Goal: Feedback & Contribution: Leave review/rating

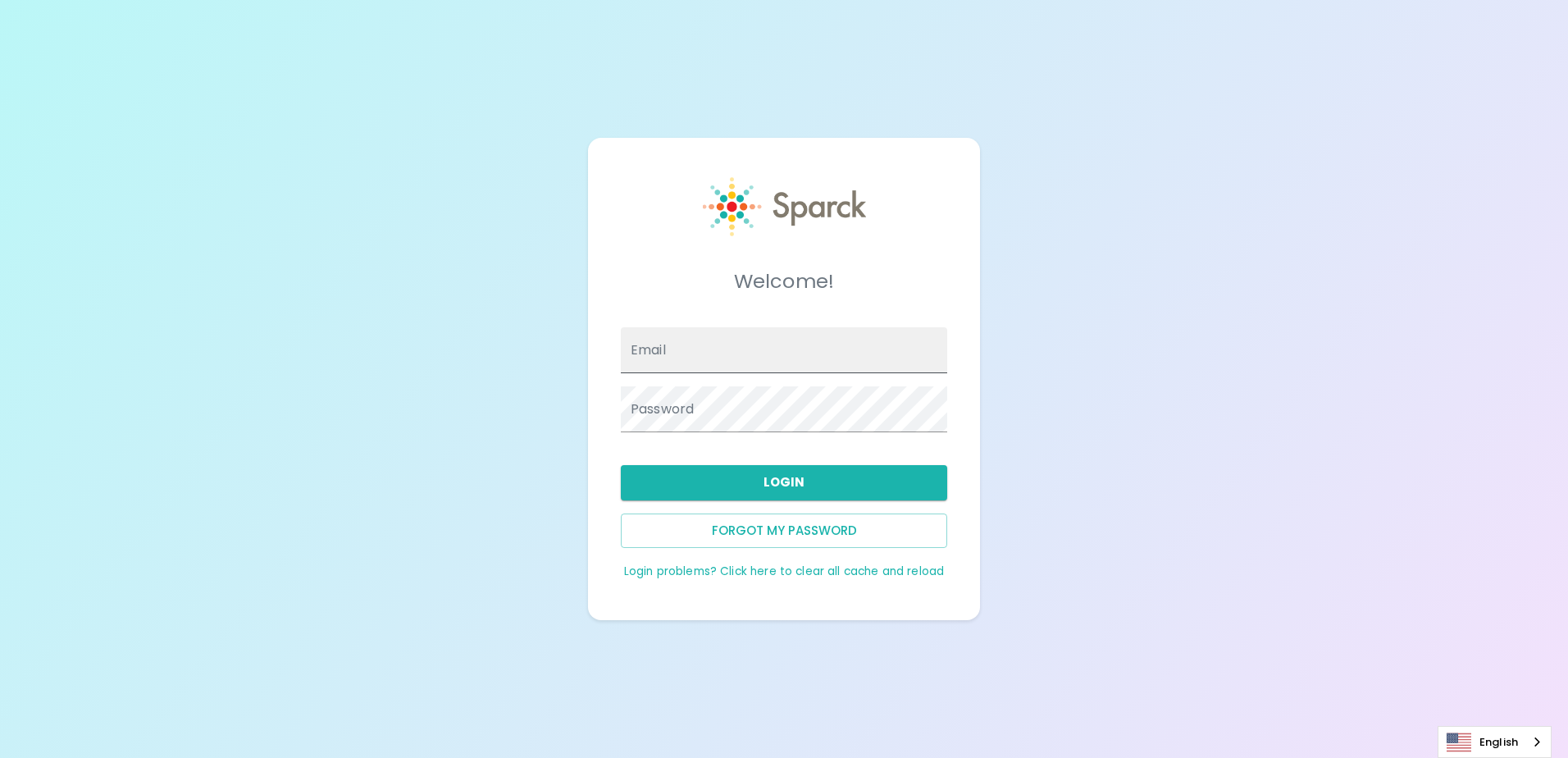
click at [941, 351] on span at bounding box center [938, 350] width 13 height 13
type input "gigi.rojas@texastechfcu.org"
click at [934, 409] on span at bounding box center [938, 409] width 13 height 13
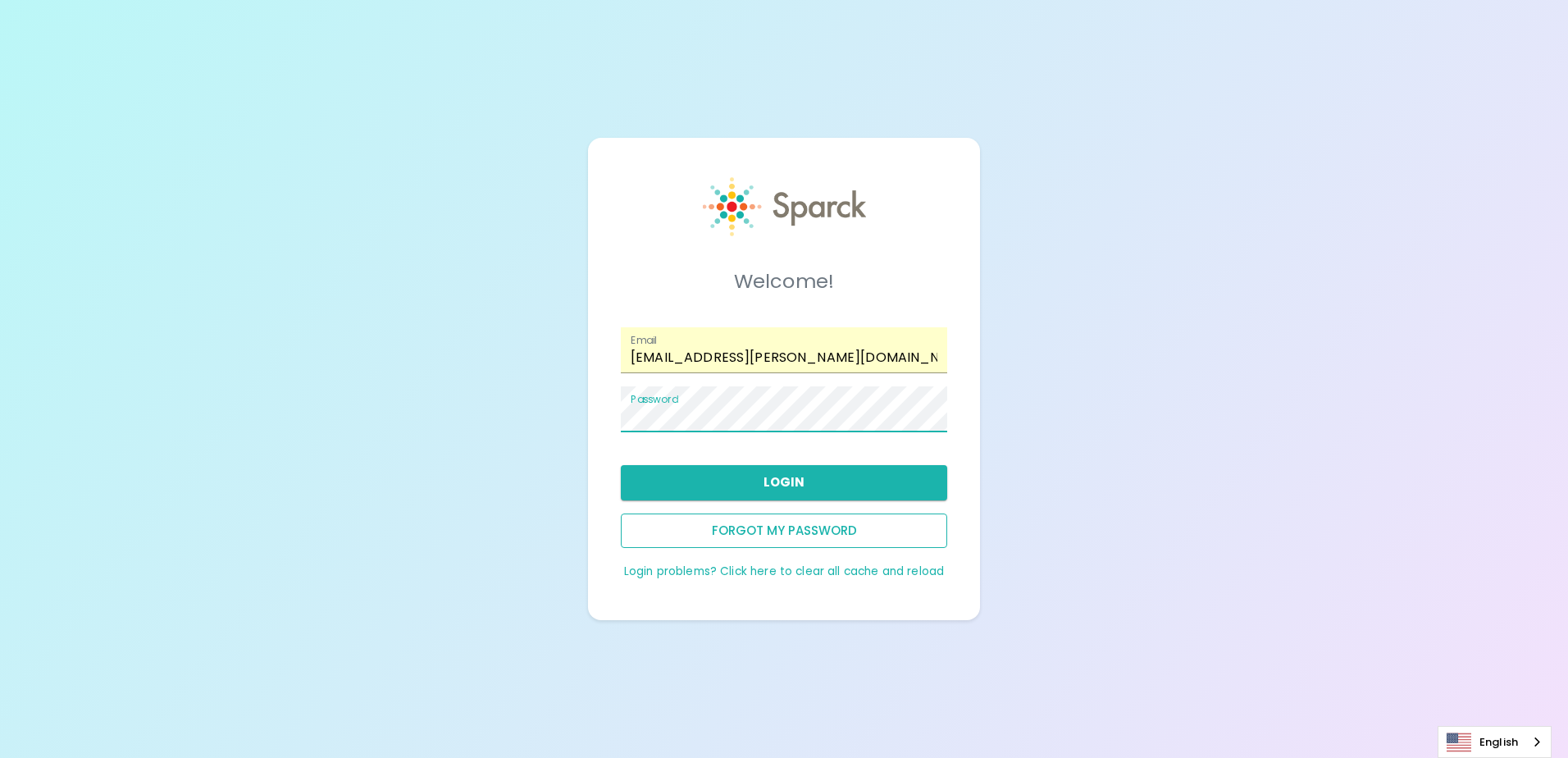
click at [852, 532] on button "Forgot my password" at bounding box center [784, 531] width 327 height 34
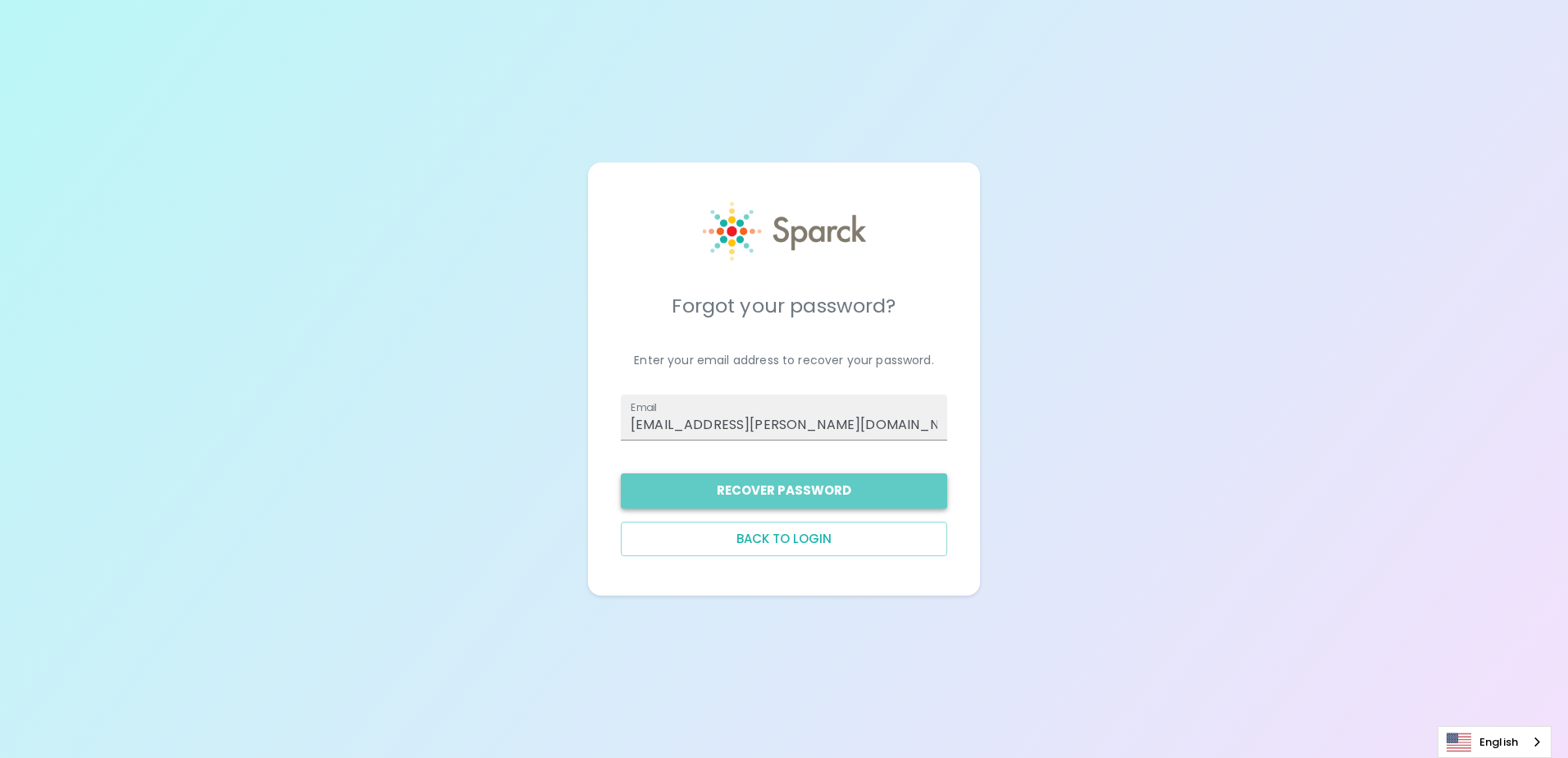
click at [844, 491] on button "Recover Password" at bounding box center [784, 491] width 327 height 34
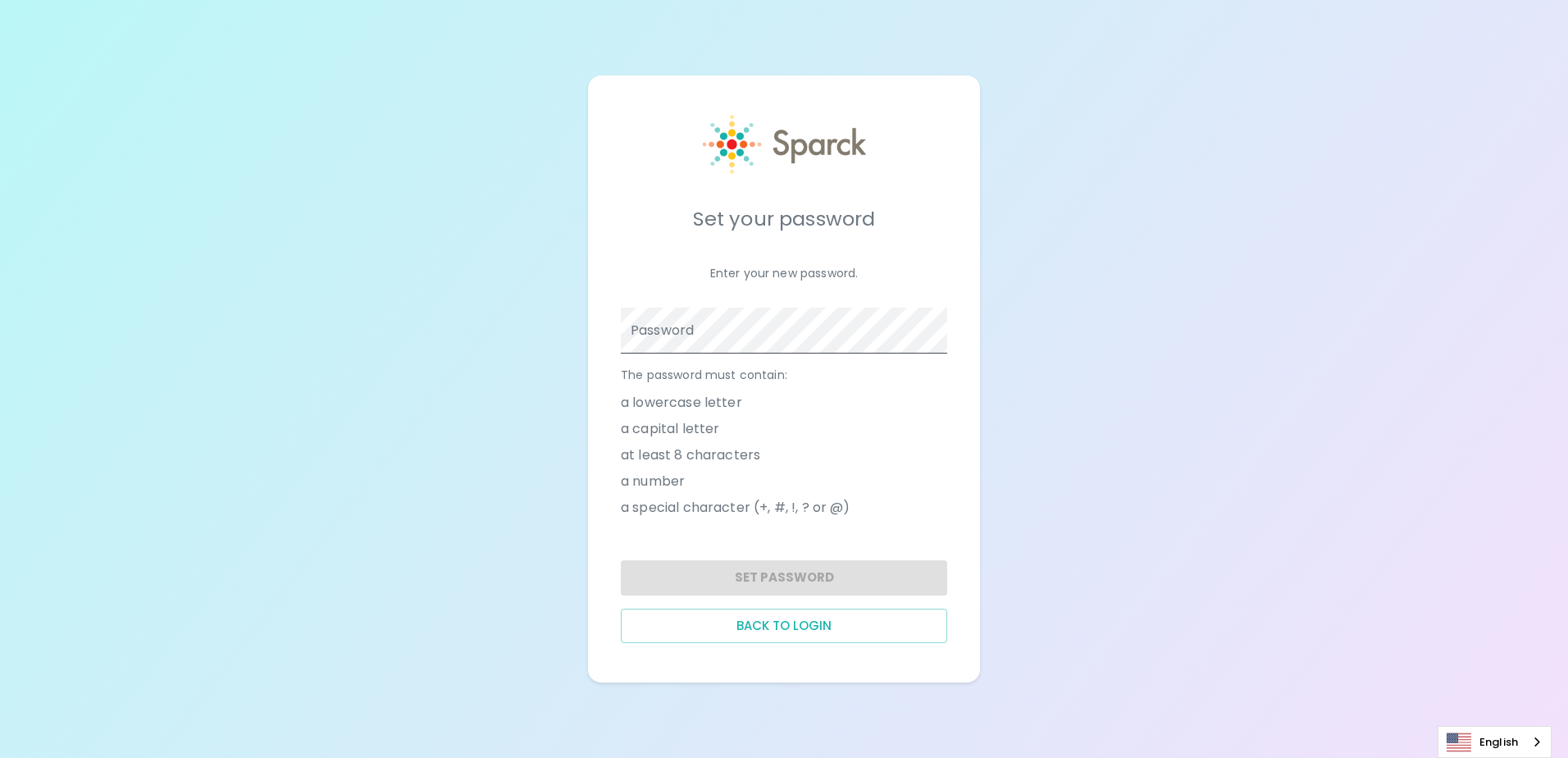
click at [938, 333] on span at bounding box center [938, 330] width 13 height 13
click at [726, 571] on div "Set Password" at bounding box center [777, 571] width 340 height 48
click at [784, 583] on div "Set Password" at bounding box center [777, 571] width 340 height 48
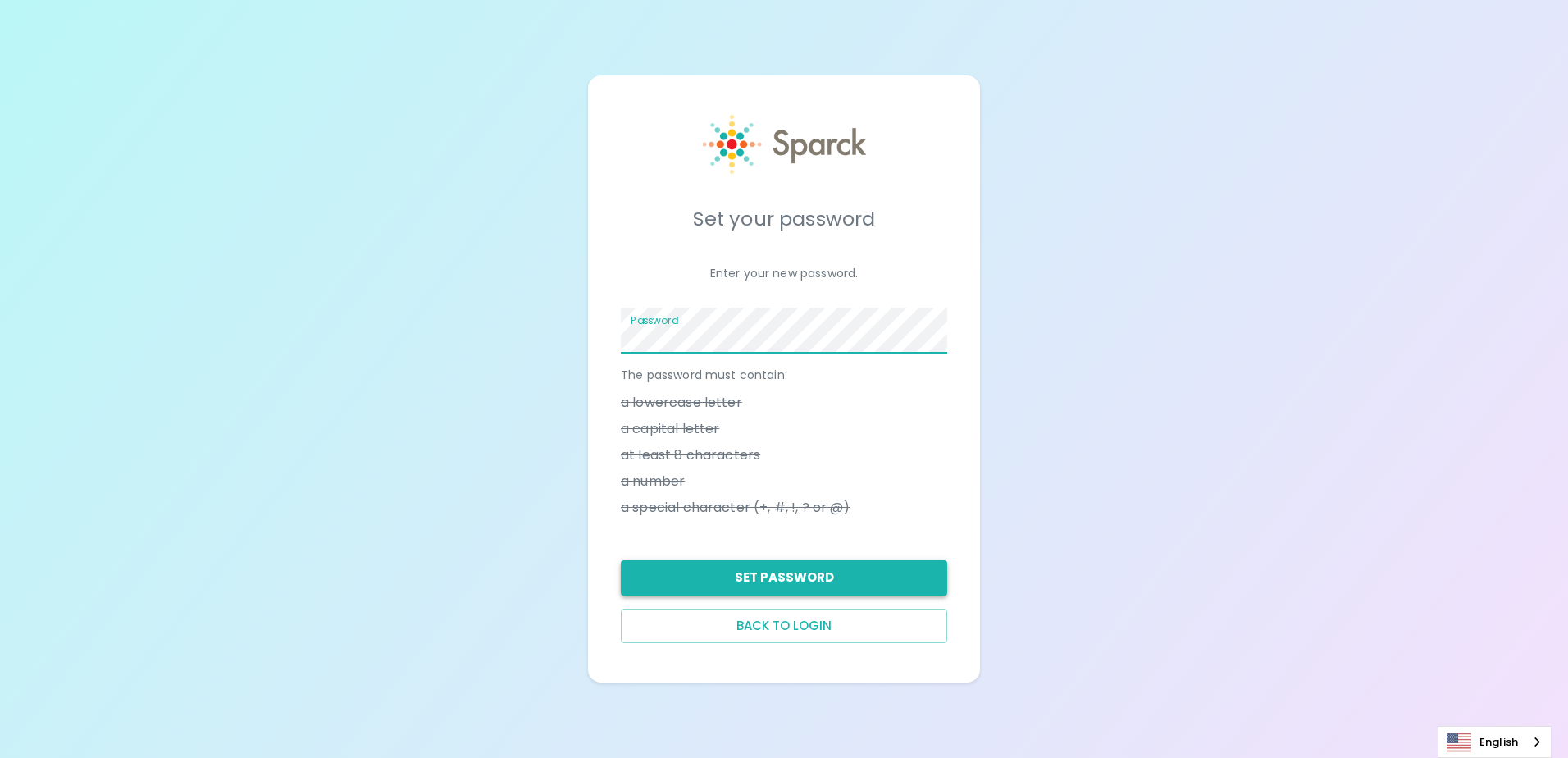
click at [810, 575] on button "Set Password" at bounding box center [784, 578] width 327 height 34
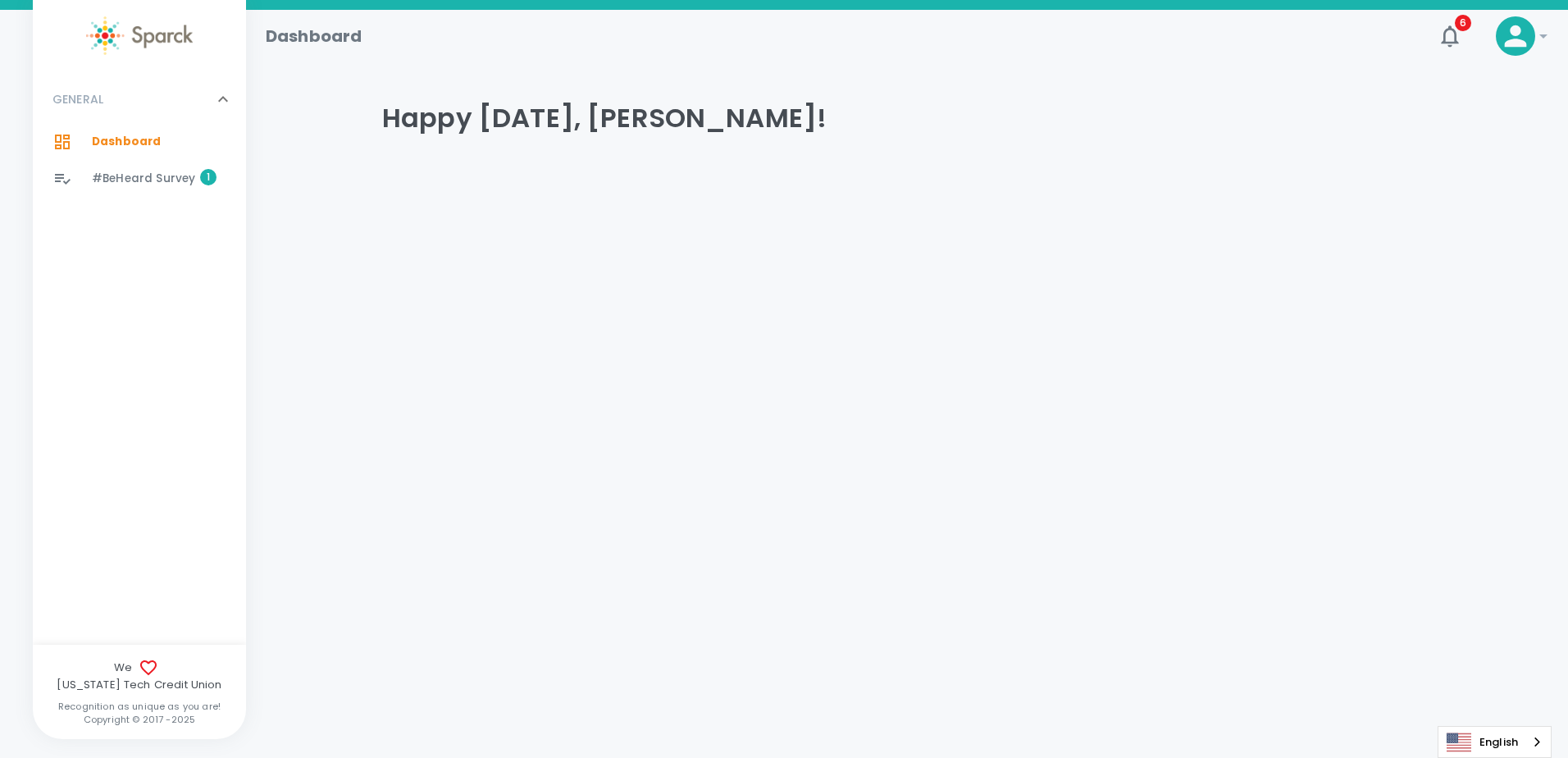
click at [159, 185] on span "#BeHeard Survey" at bounding box center [143, 178] width 103 height 16
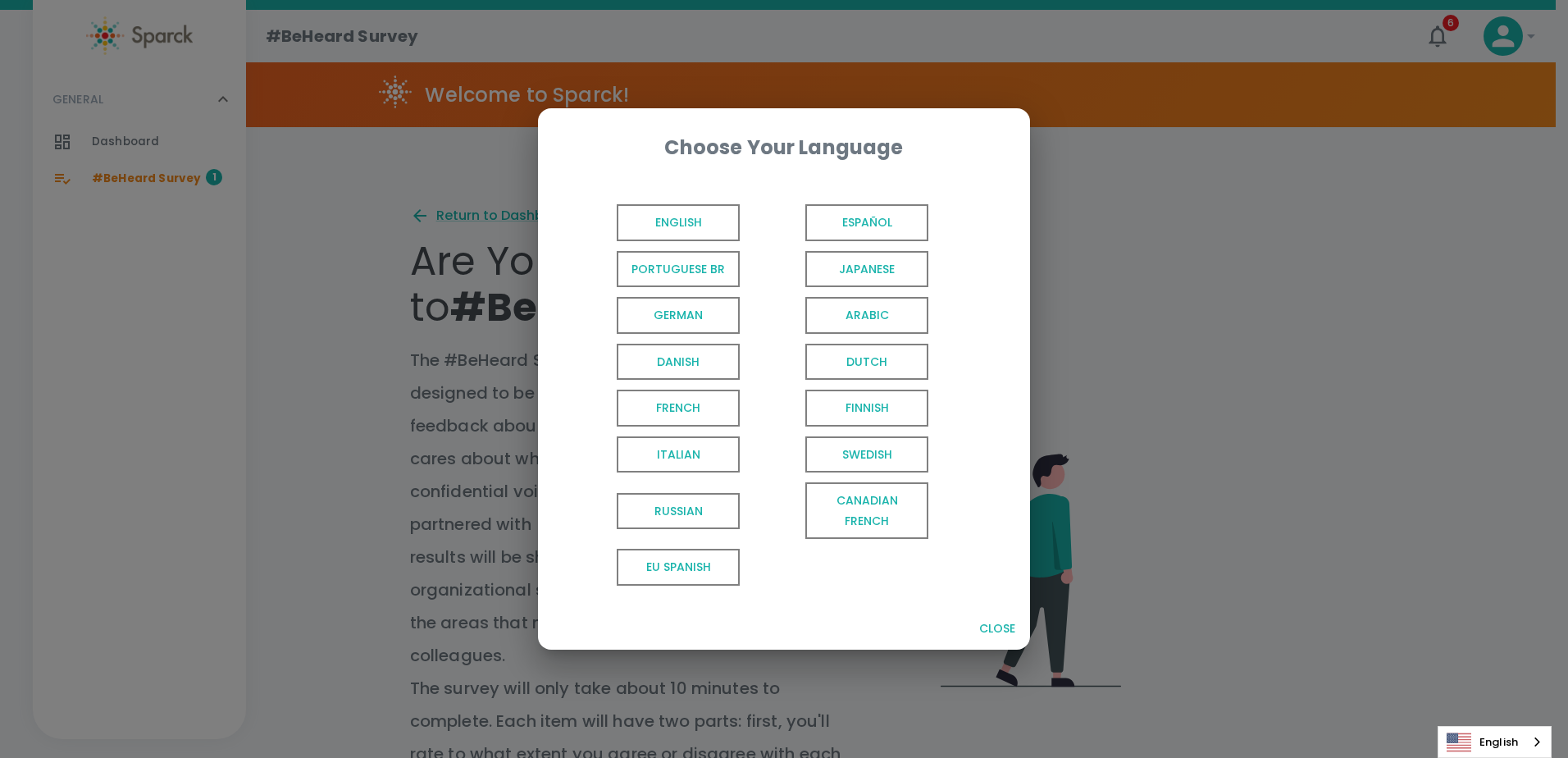
click at [654, 222] on span "English" at bounding box center [678, 222] width 123 height 37
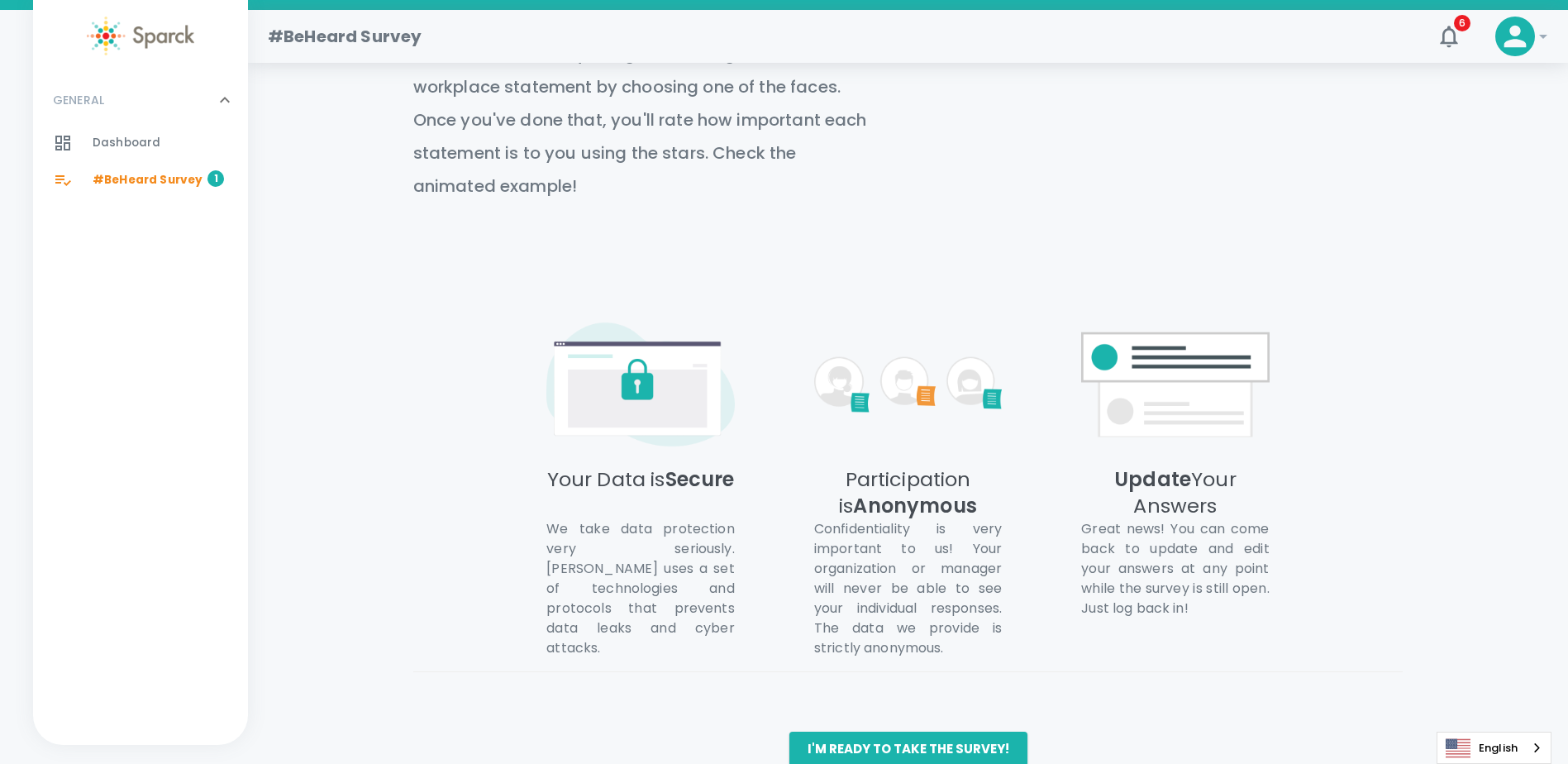
scroll to position [709, 0]
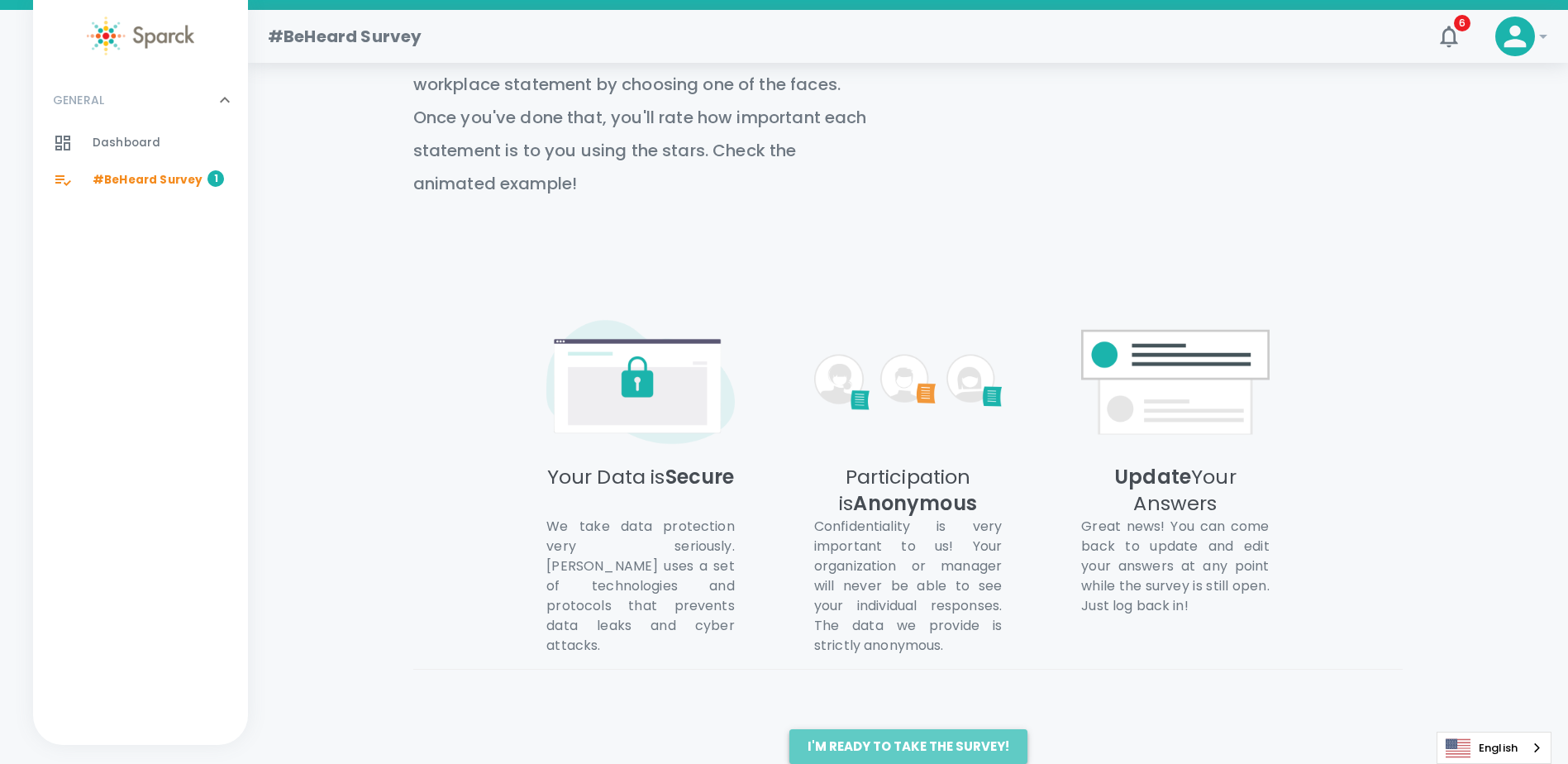
click at [911, 730] on button "I'm ready to take the survey!" at bounding box center [908, 747] width 238 height 34
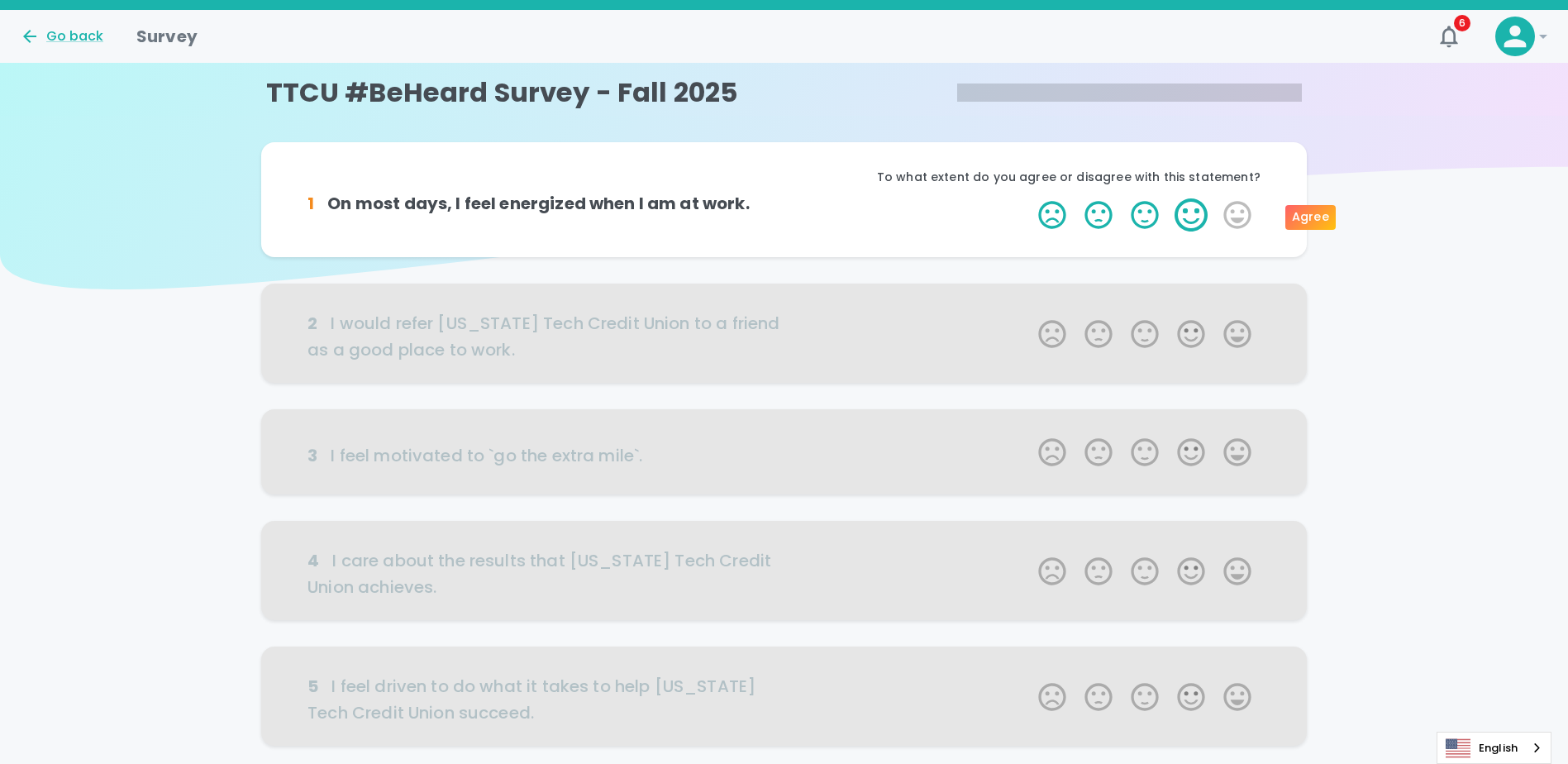
click at [1196, 212] on label "4 Stars" at bounding box center [1191, 215] width 46 height 33
click at [1030, 199] on input "4 Stars" at bounding box center [1029, 198] width 1 height 1
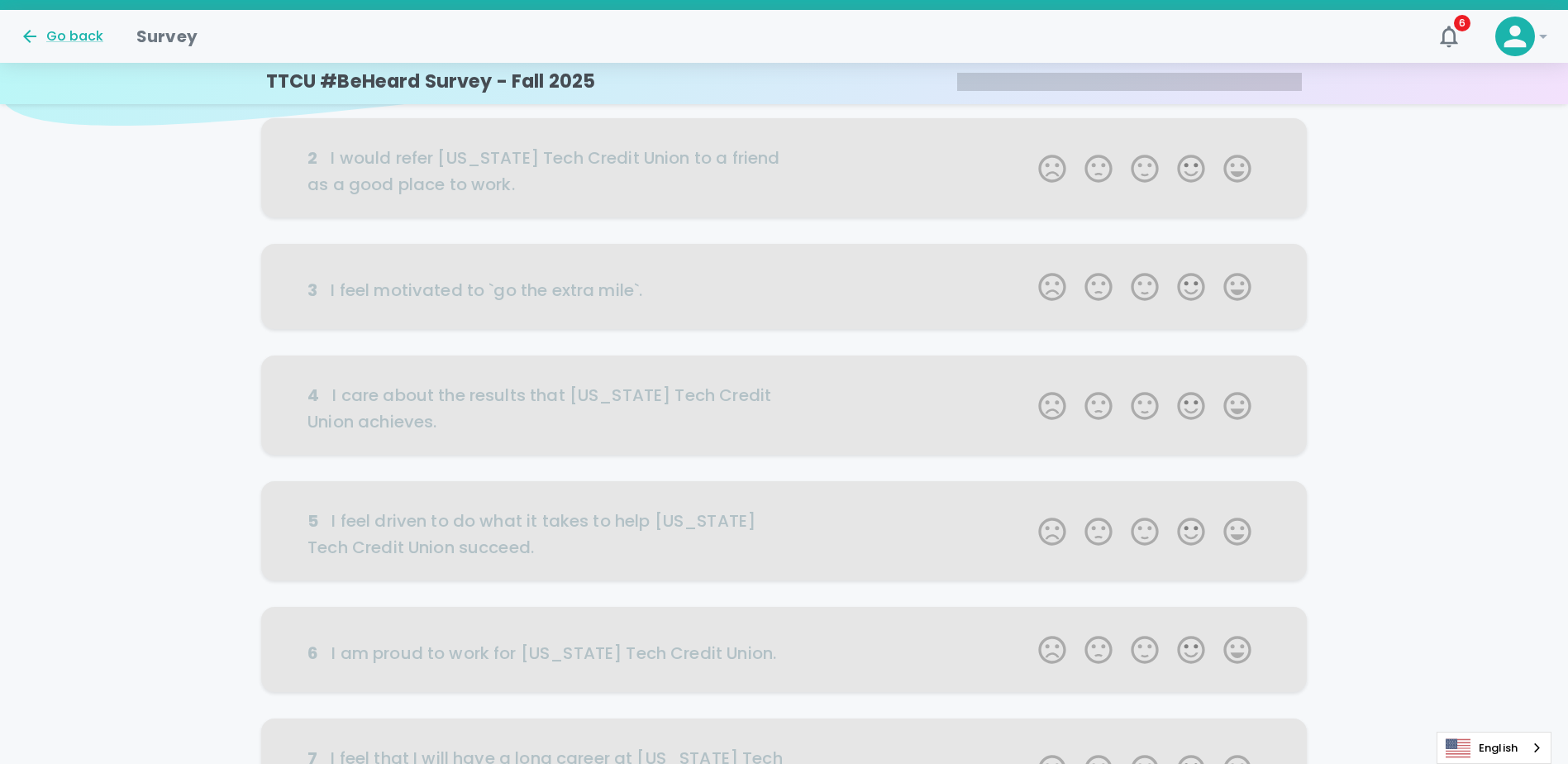
scroll to position [83, 0]
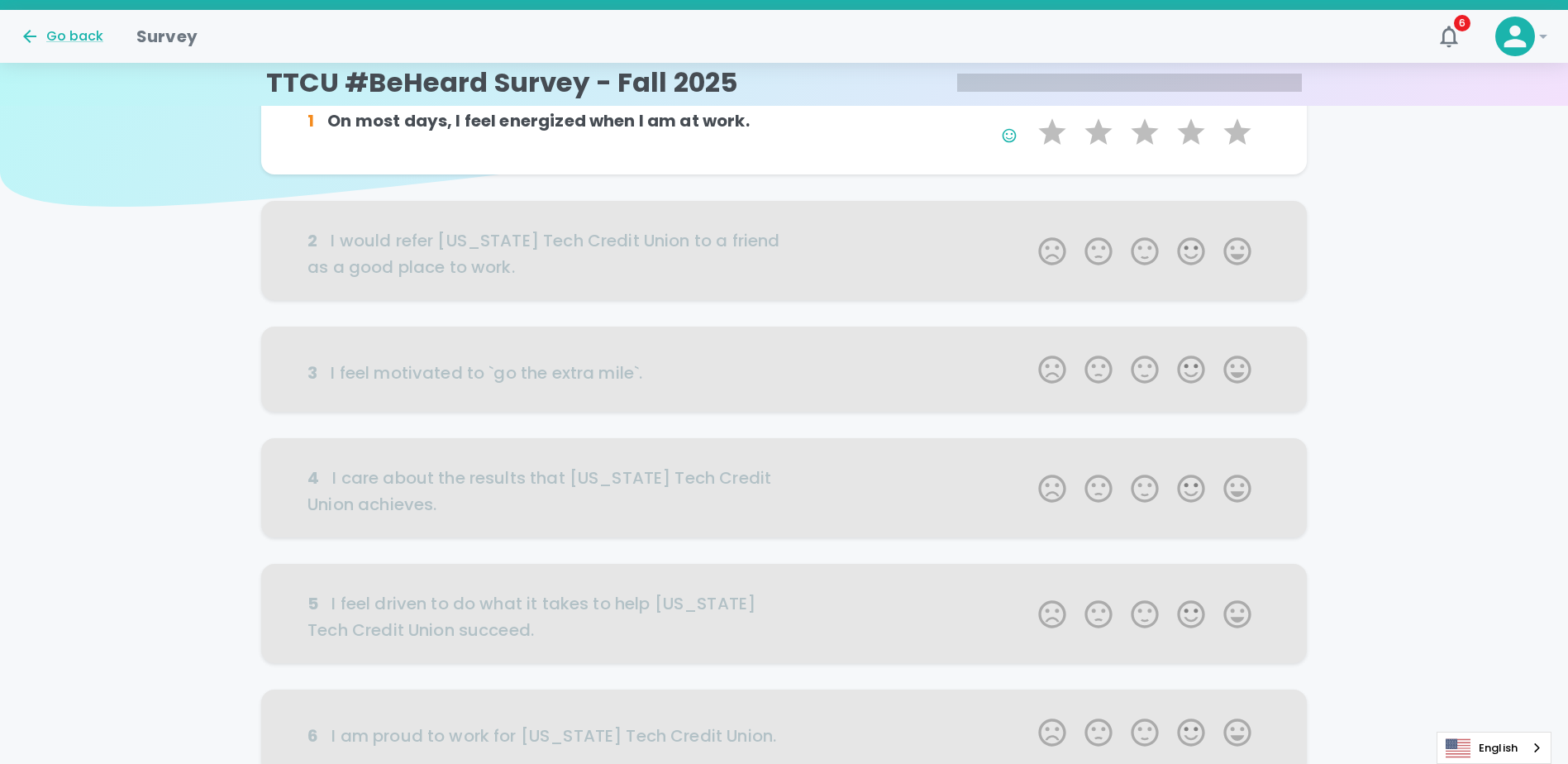
click at [1200, 253] on div at bounding box center [784, 250] width 1046 height 99
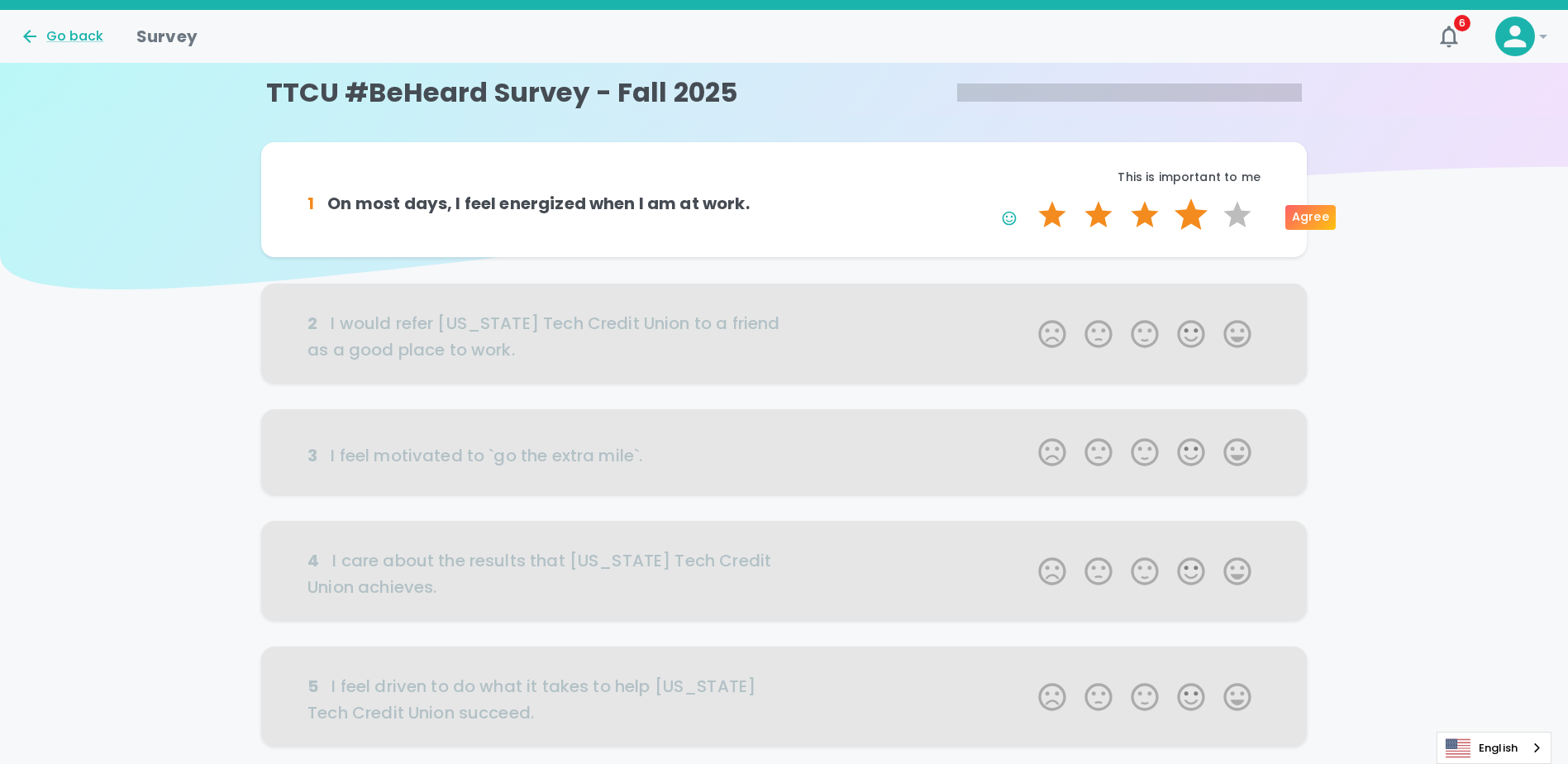
click at [1202, 215] on label "4 Stars" at bounding box center [1191, 215] width 46 height 33
click at [1030, 199] on input "4 Stars" at bounding box center [1029, 198] width 1 height 1
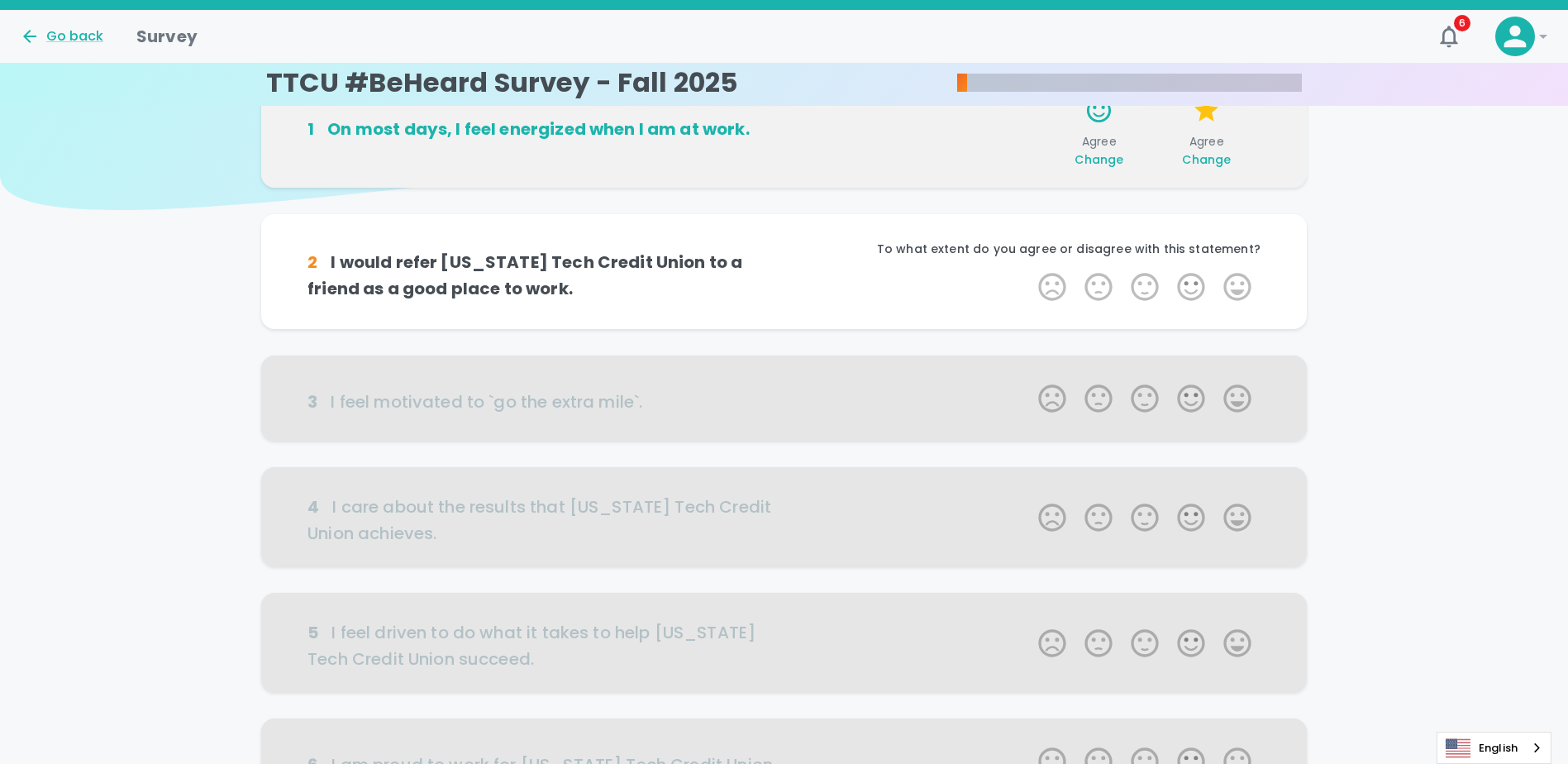
scroll to position [145, 0]
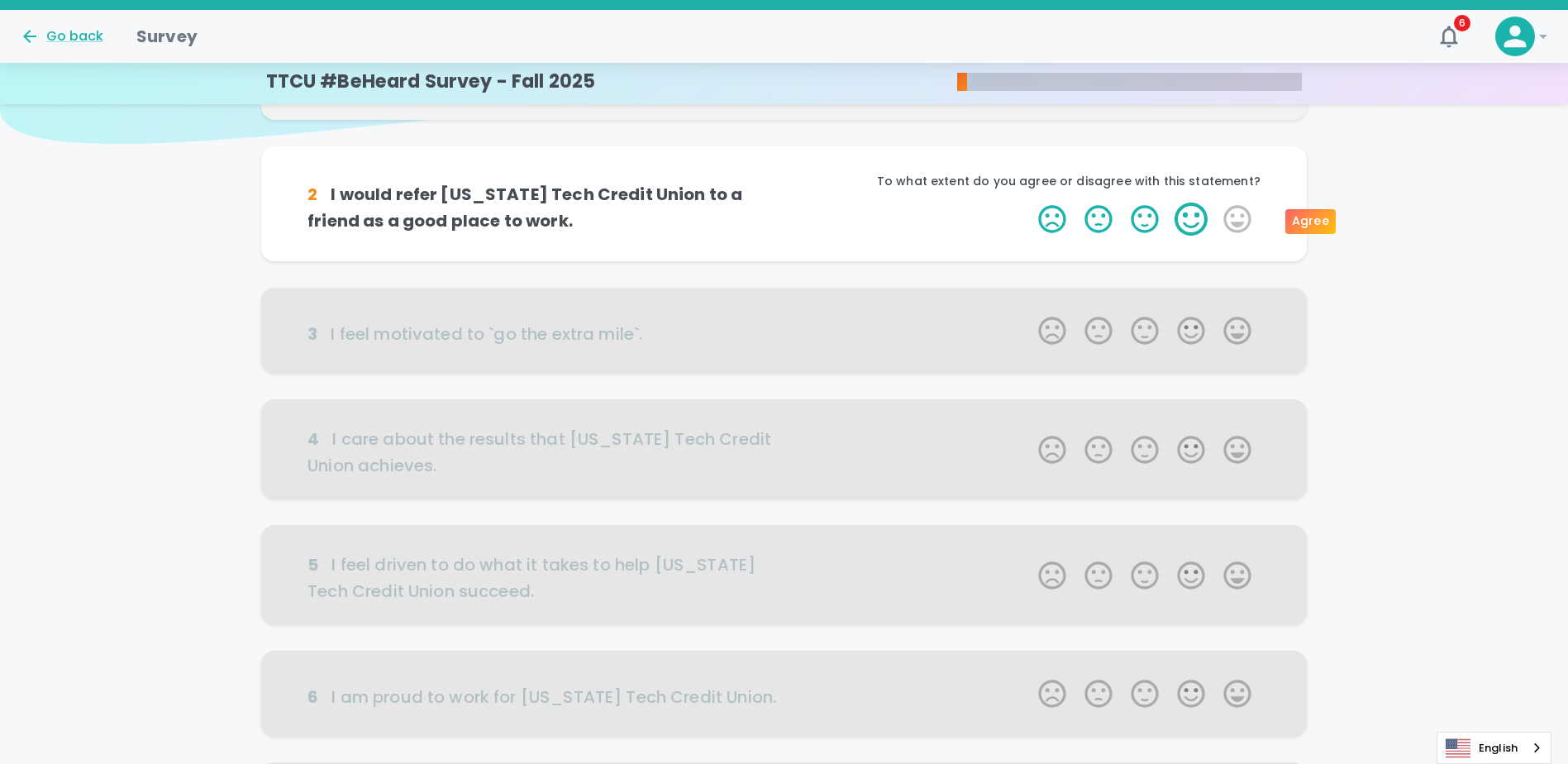
click at [1183, 221] on label "4 Stars" at bounding box center [1191, 219] width 46 height 33
click at [1030, 202] on input "4 Stars" at bounding box center [1029, 202] width 1 height 1
click at [1188, 220] on label "4 Stars" at bounding box center [1191, 219] width 46 height 33
click at [1030, 202] on input "4 Stars" at bounding box center [1029, 202] width 1 height 1
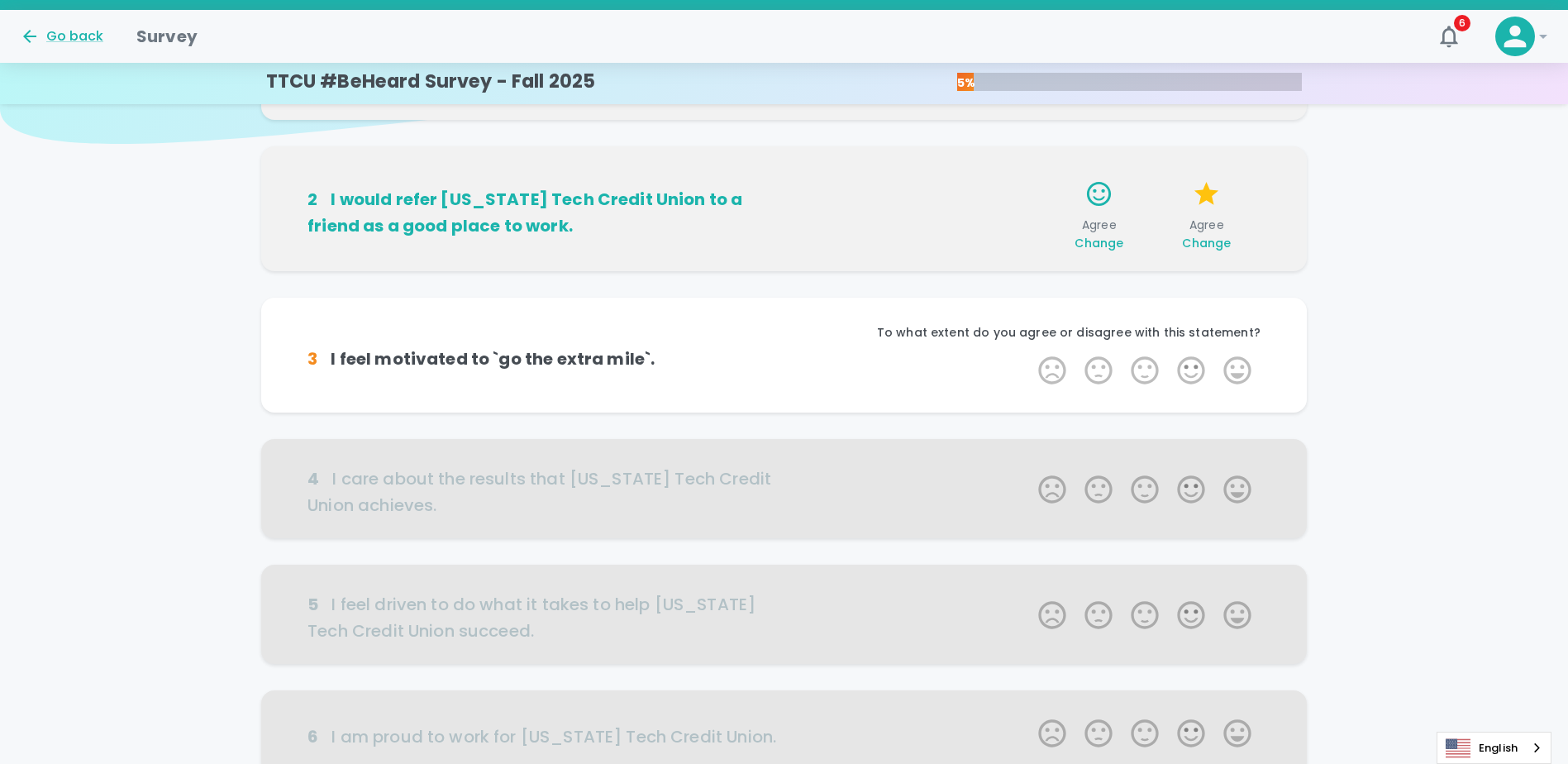
scroll to position [291, 0]
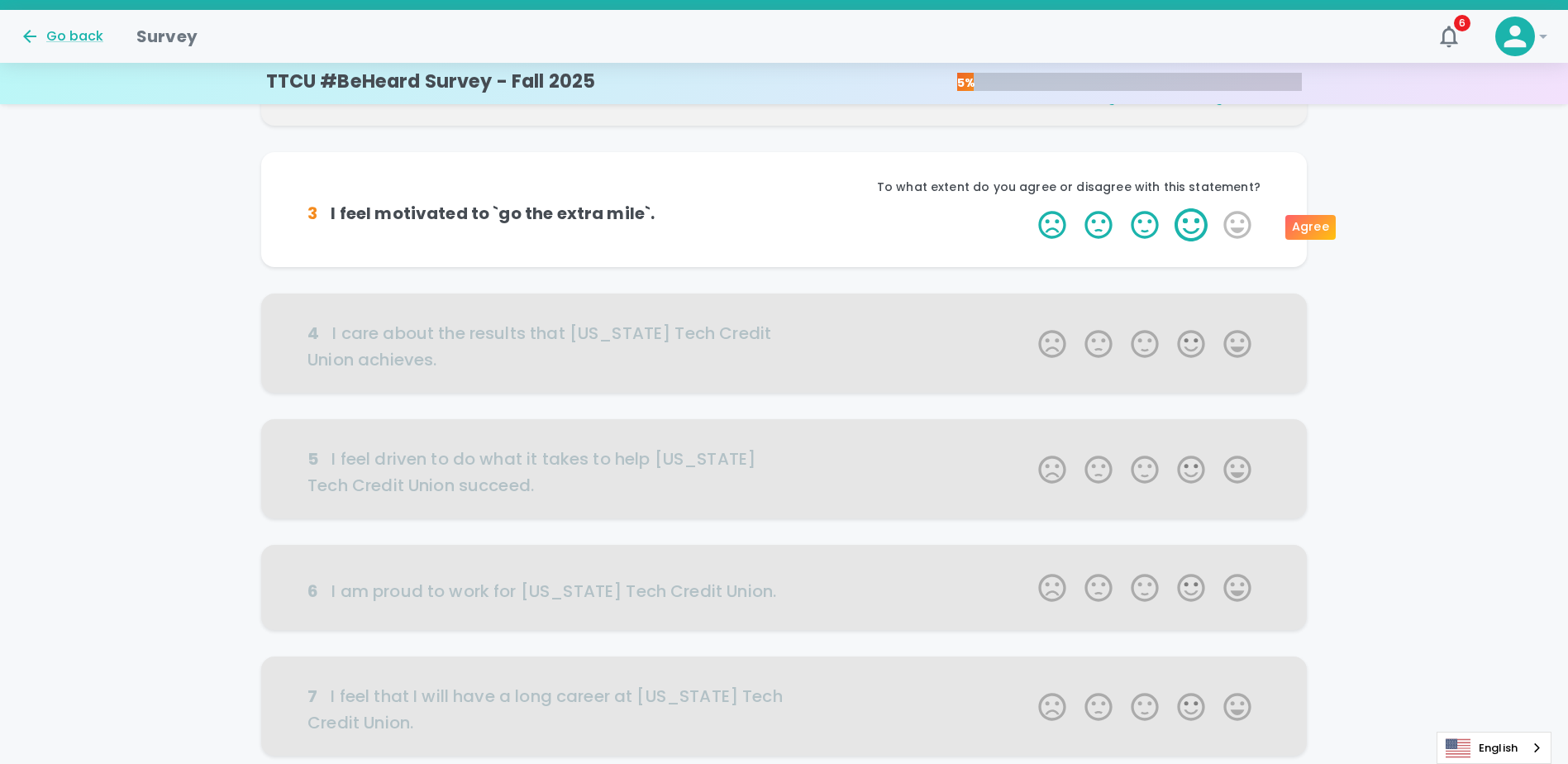
click at [1188, 229] on label "4 Stars" at bounding box center [1191, 225] width 46 height 33
click at [1030, 208] on input "4 Stars" at bounding box center [1029, 207] width 1 height 1
click at [1188, 229] on label "4 Stars" at bounding box center [1191, 225] width 46 height 33
click at [1030, 208] on input "4 Stars" at bounding box center [1029, 207] width 1 height 1
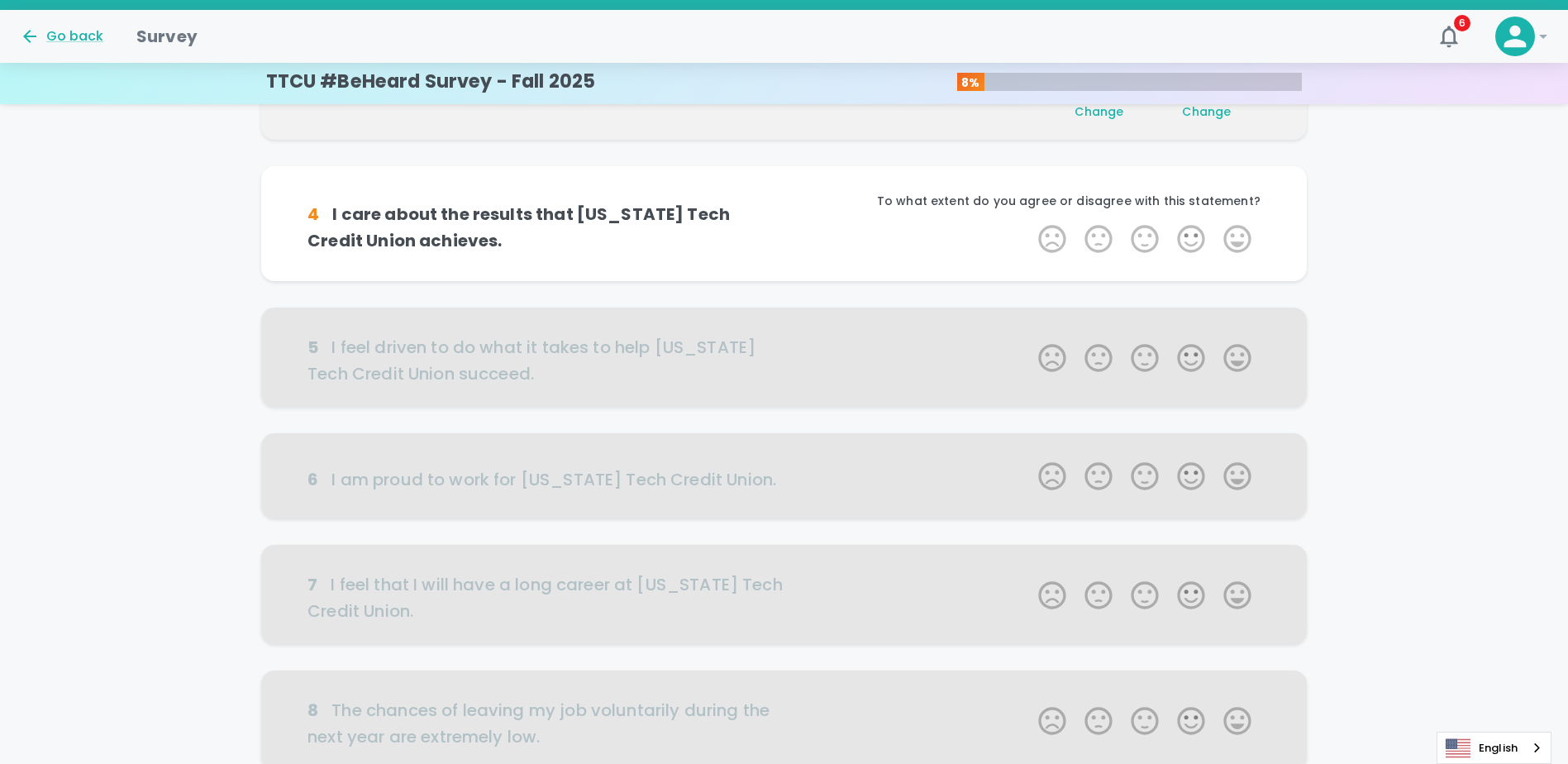
scroll to position [437, 0]
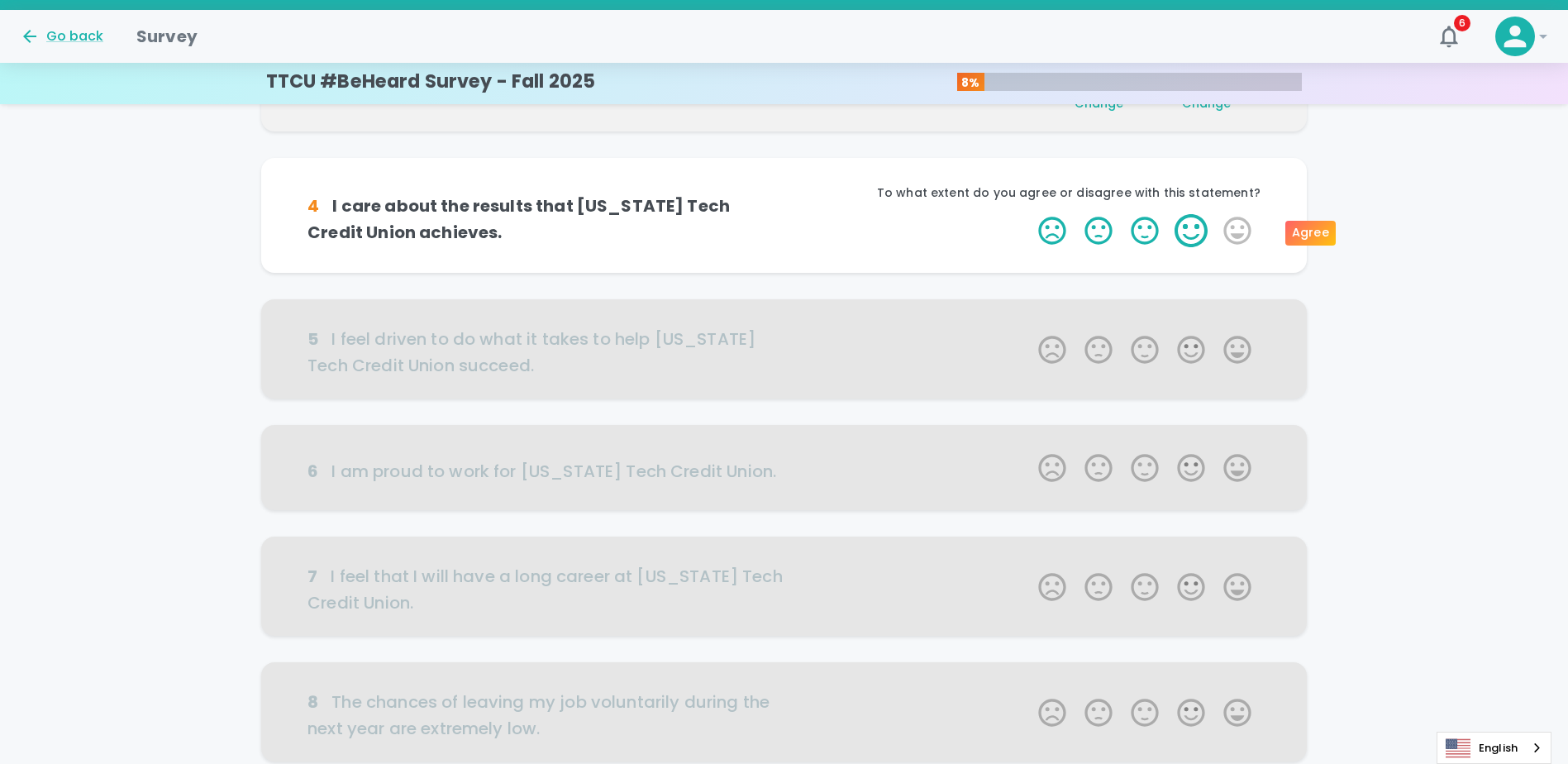
click at [1187, 231] on label "4 Stars" at bounding box center [1191, 231] width 46 height 33
click at [1030, 214] on input "4 Stars" at bounding box center [1029, 213] width 1 height 1
click at [1198, 229] on label "4 Stars" at bounding box center [1191, 231] width 46 height 33
click at [1030, 214] on input "4 Stars" at bounding box center [1029, 213] width 1 height 1
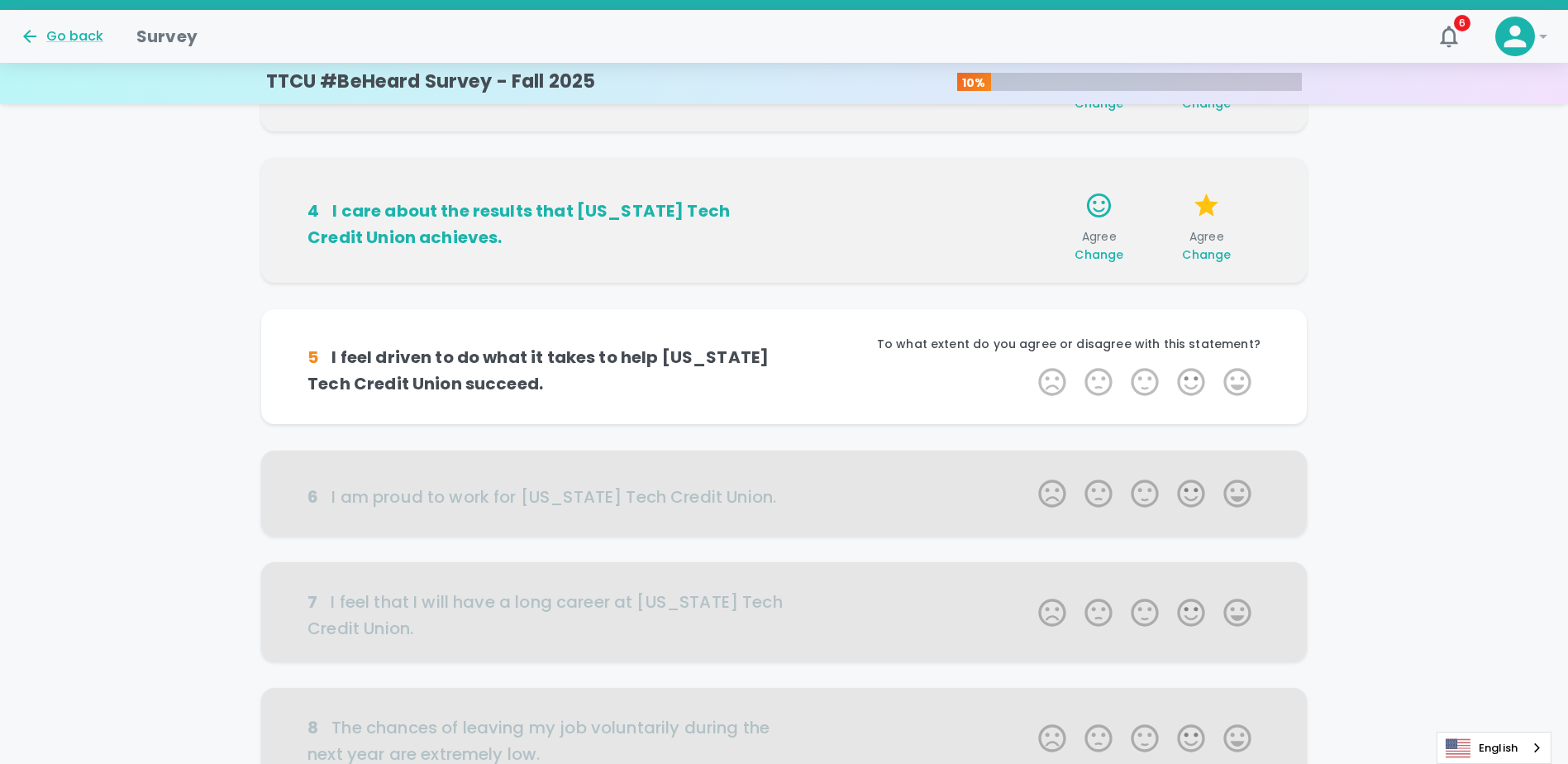
scroll to position [582, 0]
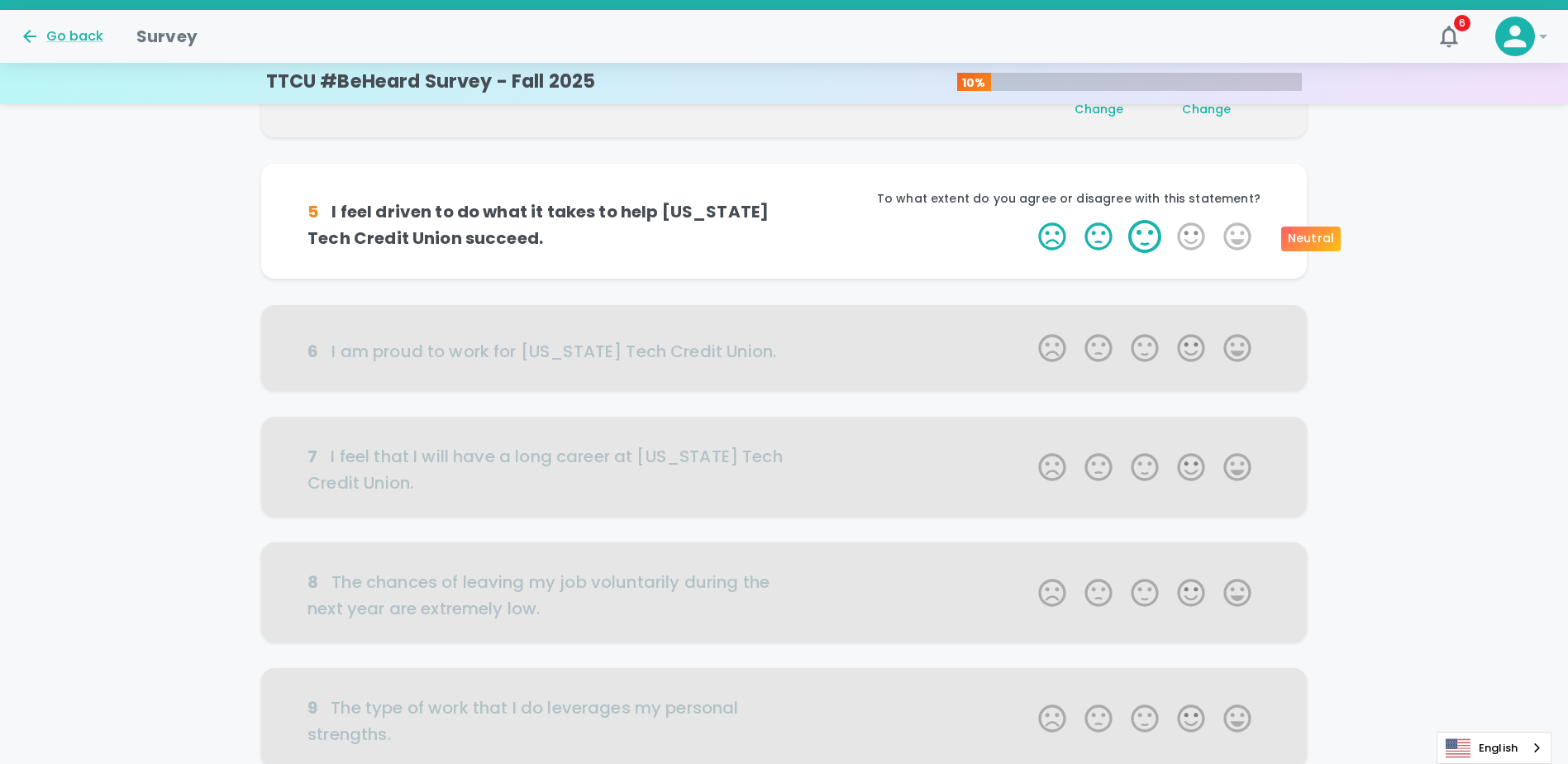
click at [1141, 239] on label "3 Stars" at bounding box center [1145, 237] width 46 height 33
click at [1030, 220] on input "3 Stars" at bounding box center [1029, 219] width 1 height 1
click at [1194, 245] on label "4 Stars" at bounding box center [1191, 237] width 46 height 33
click at [1030, 220] on input "4 Stars" at bounding box center [1029, 219] width 1 height 1
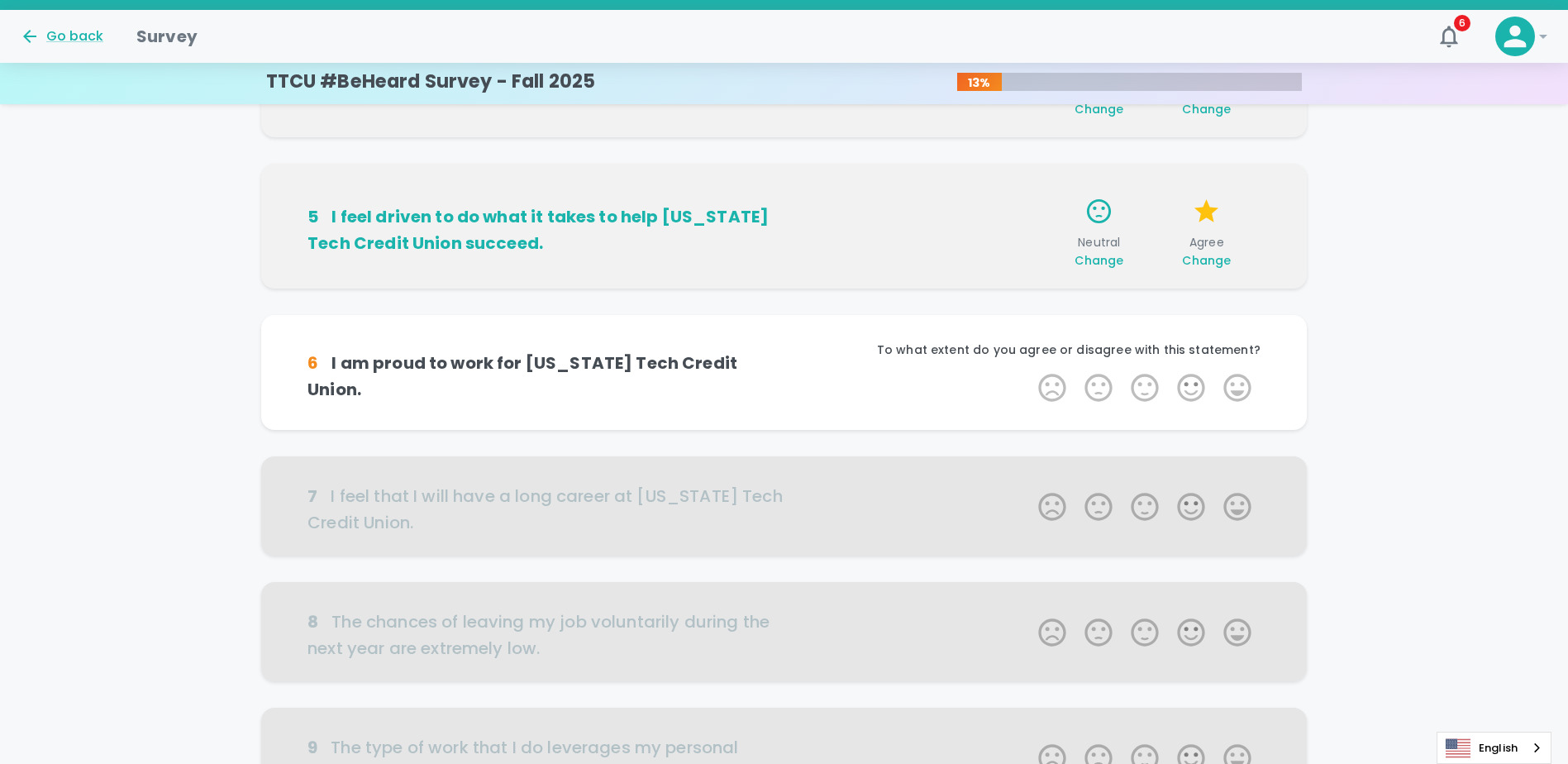
scroll to position [728, 0]
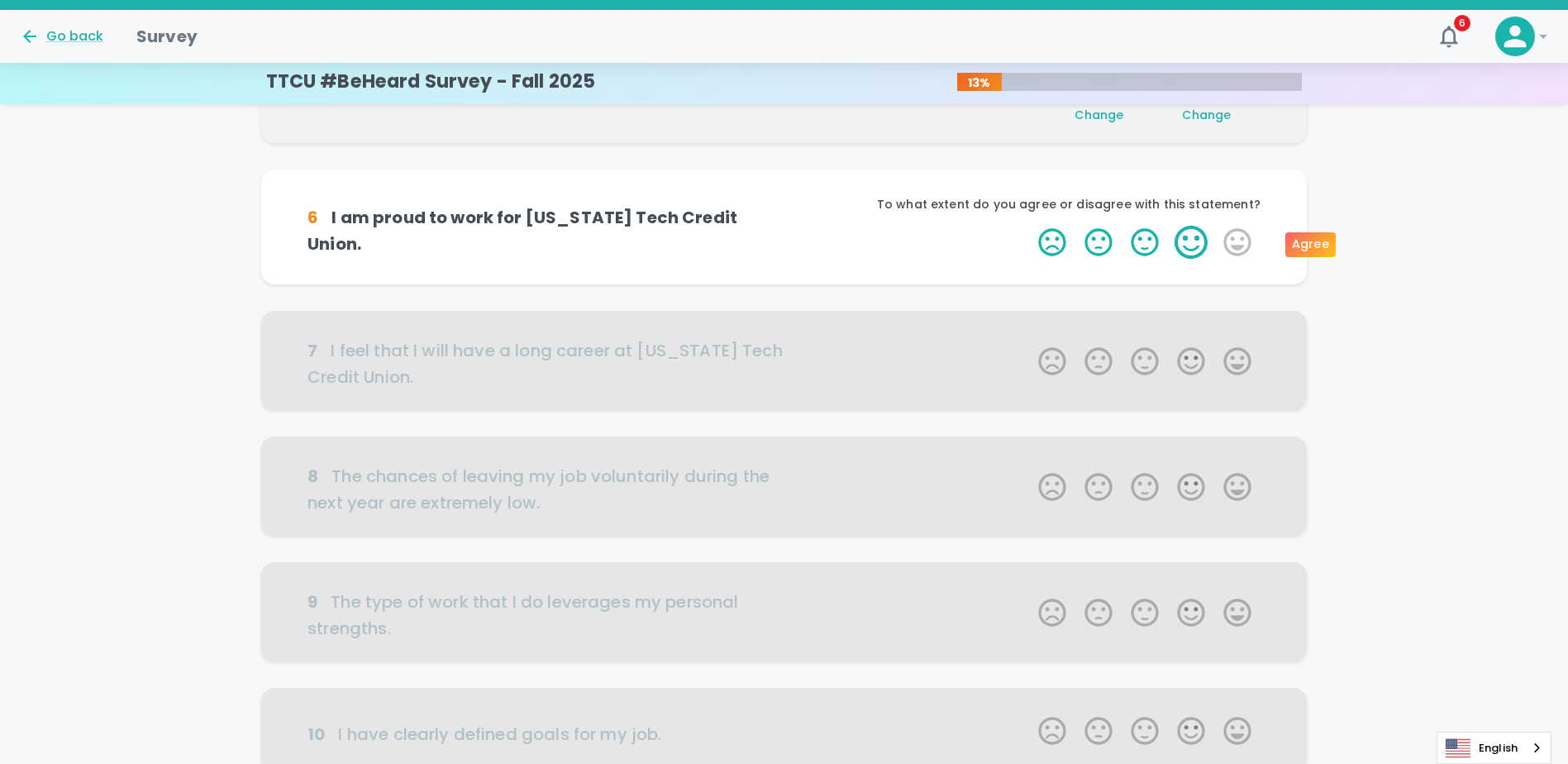
click at [1185, 245] on label "4 Stars" at bounding box center [1191, 242] width 46 height 33
click at [1030, 225] on input "4 Stars" at bounding box center [1029, 225] width 1 height 1
click at [1226, 245] on label "5 Stars" at bounding box center [1238, 242] width 46 height 33
click at [1030, 225] on input "5 Stars" at bounding box center [1029, 225] width 1 height 1
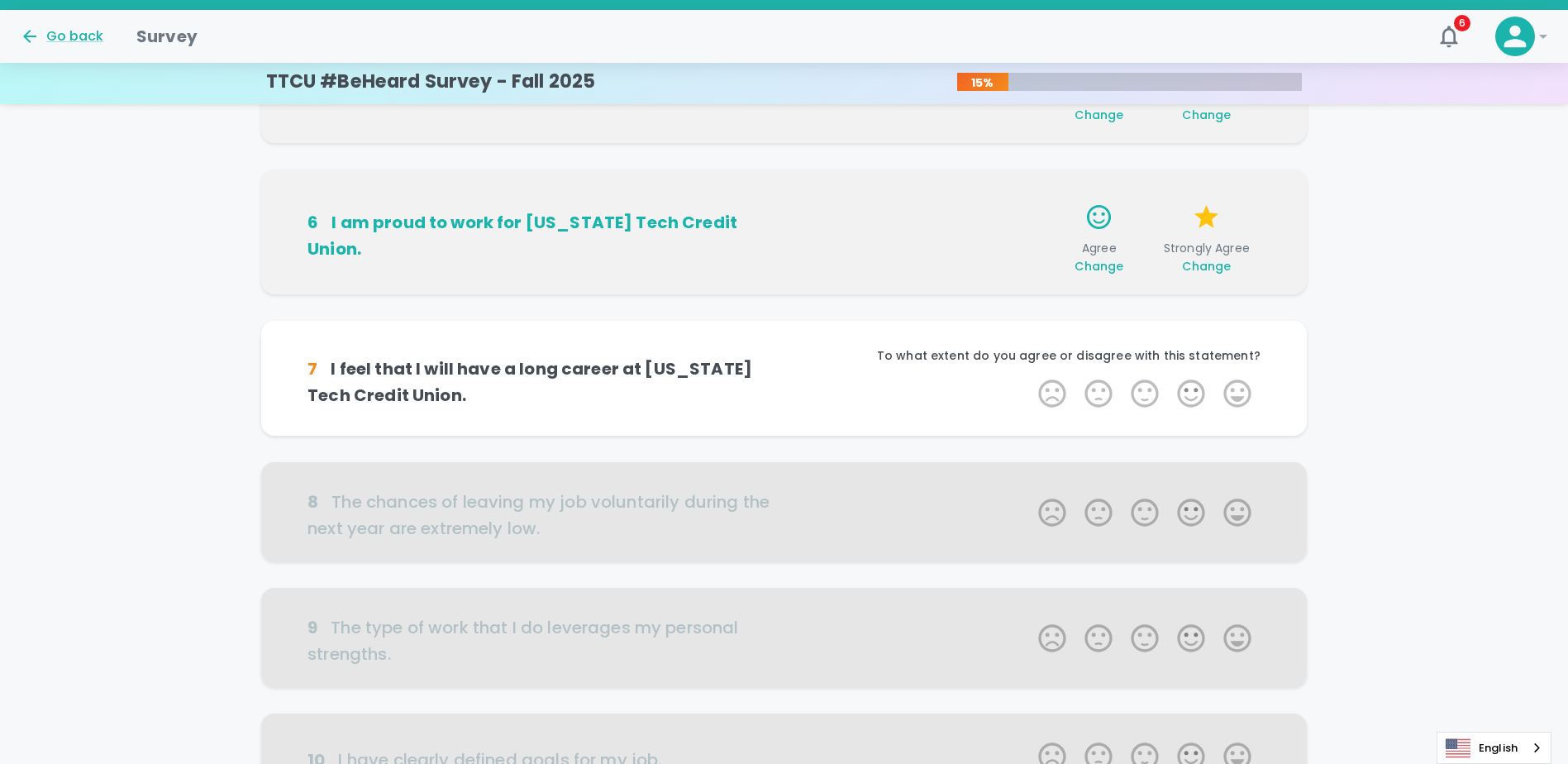
scroll to position [873, 0]
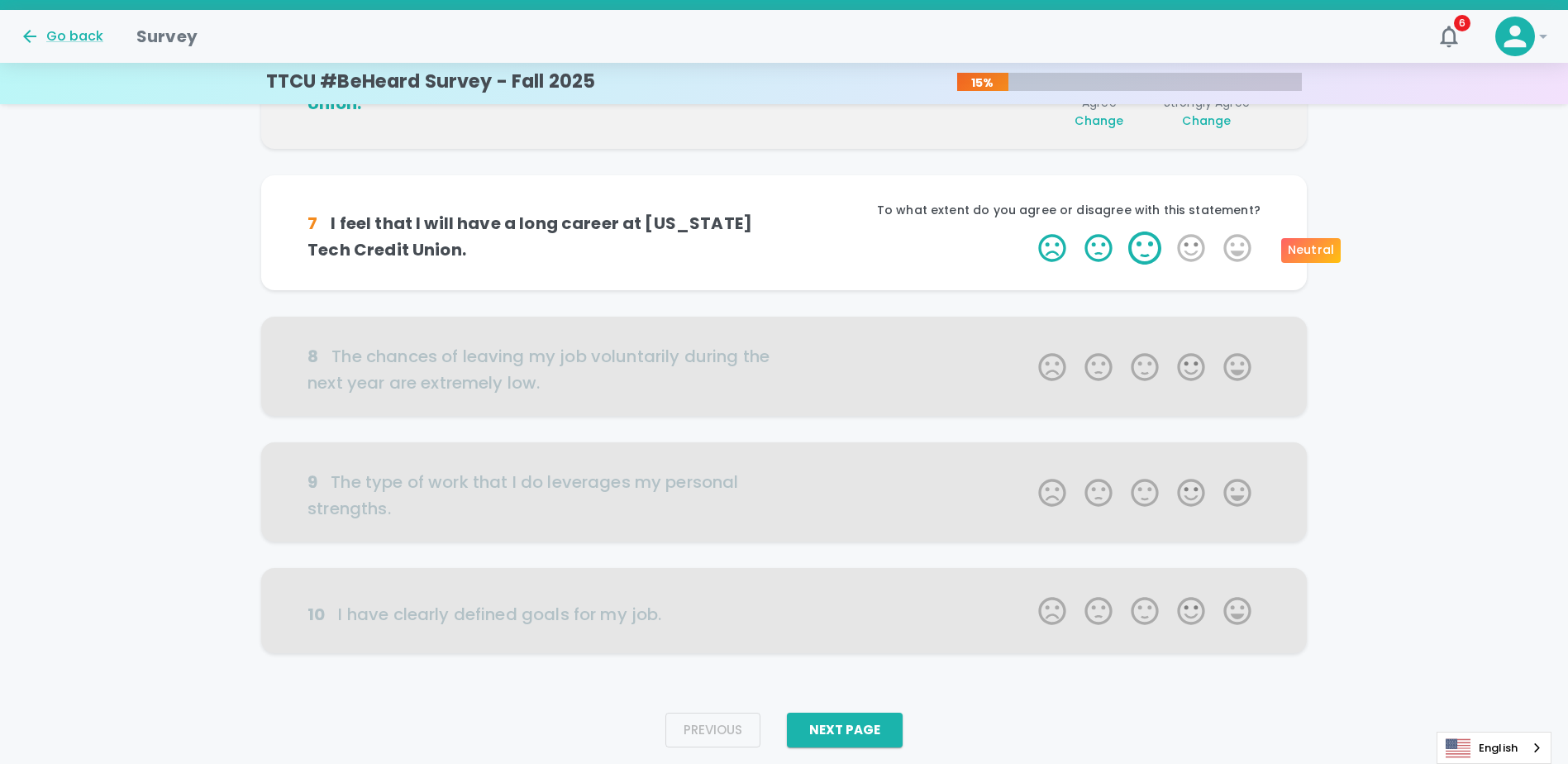
click at [1136, 245] on label "3 Stars" at bounding box center [1145, 248] width 46 height 33
click at [1030, 231] on input "3 Stars" at bounding box center [1029, 231] width 1 height 1
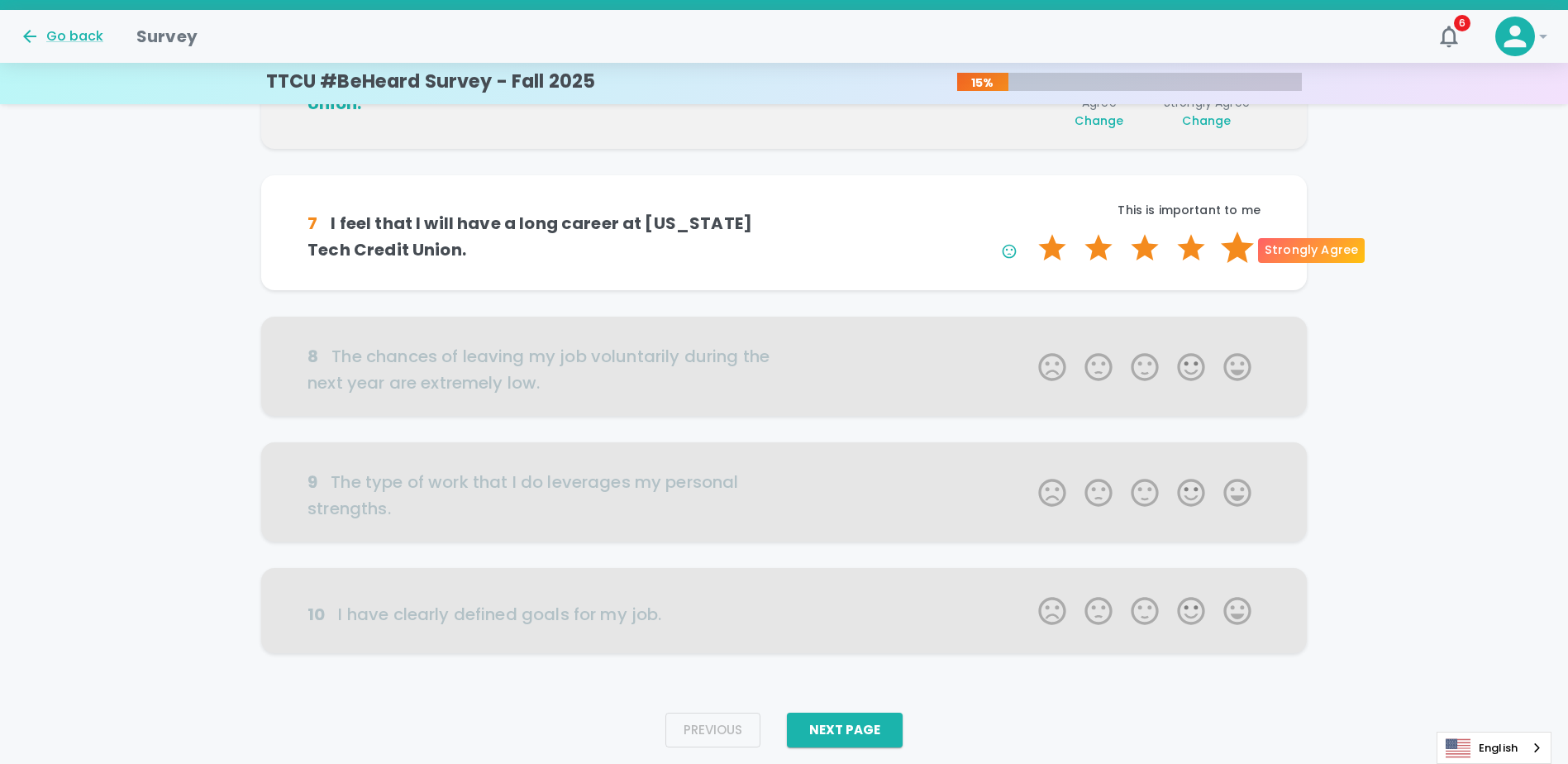
click at [1232, 247] on label "5 Stars" at bounding box center [1238, 248] width 46 height 33
click at [1030, 231] on input "5 Stars" at bounding box center [1029, 231] width 1 height 1
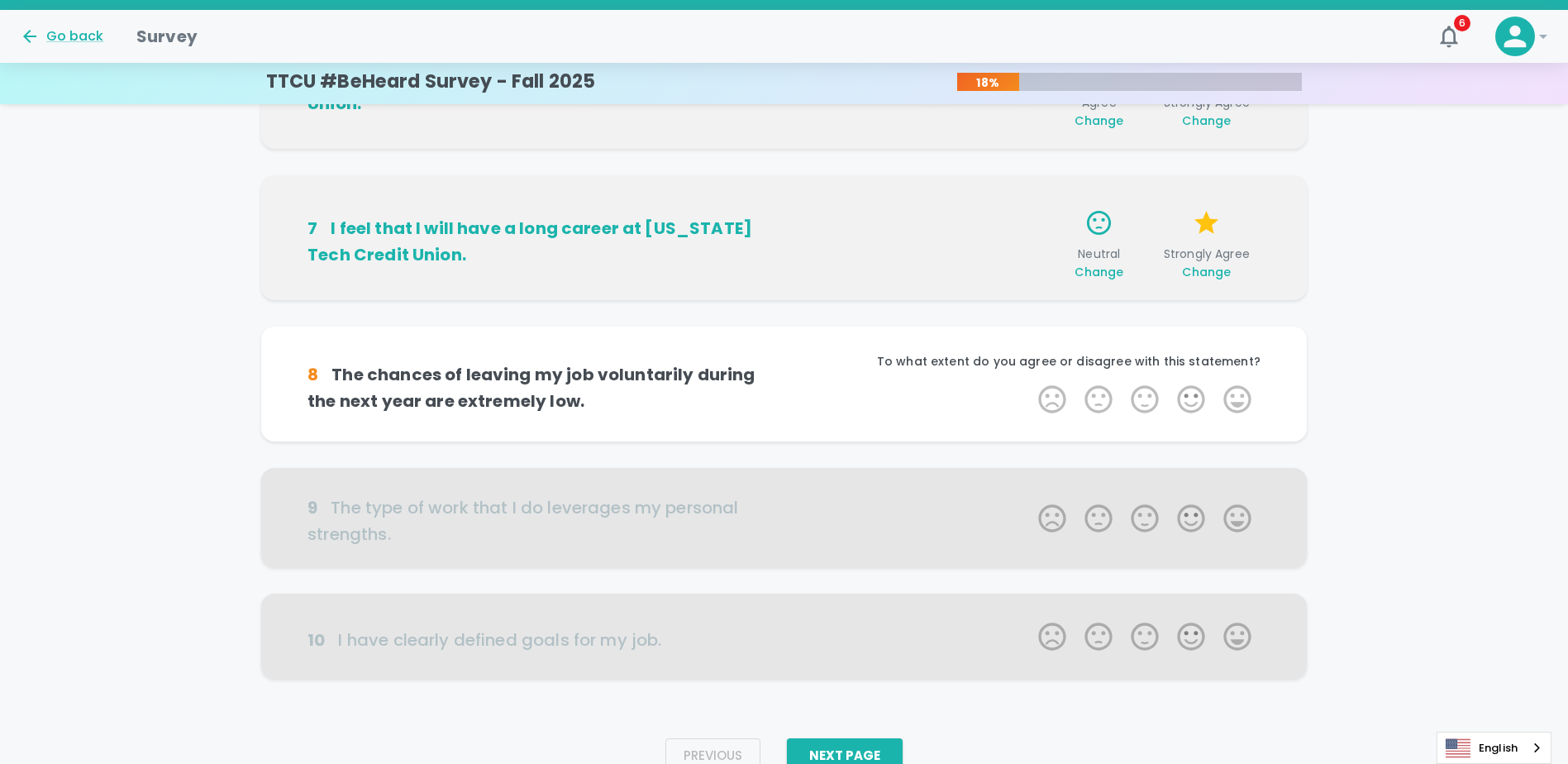
scroll to position [923, 0]
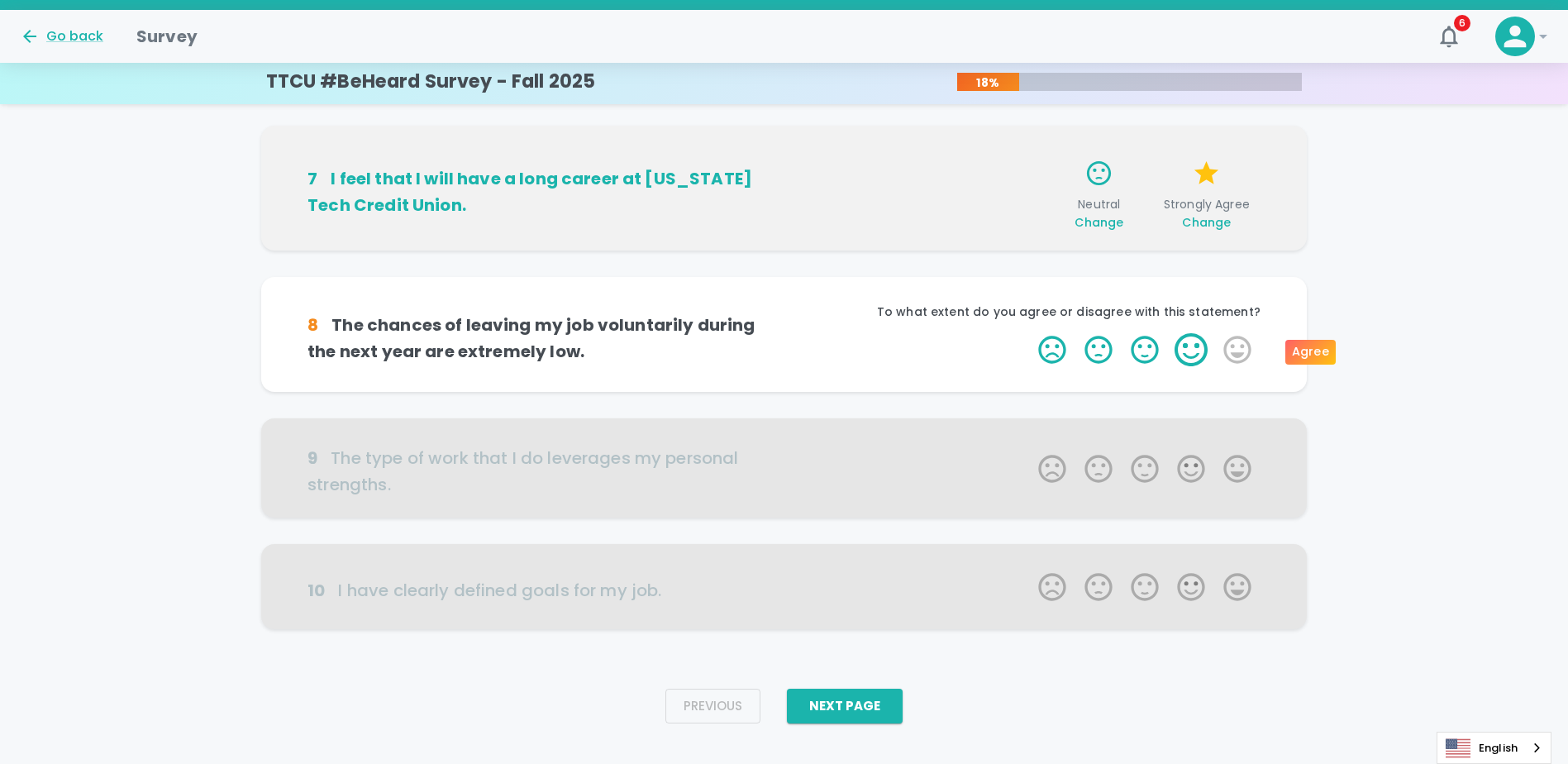
click at [1186, 360] on label "4 Stars" at bounding box center [1191, 349] width 46 height 33
click at [1030, 333] on input "4 Stars" at bounding box center [1029, 332] width 1 height 1
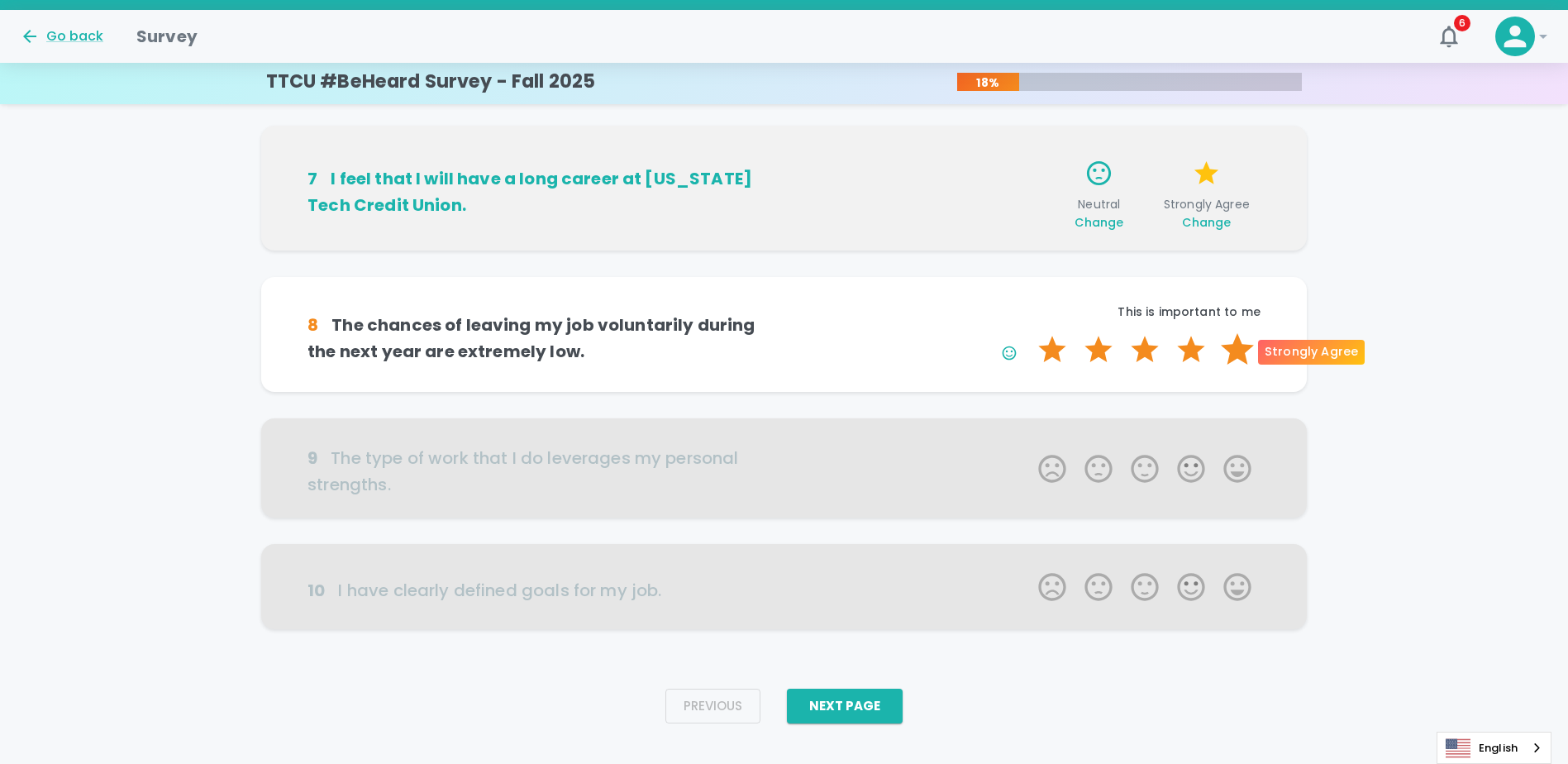
click at [1230, 358] on label "5 Stars" at bounding box center [1238, 349] width 46 height 33
click at [1030, 333] on input "5 Stars" at bounding box center [1029, 332] width 1 height 1
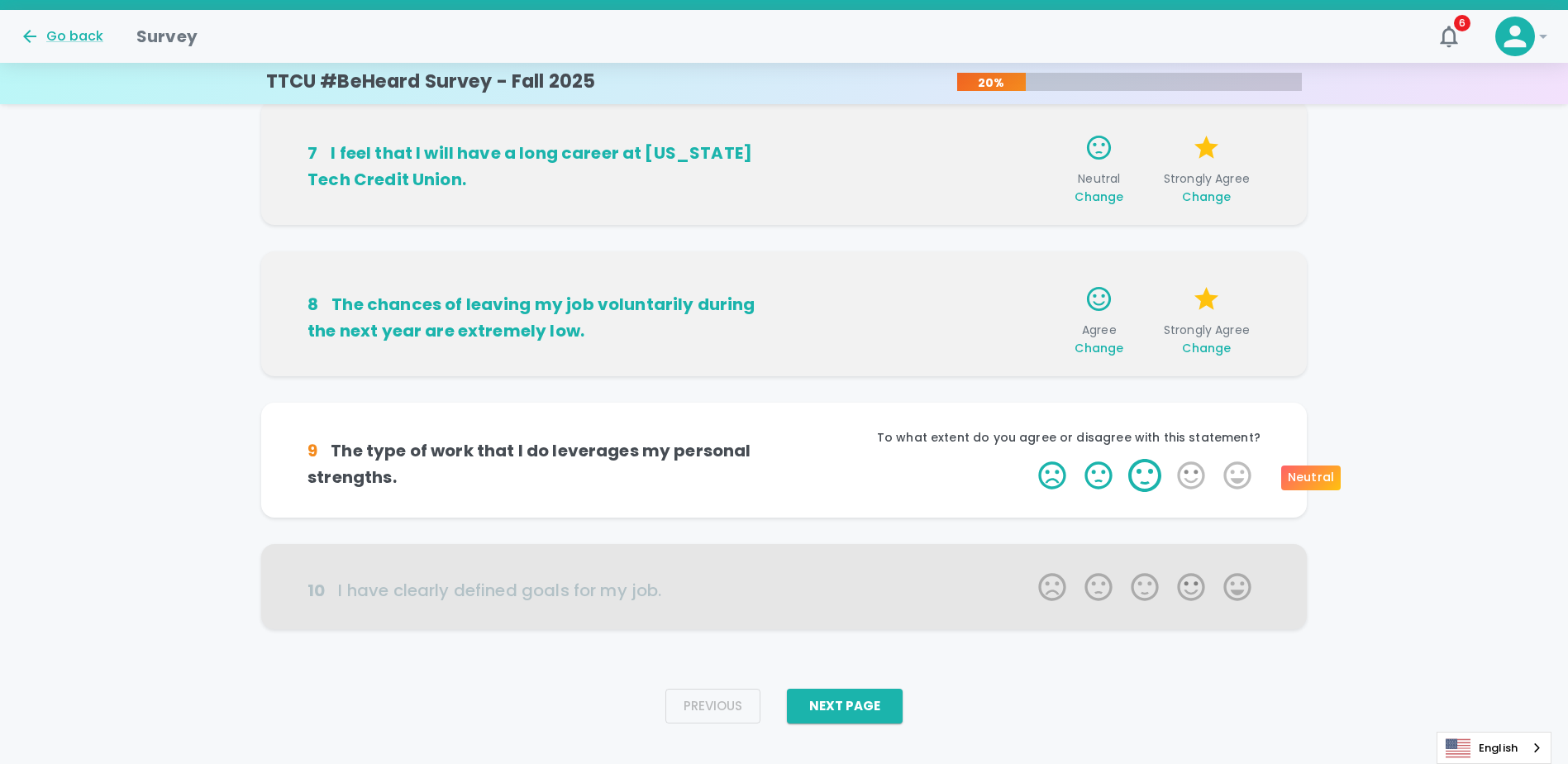
click at [1151, 478] on label "3 Stars" at bounding box center [1145, 475] width 46 height 33
click at [1030, 459] on input "3 Stars" at bounding box center [1029, 459] width 1 height 1
click at [1208, 477] on label "4 Stars" at bounding box center [1191, 475] width 46 height 33
click at [1030, 459] on input "4 Stars" at bounding box center [1029, 459] width 1 height 1
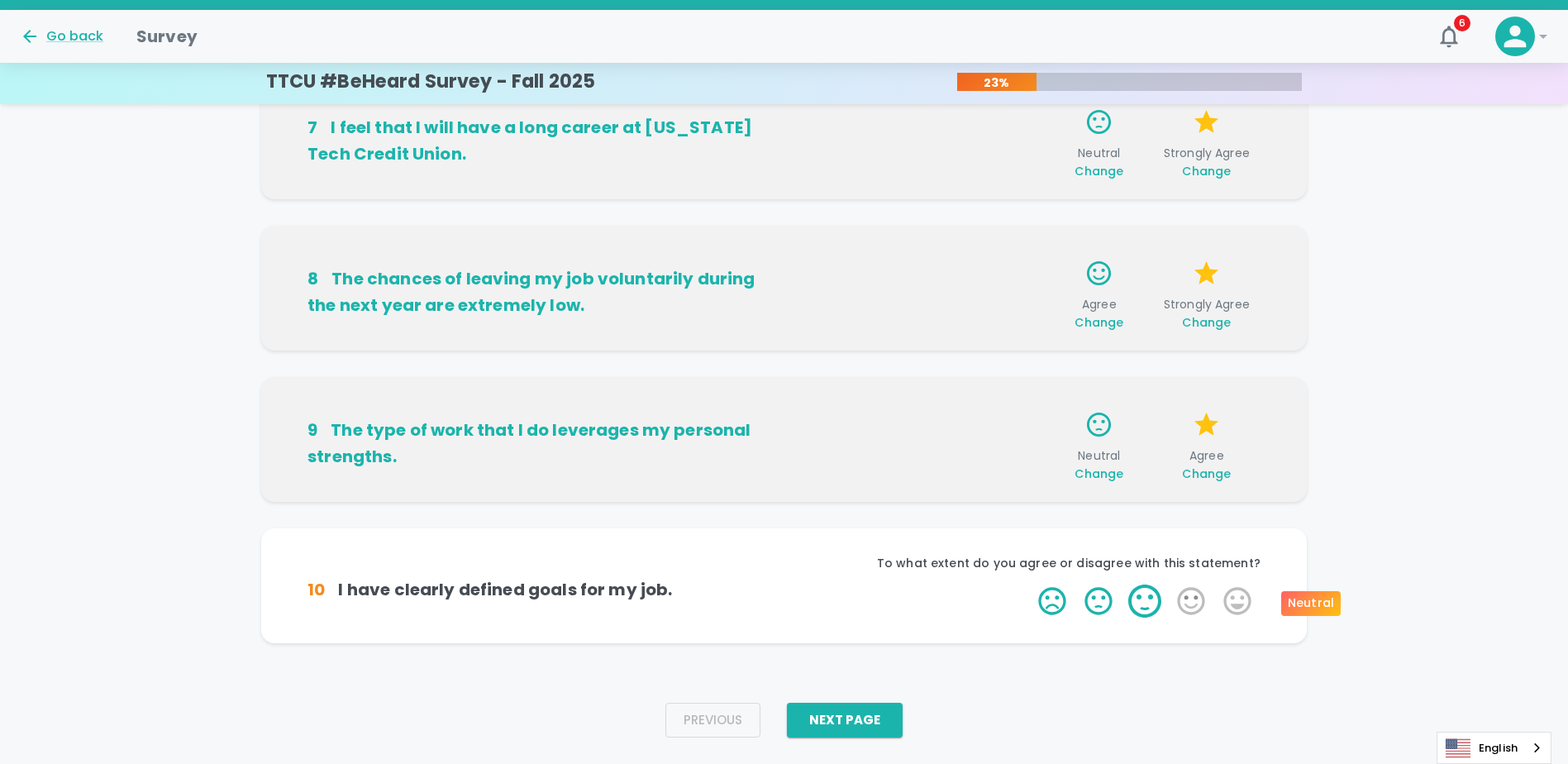
drag, startPoint x: 1183, startPoint y: 607, endPoint x: 1148, endPoint y: 611, distance: 35.2
click at [1148, 611] on span "1 Star 2 Stars 3 Stars 4 Stars 5 Stars Empty" at bounding box center [1145, 601] width 231 height 33
click at [1148, 611] on label "3 Stars" at bounding box center [1145, 601] width 46 height 33
click at [1030, 585] on input "3 Stars" at bounding box center [1029, 584] width 1 height 1
click at [1180, 611] on label "4 Stars" at bounding box center [1191, 601] width 46 height 33
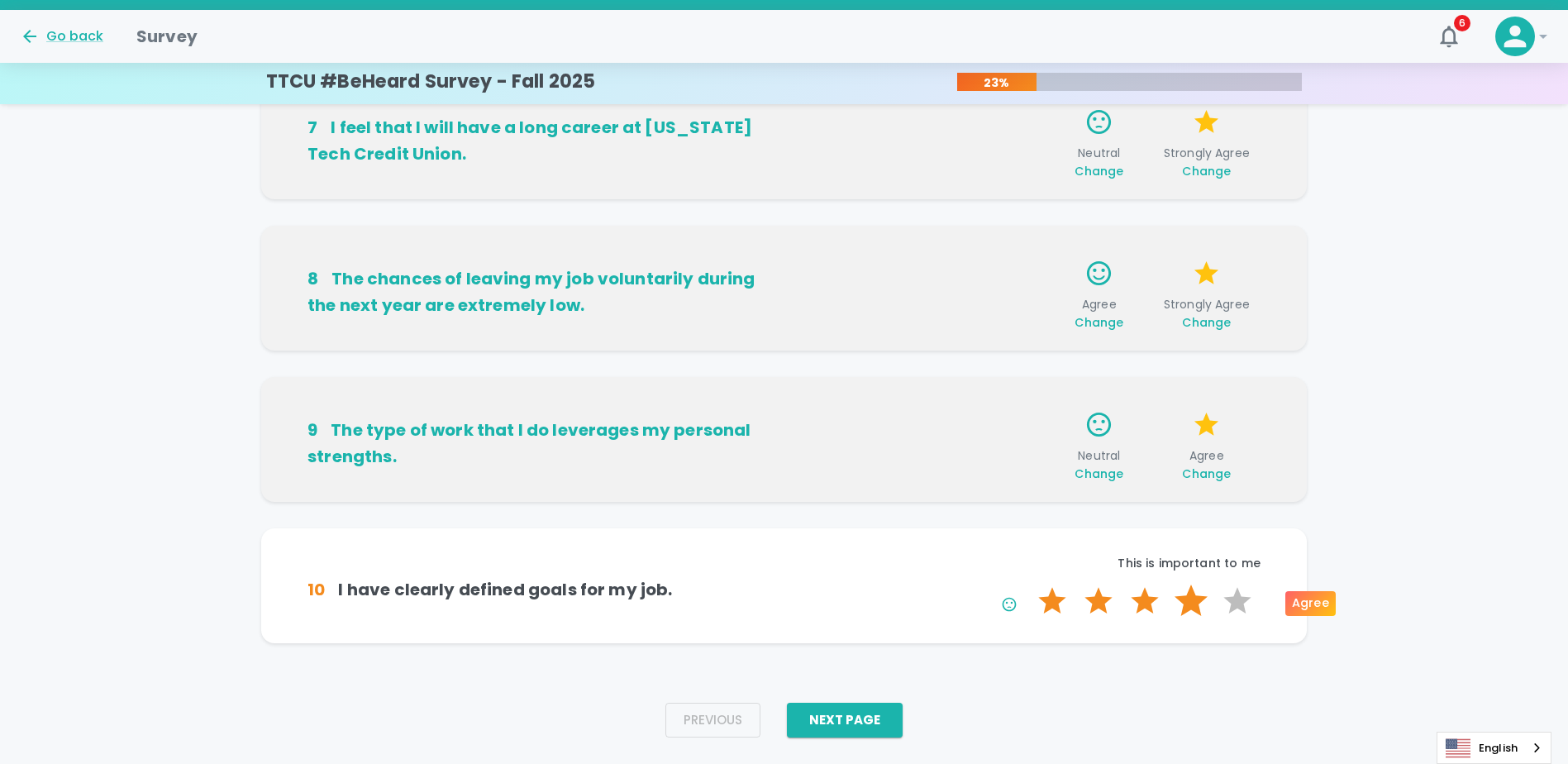
click at [1030, 585] on input "4 Stars" at bounding box center [1029, 584] width 1 height 1
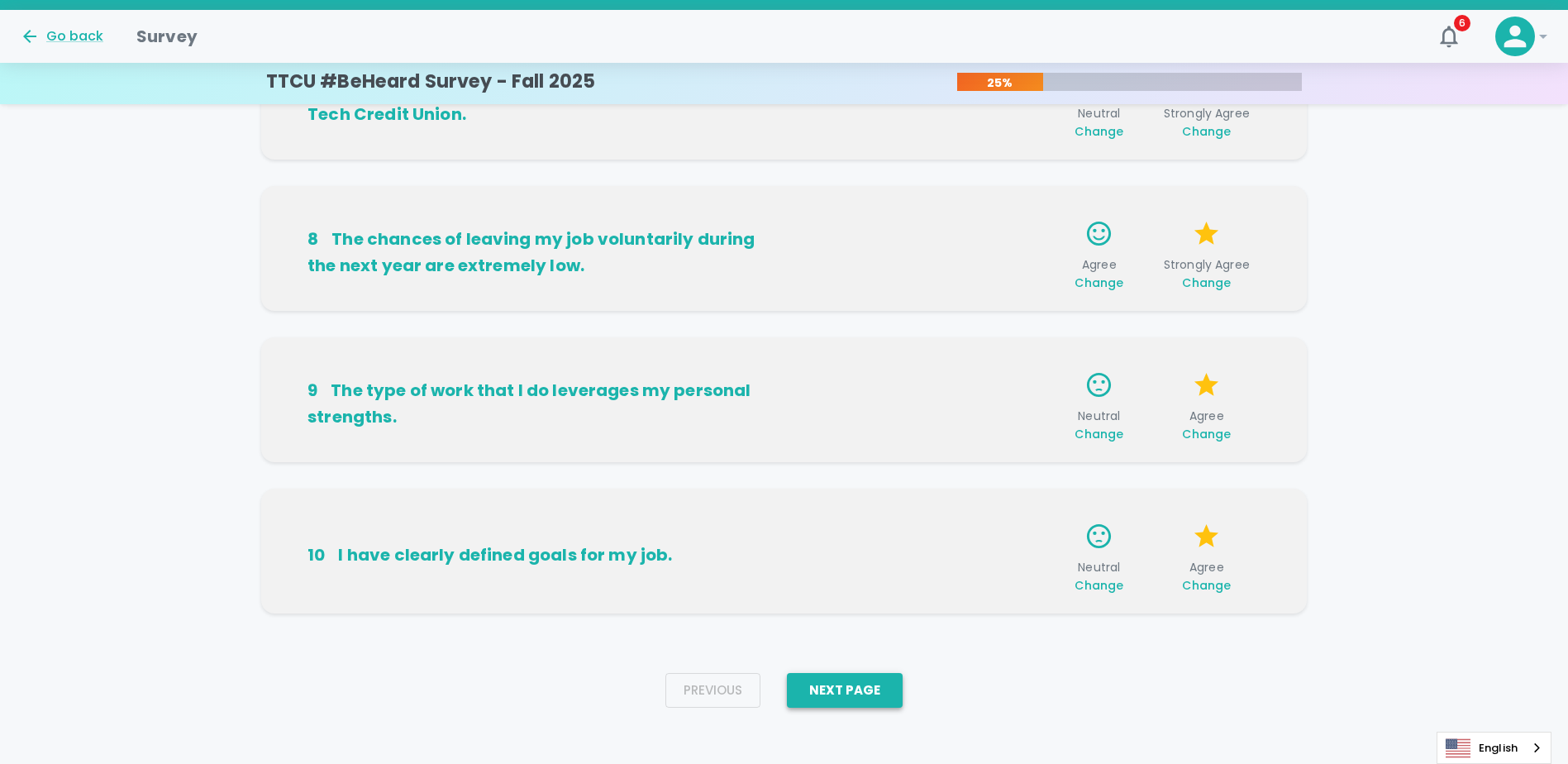
click at [815, 691] on button "Next Page" at bounding box center [845, 690] width 116 height 34
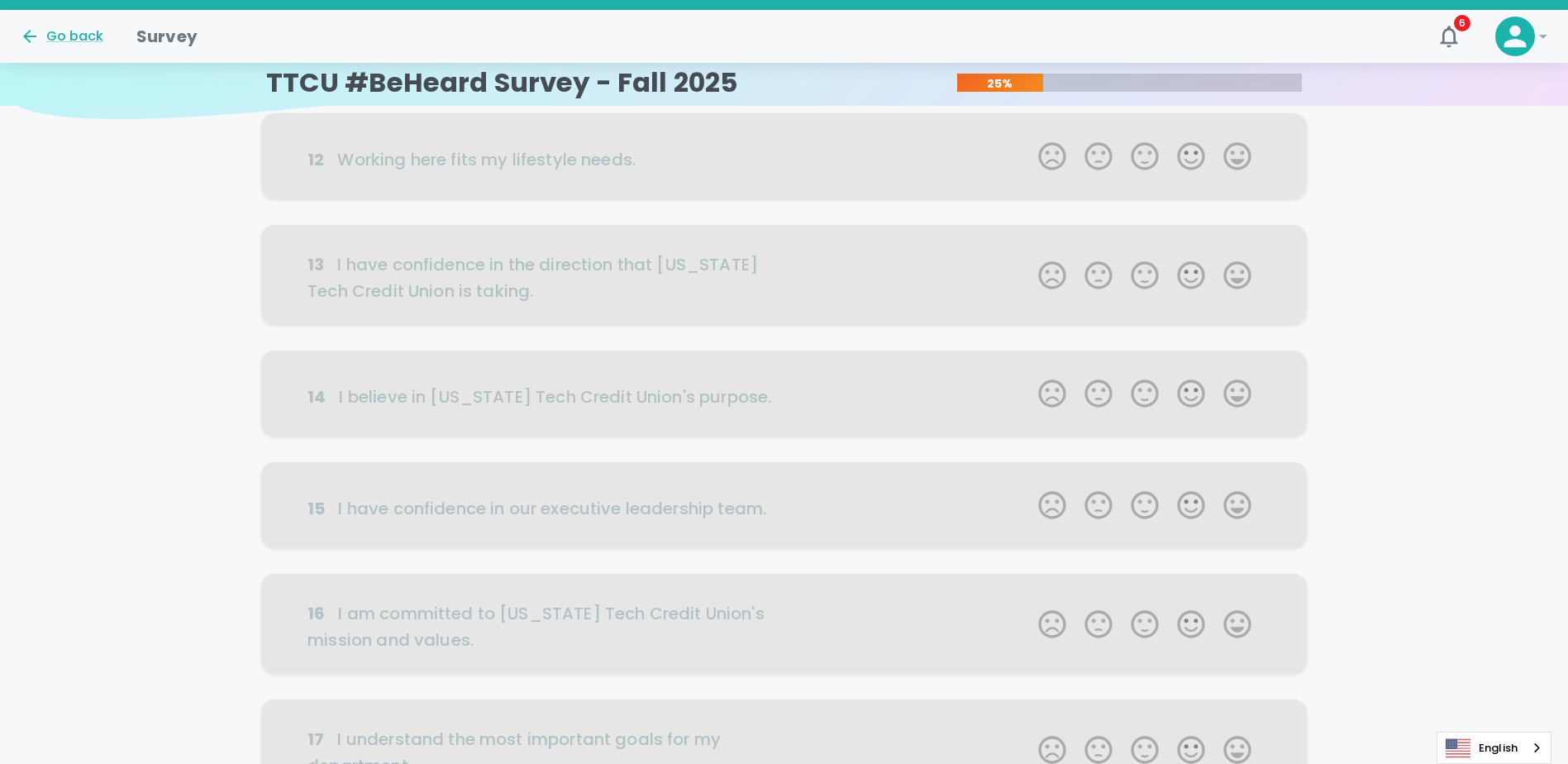
scroll to position [0, 0]
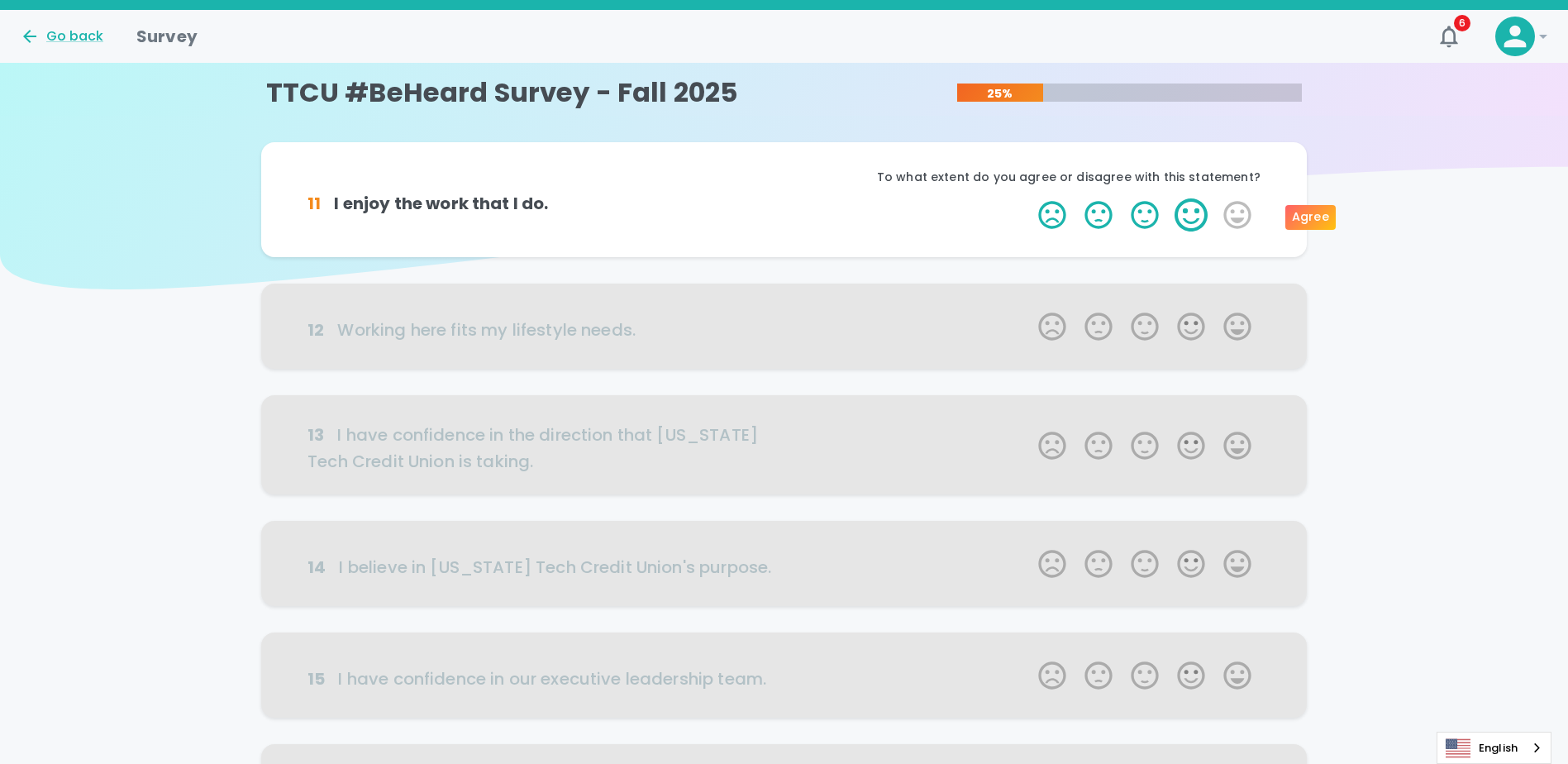
drag, startPoint x: 1151, startPoint y: 220, endPoint x: 1183, endPoint y: 220, distance: 32.0
click at [1183, 220] on span "1 Star 2 Stars 3 Stars 4 Stars 5 Stars Empty" at bounding box center [1145, 215] width 231 height 33
click at [1183, 220] on label "4 Stars" at bounding box center [1191, 215] width 46 height 33
click at [1030, 199] on input "4 Stars" at bounding box center [1029, 198] width 1 height 1
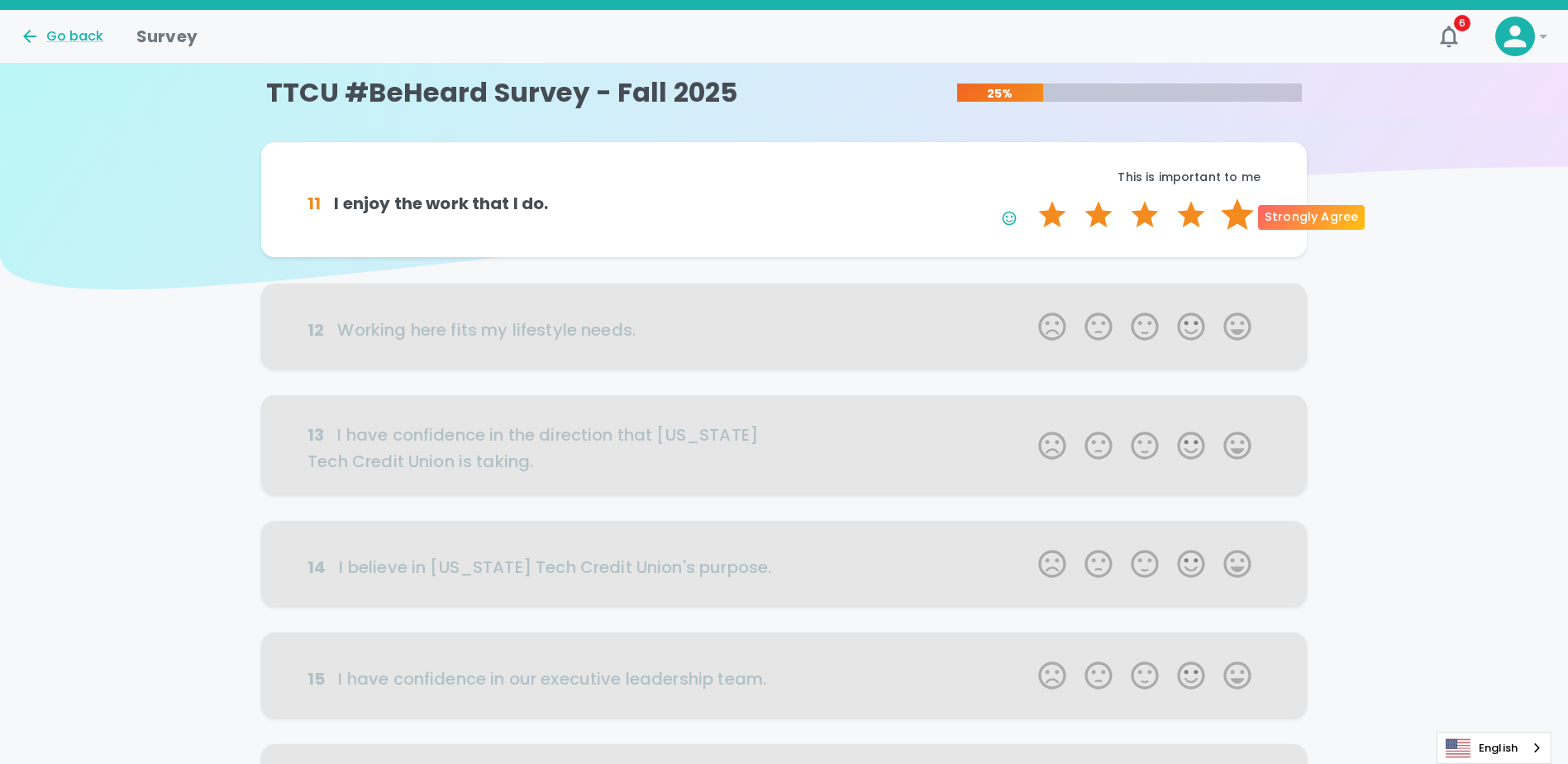
click at [1245, 220] on label "5 Stars" at bounding box center [1238, 215] width 46 height 33
click at [1030, 199] on input "5 Stars" at bounding box center [1029, 198] width 1 height 1
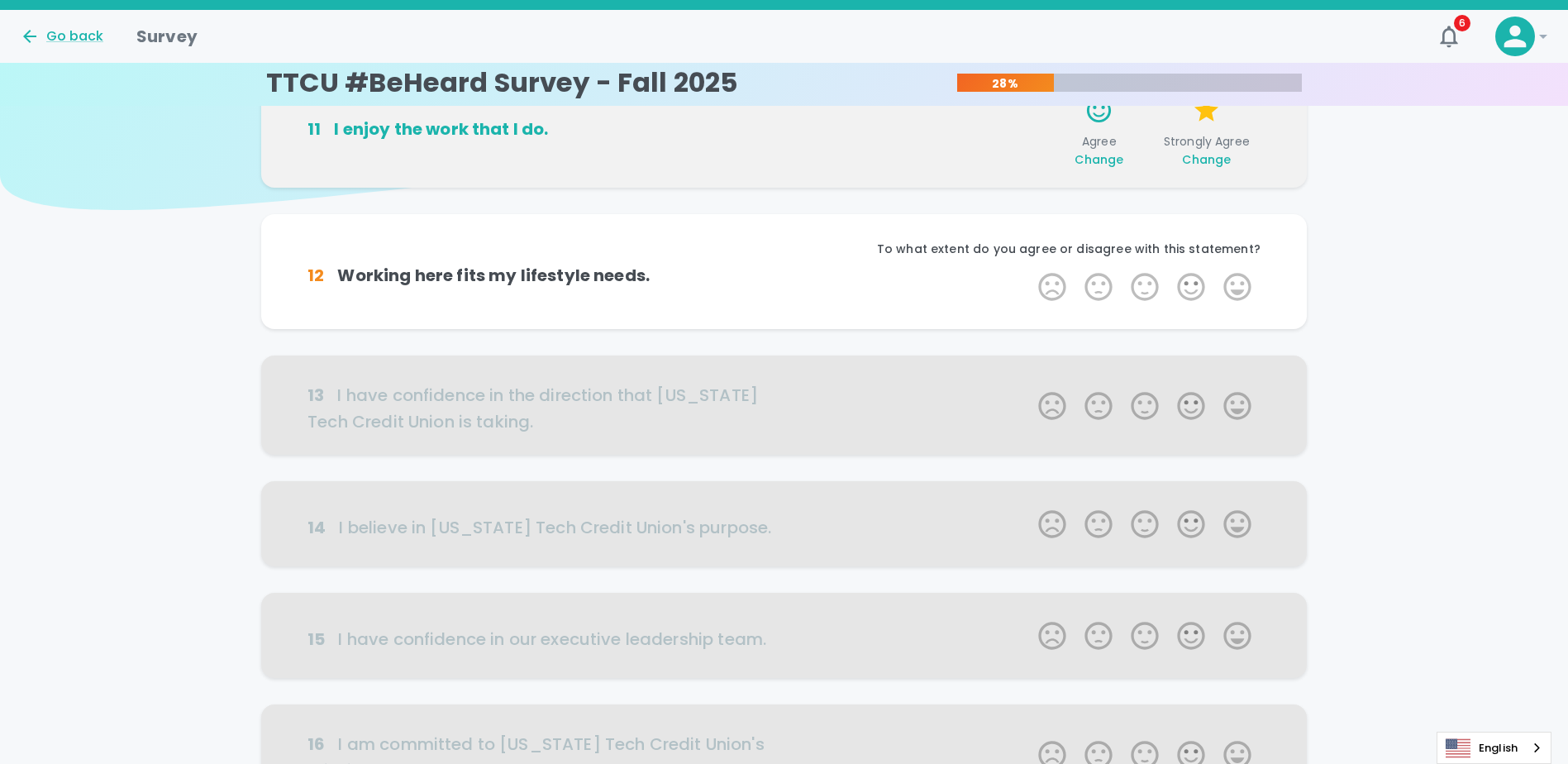
scroll to position [145, 0]
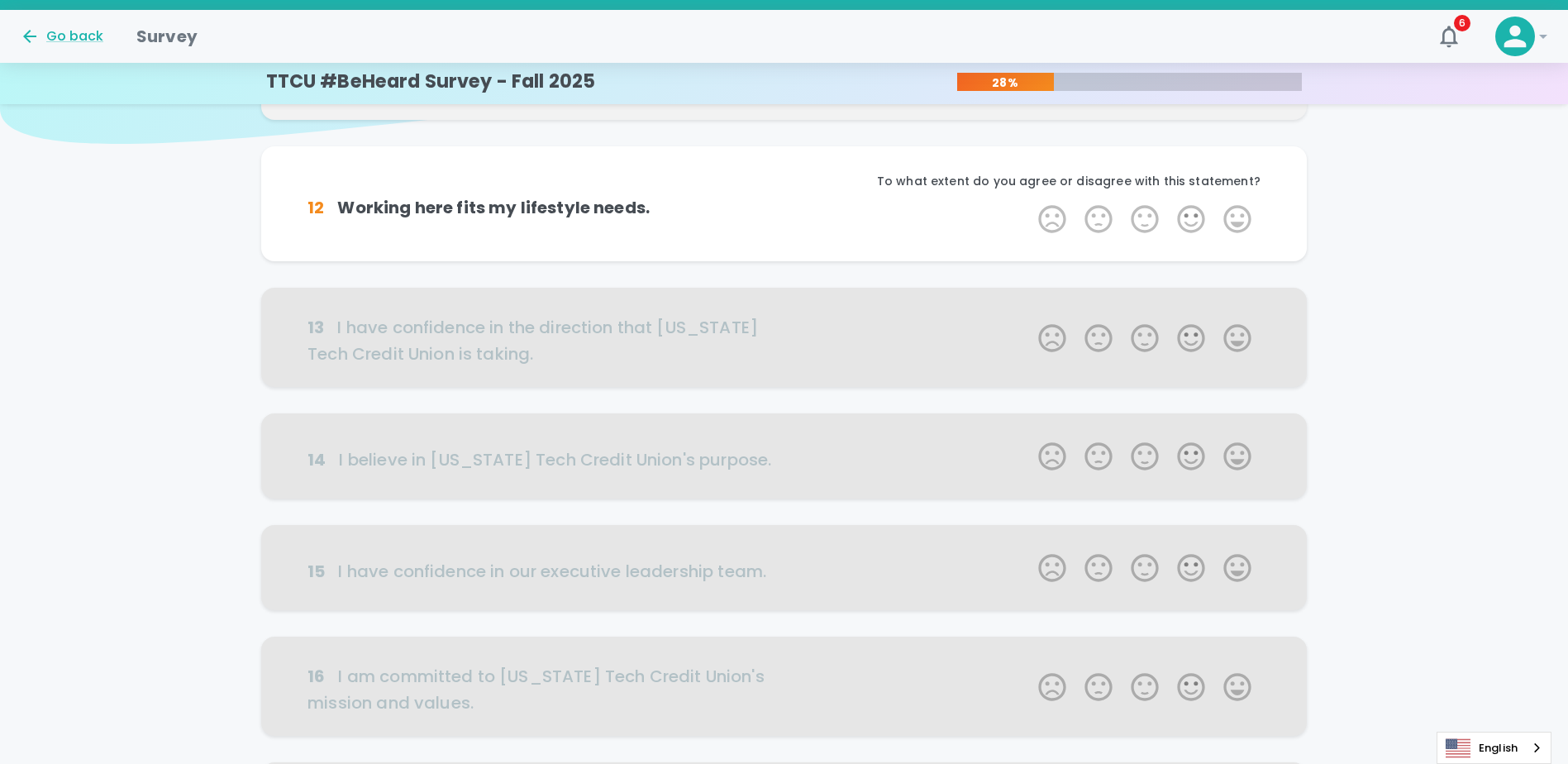
drag, startPoint x: 1186, startPoint y: 224, endPoint x: 1166, endPoint y: 271, distance: 51.1
click at [1166, 271] on div "12 Working here fits my lifestyle needs. To what extent do you agree or disagre…" at bounding box center [784, 217] width 1046 height 141
drag, startPoint x: 1166, startPoint y: 271, endPoint x: 1141, endPoint y: 224, distance: 53.2
click at [1141, 224] on label "3 Stars" at bounding box center [1145, 219] width 46 height 33
click at [1030, 202] on input "3 Stars" at bounding box center [1029, 202] width 1 height 1
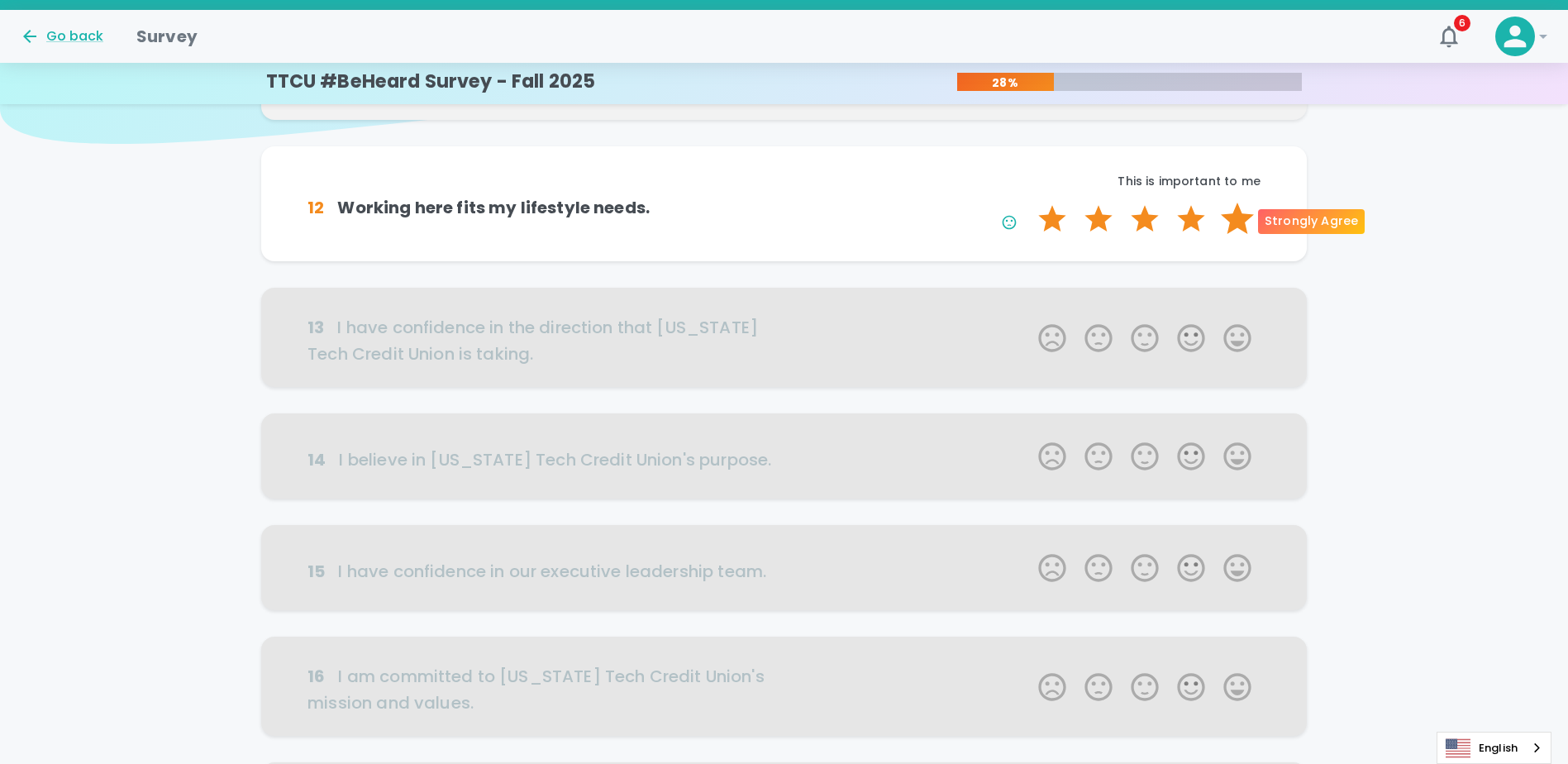
click at [1233, 224] on label "5 Stars" at bounding box center [1238, 219] width 46 height 33
click at [1030, 202] on input "5 Stars" at bounding box center [1029, 202] width 1 height 1
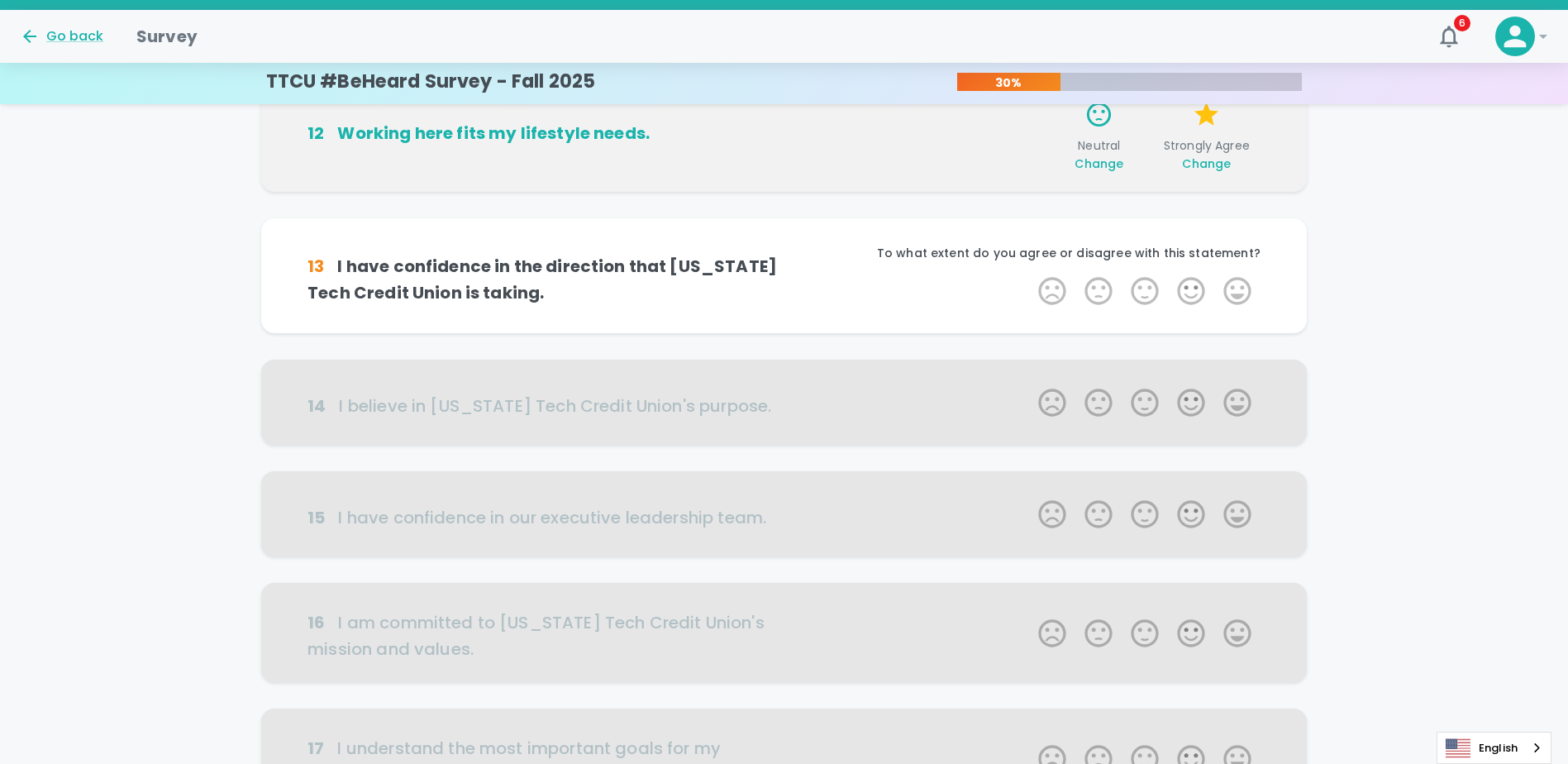
scroll to position [291, 0]
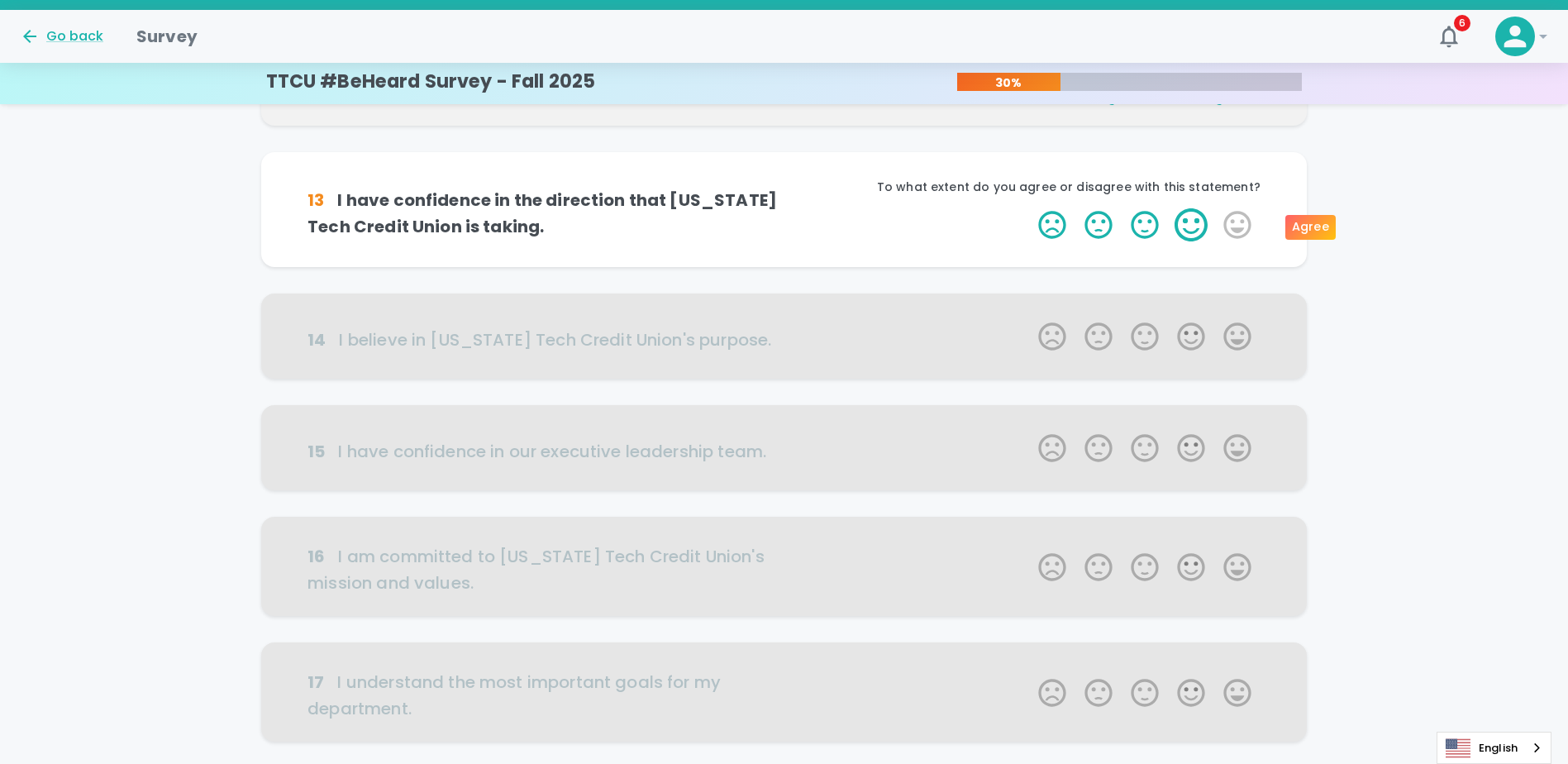
drag, startPoint x: 1149, startPoint y: 225, endPoint x: 1178, endPoint y: 228, distance: 29.2
click at [1178, 228] on span "1 Star 2 Stars 3 Stars 4 Stars 5 Stars Empty" at bounding box center [1145, 225] width 231 height 33
drag, startPoint x: 1178, startPoint y: 228, endPoint x: 1141, endPoint y: 231, distance: 37.1
click at [1141, 231] on label "3 Stars" at bounding box center [1145, 225] width 46 height 33
click at [1030, 208] on input "3 Stars" at bounding box center [1029, 207] width 1 height 1
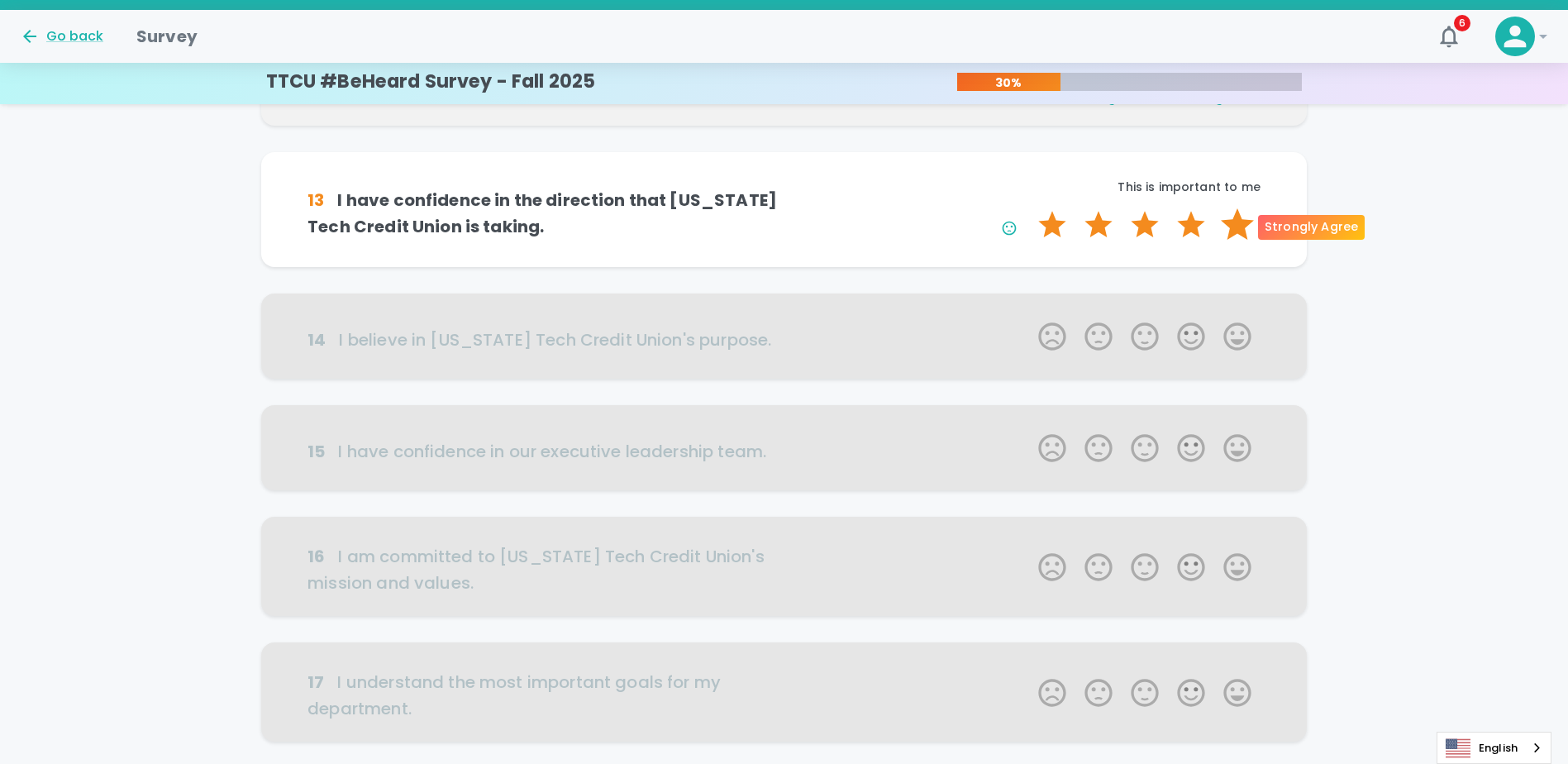
click at [1235, 231] on label "5 Stars" at bounding box center [1238, 225] width 46 height 33
click at [1030, 208] on input "5 Stars" at bounding box center [1029, 207] width 1 height 1
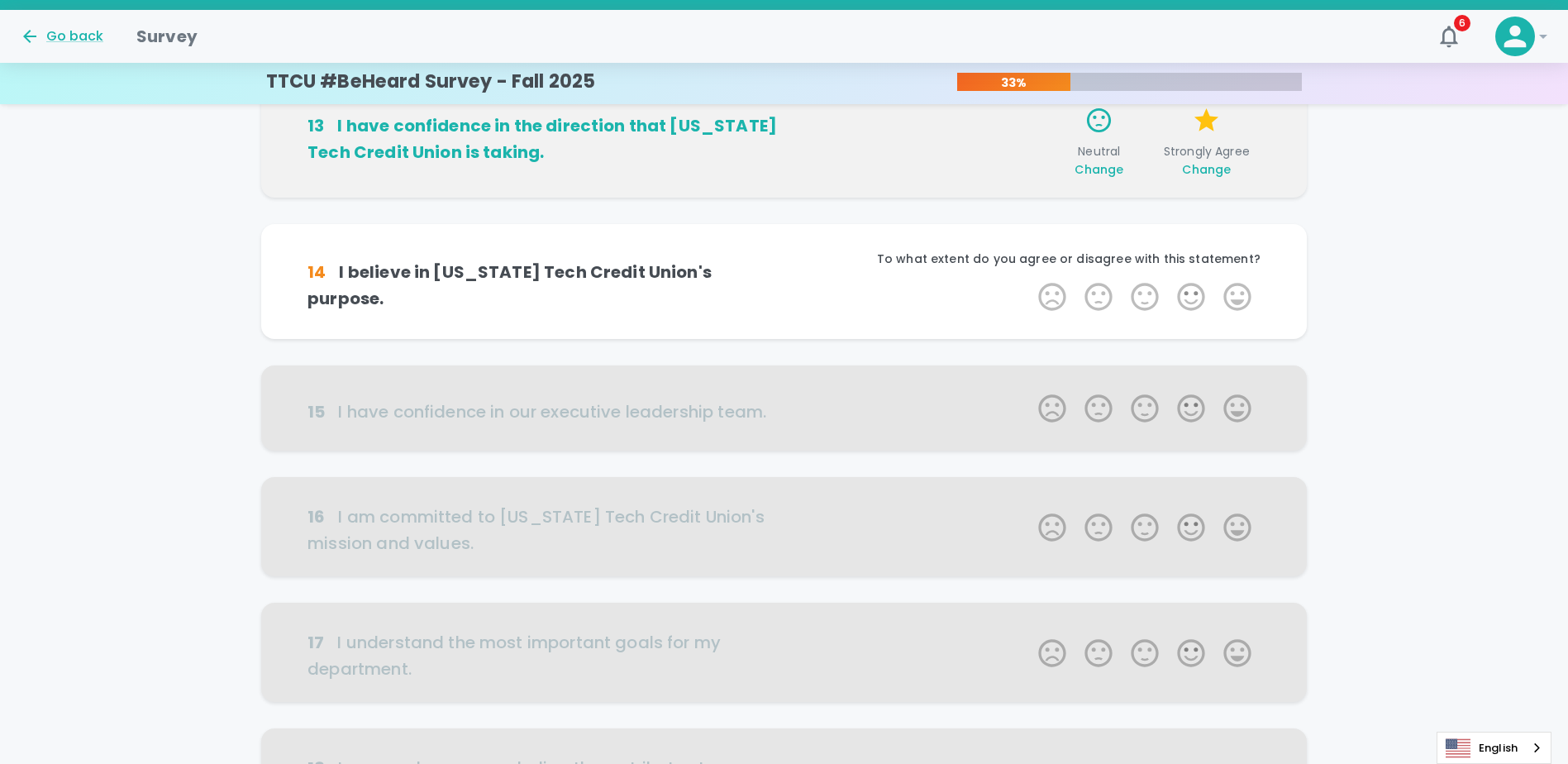
scroll to position [437, 0]
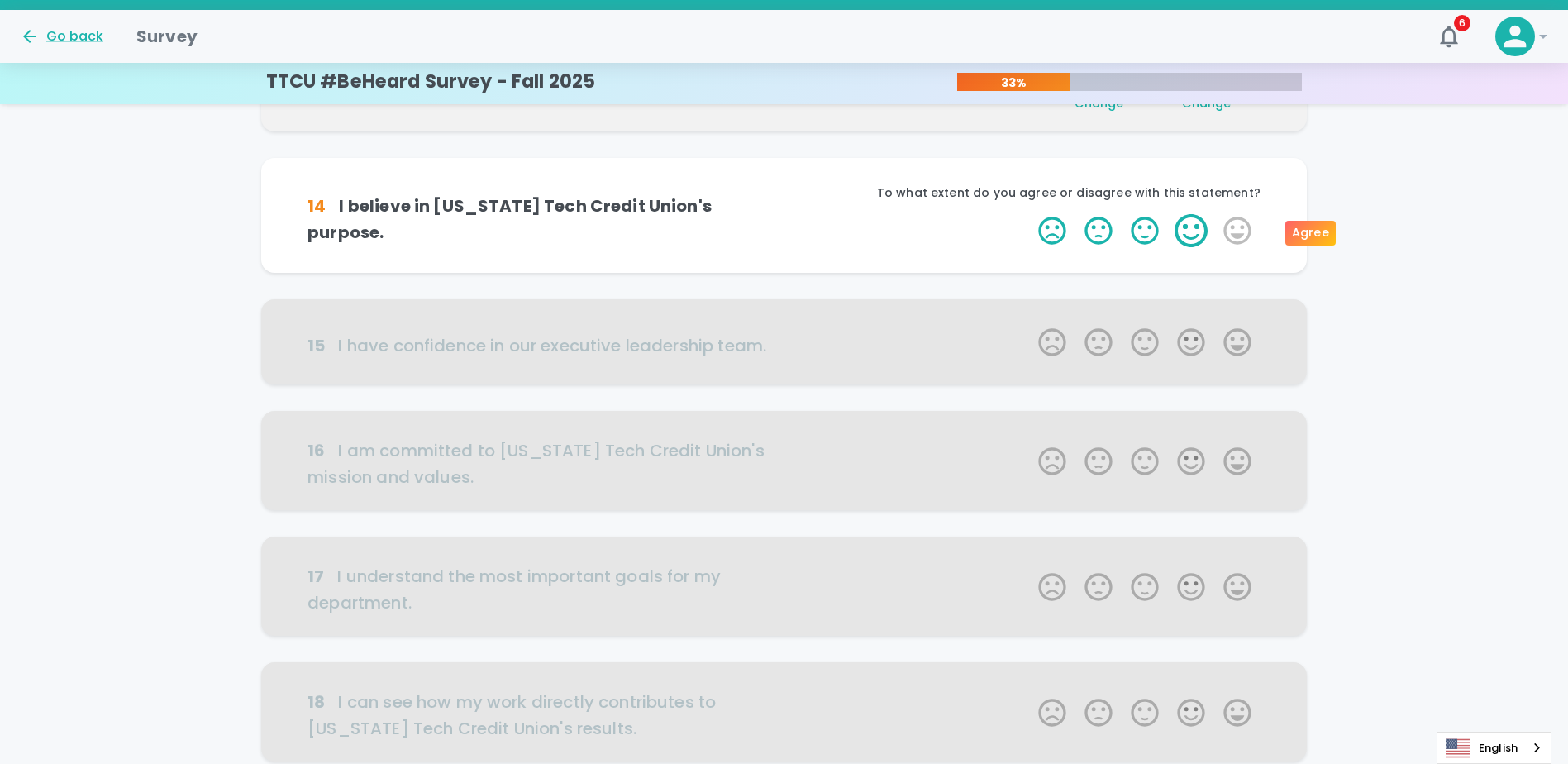
click at [1200, 234] on label "4 Stars" at bounding box center [1191, 231] width 46 height 33
click at [1030, 214] on input "4 Stars" at bounding box center [1029, 213] width 1 height 1
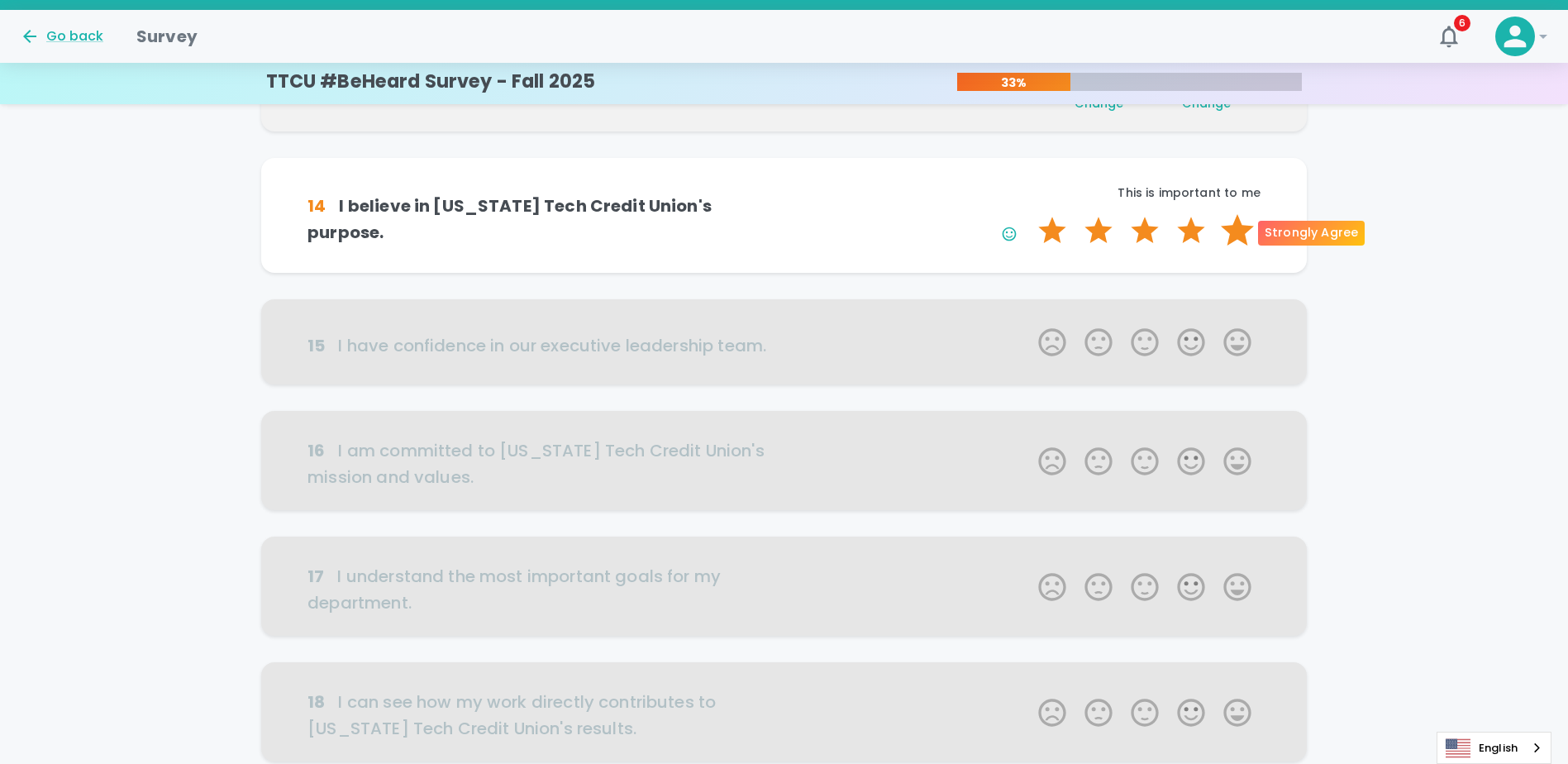
click at [1241, 235] on label "5 Stars" at bounding box center [1238, 231] width 46 height 33
click at [1030, 214] on input "5 Stars" at bounding box center [1029, 213] width 1 height 1
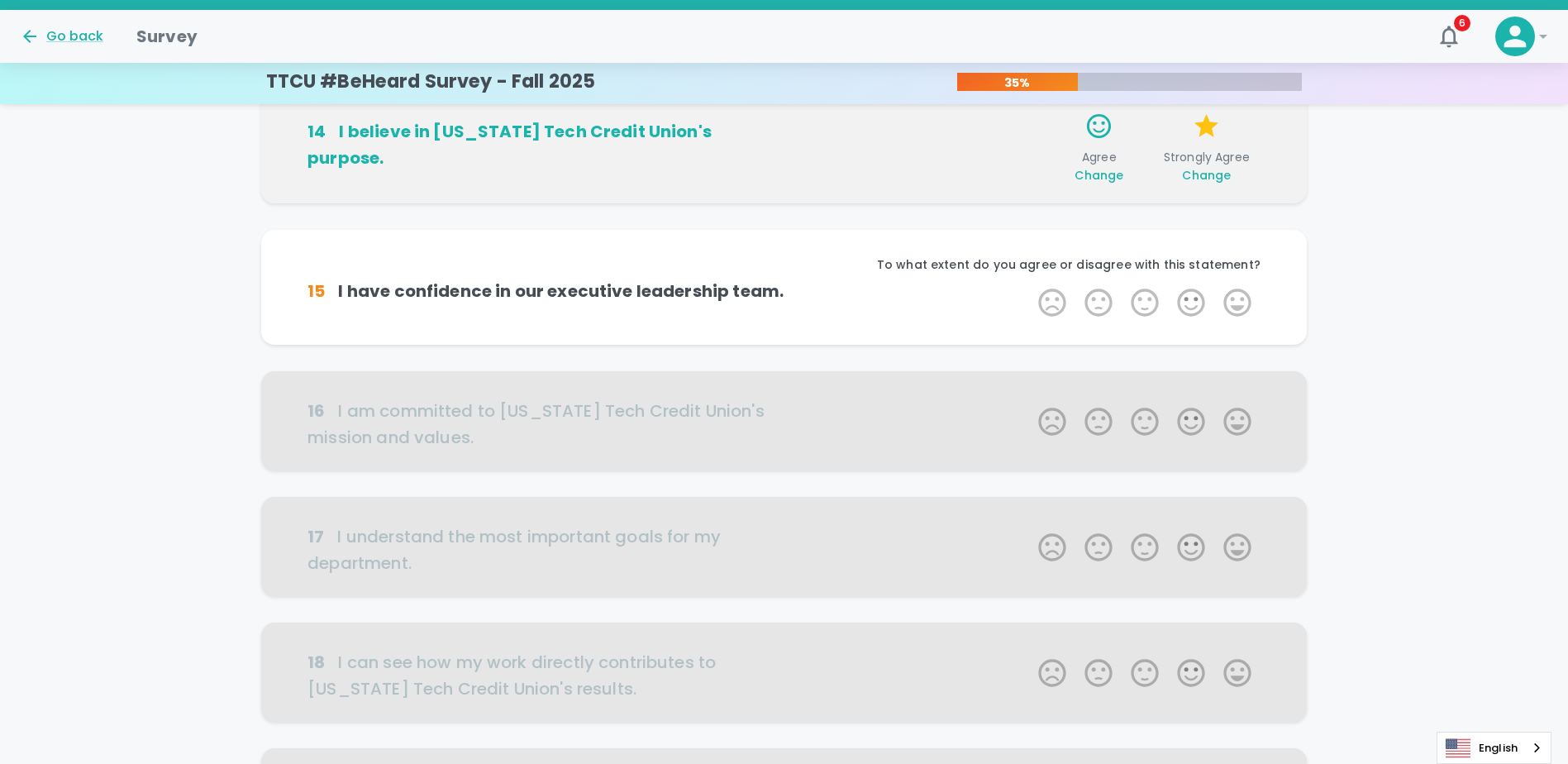
scroll to position [582, 0]
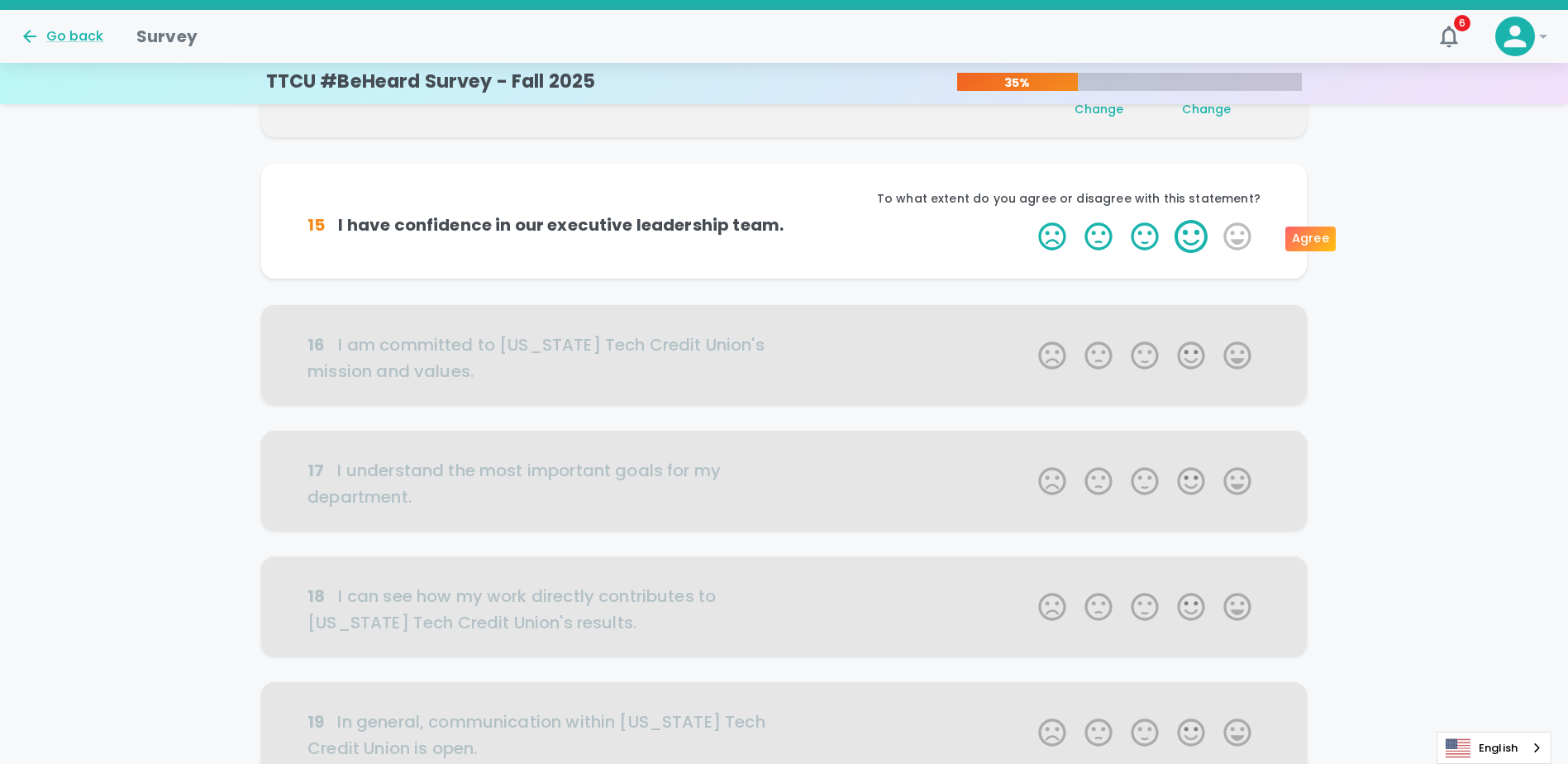
click at [1195, 236] on label "4 Stars" at bounding box center [1191, 237] width 46 height 33
click at [1030, 220] on input "4 Stars" at bounding box center [1029, 219] width 1 height 1
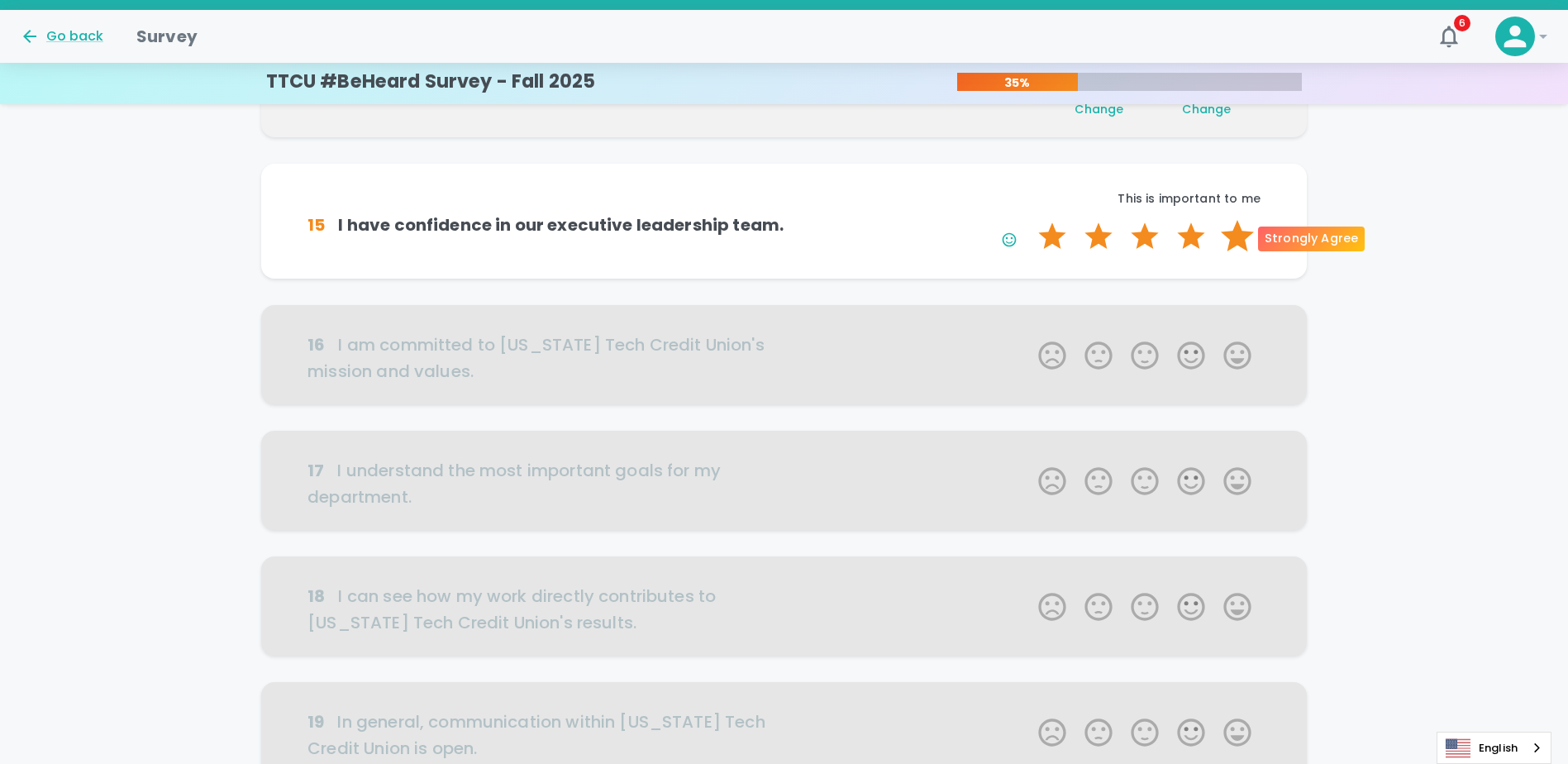
click at [1233, 243] on label "5 Stars" at bounding box center [1238, 237] width 46 height 33
click at [1030, 220] on input "5 Stars" at bounding box center [1029, 219] width 1 height 1
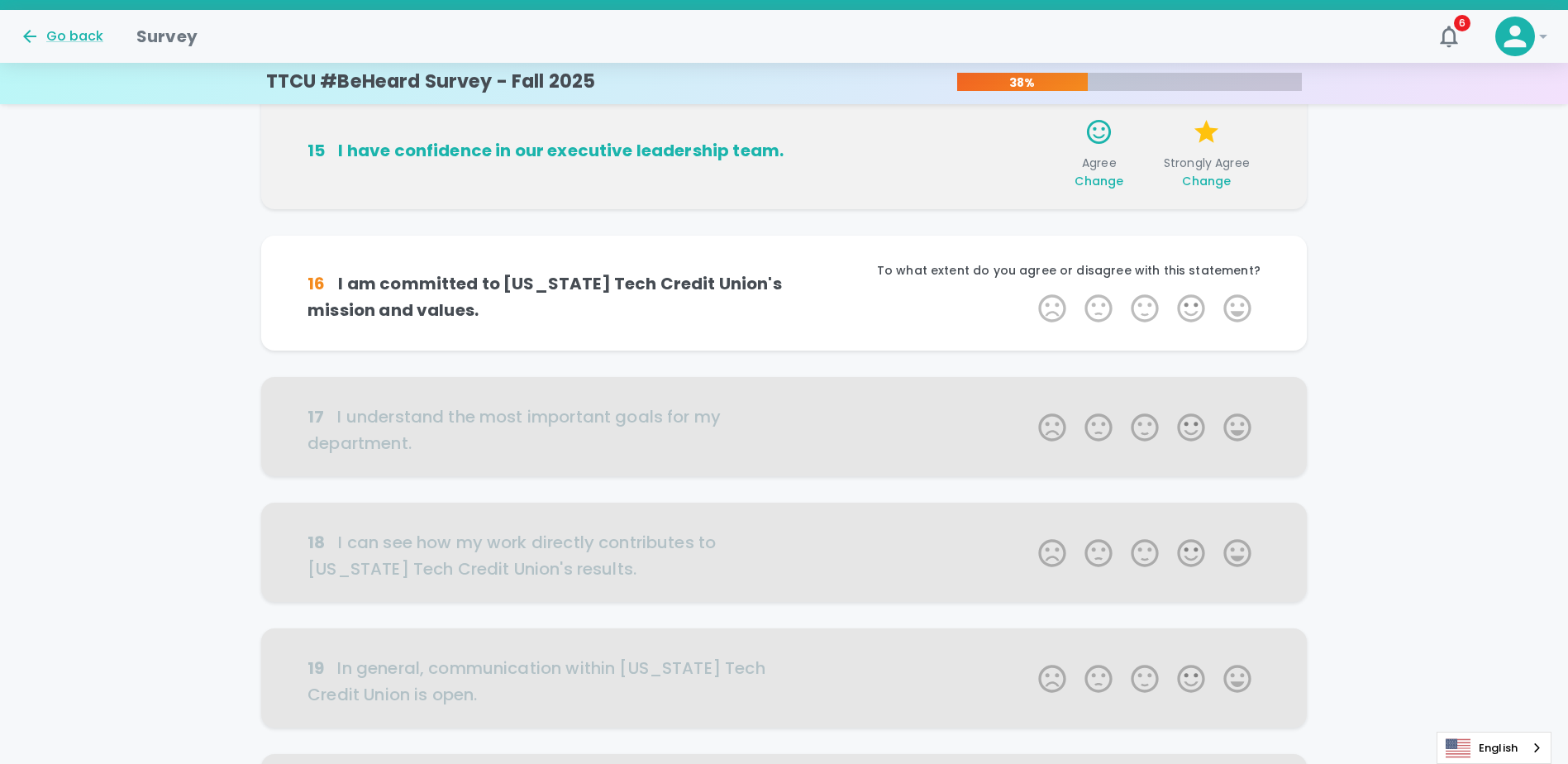
scroll to position [728, 0]
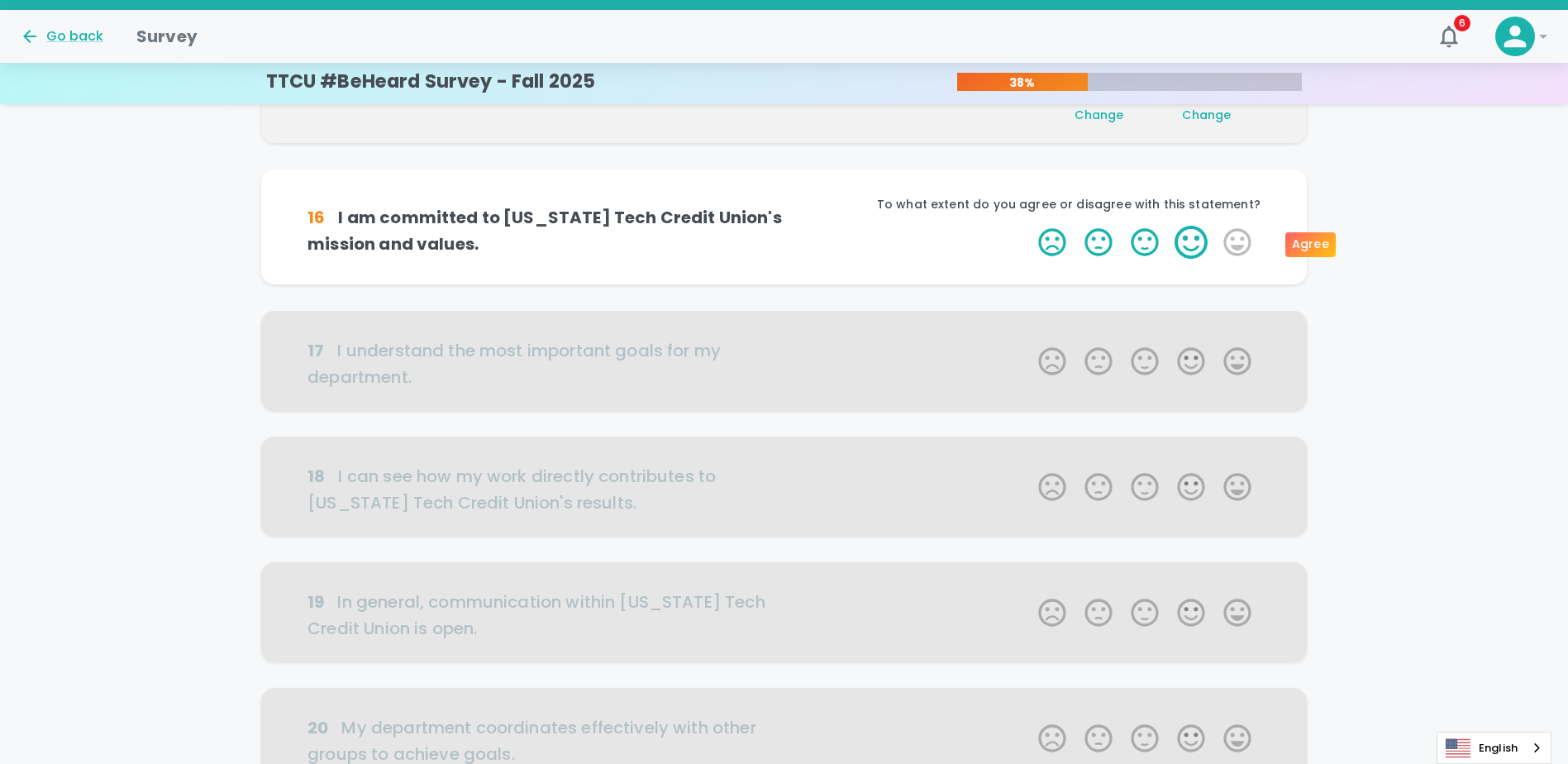
click at [1191, 251] on label "4 Stars" at bounding box center [1191, 242] width 46 height 33
click at [1030, 225] on input "4 Stars" at bounding box center [1029, 225] width 1 height 1
click at [1246, 250] on label "5 Stars" at bounding box center [1238, 242] width 46 height 33
click at [1030, 225] on input "5 Stars" at bounding box center [1029, 225] width 1 height 1
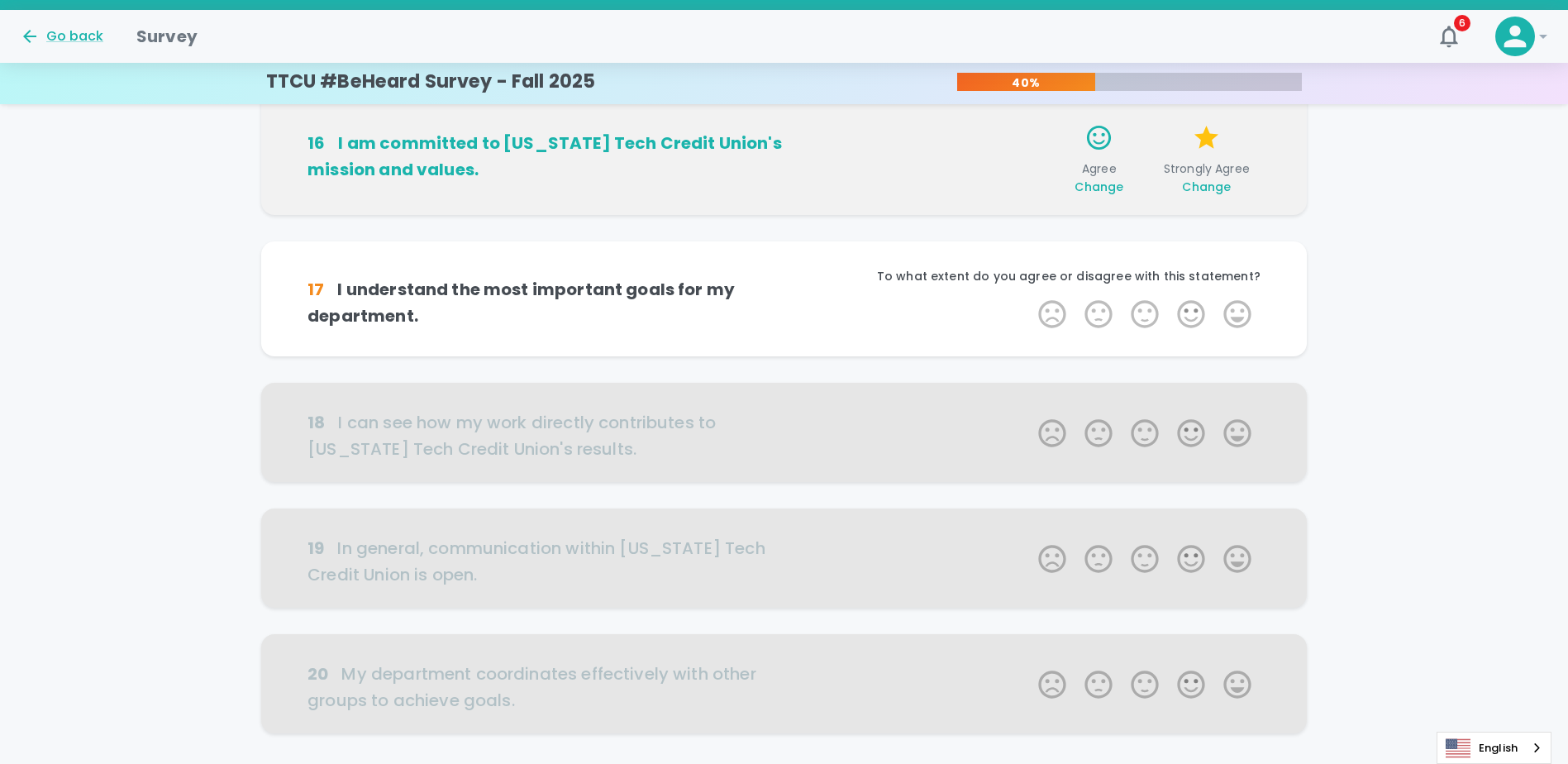
scroll to position [873, 0]
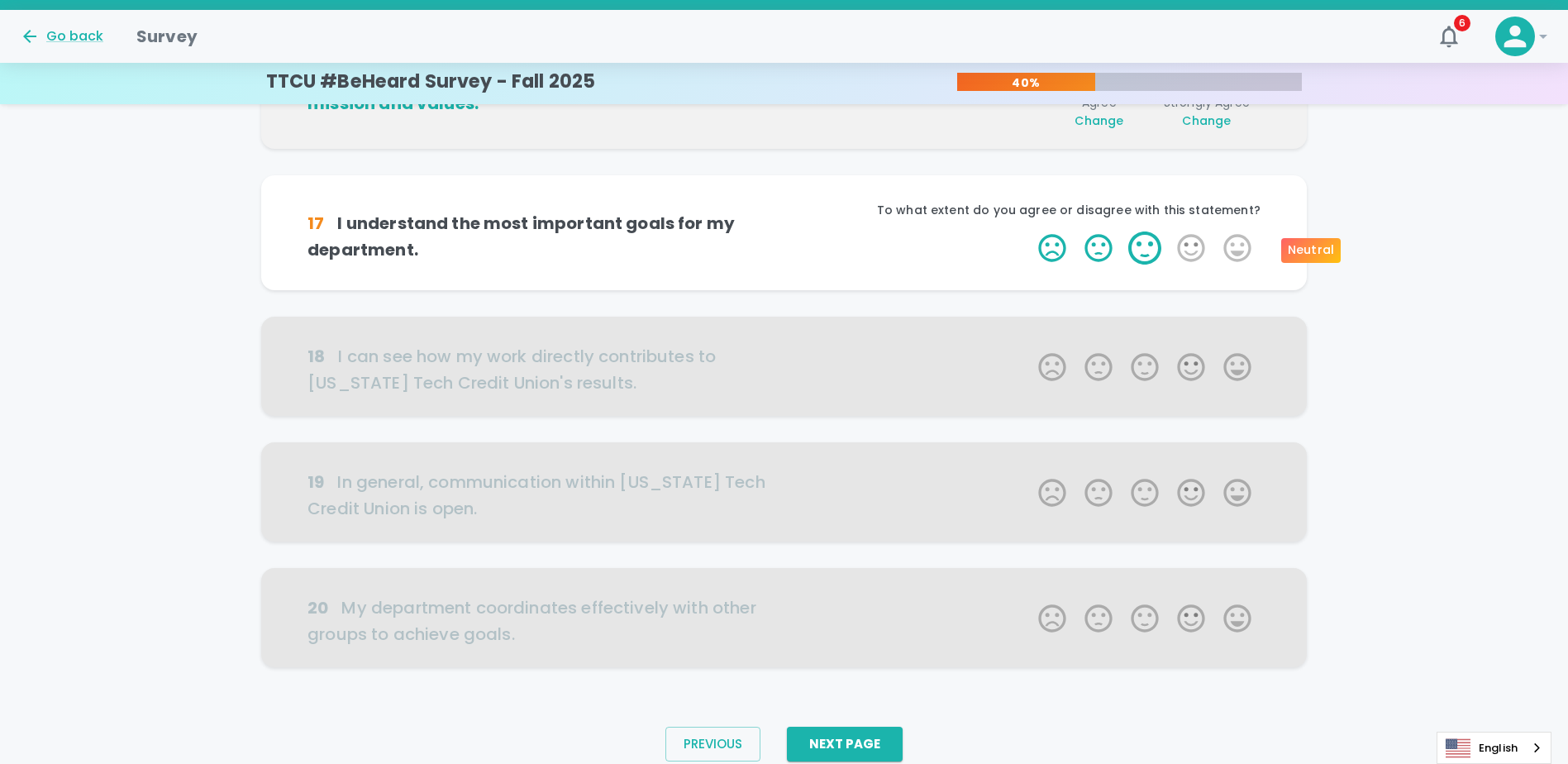
click at [1141, 250] on label "3 Stars" at bounding box center [1145, 248] width 46 height 33
click at [1030, 231] on input "3 Stars" at bounding box center [1029, 231] width 1 height 1
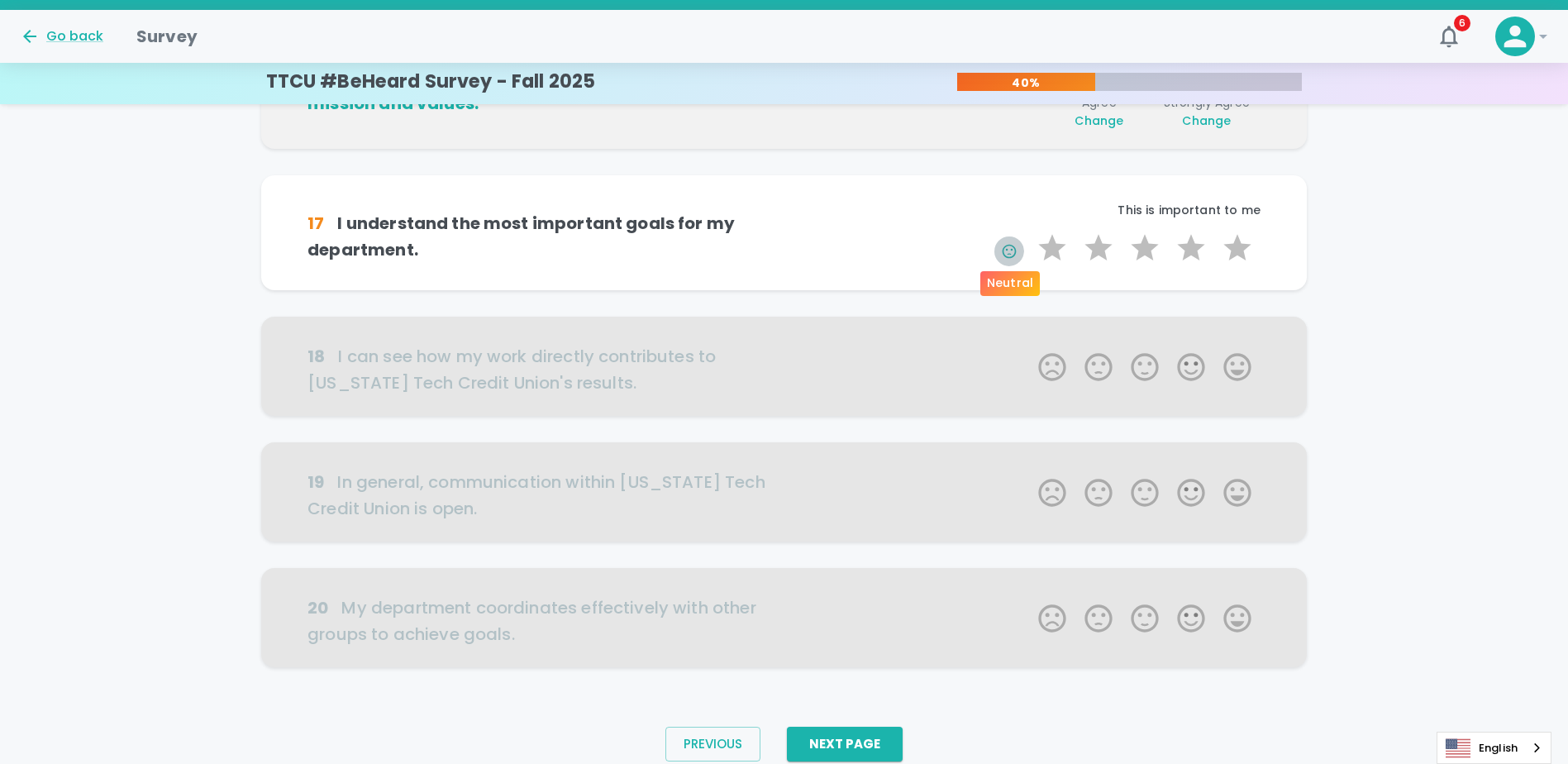
click at [1008, 254] on icon "button" at bounding box center [1009, 251] width 14 height 14
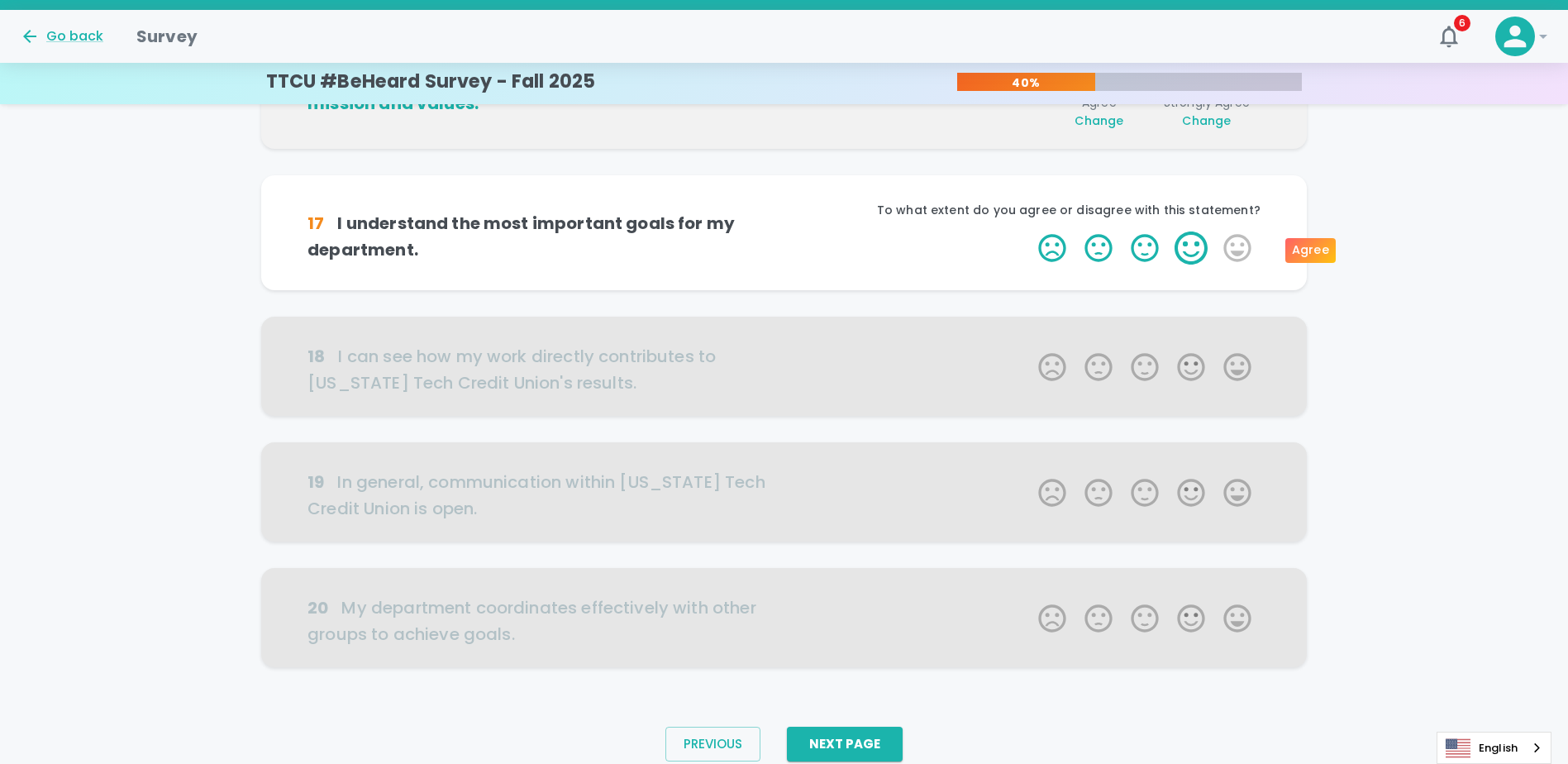
drag, startPoint x: 1198, startPoint y: 244, endPoint x: 1186, endPoint y: 256, distance: 17.0
click at [1186, 256] on label "4 Stars" at bounding box center [1191, 248] width 46 height 33
click at [1030, 231] on input "4 Stars" at bounding box center [1029, 231] width 1 height 1
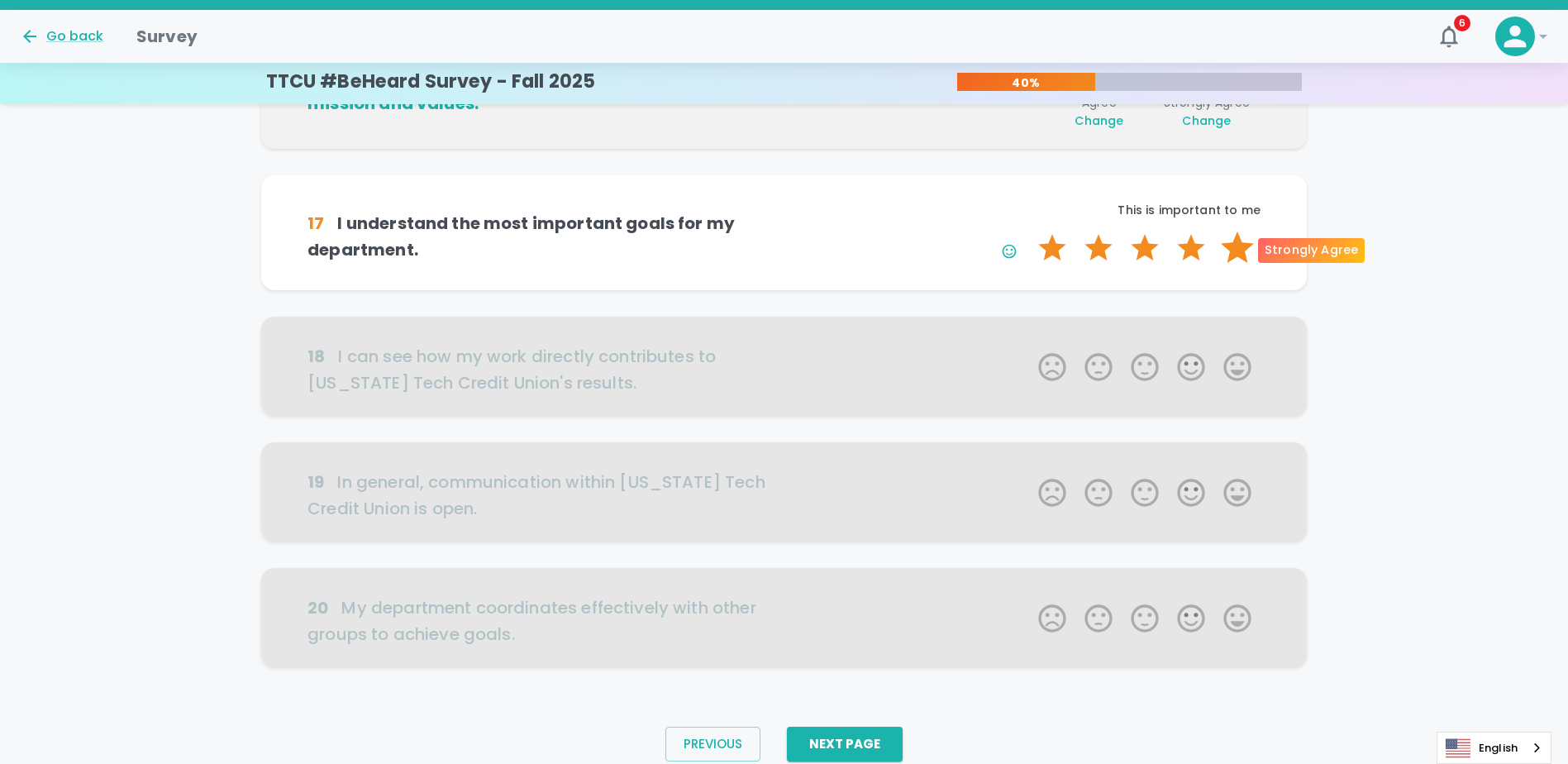
click at [1235, 246] on label "5 Stars" at bounding box center [1238, 248] width 46 height 33
click at [1030, 231] on input "5 Stars" at bounding box center [1029, 231] width 1 height 1
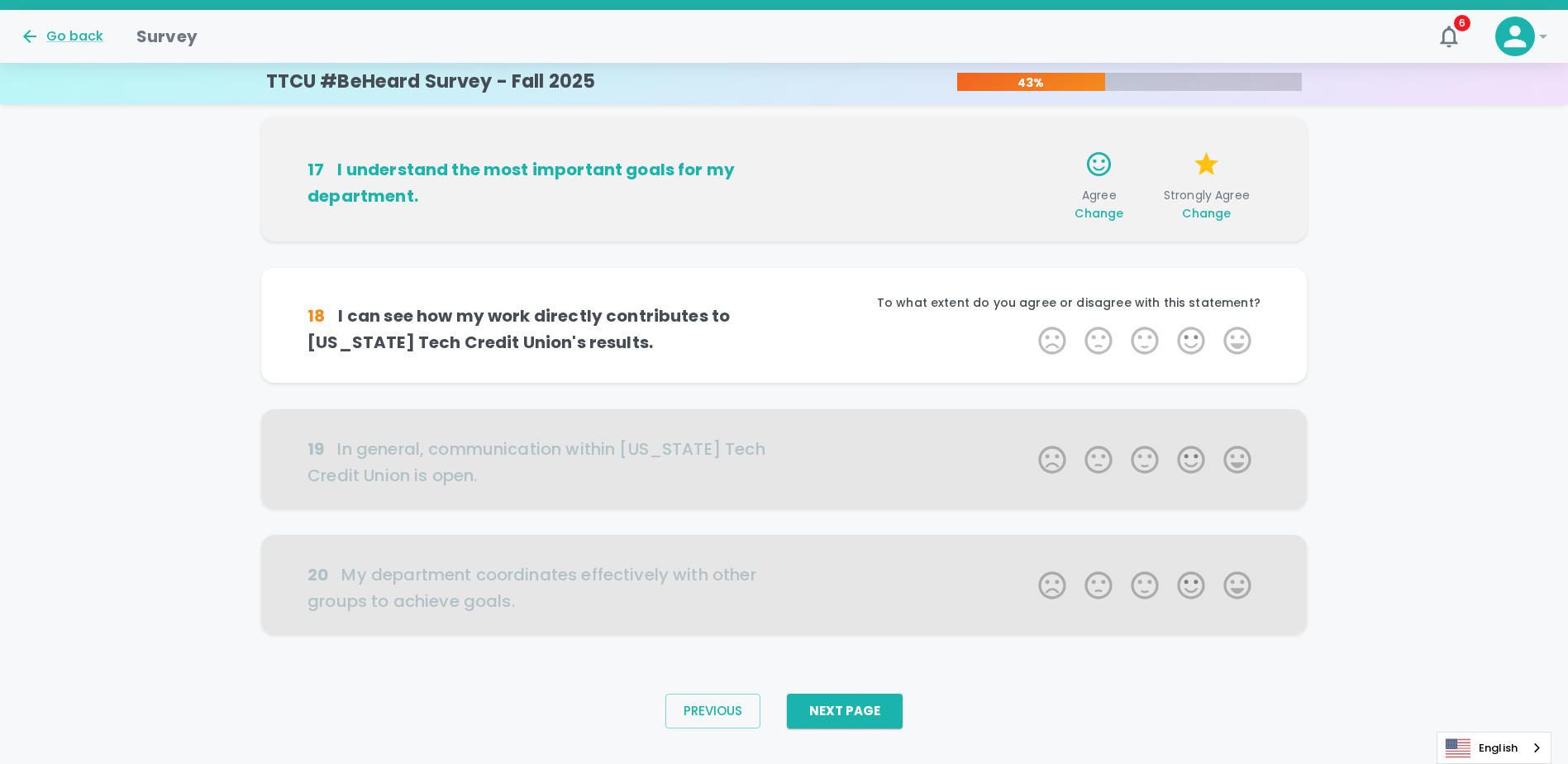
scroll to position [937, 0]
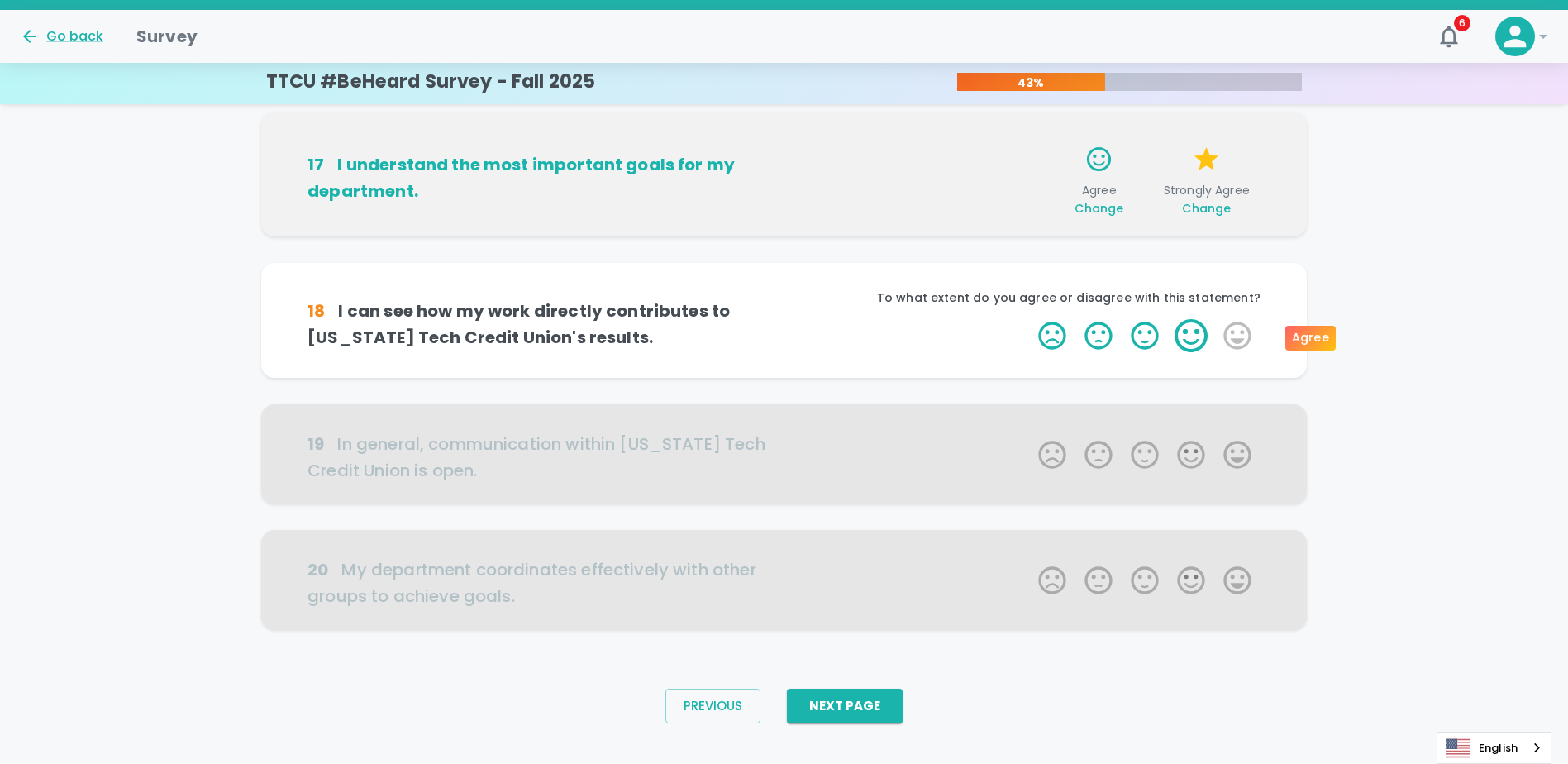
drag, startPoint x: 1149, startPoint y: 332, endPoint x: 1182, endPoint y: 339, distance: 33.7
click at [1182, 339] on span "1 Star 2 Stars 3 Stars 4 Stars 5 Stars Empty" at bounding box center [1145, 336] width 231 height 33
drag, startPoint x: 1182, startPoint y: 339, endPoint x: 1199, endPoint y: 367, distance: 32.8
click at [1199, 367] on div "18 I can see how my work directly contributes to Texas Tech Credit Union's resu…" at bounding box center [784, 321] width 1046 height 115
drag, startPoint x: 1199, startPoint y: 367, endPoint x: 1188, endPoint y: 338, distance: 31.0
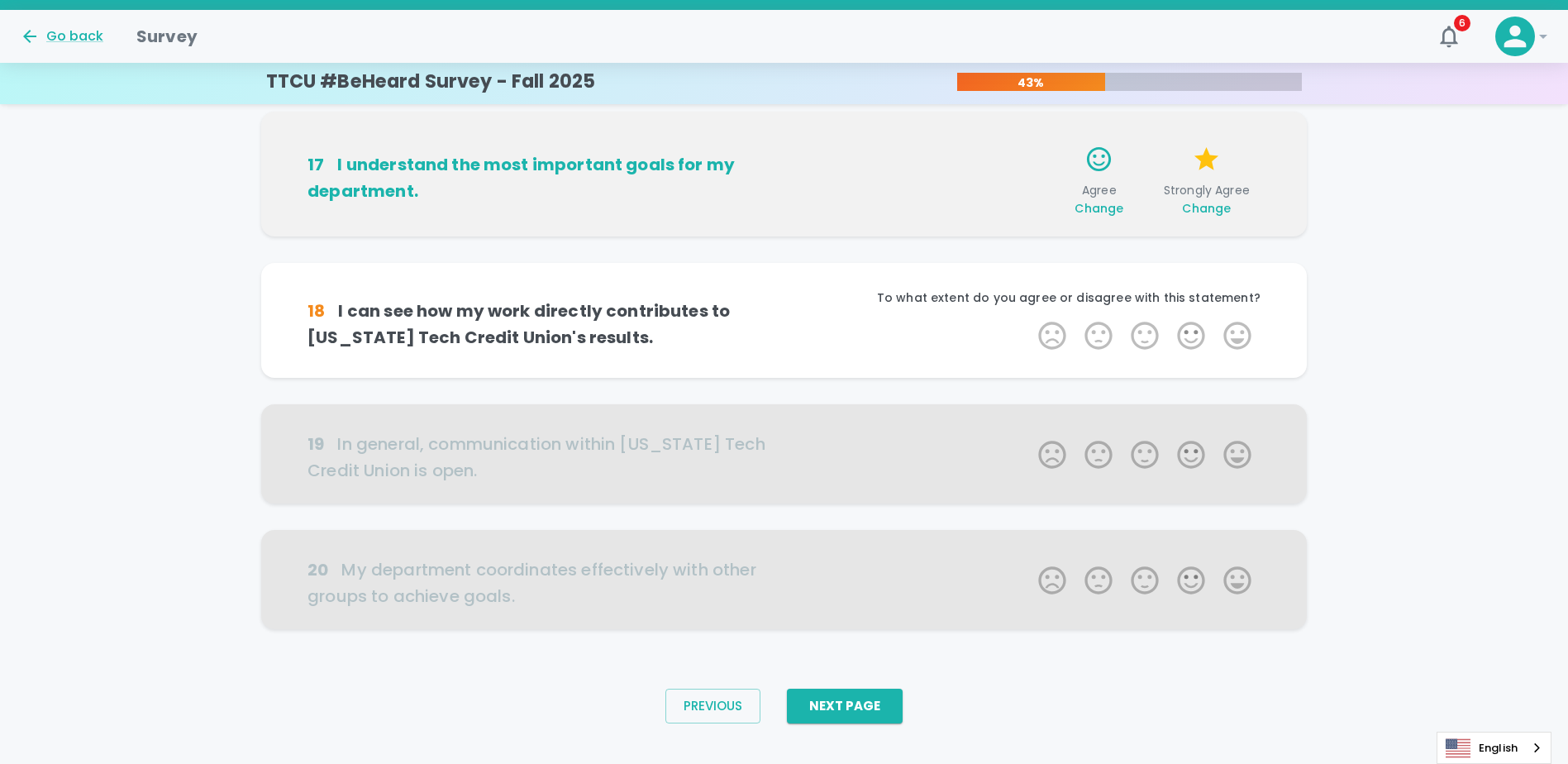
click at [1188, 338] on label "4 Stars" at bounding box center [1191, 336] width 46 height 33
click at [1030, 319] on input "4 Stars" at bounding box center [1029, 318] width 1 height 1
click at [1237, 342] on label "5 Stars" at bounding box center [1238, 336] width 46 height 33
click at [1030, 319] on input "5 Stars" at bounding box center [1029, 318] width 1 height 1
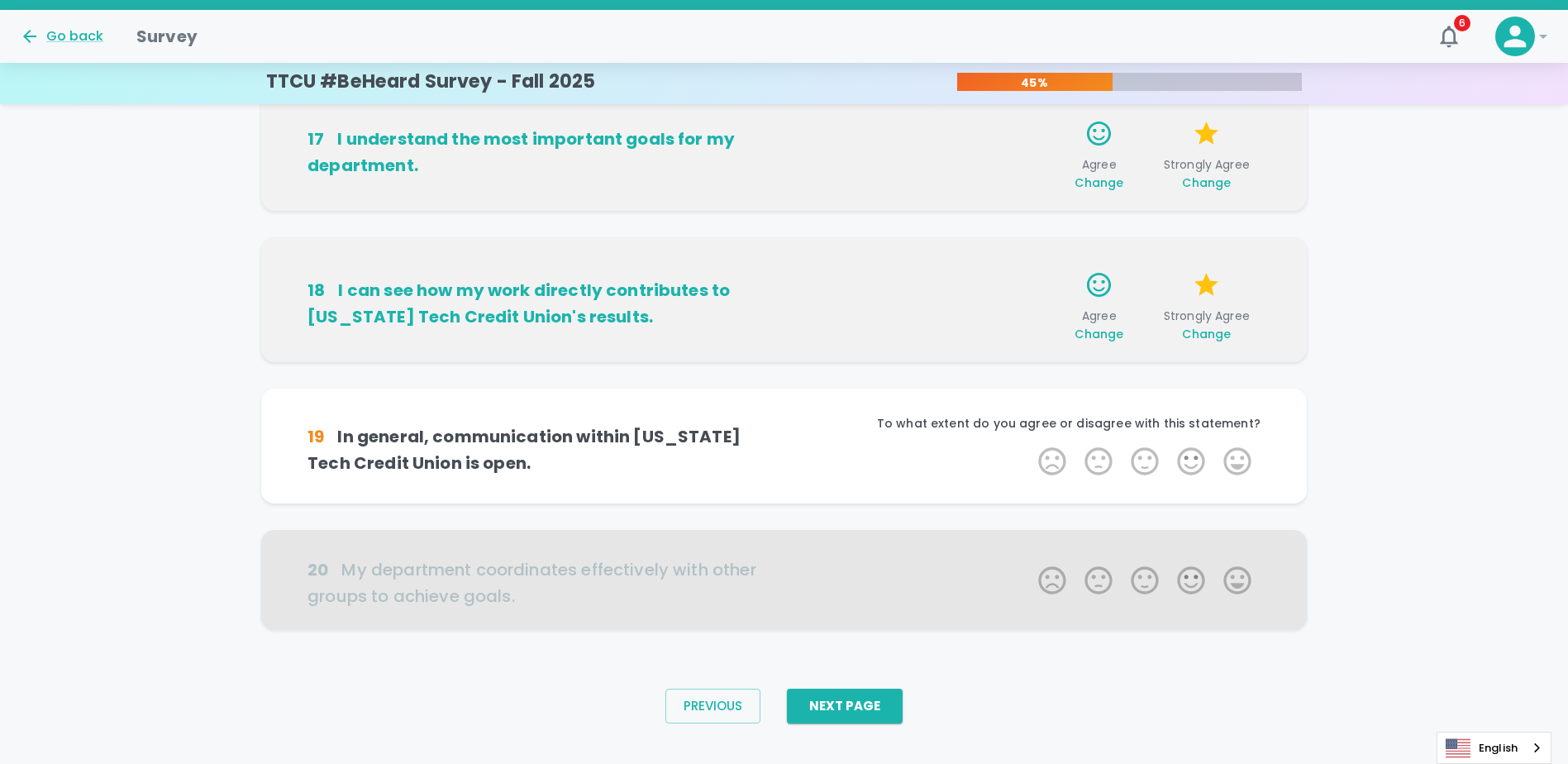
scroll to position [989, 0]
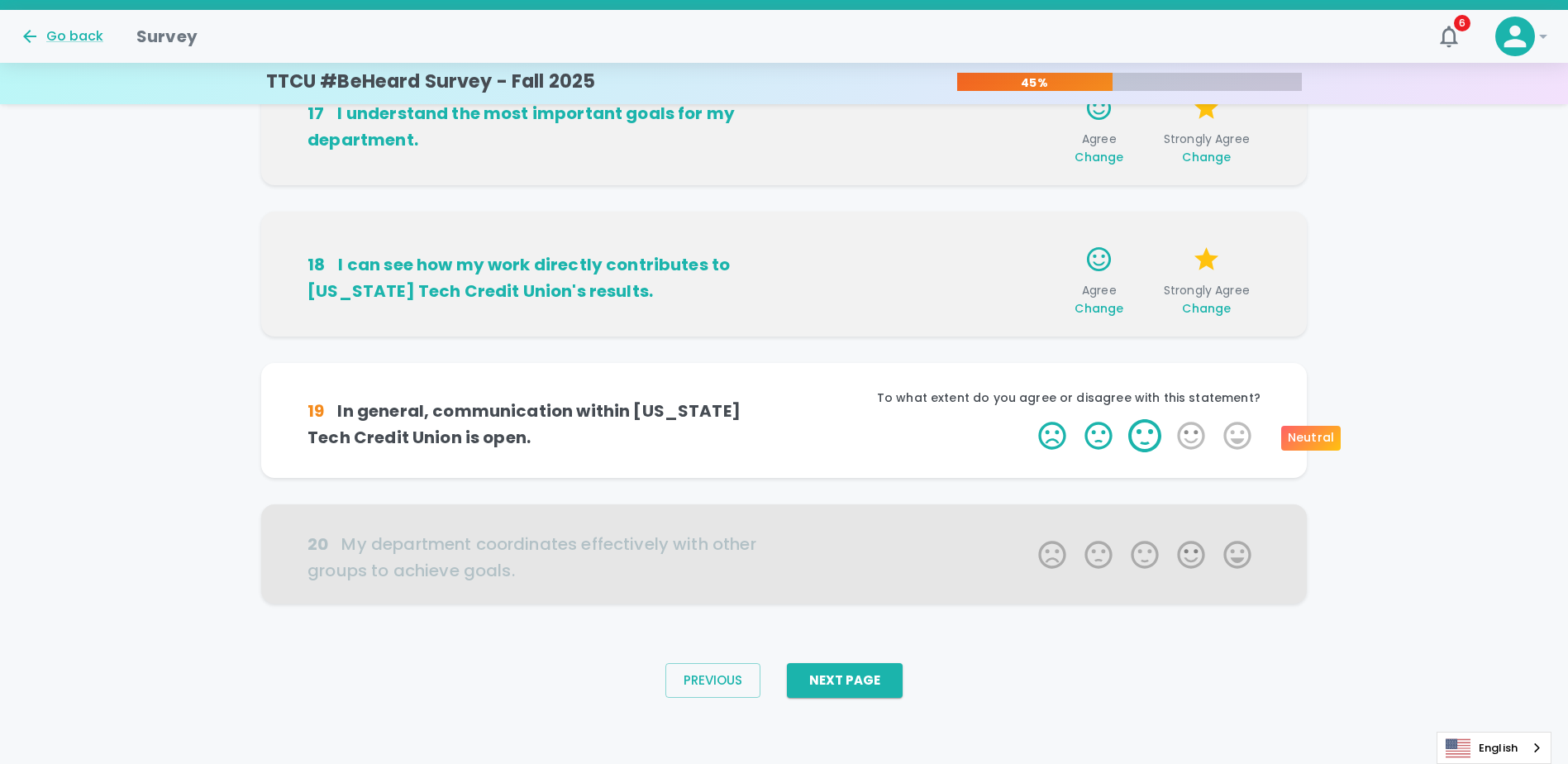
click at [1146, 441] on label "3 Stars" at bounding box center [1145, 435] width 46 height 33
click at [1030, 419] on input "3 Stars" at bounding box center [1029, 418] width 1 height 1
click at [1240, 447] on label "5 Stars" at bounding box center [1238, 435] width 46 height 33
click at [1030, 419] on input "5 Stars" at bounding box center [1029, 418] width 1 height 1
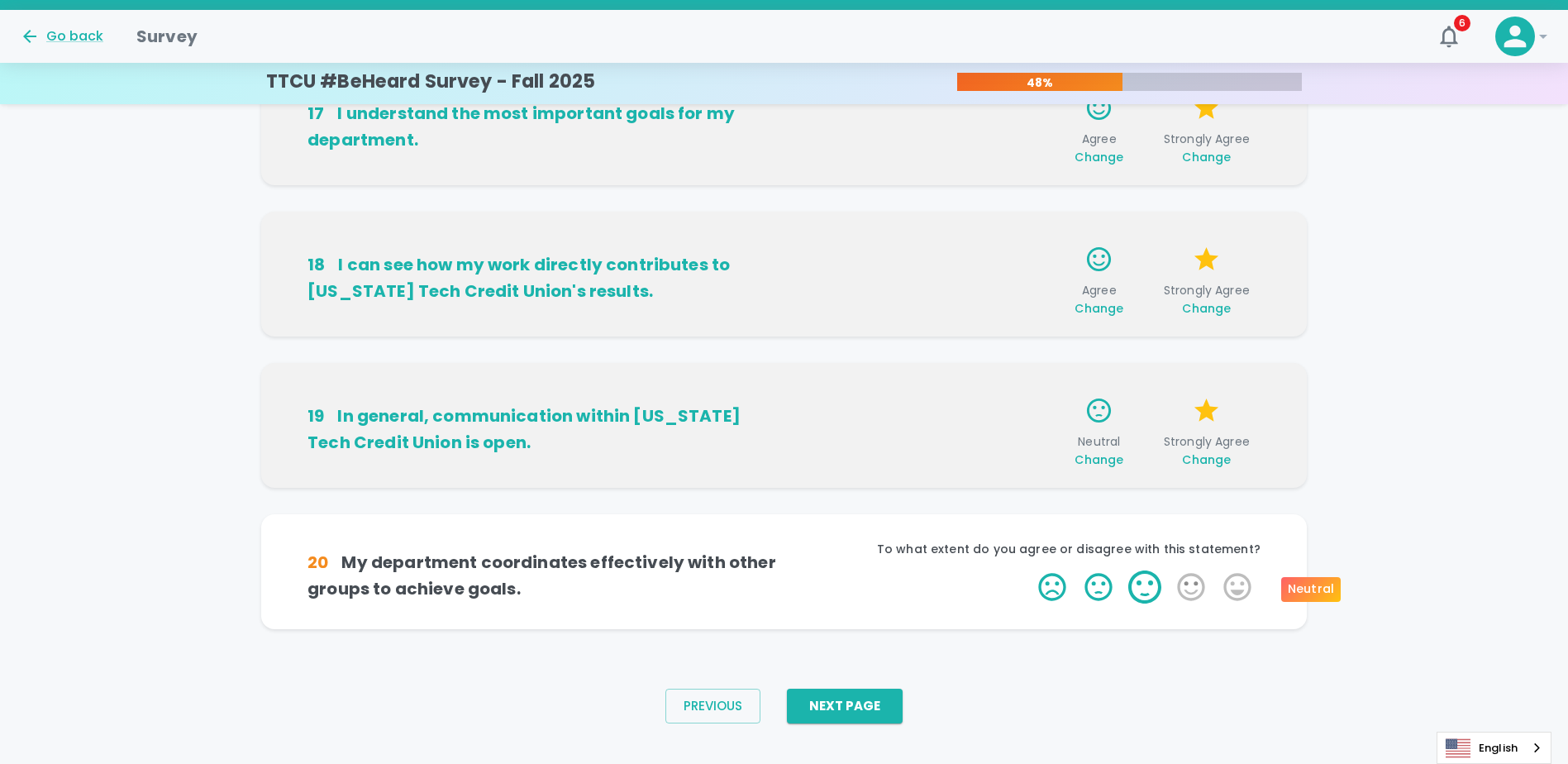
click at [1153, 591] on label "3 Stars" at bounding box center [1145, 587] width 46 height 33
click at [1030, 570] on input "3 Stars" at bounding box center [1029, 570] width 1 height 1
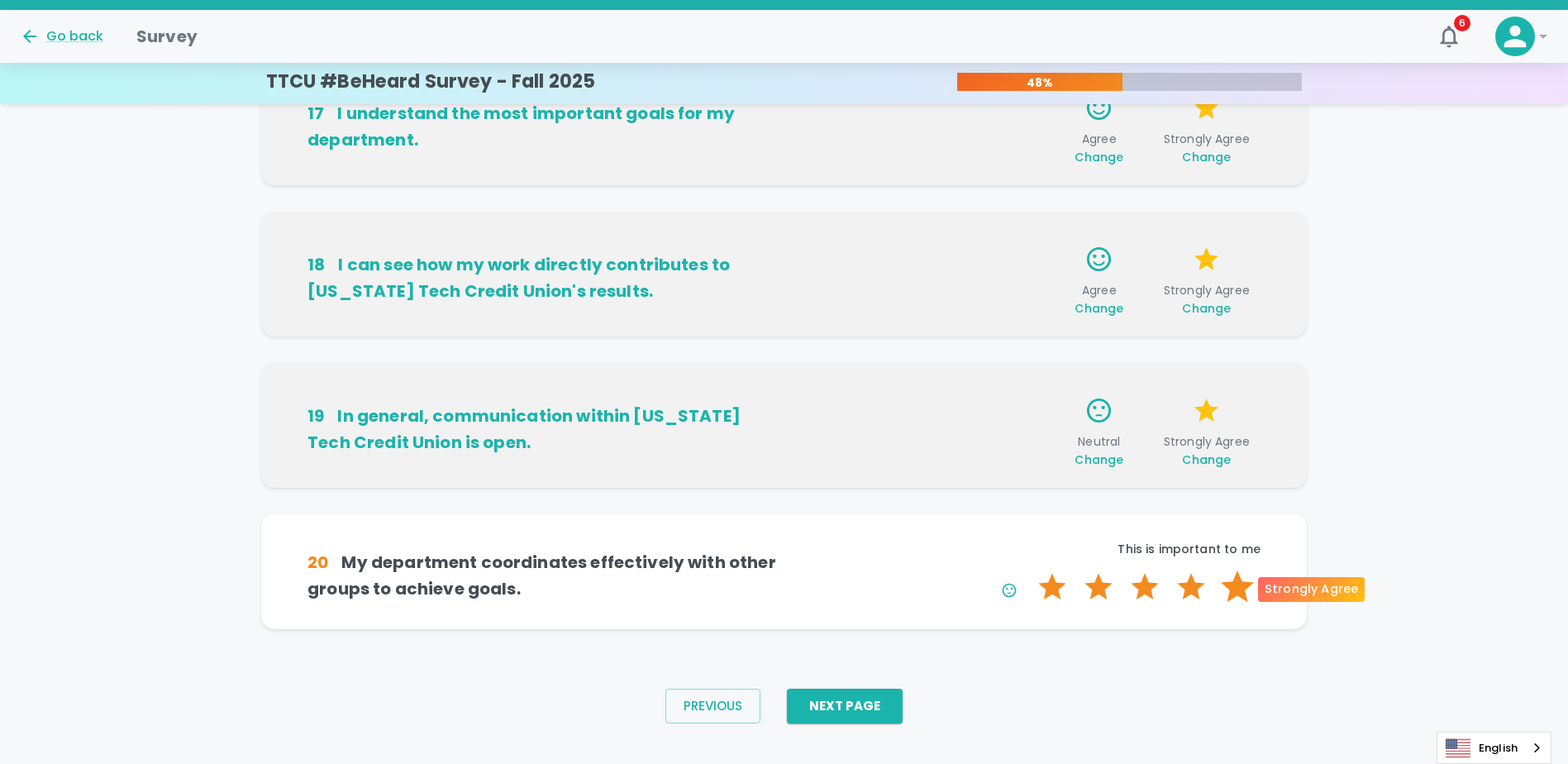
click at [1242, 601] on label "5 Stars" at bounding box center [1238, 587] width 46 height 33
click at [1030, 570] on input "5 Stars" at bounding box center [1029, 570] width 1 height 1
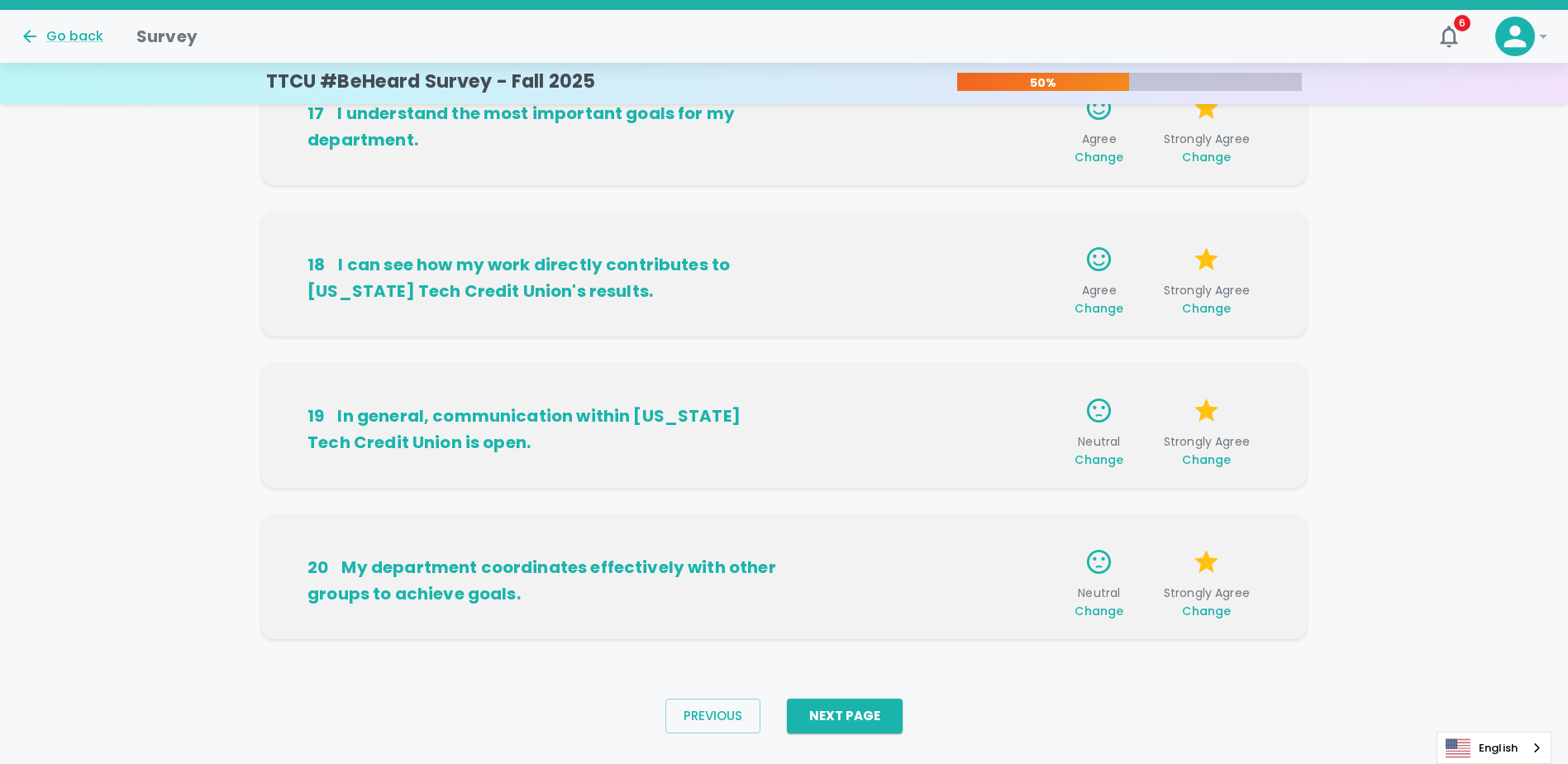
scroll to position [1014, 0]
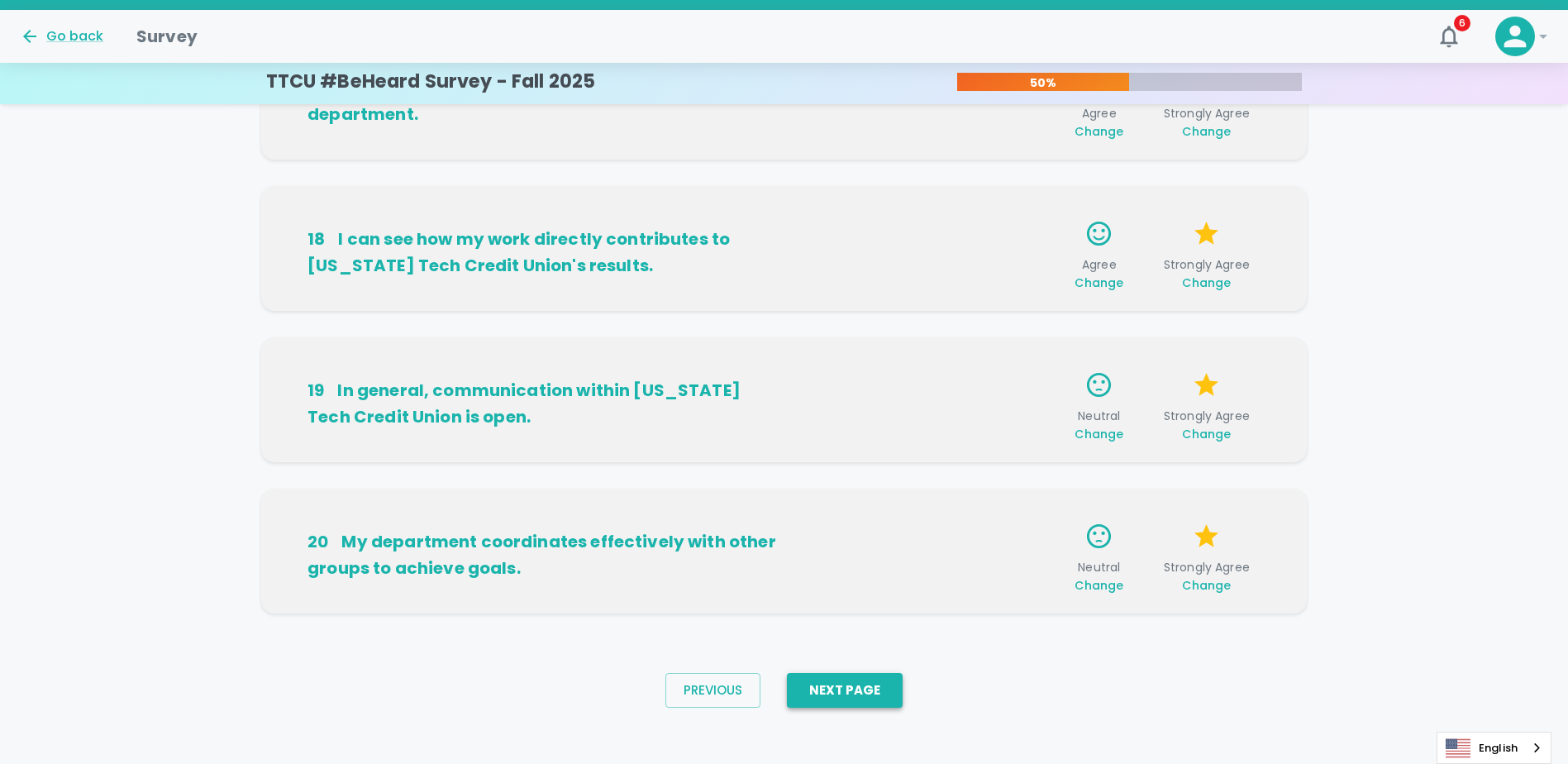
click at [865, 687] on button "Next Page" at bounding box center [845, 690] width 116 height 34
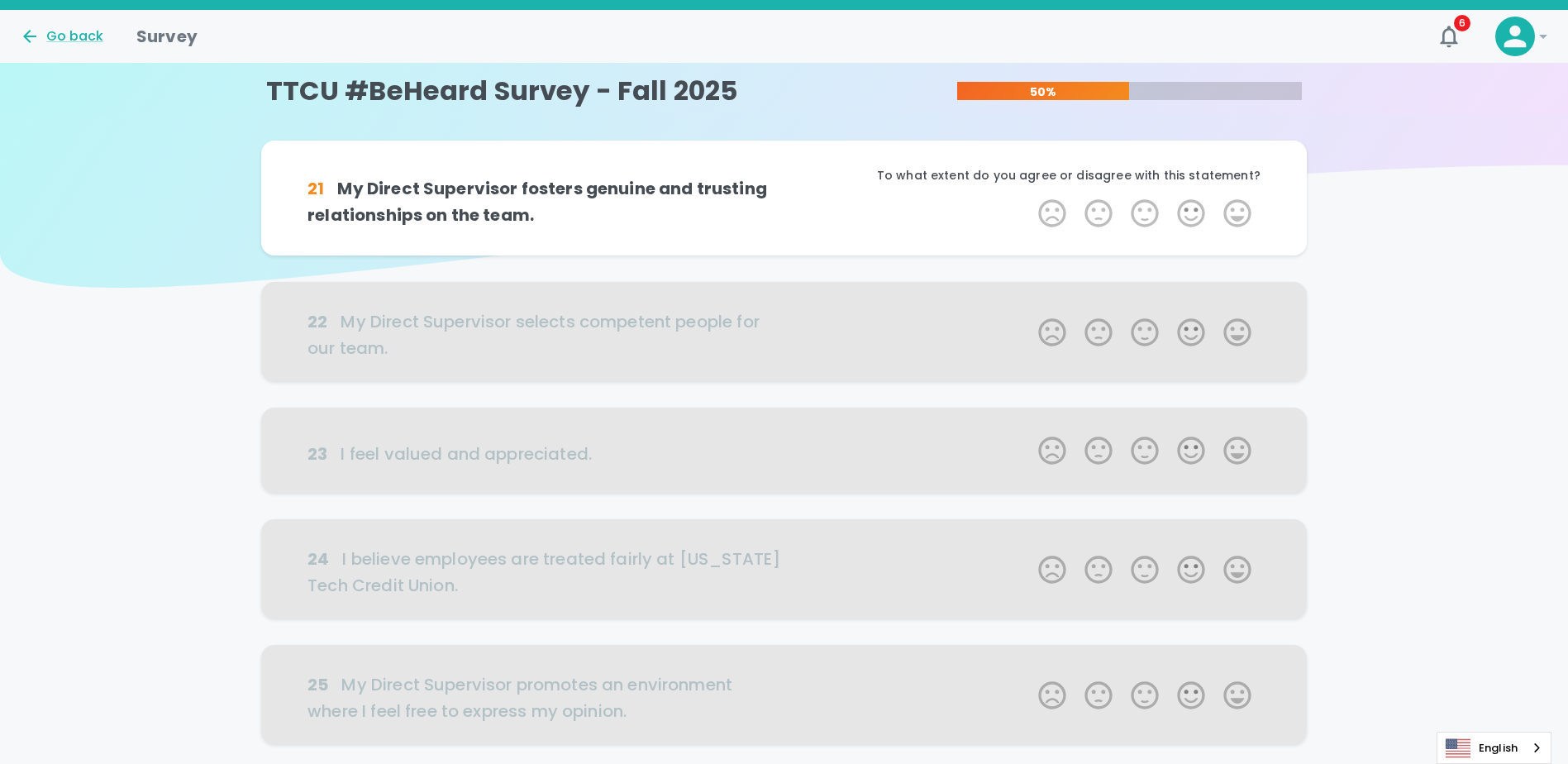
scroll to position [0, 0]
click at [1185, 217] on label "4 Stars" at bounding box center [1191, 215] width 46 height 33
click at [1030, 199] on input "4 Stars" at bounding box center [1029, 198] width 1 height 1
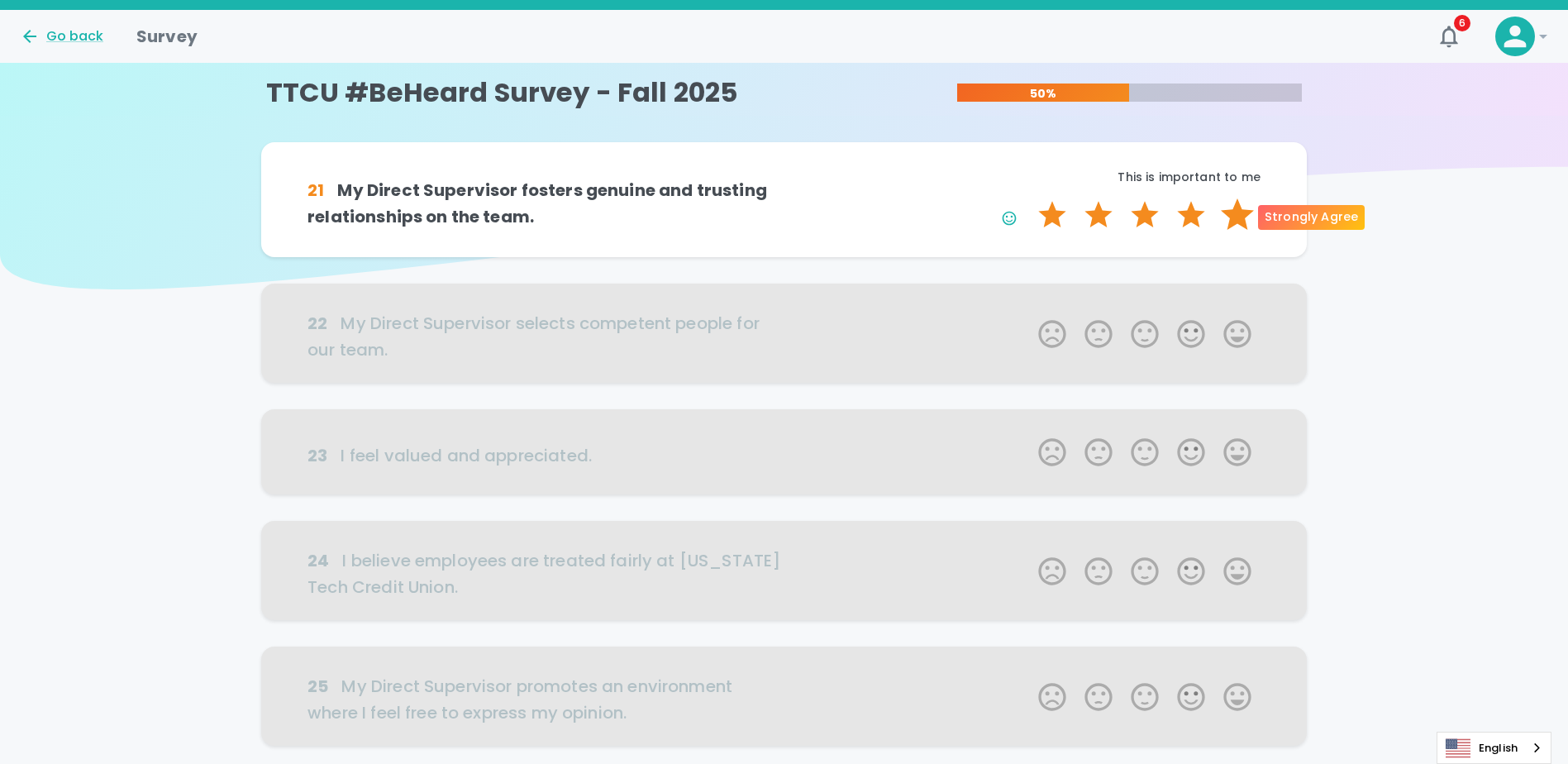
click at [1256, 221] on label "5 Stars" at bounding box center [1238, 215] width 46 height 33
click at [1030, 199] on input "5 Stars" at bounding box center [1029, 198] width 1 height 1
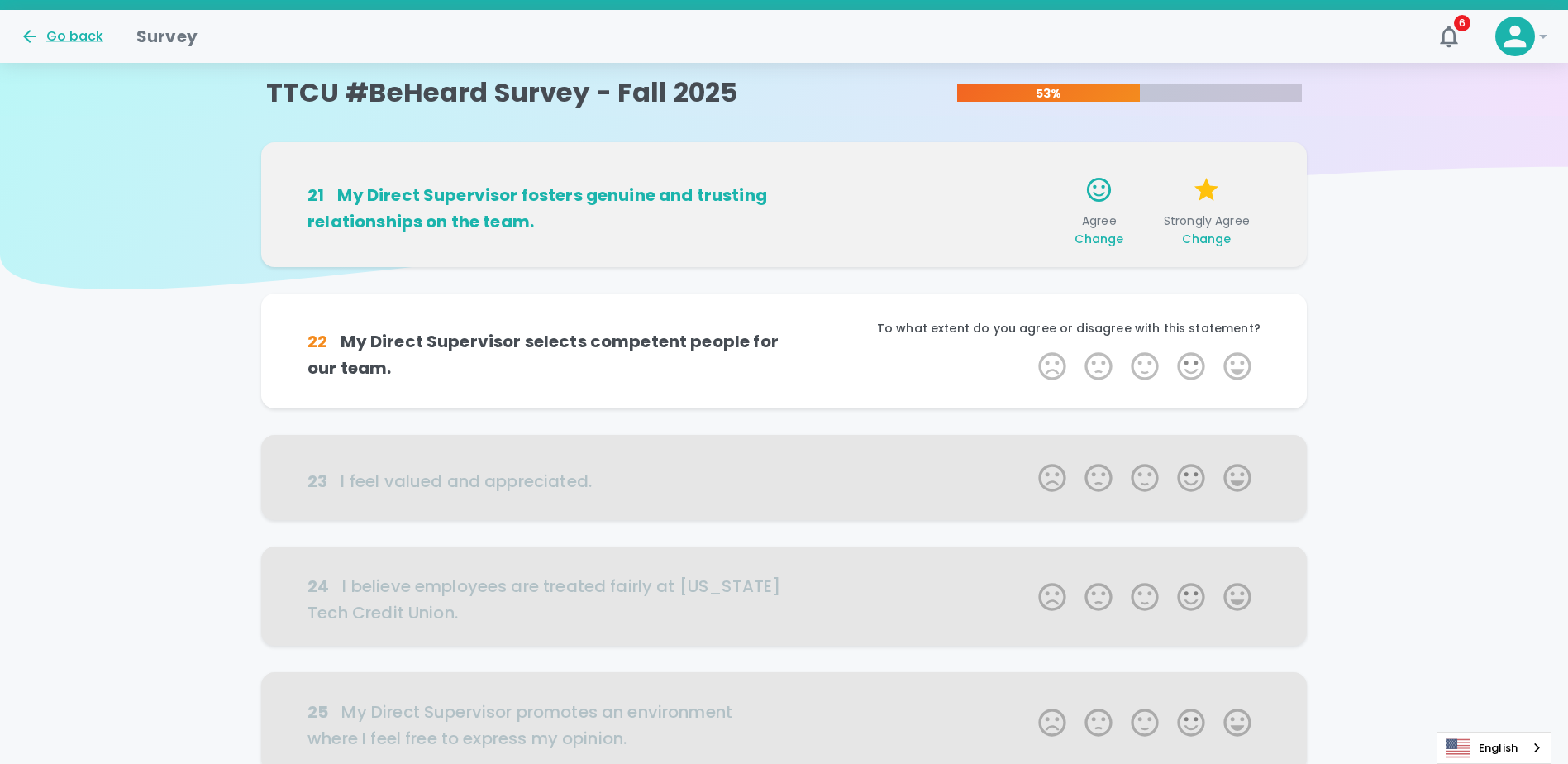
scroll to position [145, 0]
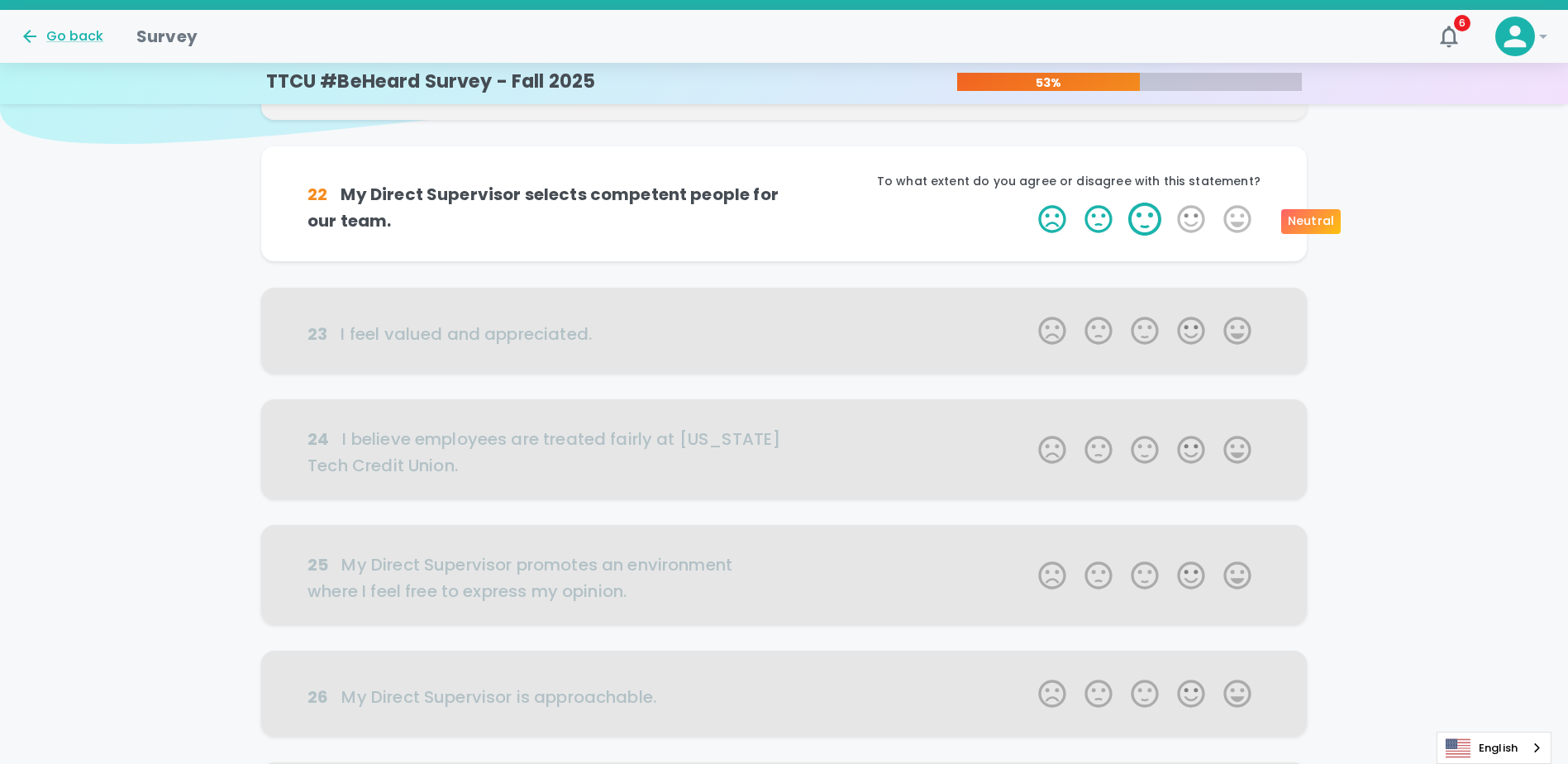
click at [1148, 224] on label "3 Stars" at bounding box center [1145, 219] width 46 height 33
click at [1030, 202] on input "3 Stars" at bounding box center [1029, 202] width 1 height 1
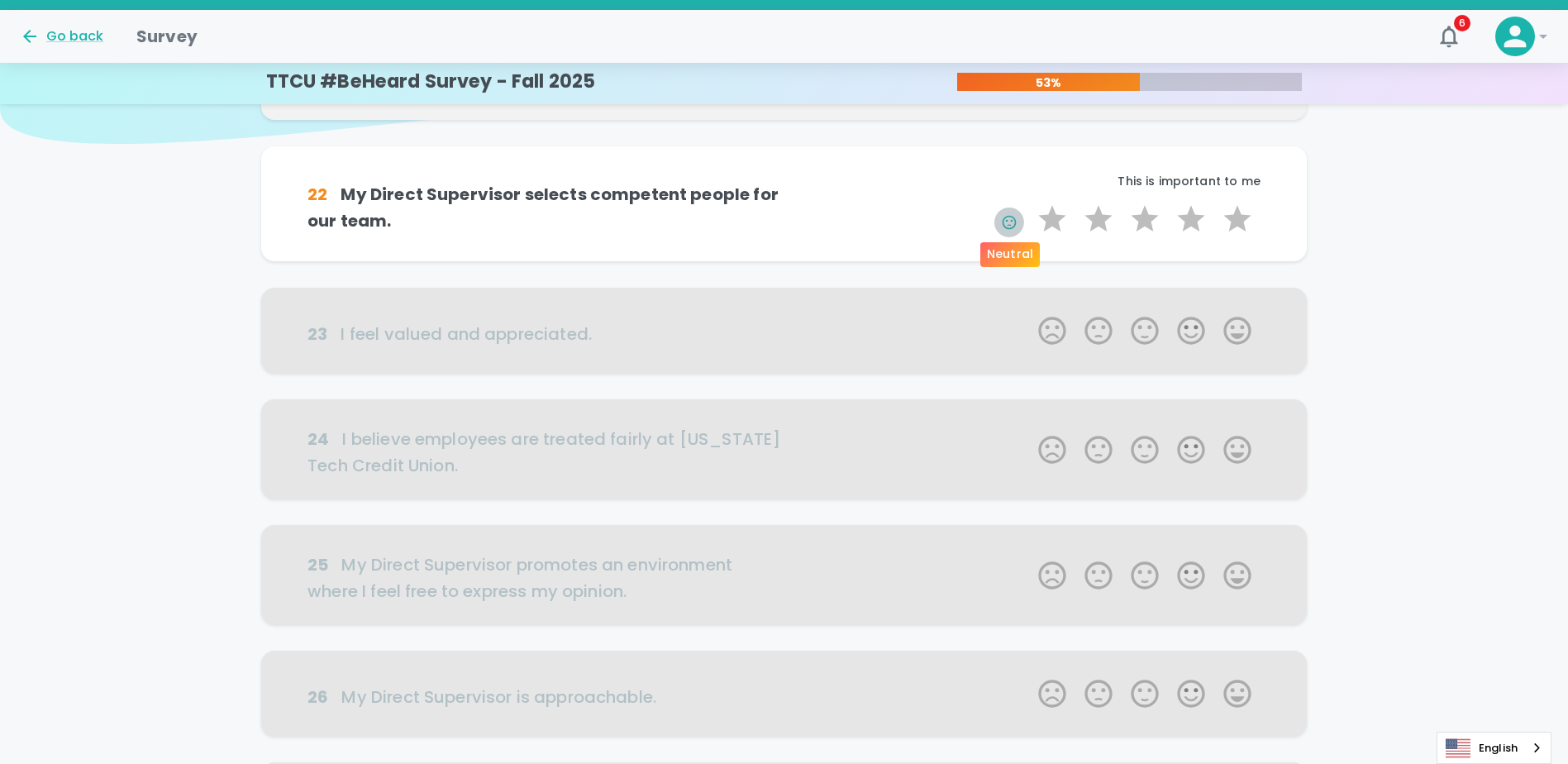
click at [1007, 222] on icon "button" at bounding box center [1009, 222] width 16 height 16
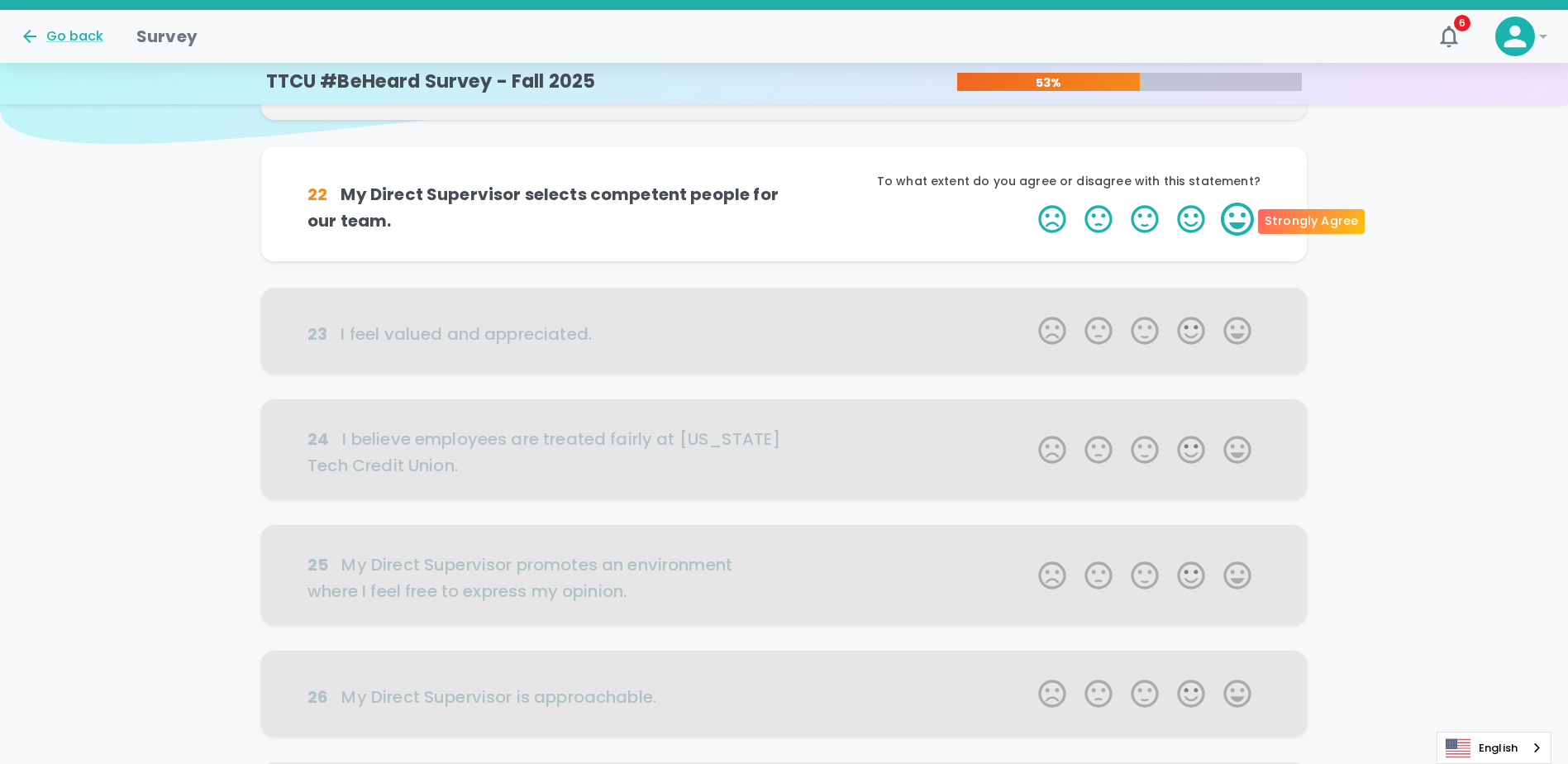
click at [1237, 219] on label "5 Stars" at bounding box center [1238, 219] width 46 height 33
click at [1030, 202] on input "5 Stars" at bounding box center [1029, 202] width 1 height 1
click at [1237, 219] on label "5 Stars" at bounding box center [1238, 219] width 46 height 33
click at [1030, 202] on input "5 Stars" at bounding box center [1029, 202] width 1 height 1
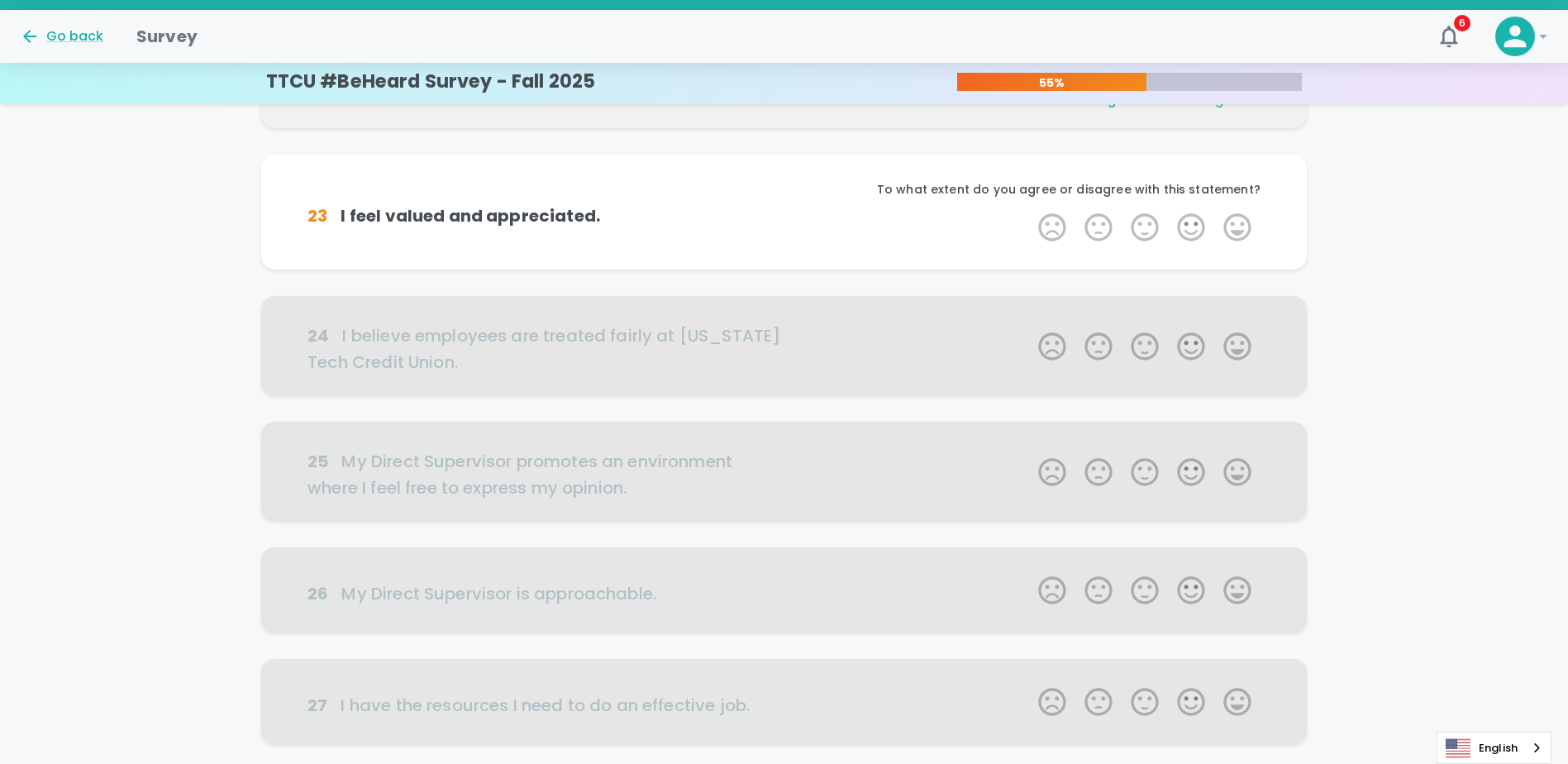
scroll to position [291, 0]
click at [1155, 232] on label "3 Stars" at bounding box center [1145, 225] width 46 height 33
click at [1030, 208] on input "3 Stars" at bounding box center [1029, 207] width 1 height 1
click at [1253, 227] on label "5 Stars" at bounding box center [1238, 225] width 46 height 33
click at [1030, 208] on input "5 Stars" at bounding box center [1029, 207] width 1 height 1
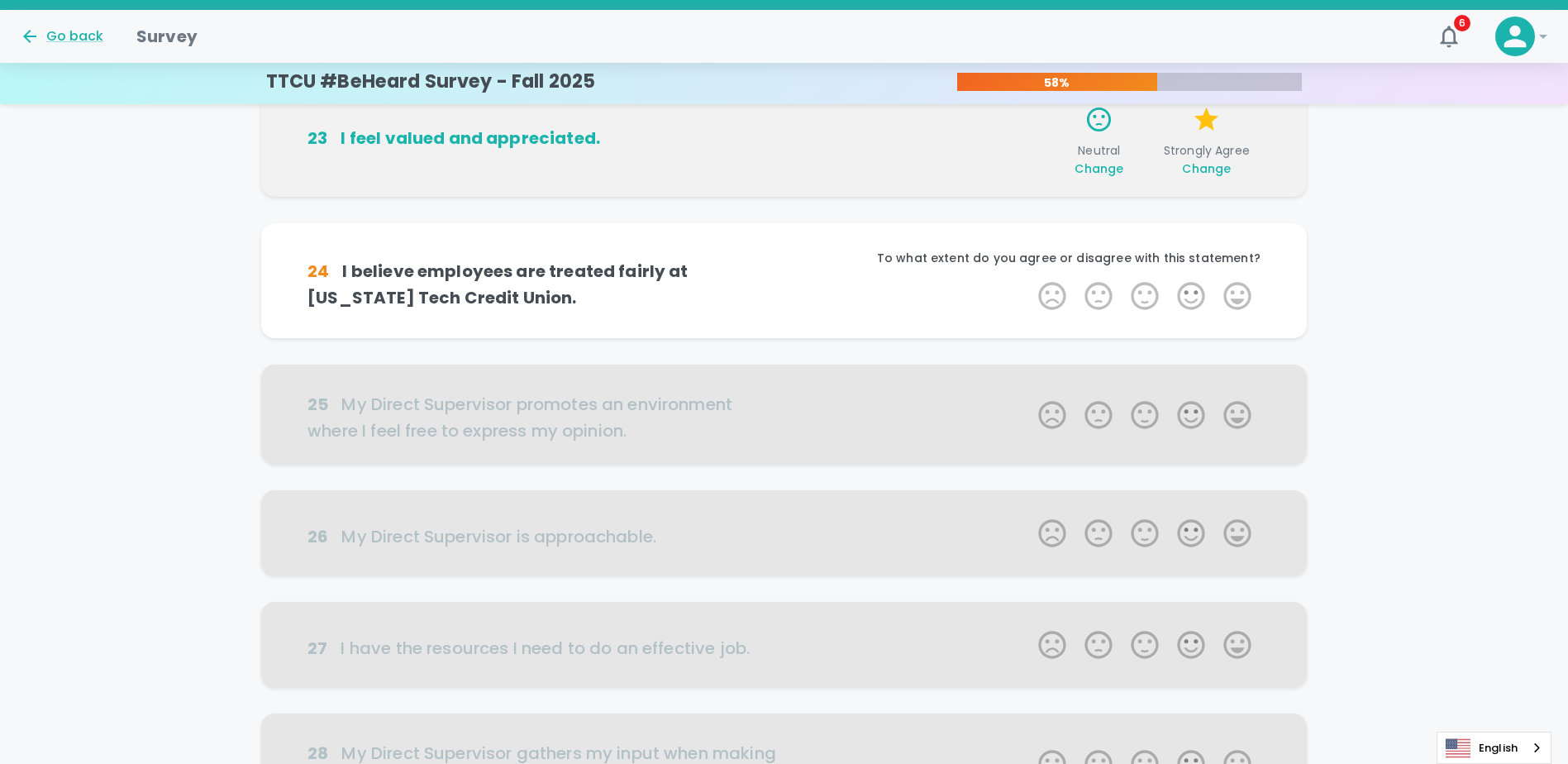
scroll to position [437, 0]
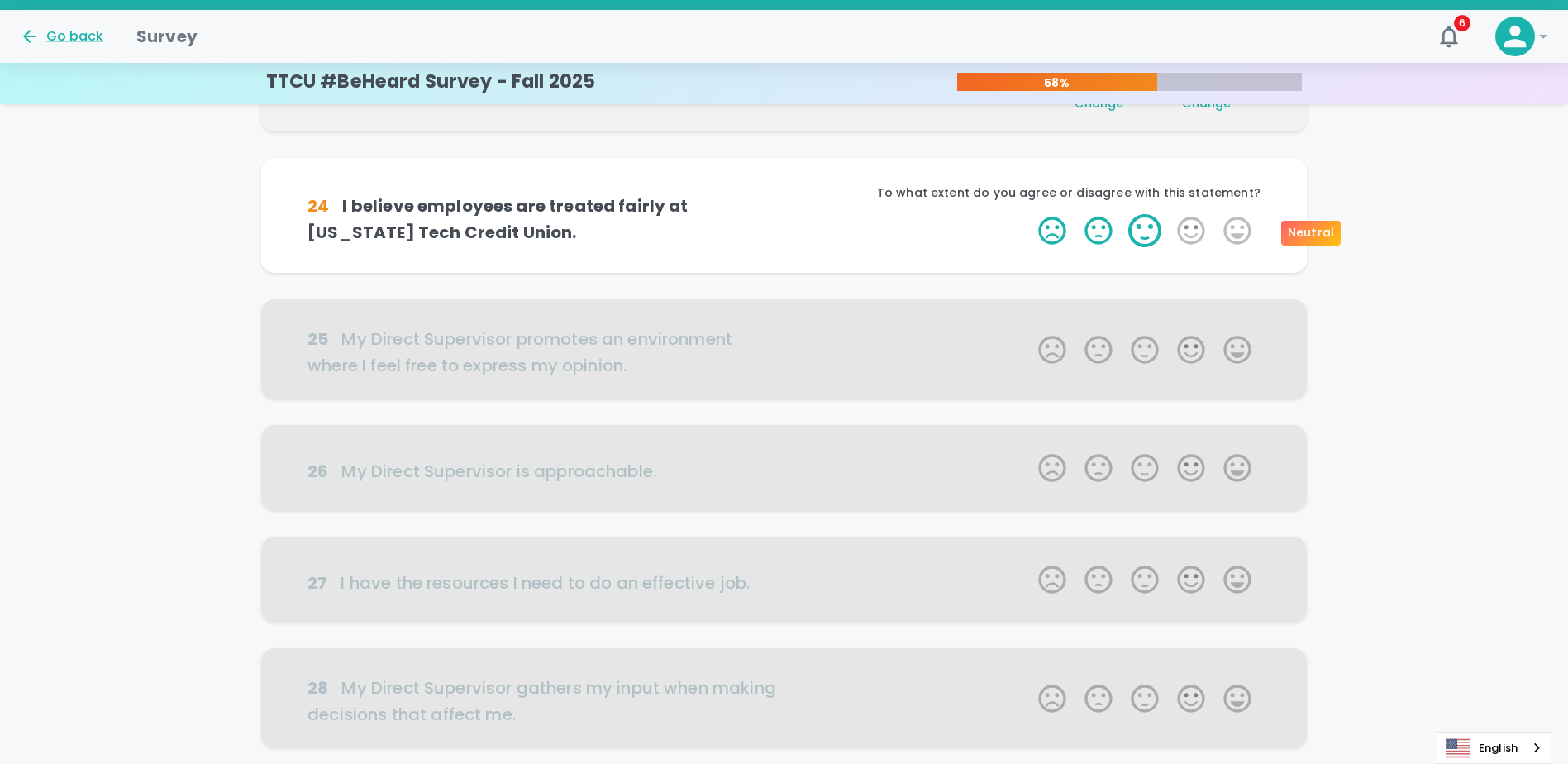
click at [1149, 230] on label "3 Stars" at bounding box center [1145, 231] width 46 height 33
click at [1030, 214] on input "3 Stars" at bounding box center [1029, 213] width 1 height 1
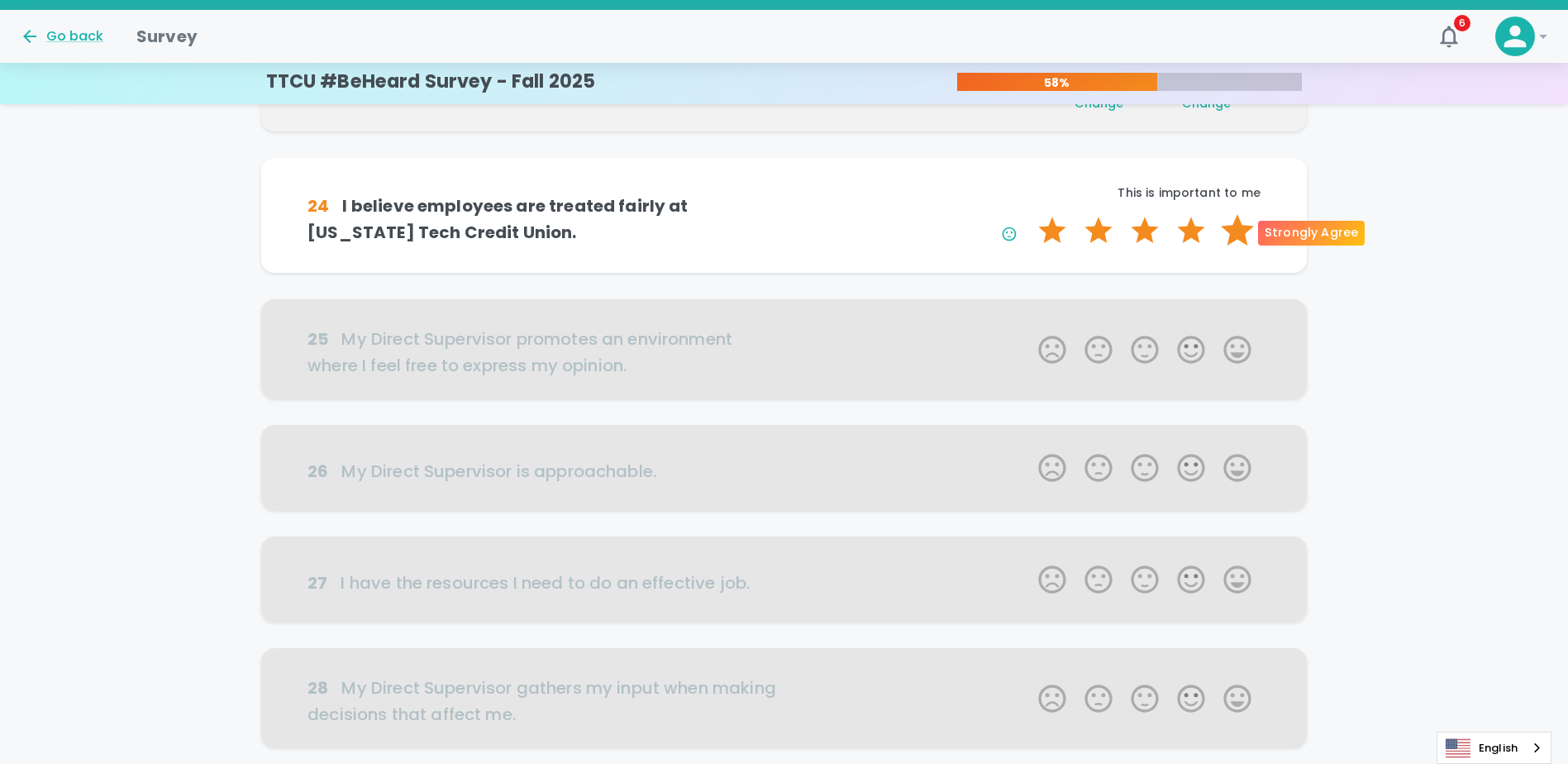
click at [1249, 237] on label "5 Stars" at bounding box center [1238, 231] width 46 height 33
click at [1030, 214] on input "5 Stars" at bounding box center [1029, 213] width 1 height 1
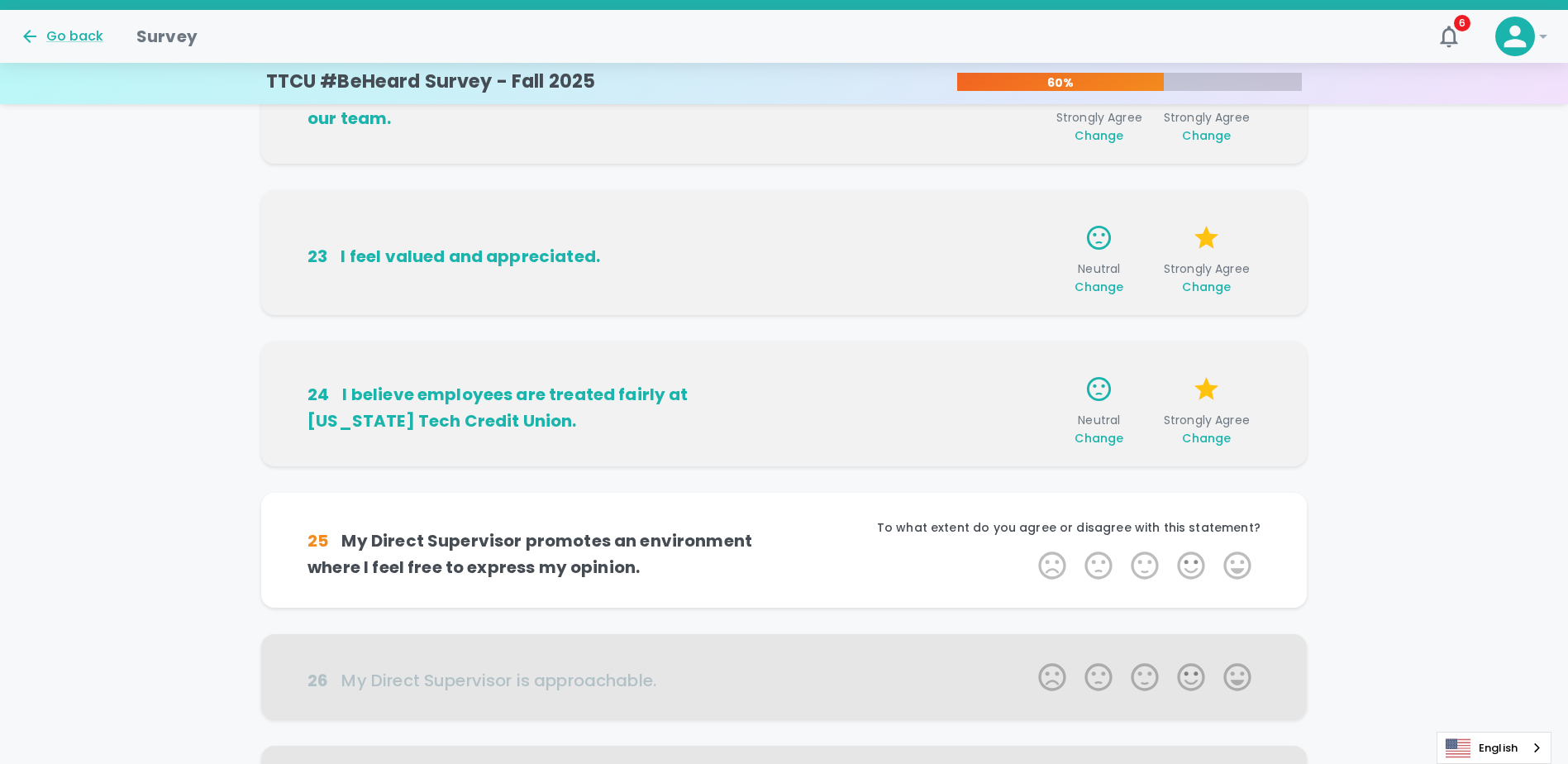
scroll to position [251, 0]
click at [1115, 288] on span "Change" at bounding box center [1099, 288] width 49 height 16
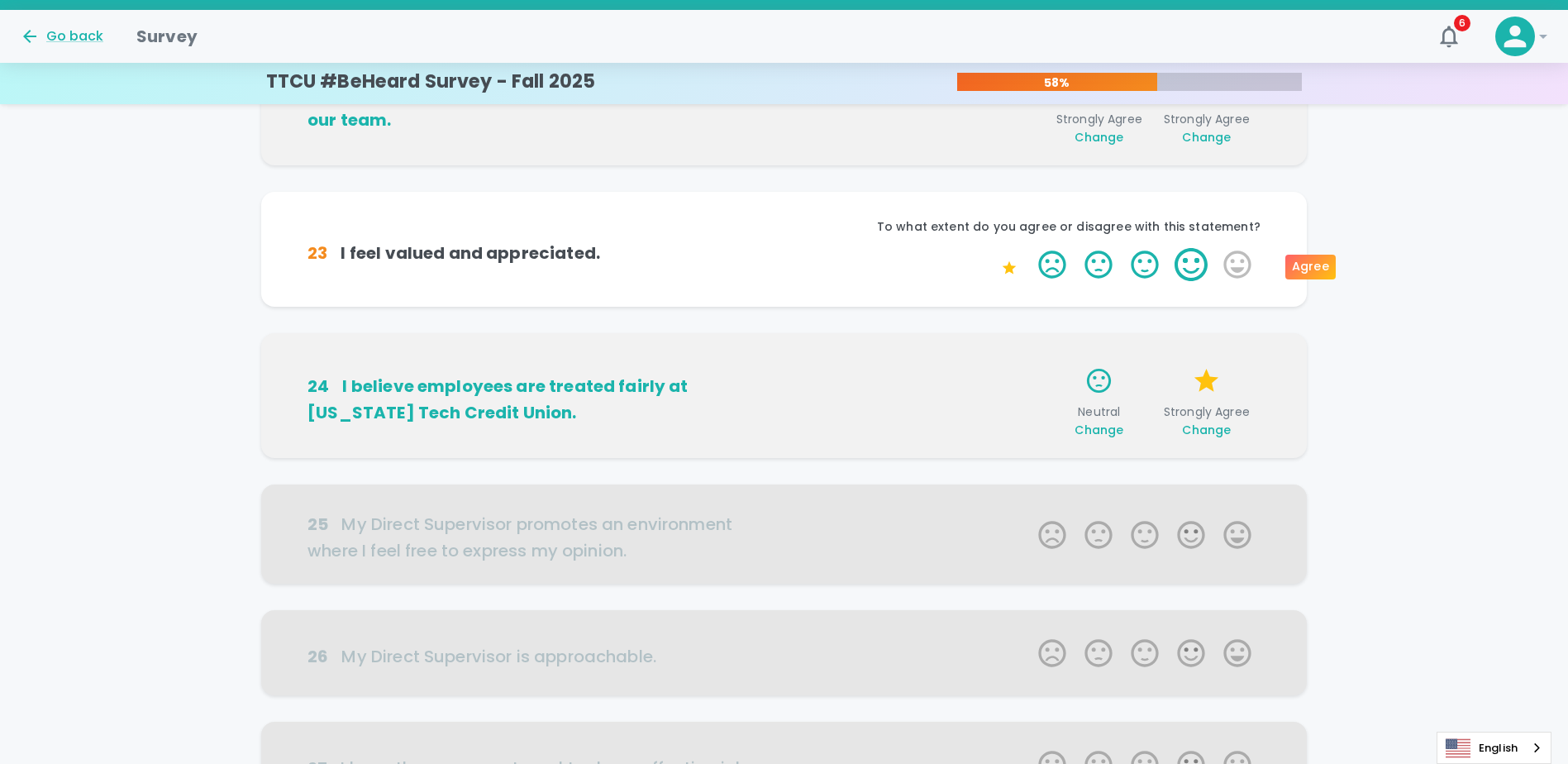
click at [1201, 266] on label "4 Stars" at bounding box center [1191, 264] width 46 height 33
click at [1030, 248] on input "4 Stars" at bounding box center [1029, 247] width 1 height 1
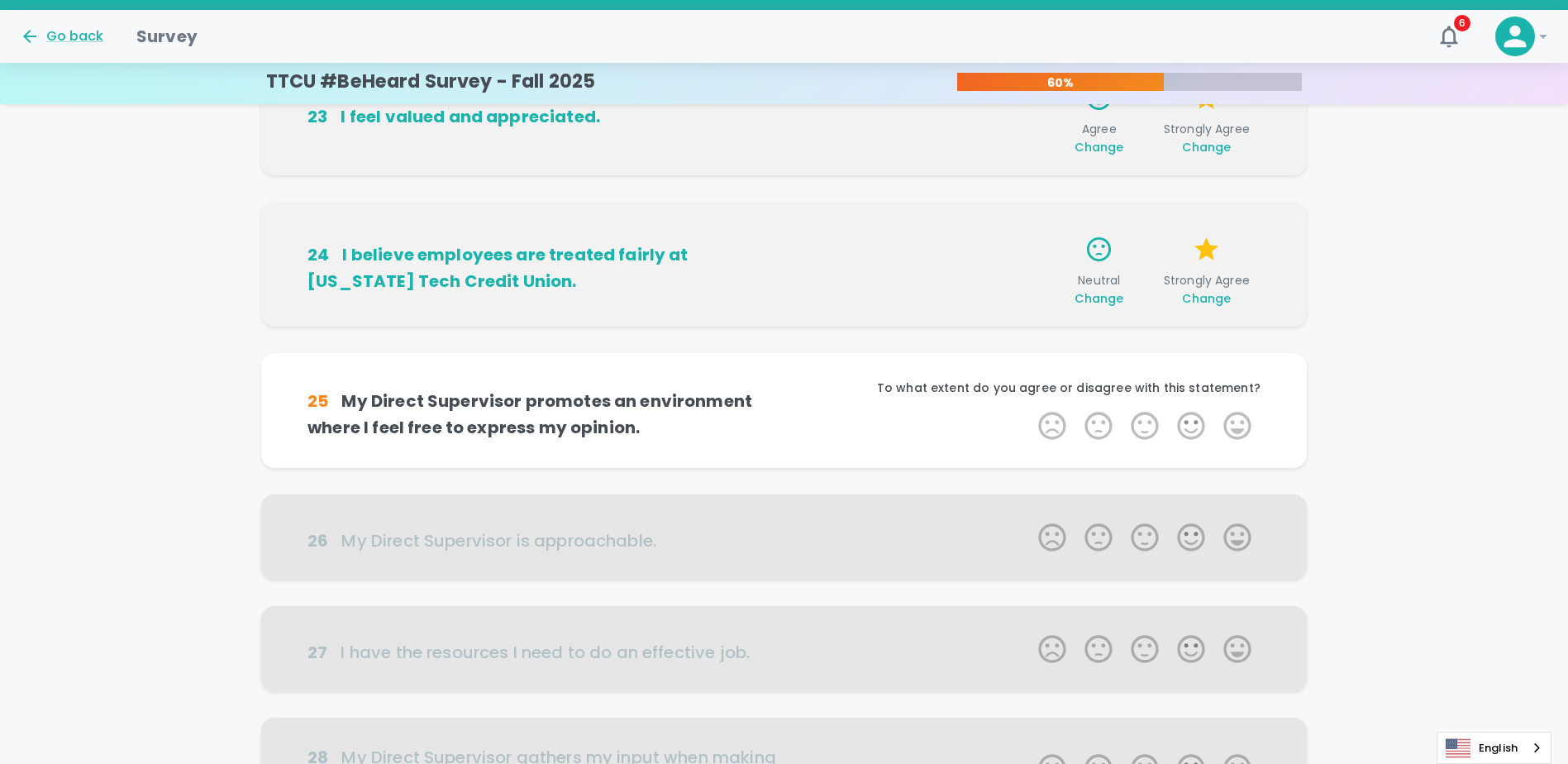
scroll to position [412, 0]
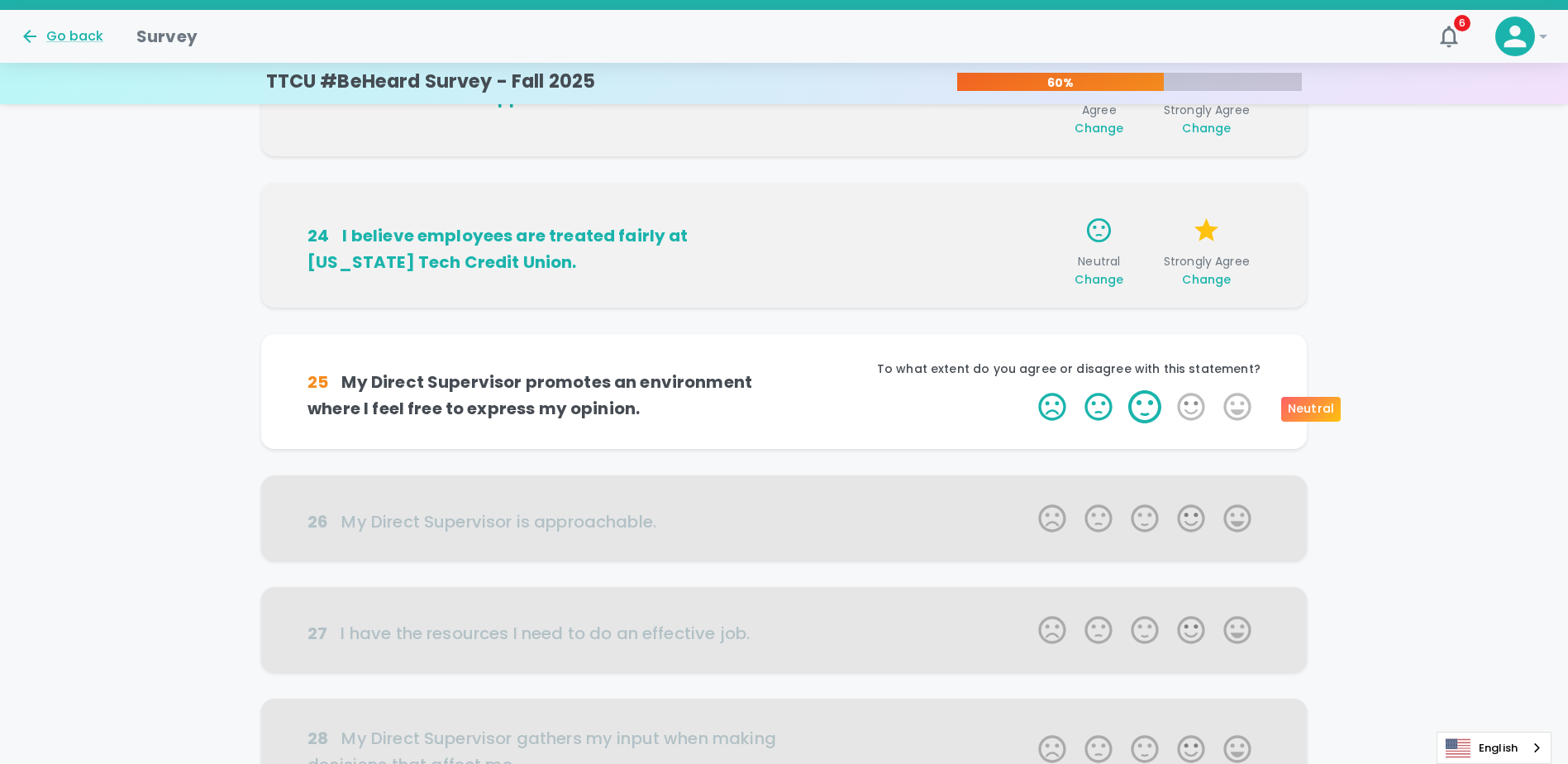
click at [1142, 414] on label "3 Stars" at bounding box center [1145, 407] width 46 height 33
click at [1030, 391] on input "3 Stars" at bounding box center [1029, 390] width 1 height 1
click at [1142, 414] on label "3 Stars" at bounding box center [1145, 407] width 46 height 33
click at [1030, 391] on input "3 Stars" at bounding box center [1029, 390] width 1 height 1
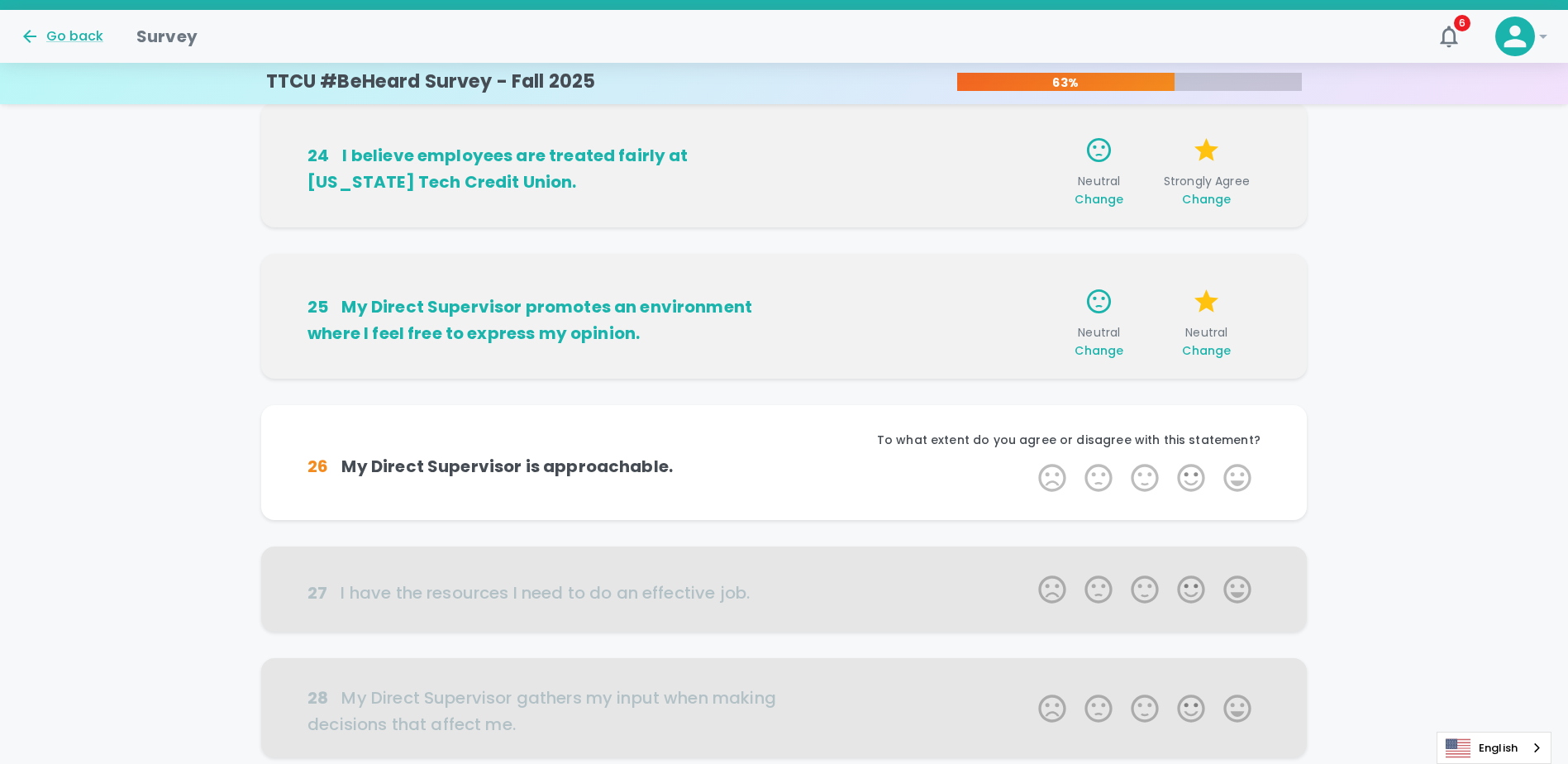
scroll to position [558, 0]
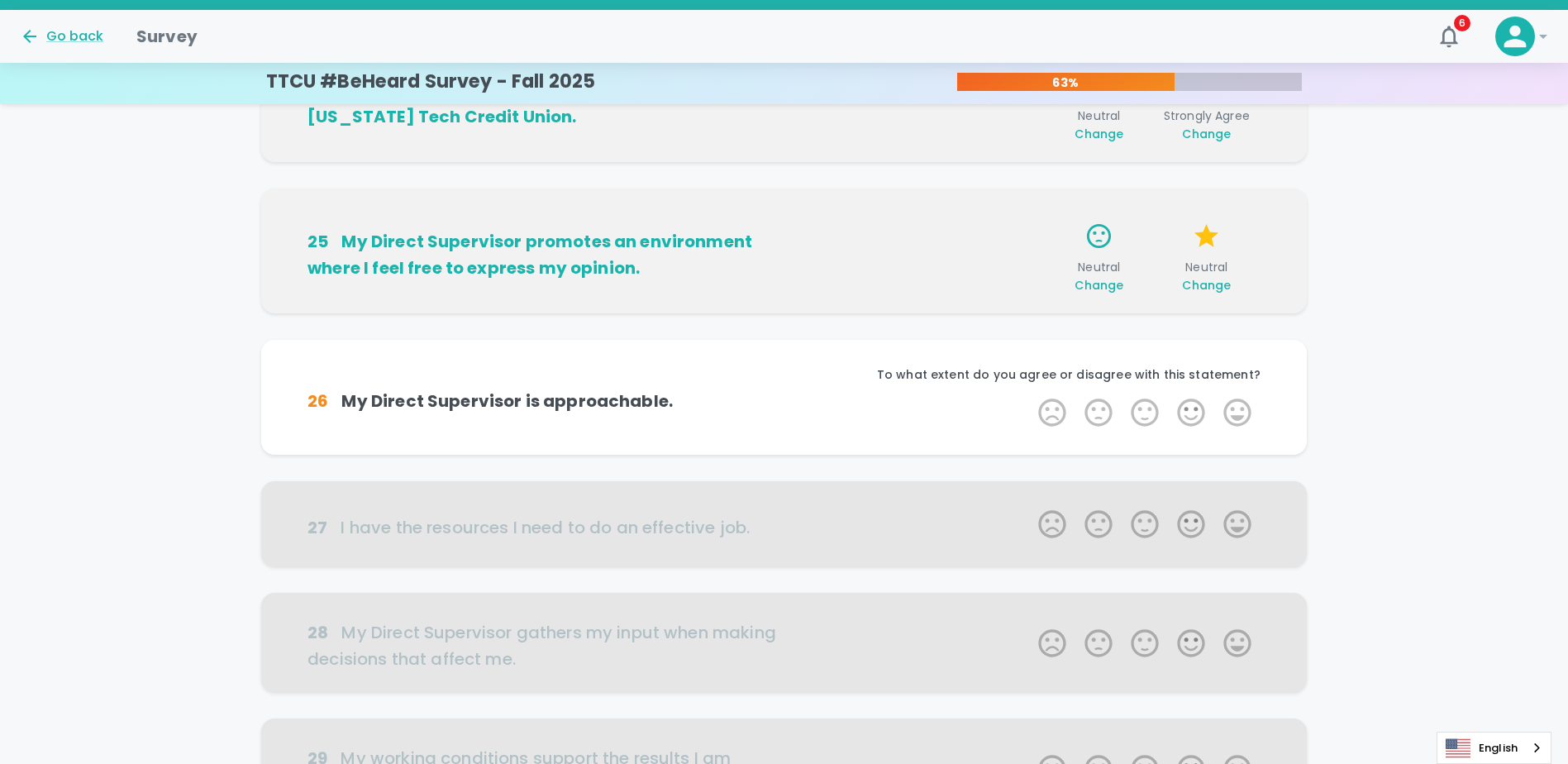
click at [1214, 290] on span "Change" at bounding box center [1207, 285] width 49 height 16
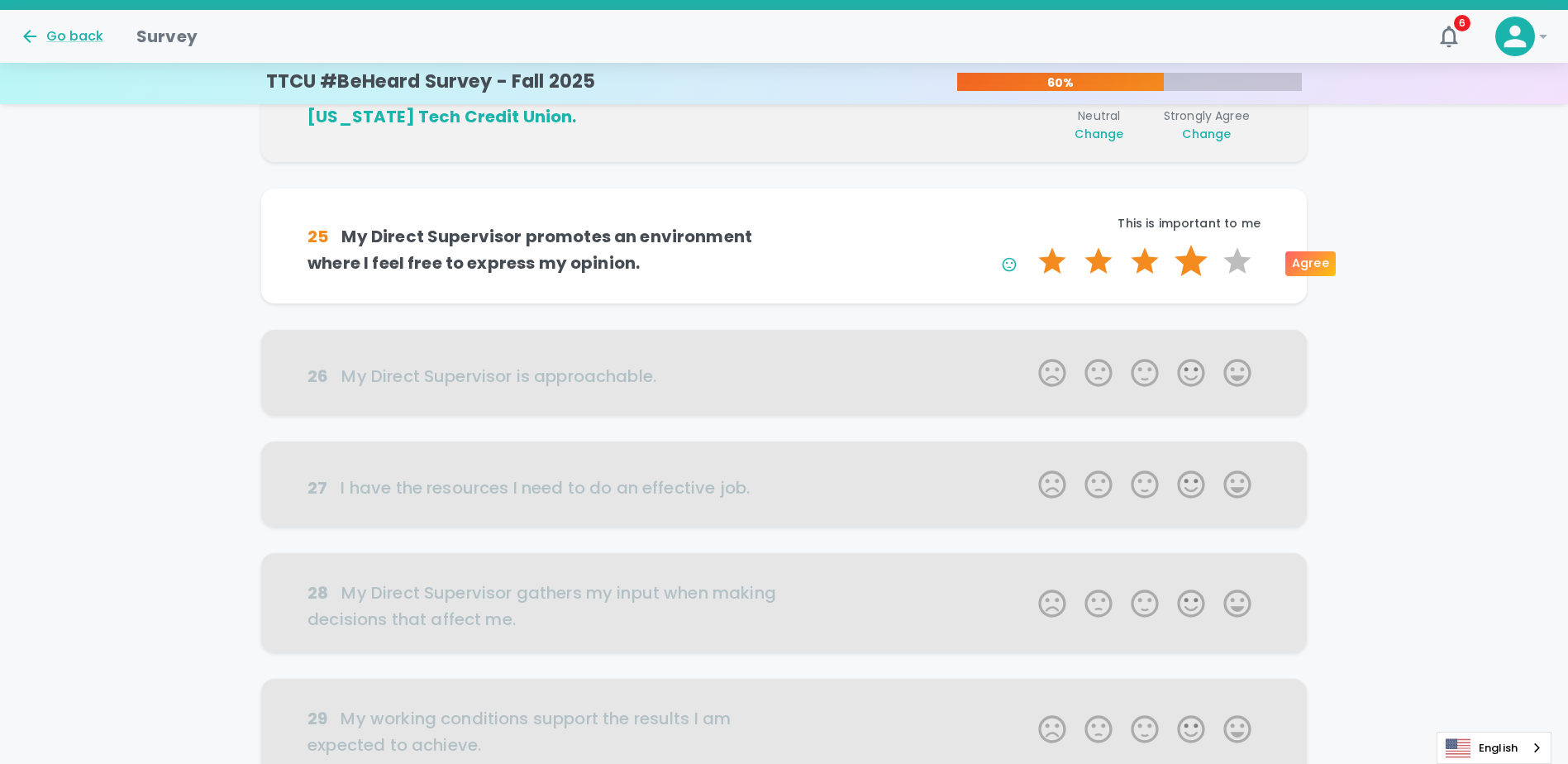
click at [1202, 275] on label "4 Stars" at bounding box center [1191, 262] width 46 height 33
click at [1030, 245] on input "4 Stars" at bounding box center [1029, 244] width 1 height 1
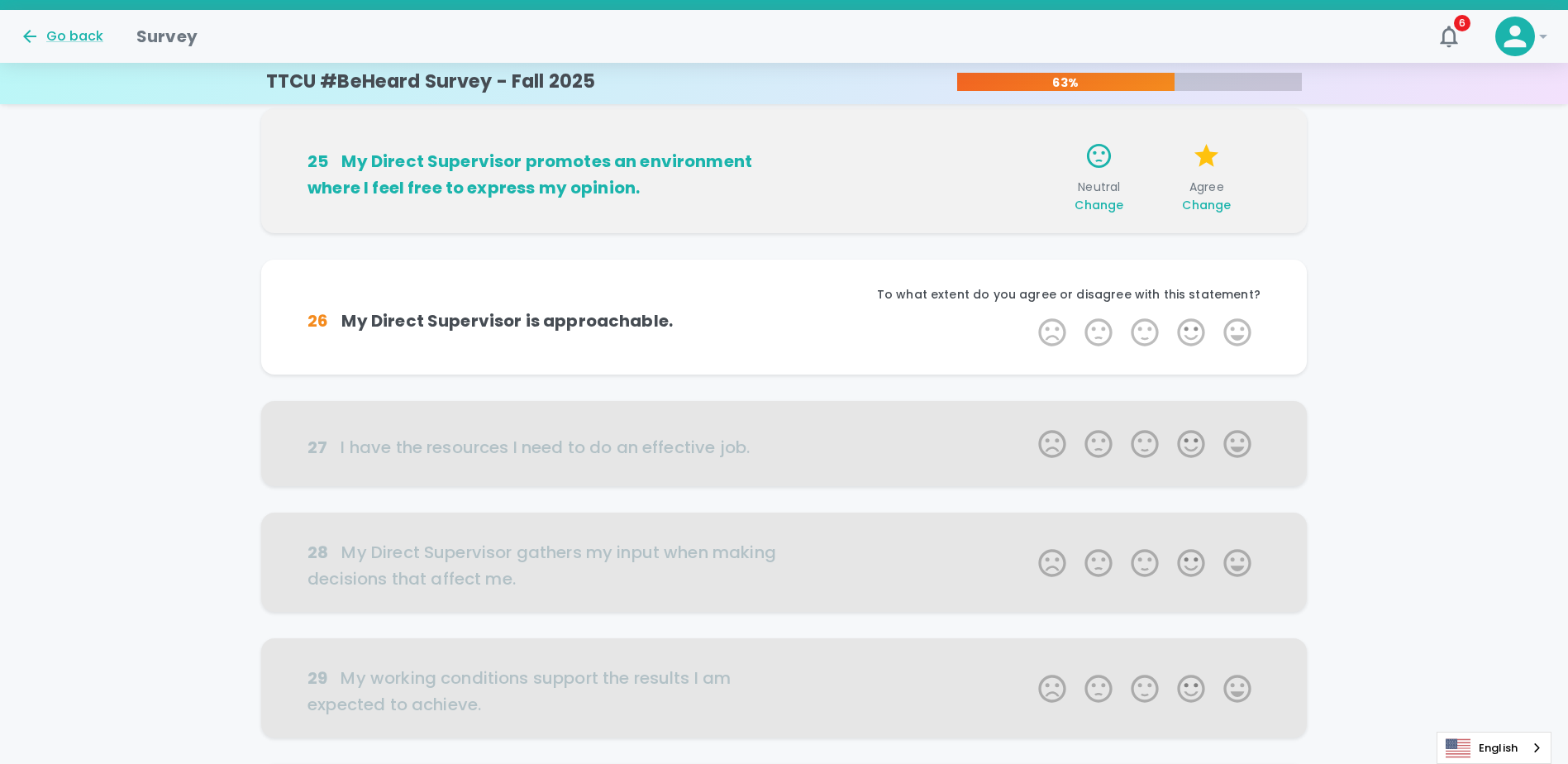
scroll to position [703, 0]
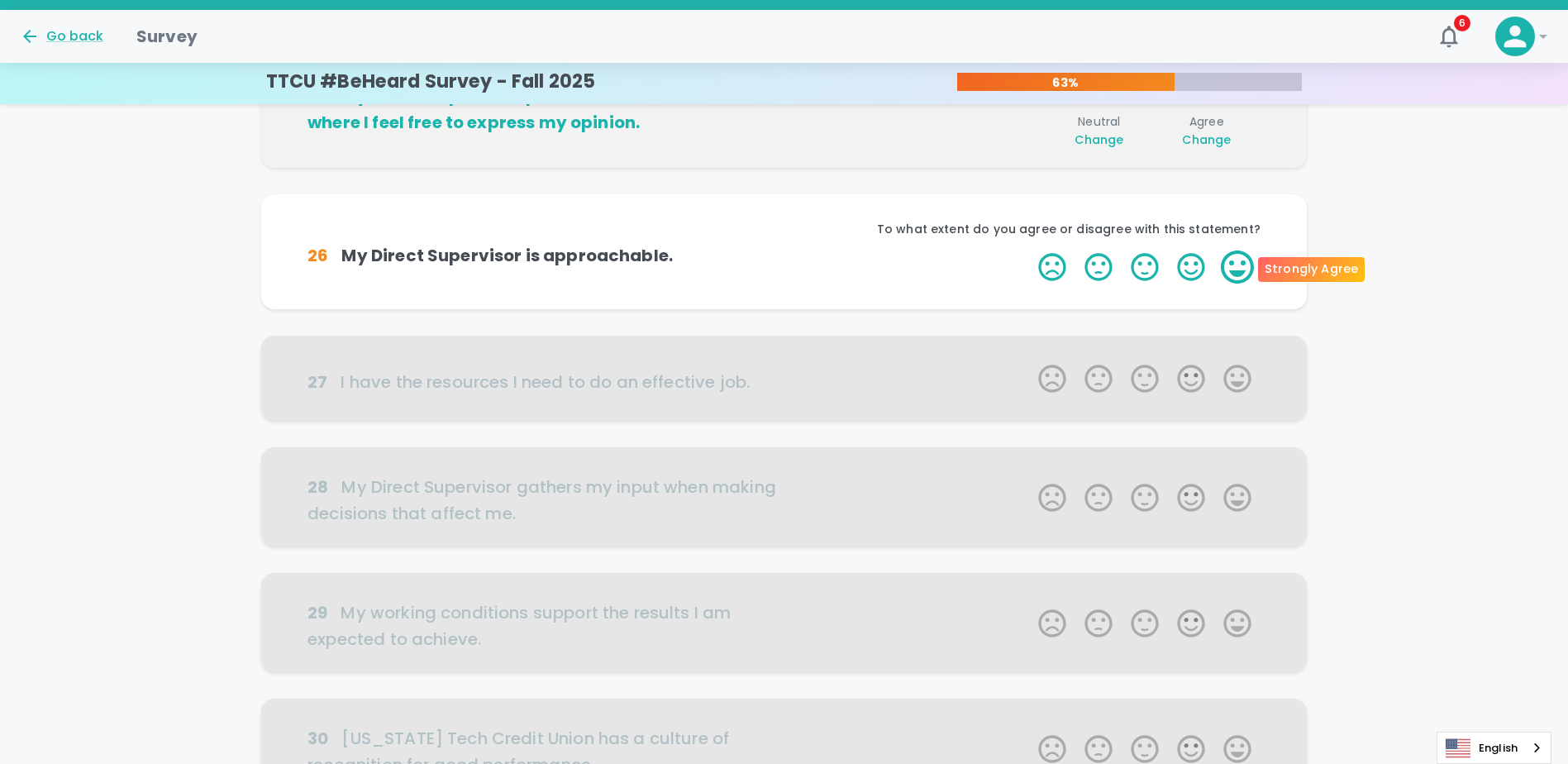
click at [1239, 264] on label "5 Stars" at bounding box center [1238, 267] width 46 height 33
click at [1030, 250] on input "5 Stars" at bounding box center [1029, 250] width 1 height 1
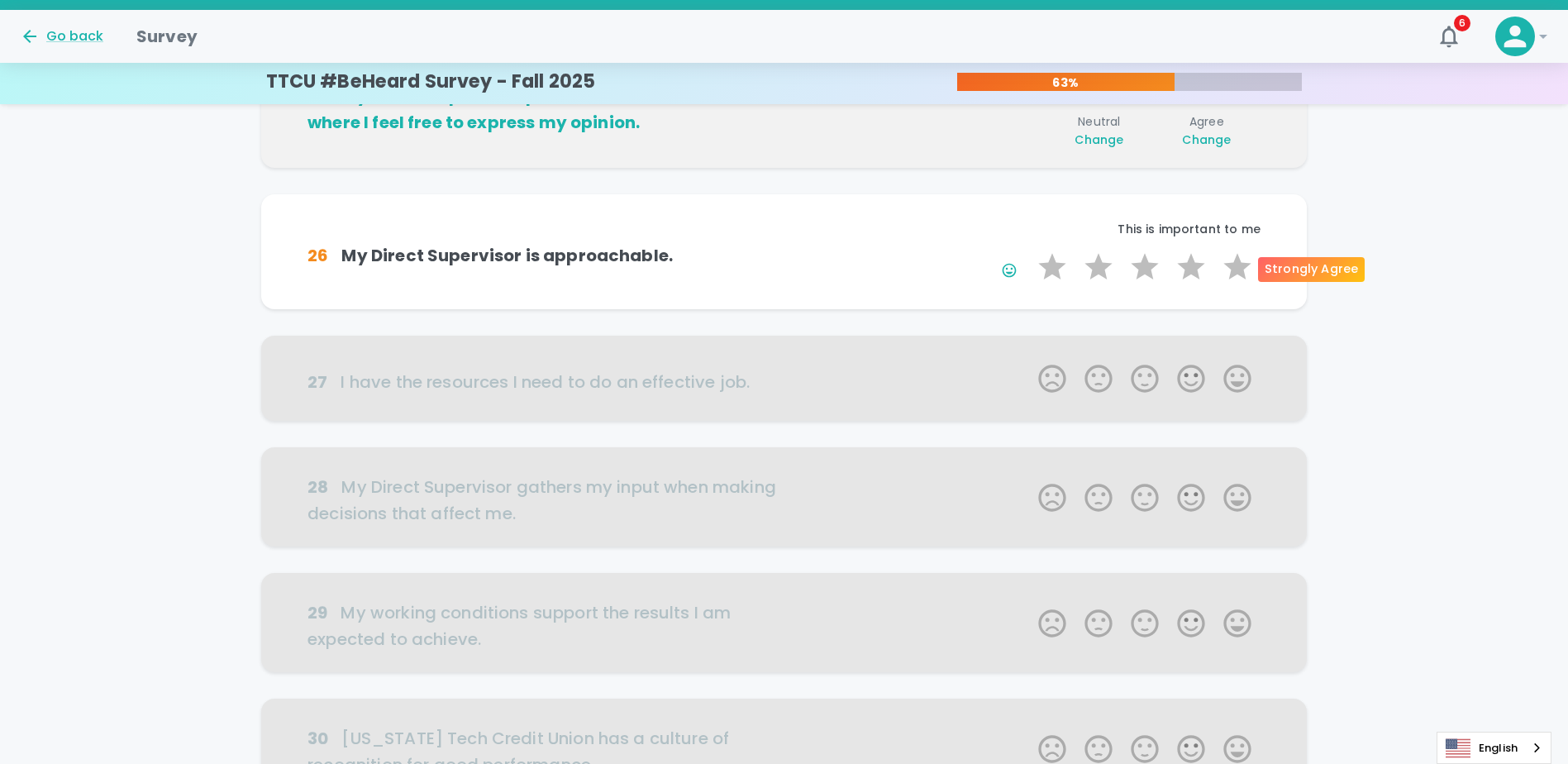
click at [1239, 264] on label "5 Stars" at bounding box center [1238, 267] width 46 height 33
click at [1030, 250] on input "5 Stars" at bounding box center [1029, 250] width 1 height 1
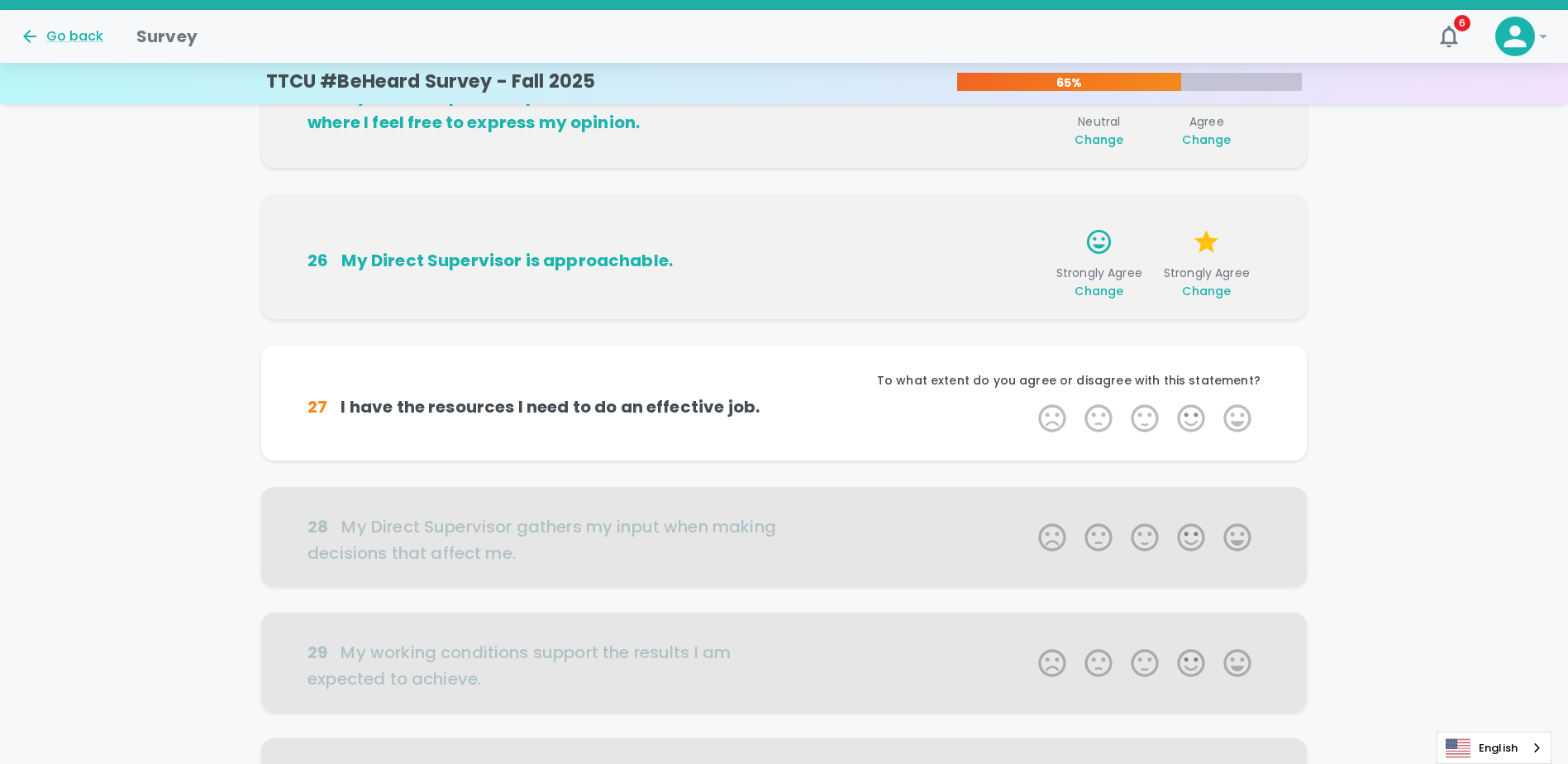
scroll to position [848, 0]
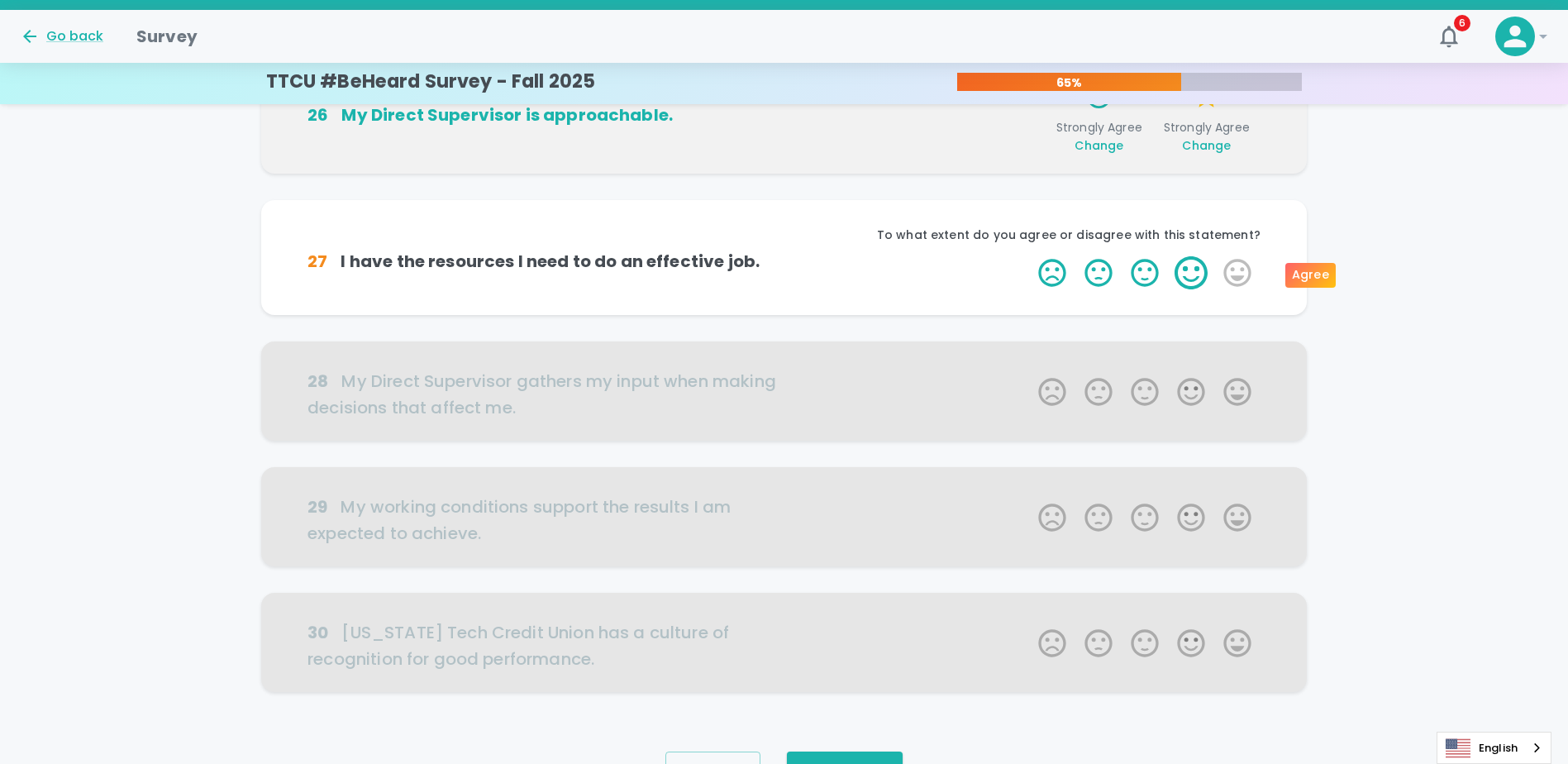
drag, startPoint x: 1200, startPoint y: 282, endPoint x: 1187, endPoint y: 281, distance: 13.0
click at [1187, 281] on label "4 Stars" at bounding box center [1191, 273] width 46 height 33
click at [1030, 256] on input "4 Stars" at bounding box center [1029, 256] width 1 height 1
click at [1200, 285] on label "4 Stars" at bounding box center [1191, 273] width 46 height 33
click at [1030, 256] on input "4 Stars" at bounding box center [1029, 256] width 1 height 1
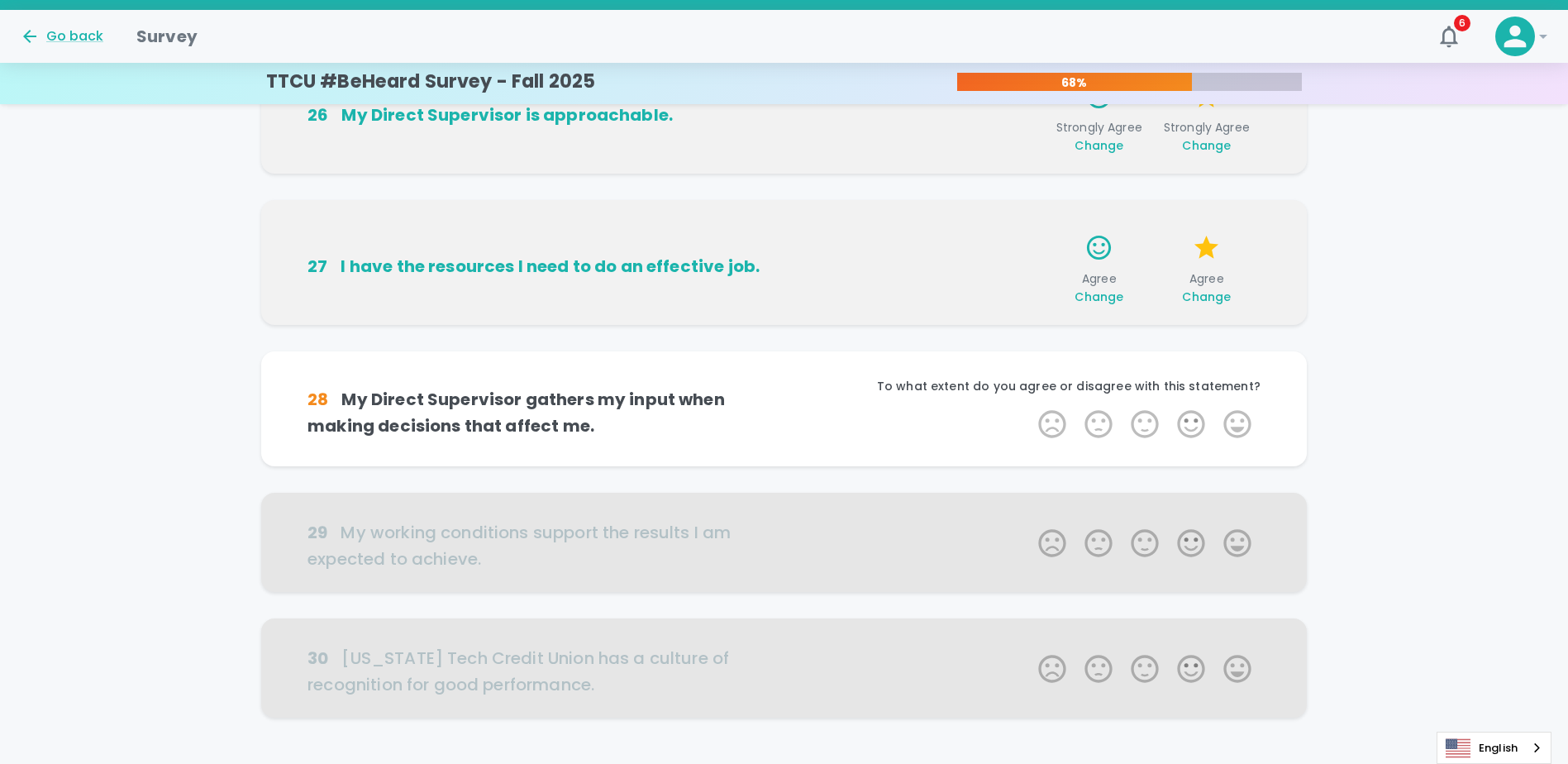
scroll to position [937, 0]
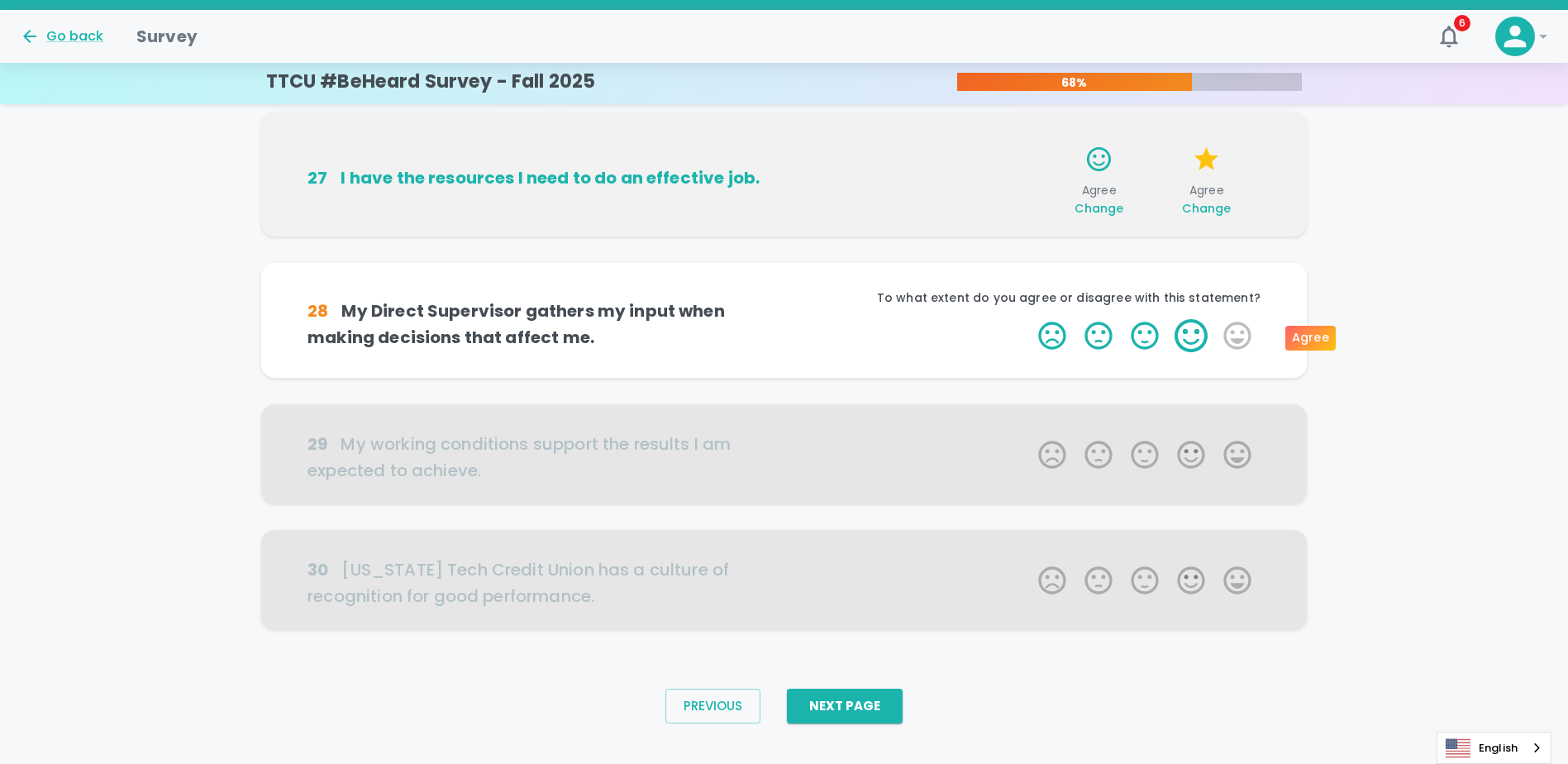
click at [1191, 336] on label "4 Stars" at bounding box center [1191, 336] width 46 height 33
click at [1030, 319] on input "4 Stars" at bounding box center [1029, 318] width 1 height 1
click at [1191, 336] on label "4 Stars" at bounding box center [1191, 336] width 46 height 33
click at [1030, 319] on input "4 Stars" at bounding box center [1029, 318] width 1 height 1
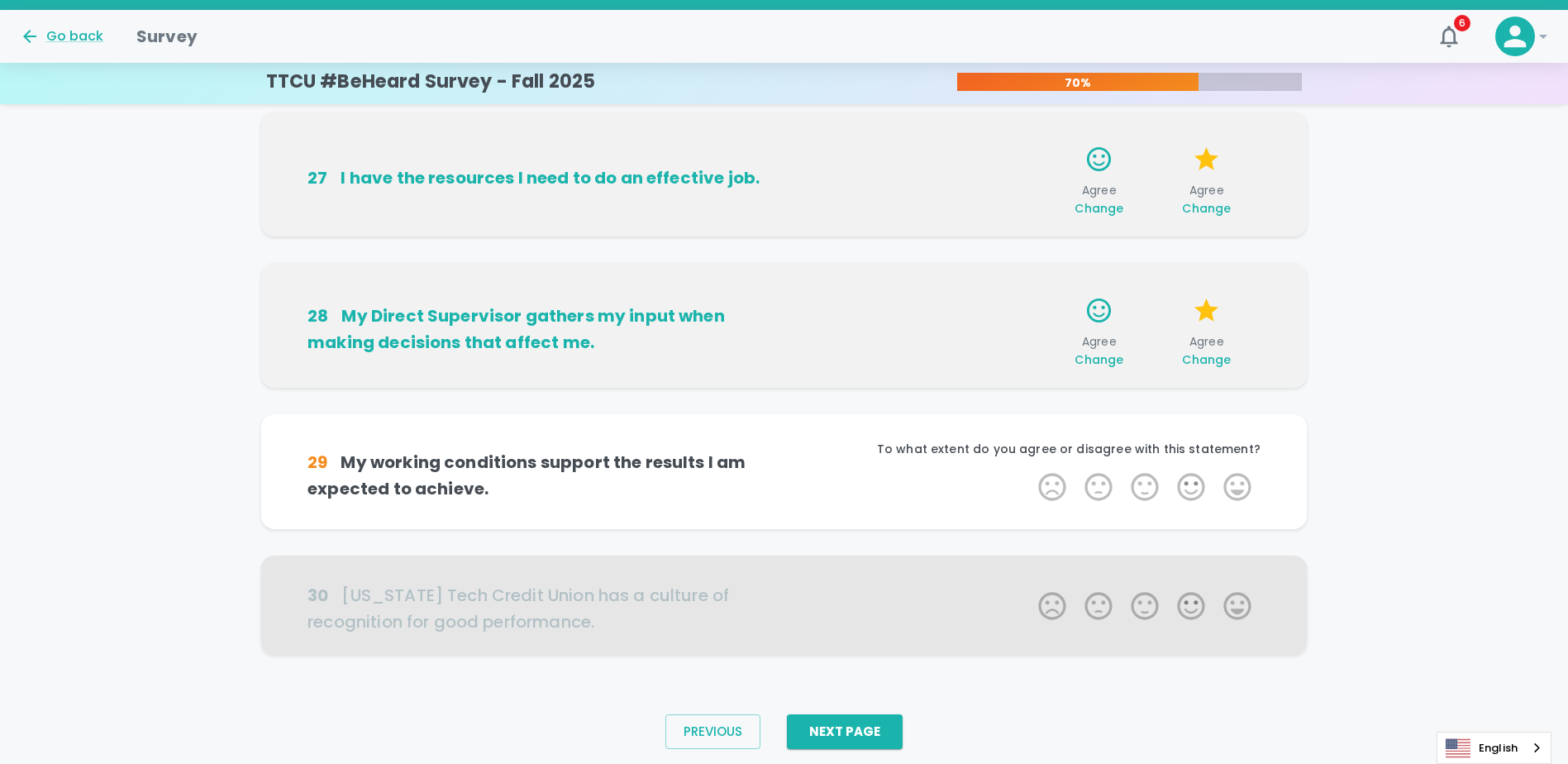
scroll to position [963, 0]
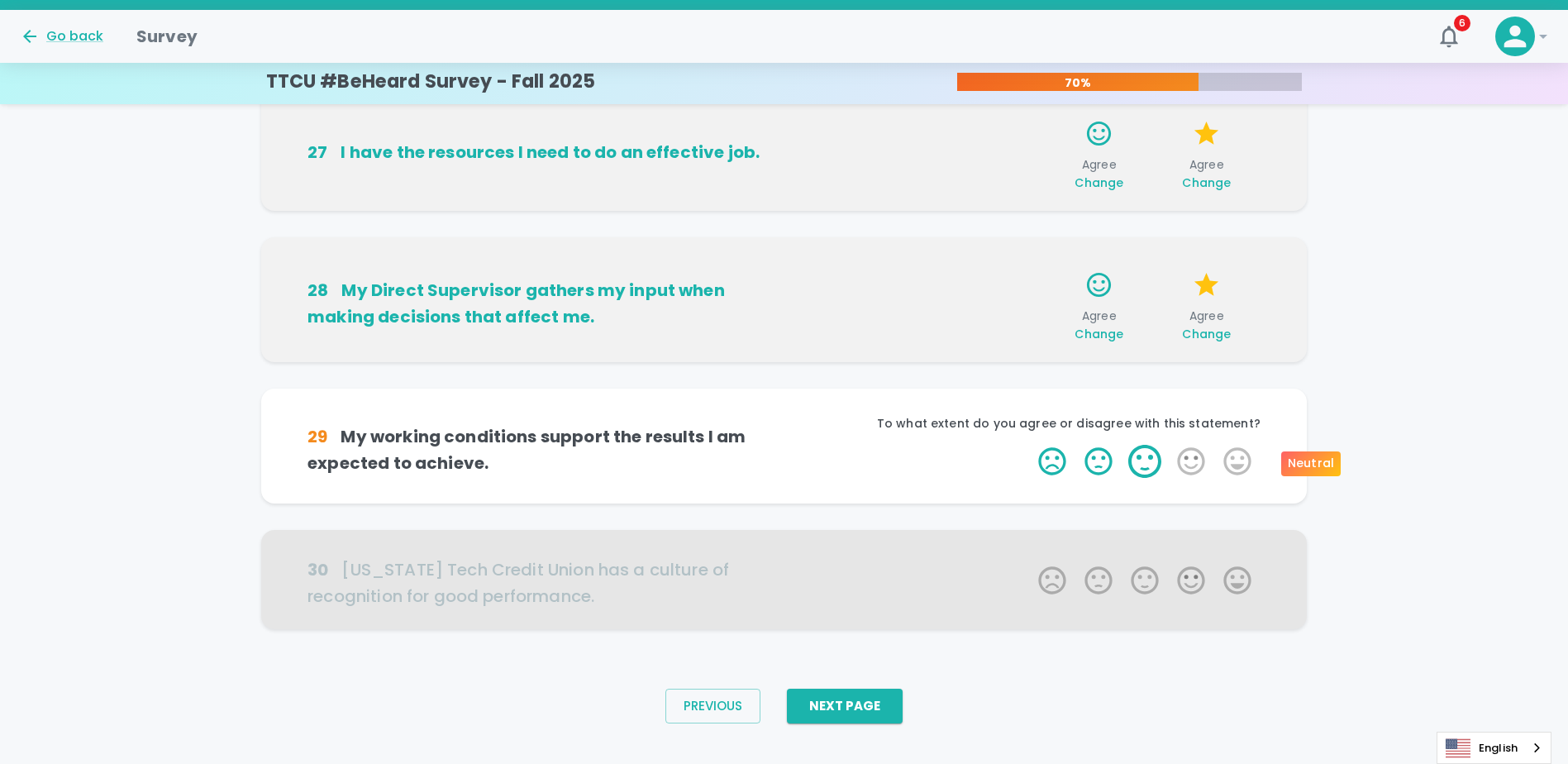
click at [1168, 465] on label "4 Stars" at bounding box center [1191, 461] width 46 height 33
click at [1030, 445] on input "4 Stars" at bounding box center [1029, 444] width 1 height 1
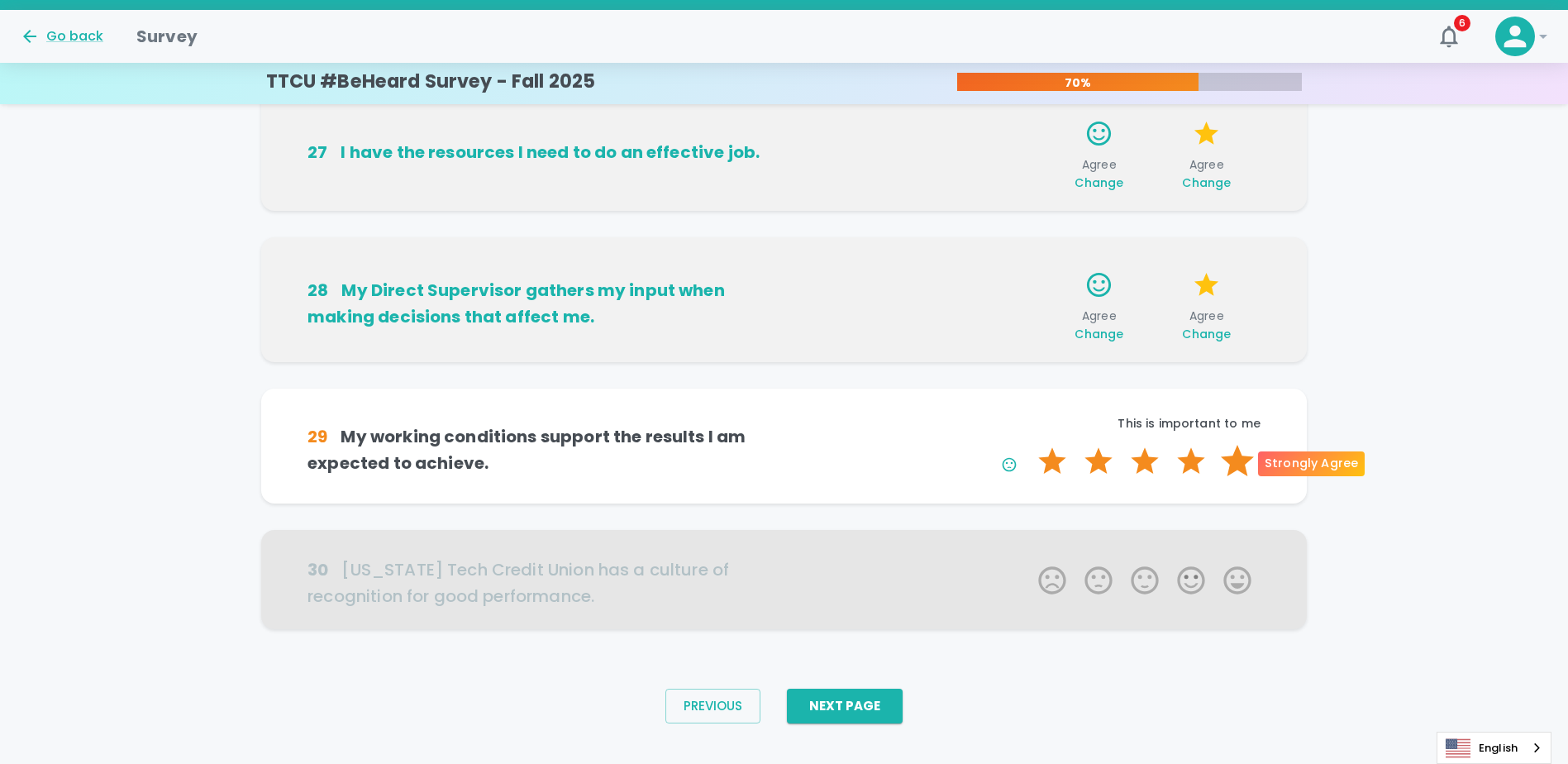
click at [1219, 472] on label "5 Stars" at bounding box center [1238, 461] width 46 height 33
click at [1030, 445] on input "5 Stars" at bounding box center [1029, 444] width 1 height 1
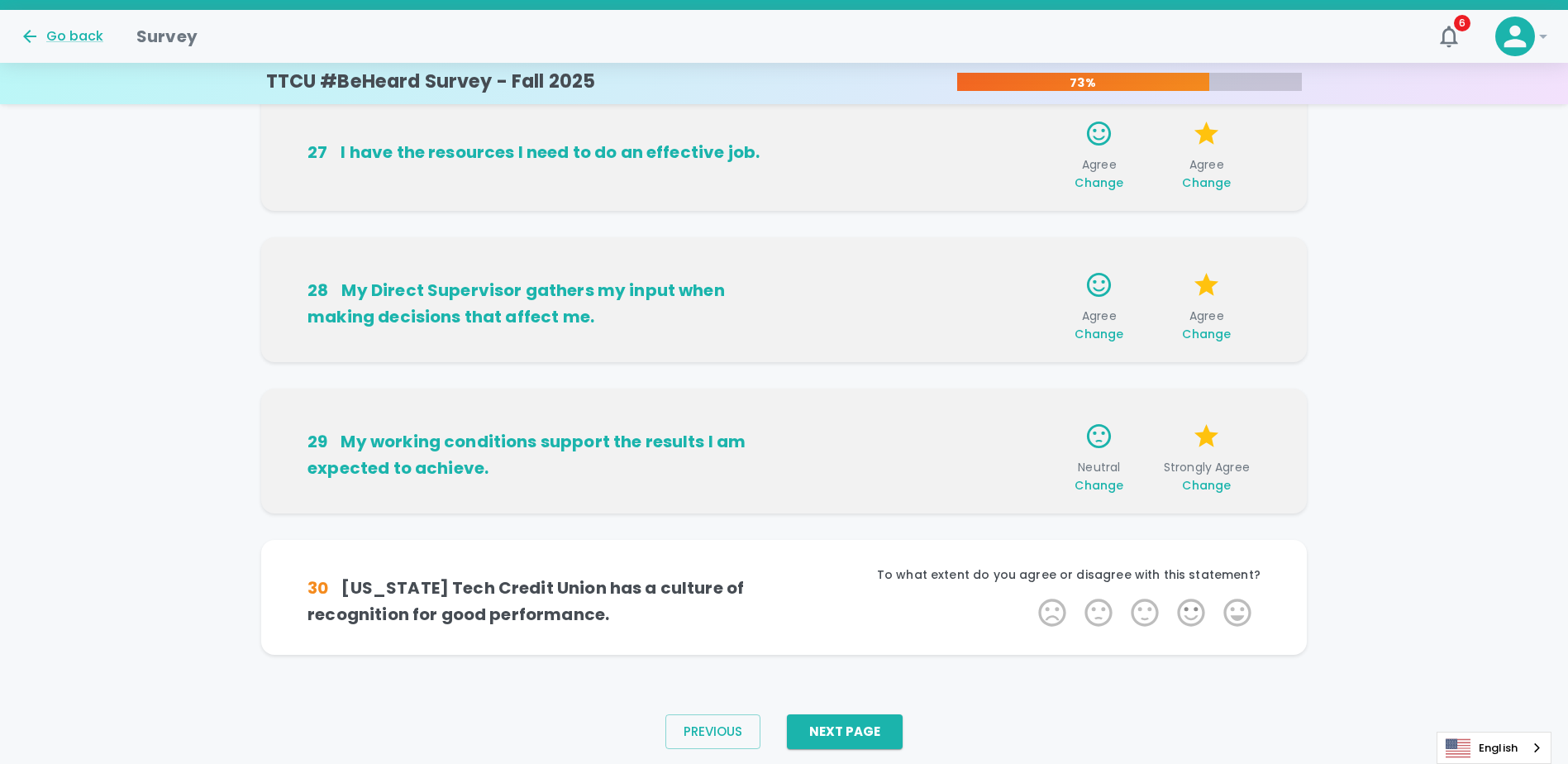
scroll to position [989, 0]
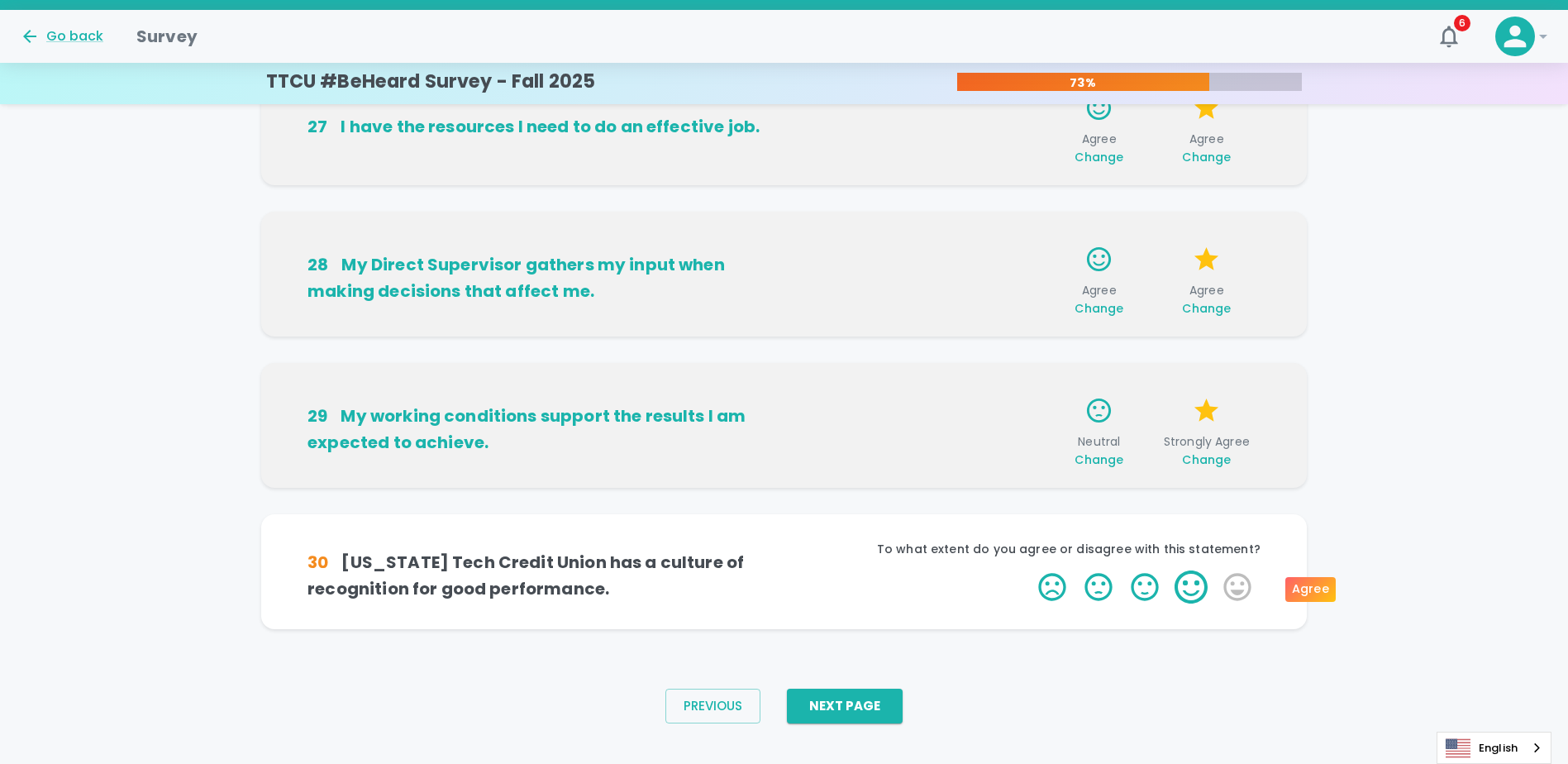
click at [1180, 587] on label "4 Stars" at bounding box center [1191, 587] width 46 height 33
click at [1030, 570] on input "4 Stars" at bounding box center [1029, 570] width 1 height 1
click at [1180, 587] on label "4 Stars" at bounding box center [1191, 587] width 46 height 33
click at [1030, 570] on input "4 Stars" at bounding box center [1029, 570] width 1 height 1
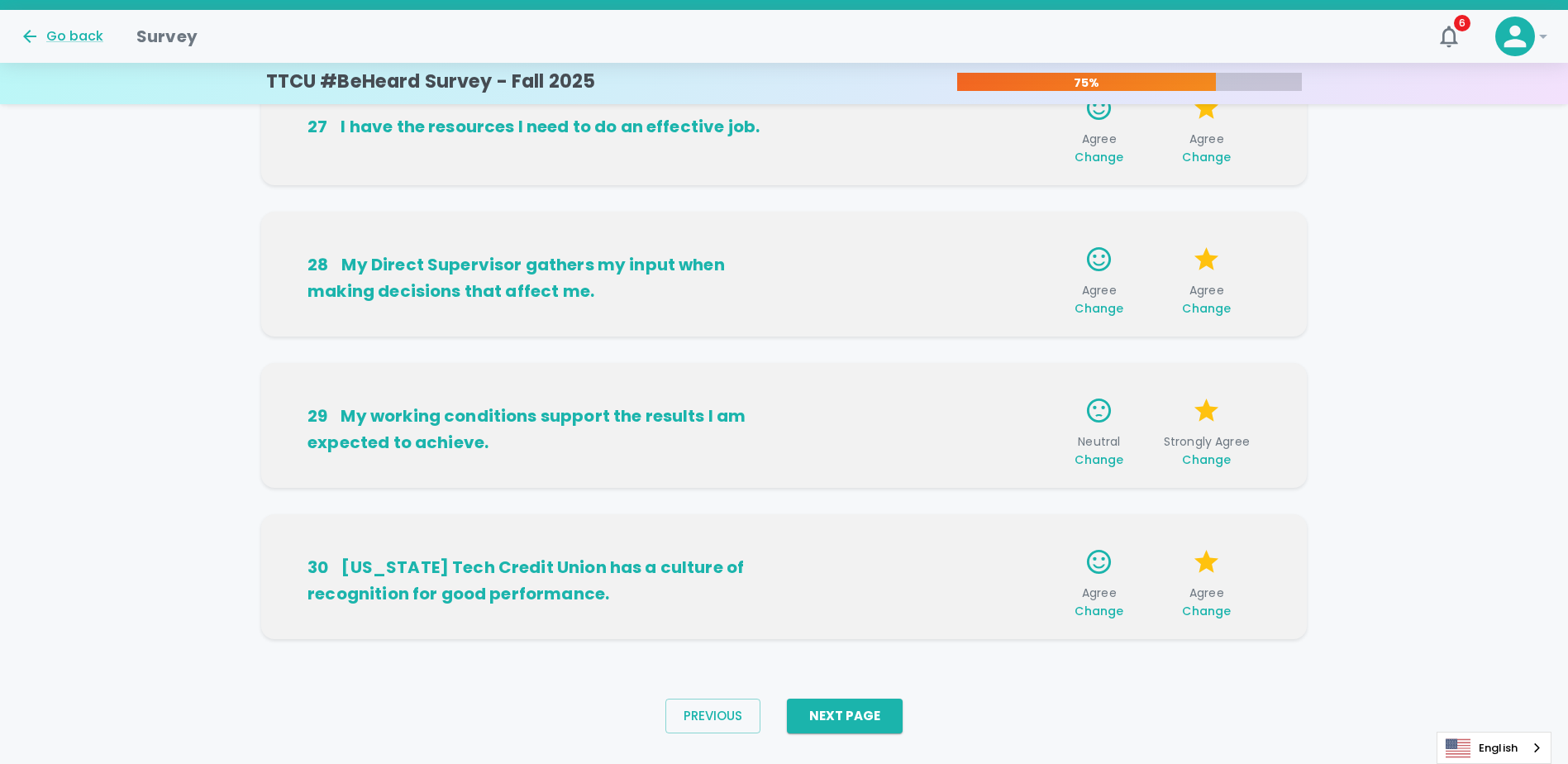
scroll to position [1014, 0]
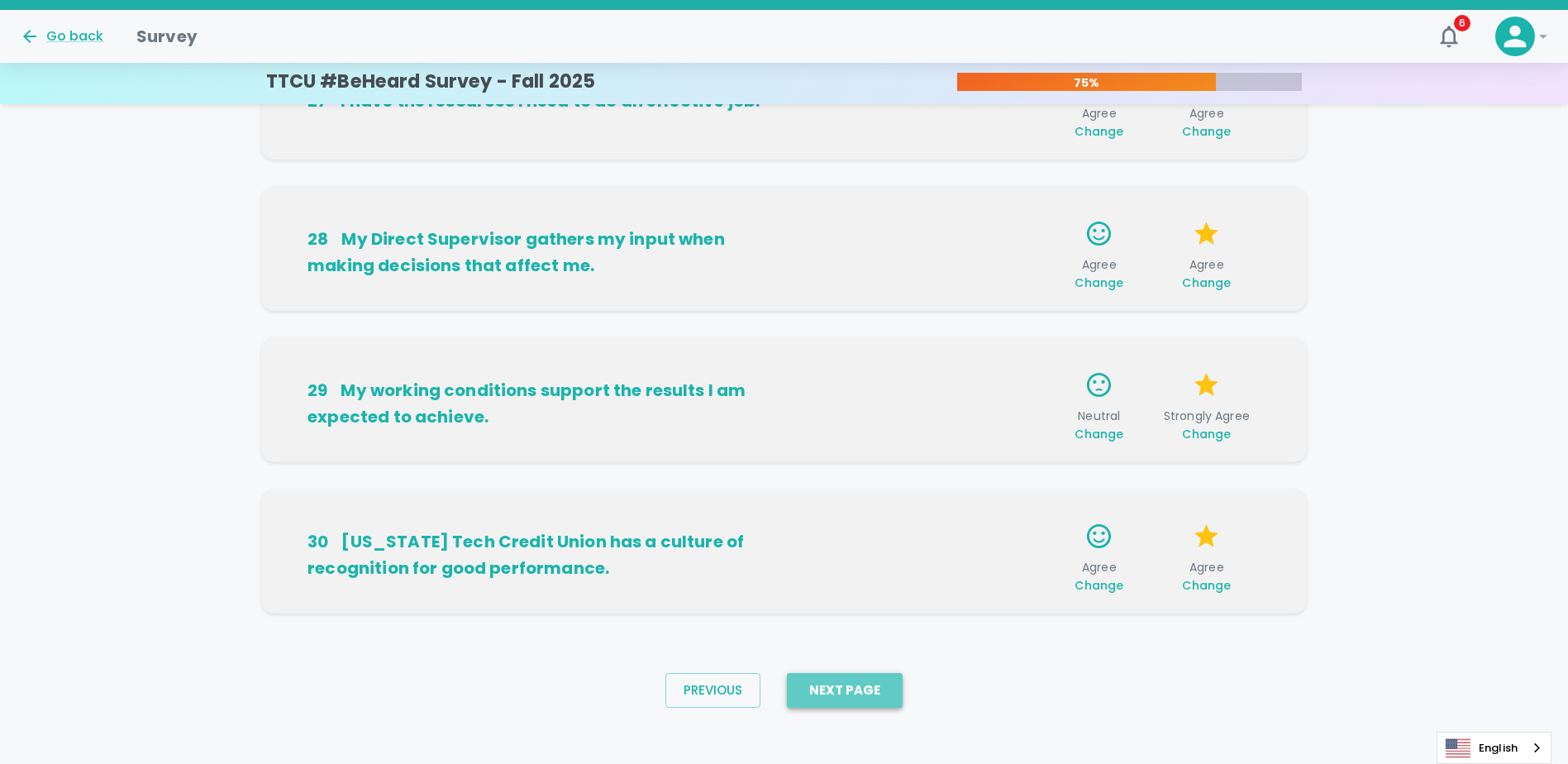
click at [895, 687] on button "Next Page" at bounding box center [845, 690] width 116 height 34
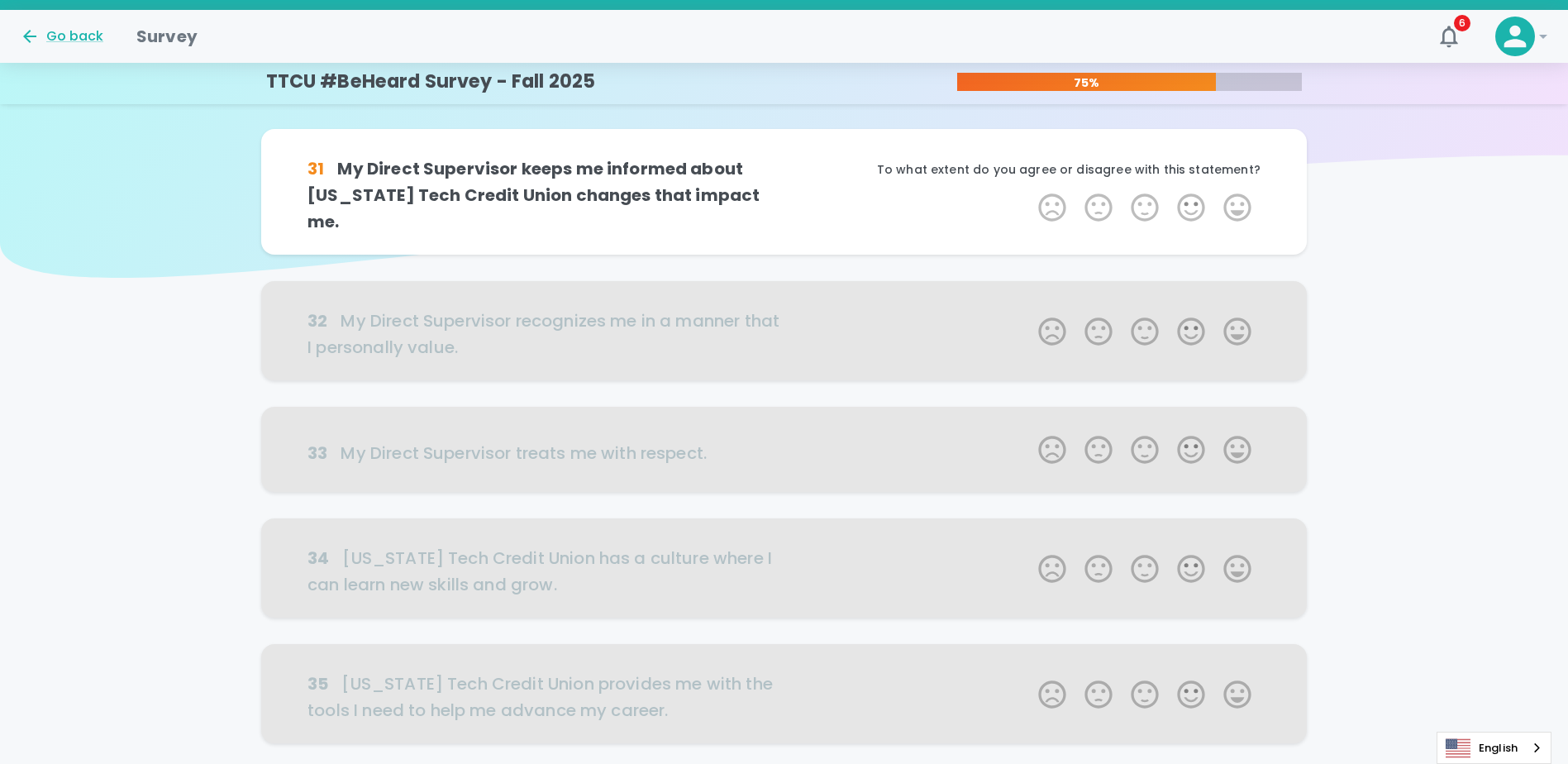
scroll to position [0, 0]
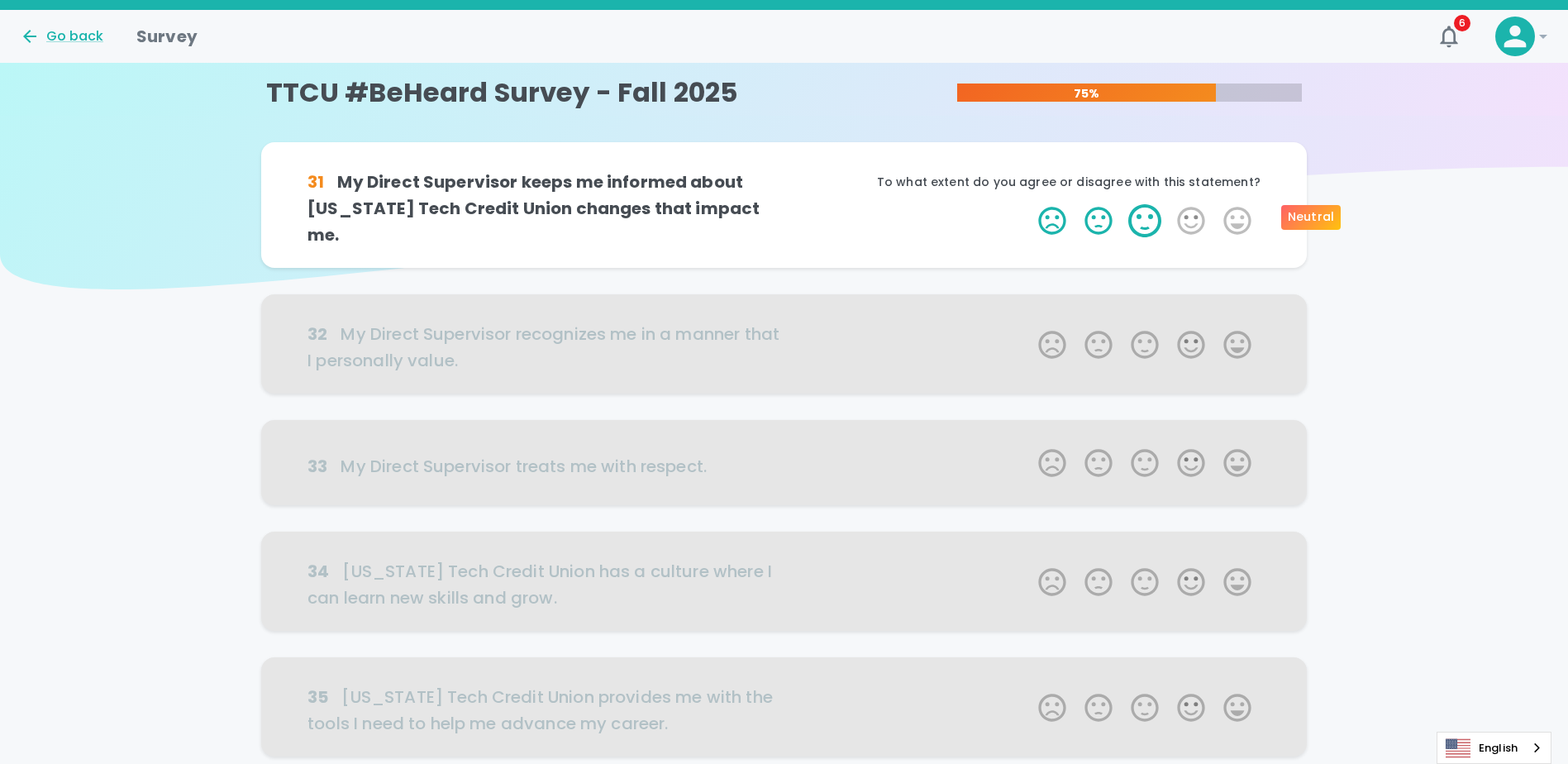
click at [1147, 218] on label "3 Stars" at bounding box center [1145, 220] width 46 height 33
click at [1030, 204] on input "3 Stars" at bounding box center [1029, 203] width 1 height 1
click at [1183, 218] on label "4 Stars" at bounding box center [1191, 220] width 46 height 33
click at [1030, 204] on input "4 Stars" at bounding box center [1029, 203] width 1 height 1
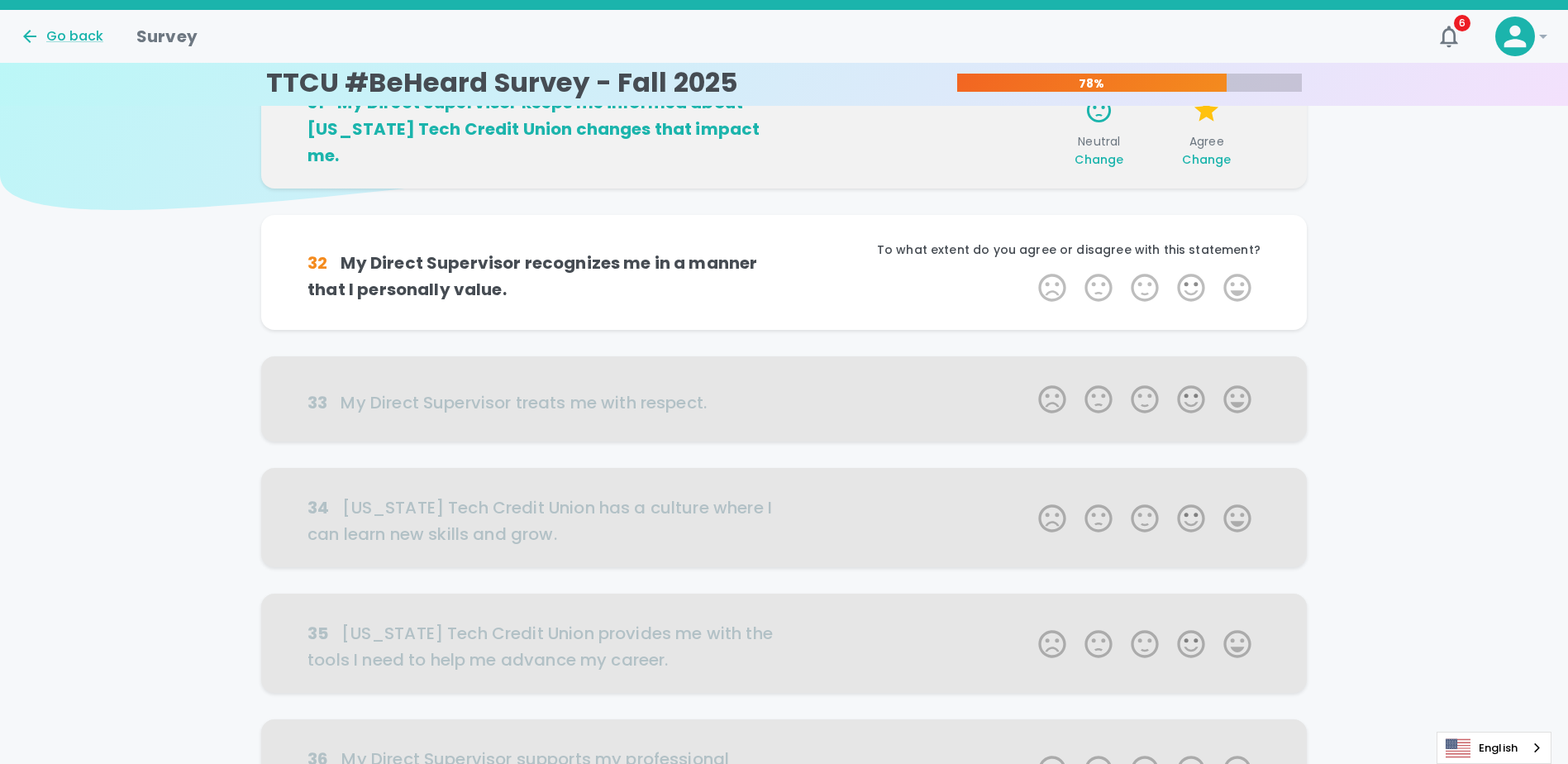
scroll to position [145, 0]
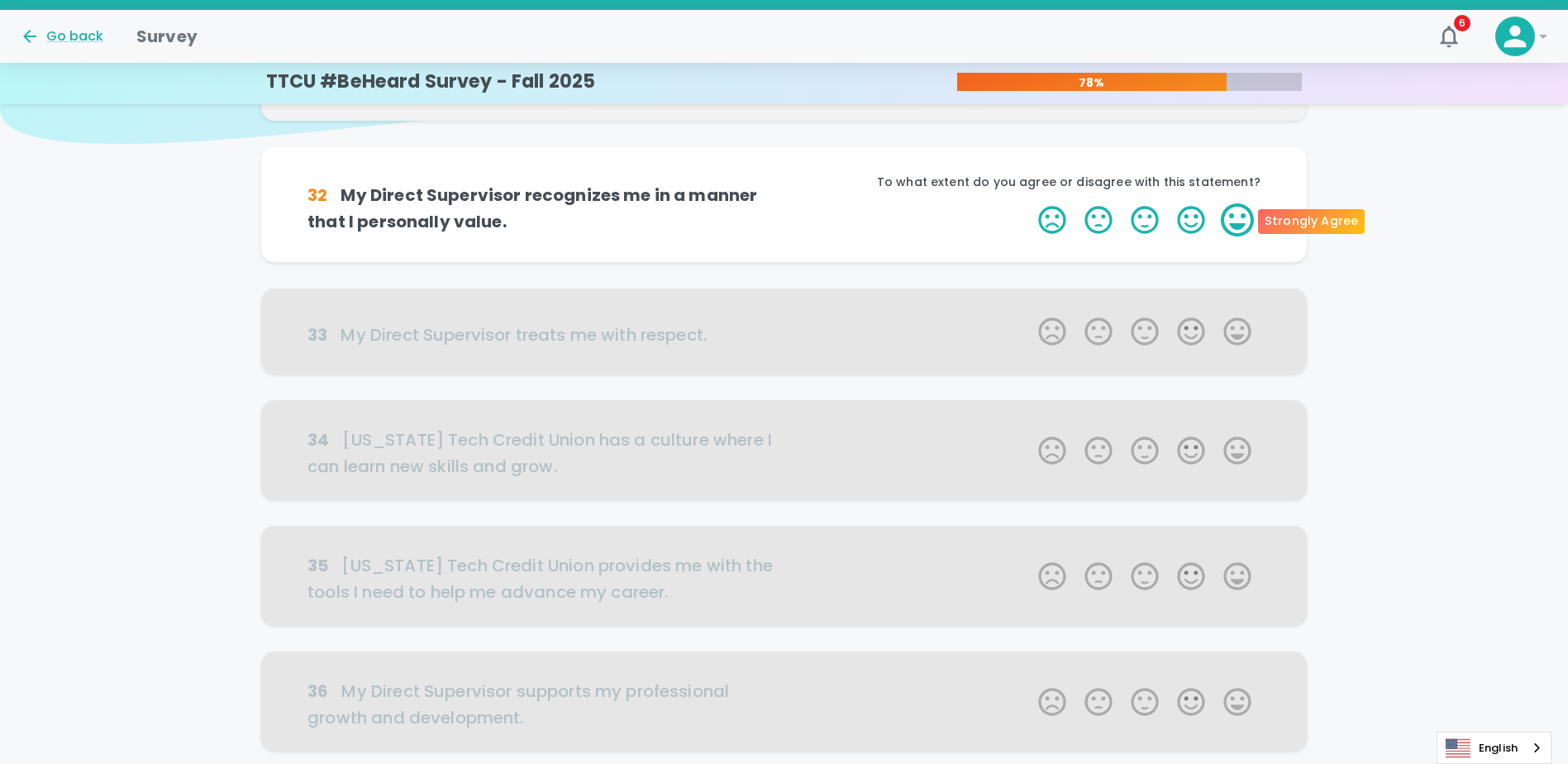
click at [1229, 227] on label "5 Stars" at bounding box center [1238, 219] width 46 height 33
click at [1030, 203] on input "5 Stars" at bounding box center [1029, 202] width 1 height 1
click at [1229, 227] on label "5 Stars" at bounding box center [1238, 219] width 46 height 33
click at [1030, 203] on input "5 Stars" at bounding box center [1029, 202] width 1 height 1
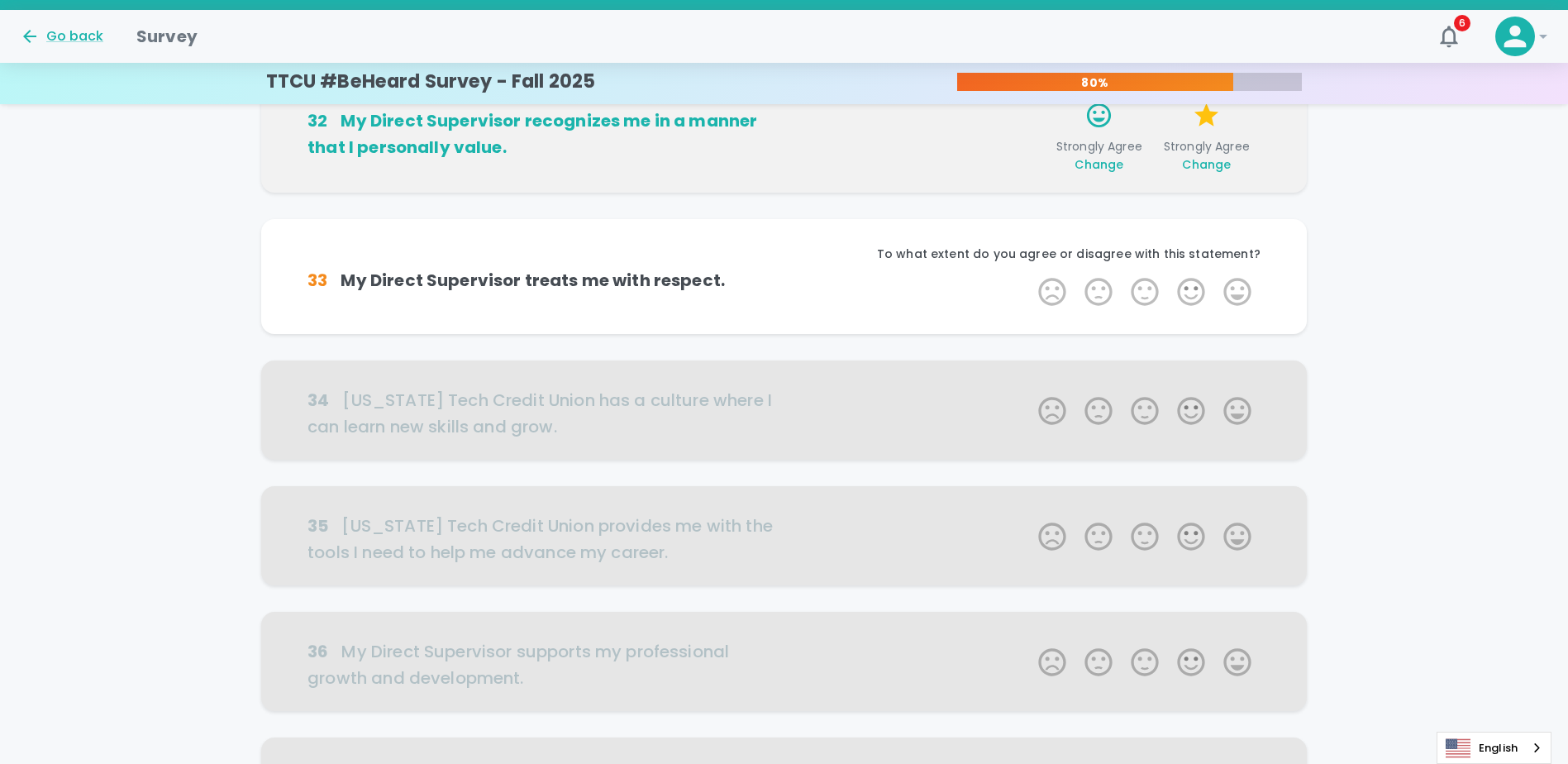
scroll to position [291, 0]
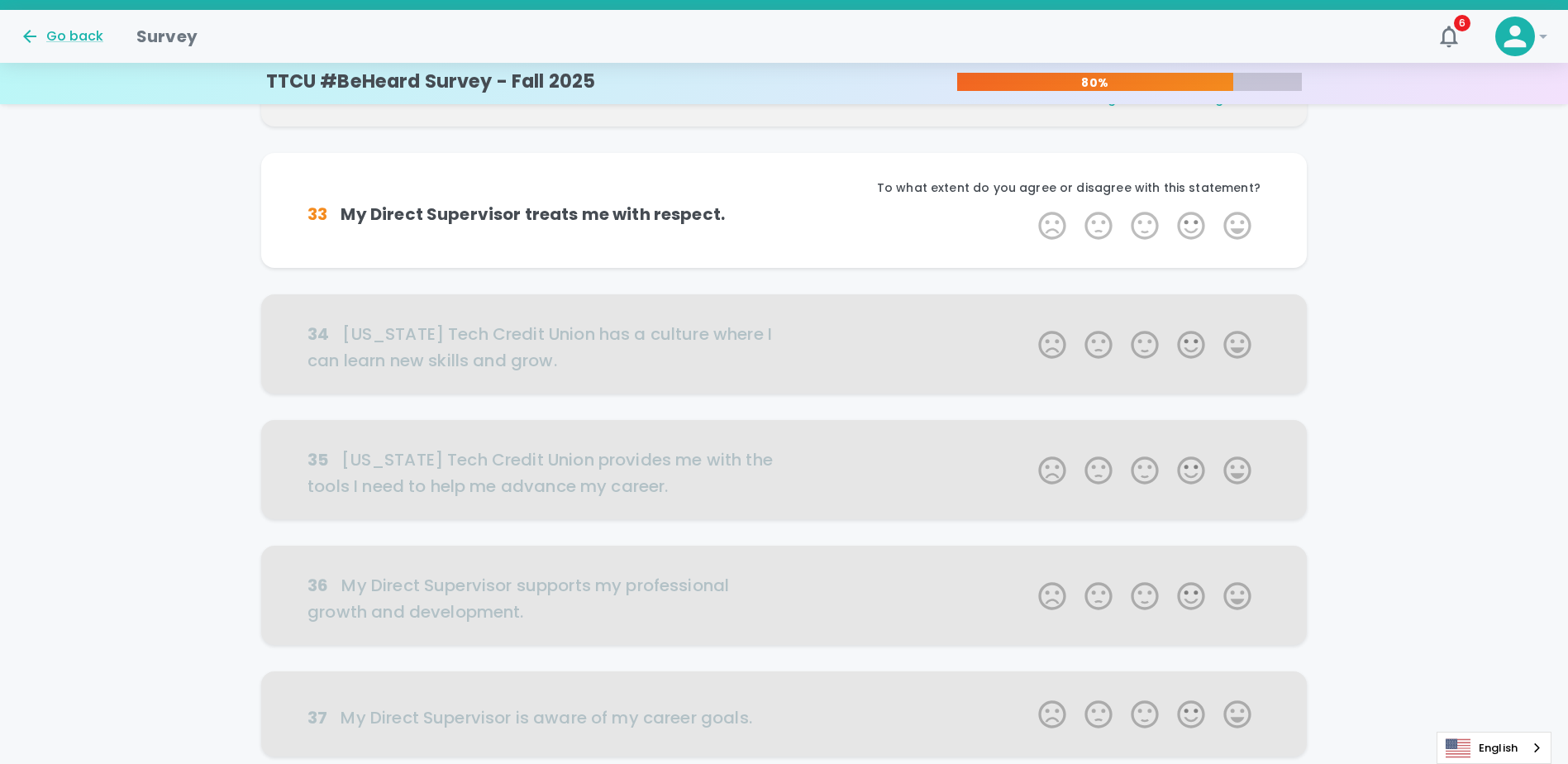
click at [1229, 227] on label "5 Stars" at bounding box center [1238, 225] width 46 height 33
click at [1030, 209] on input "5 Stars" at bounding box center [1029, 208] width 1 height 1
click at [1229, 227] on label "5 Stars" at bounding box center [1238, 225] width 46 height 33
click at [1030, 209] on input "5 Stars" at bounding box center [1029, 208] width 1 height 1
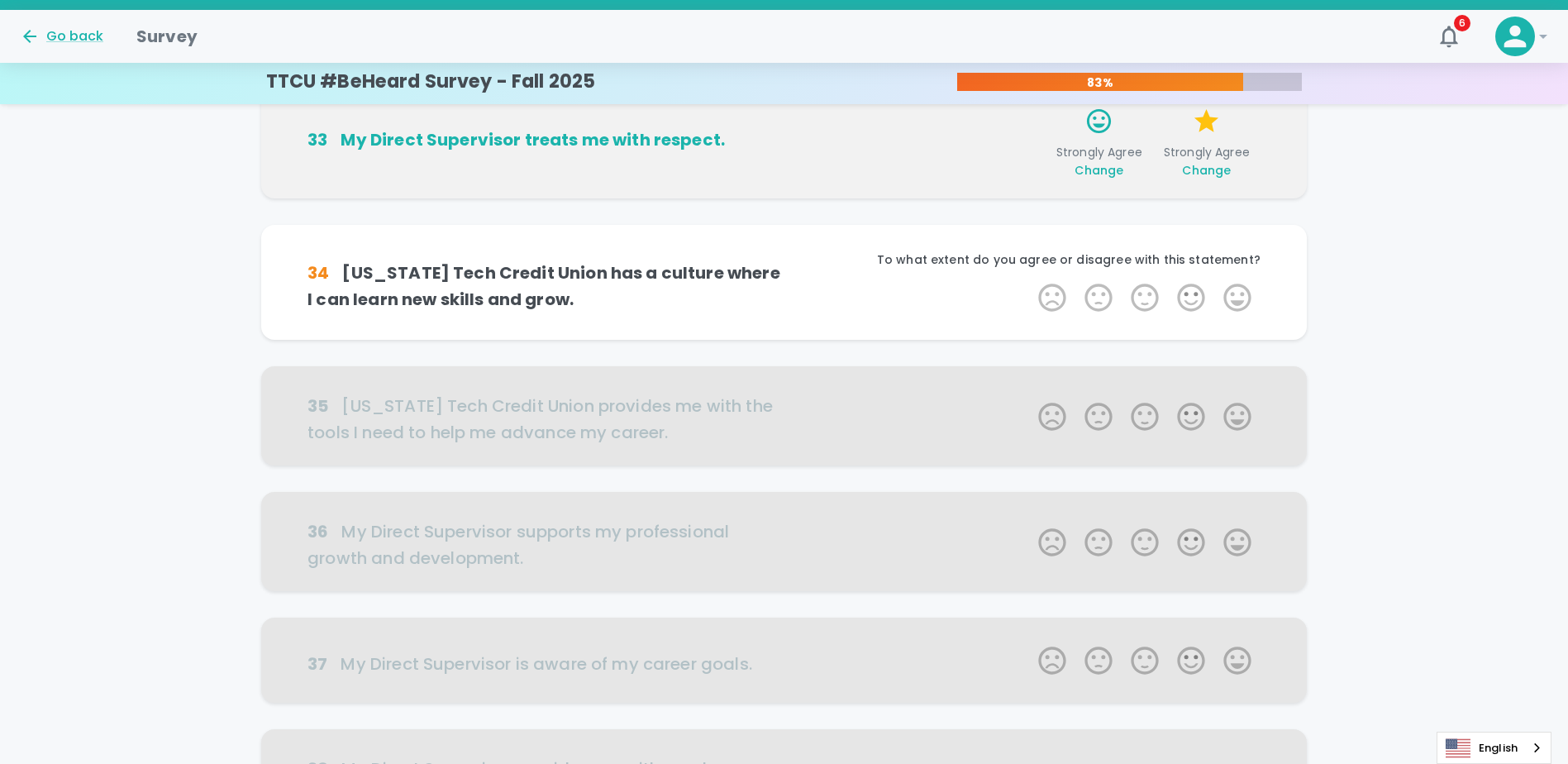
scroll to position [437, 0]
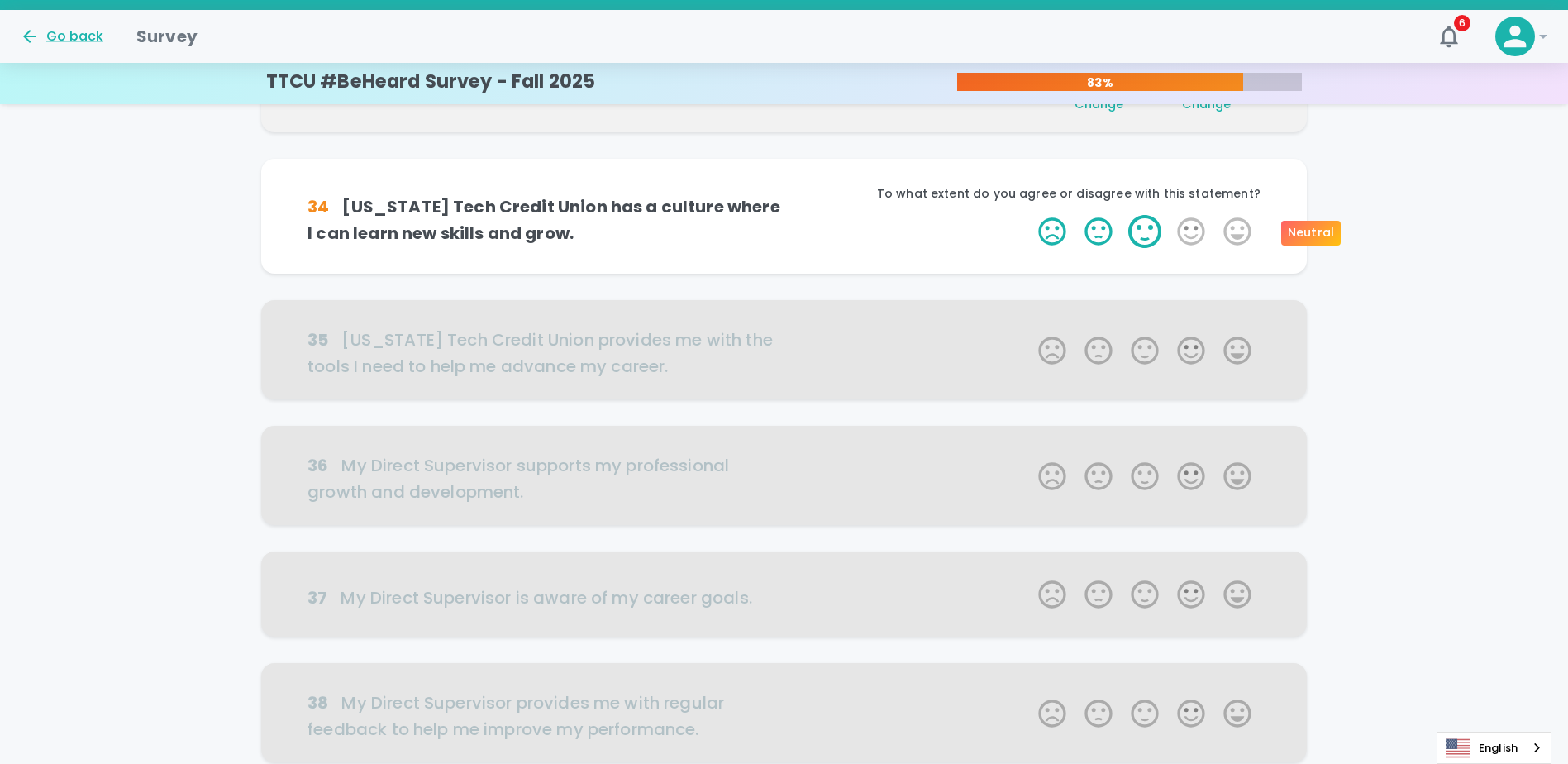
click at [1147, 237] on label "3 Stars" at bounding box center [1145, 231] width 46 height 33
click at [1030, 215] on input "3 Stars" at bounding box center [1029, 214] width 1 height 1
click at [1195, 238] on label "4 Stars" at bounding box center [1191, 231] width 46 height 33
click at [1030, 215] on input "4 Stars" at bounding box center [1029, 214] width 1 height 1
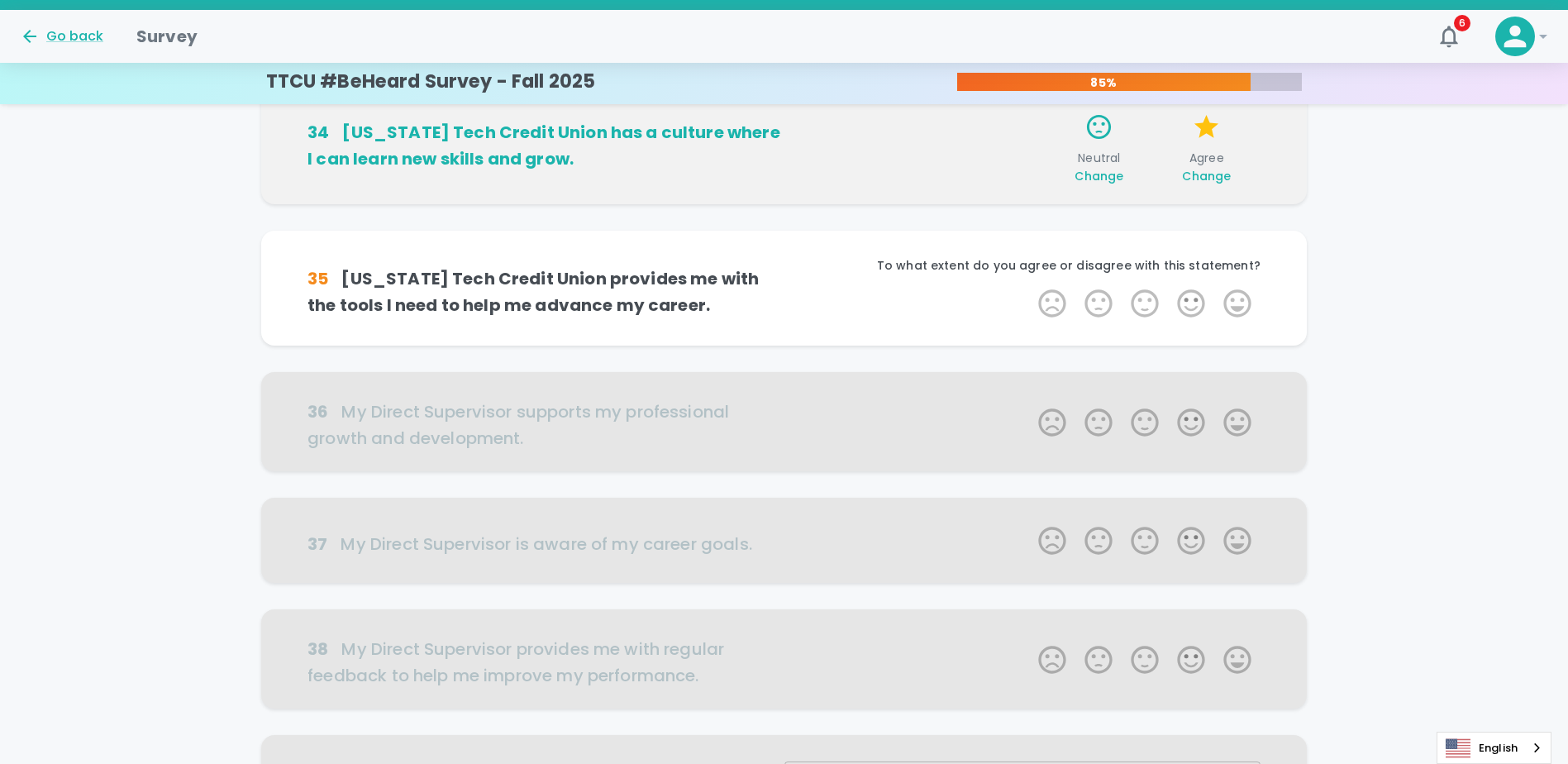
scroll to position [582, 0]
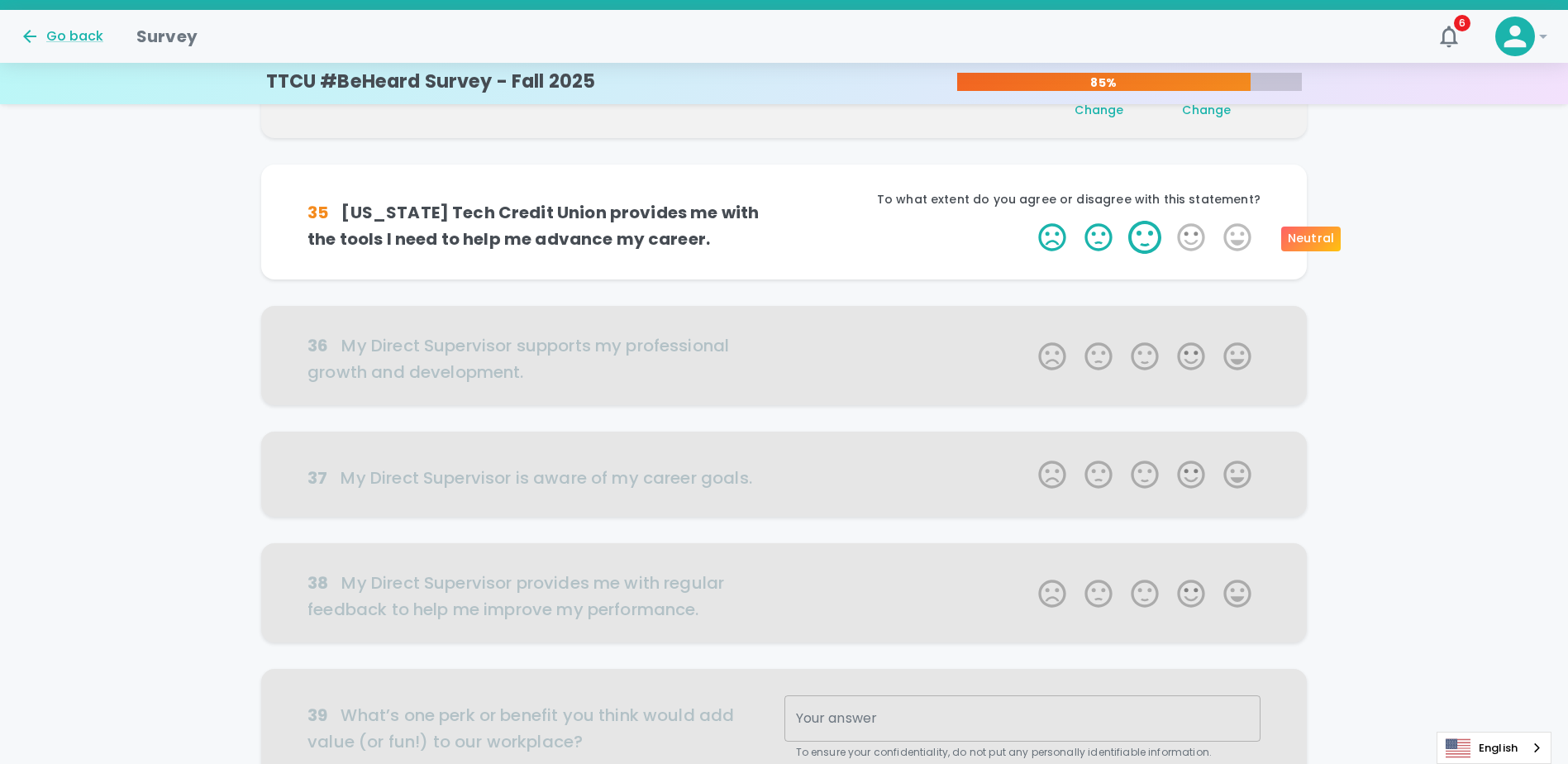
click at [1157, 242] on label "3 Stars" at bounding box center [1145, 237] width 46 height 33
click at [1030, 221] on input "3 Stars" at bounding box center [1029, 220] width 1 height 1
click at [1196, 241] on label "4 Stars" at bounding box center [1191, 237] width 46 height 33
click at [1030, 221] on input "4 Stars" at bounding box center [1029, 220] width 1 height 1
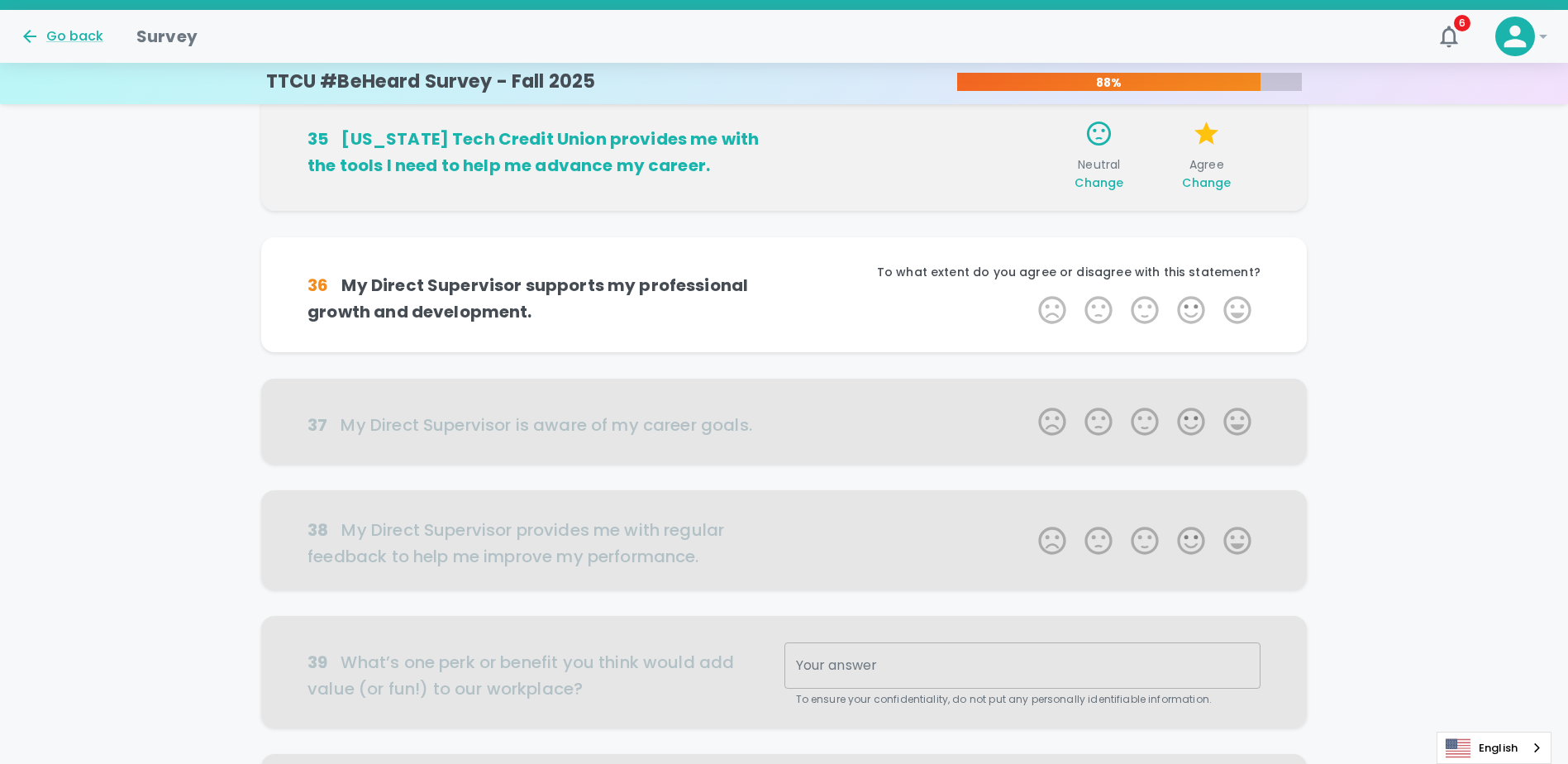
scroll to position [728, 0]
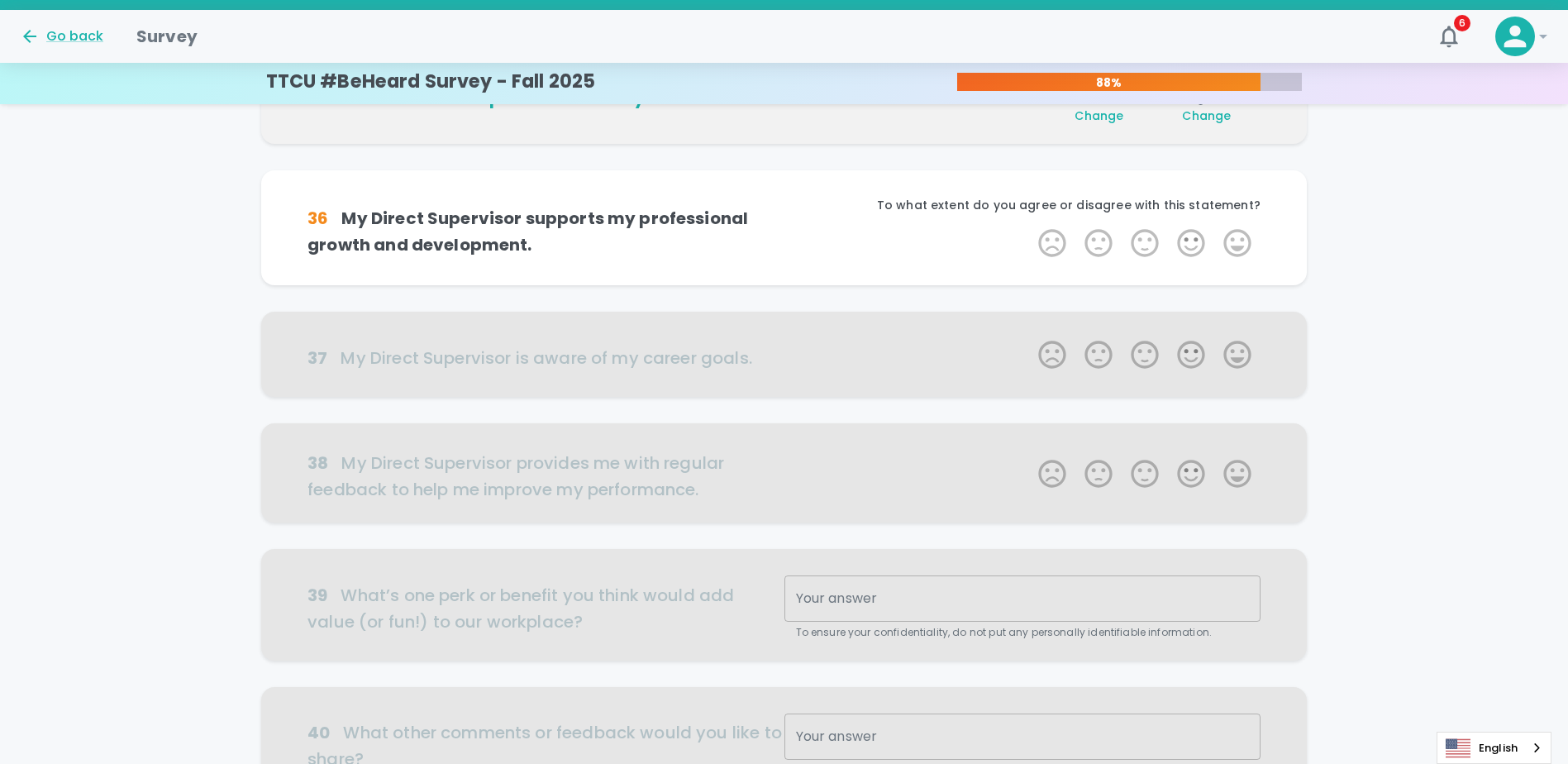
click at [1196, 241] on label "4 Stars" at bounding box center [1191, 243] width 46 height 33
click at [1030, 226] on input "4 Stars" at bounding box center [1029, 225] width 1 height 1
click at [1196, 241] on label "4 Stars" at bounding box center [1191, 243] width 46 height 33
click at [1030, 226] on input "4 Stars" at bounding box center [1029, 225] width 1 height 1
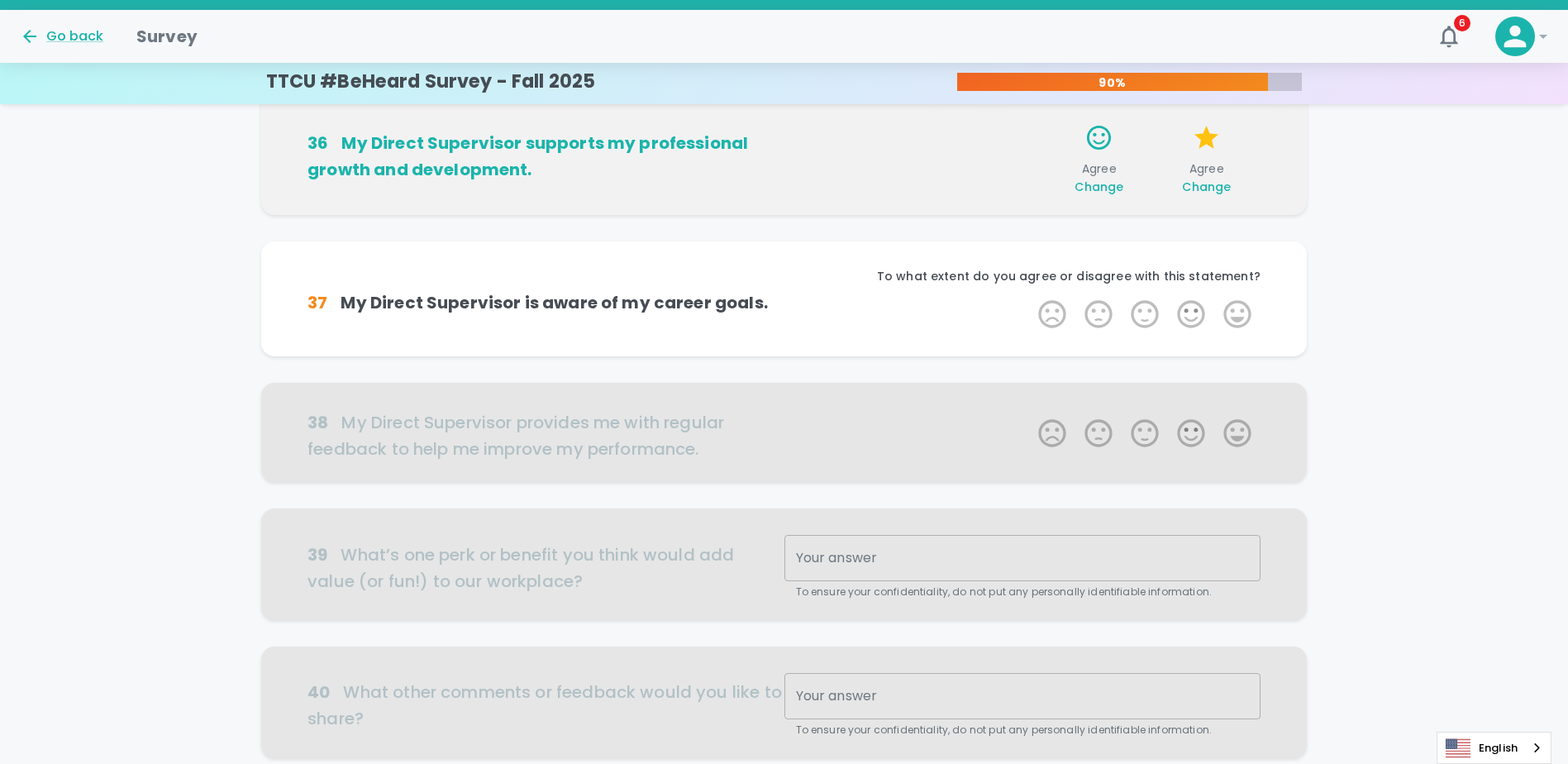
scroll to position [873, 0]
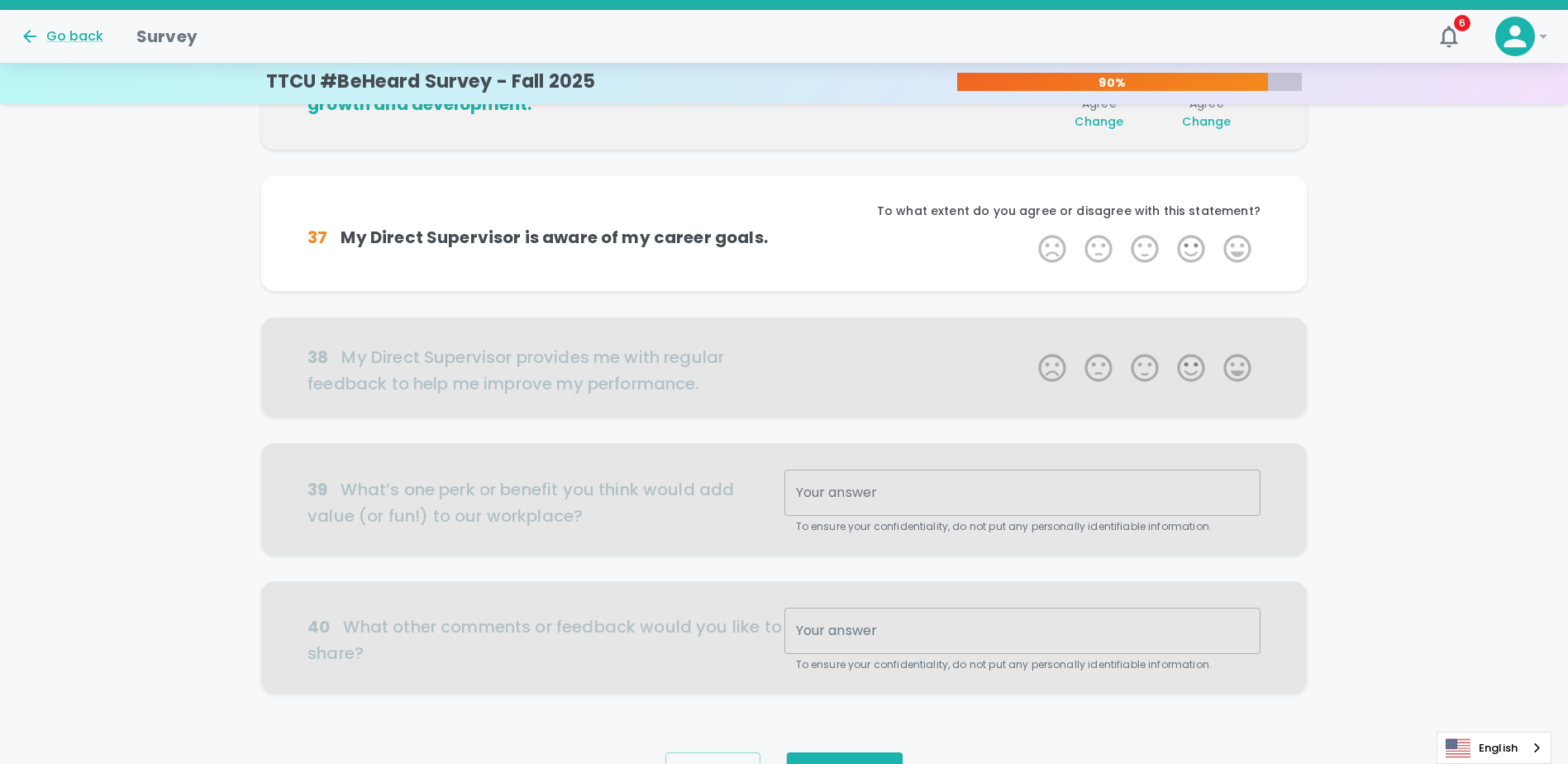
click at [1196, 241] on label "4 Stars" at bounding box center [1191, 249] width 46 height 33
click at [1030, 232] on input "4 Stars" at bounding box center [1029, 231] width 1 height 1
click at [1196, 241] on label "4 Stars" at bounding box center [1191, 249] width 46 height 33
click at [1030, 232] on input "4 Stars" at bounding box center [1029, 231] width 1 height 1
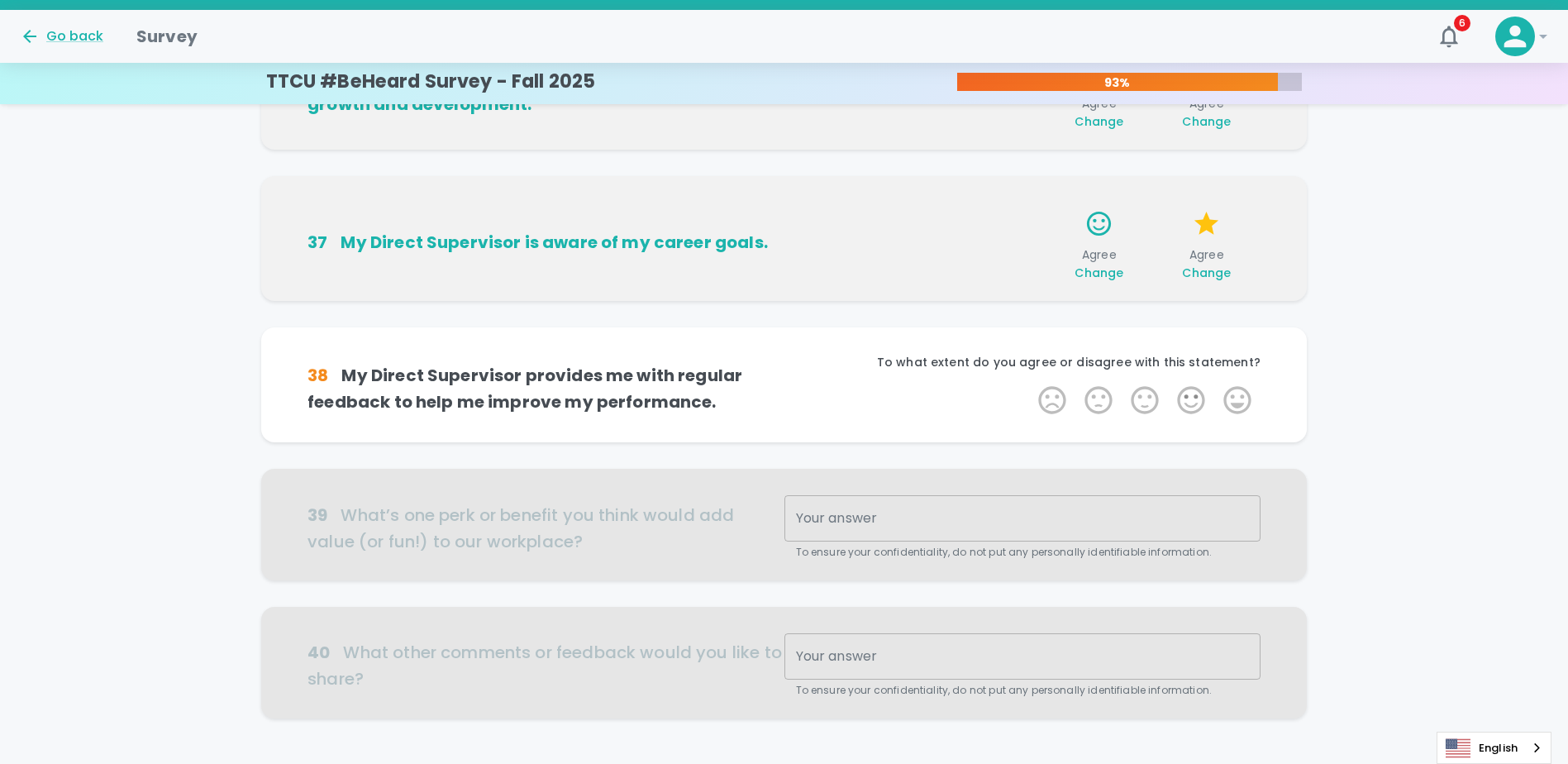
scroll to position [962, 0]
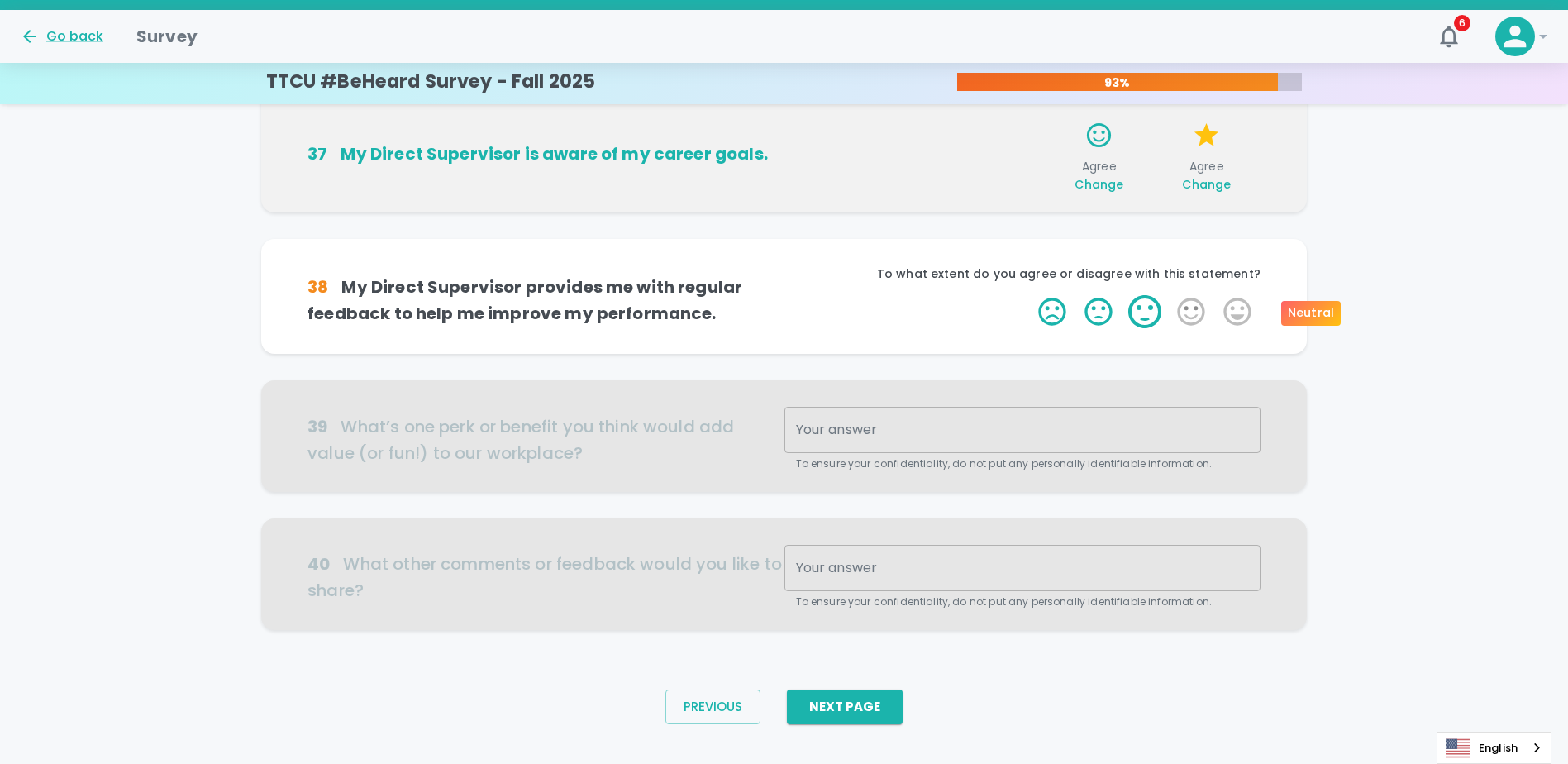
click at [1143, 311] on label "3 Stars" at bounding box center [1145, 311] width 46 height 33
click at [1030, 295] on input "3 Stars" at bounding box center [1029, 294] width 1 height 1
click at [1190, 315] on label "4 Stars" at bounding box center [1191, 311] width 46 height 33
click at [1030, 295] on input "4 Stars" at bounding box center [1029, 294] width 1 height 1
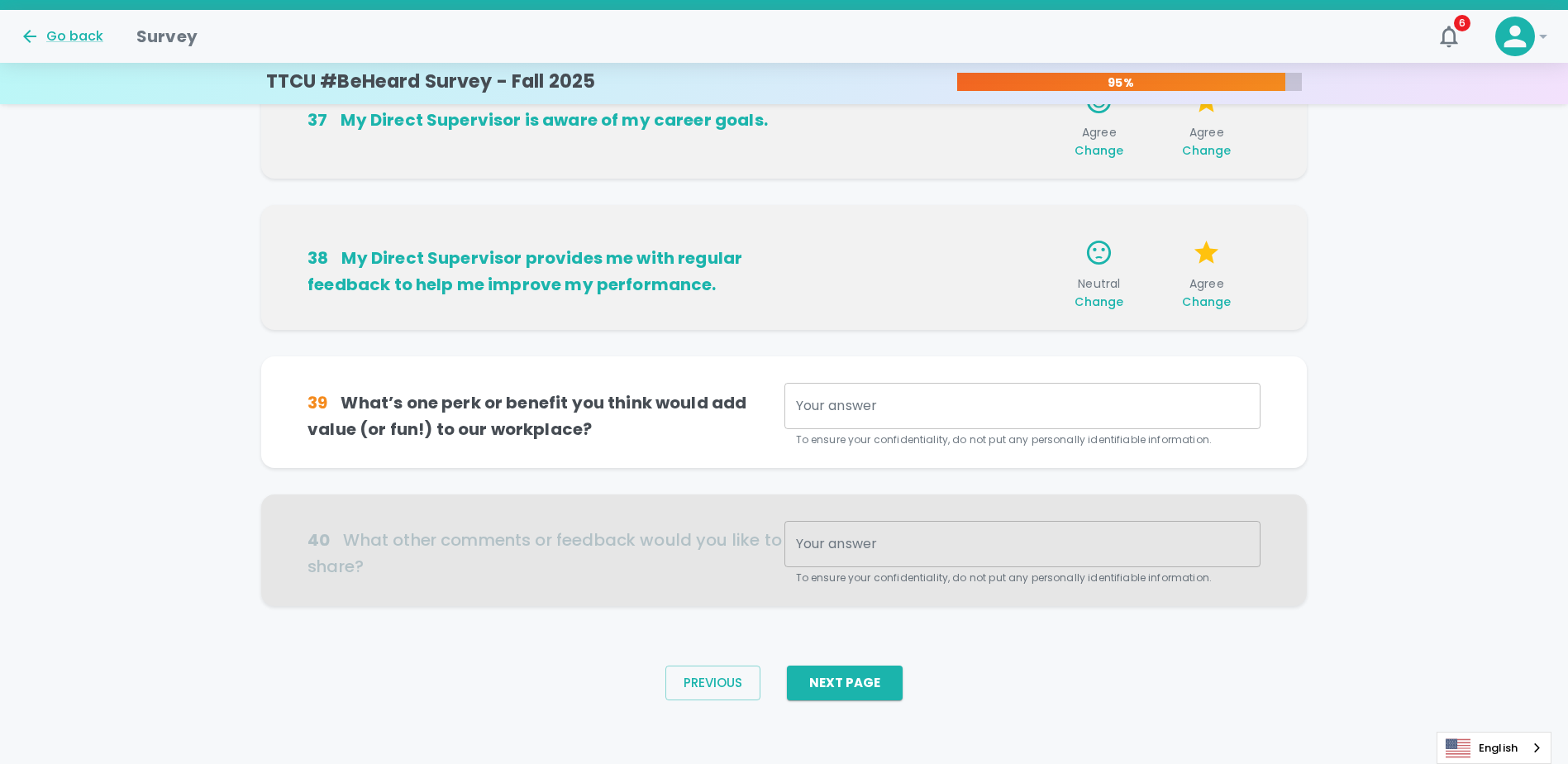
scroll to position [997, 0]
click at [811, 398] on textarea "Your answer" at bounding box center [1023, 404] width 453 height 19
click at [805, 401] on textarea "Your answer" at bounding box center [1023, 404] width 453 height 19
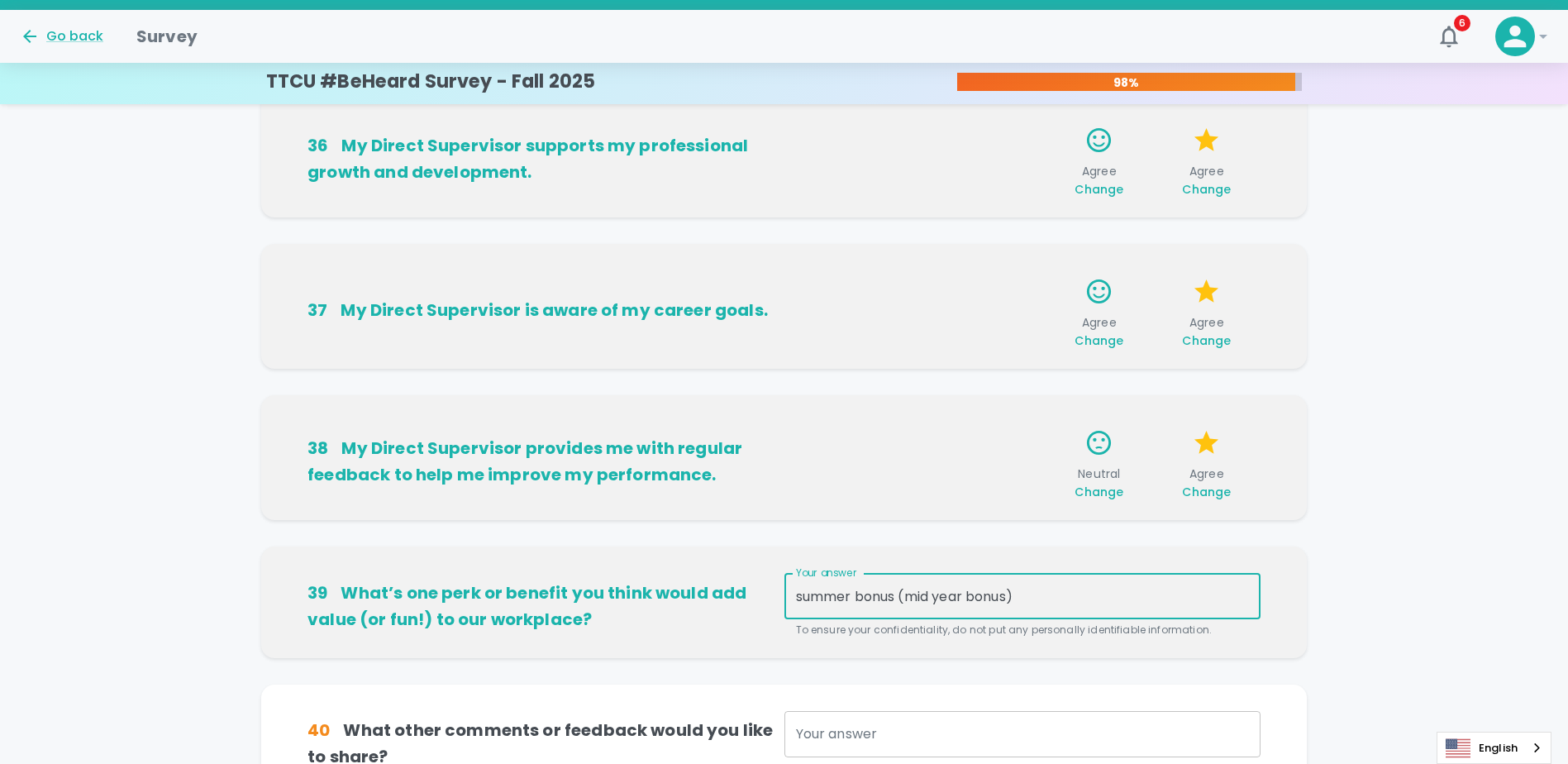
scroll to position [915, 0]
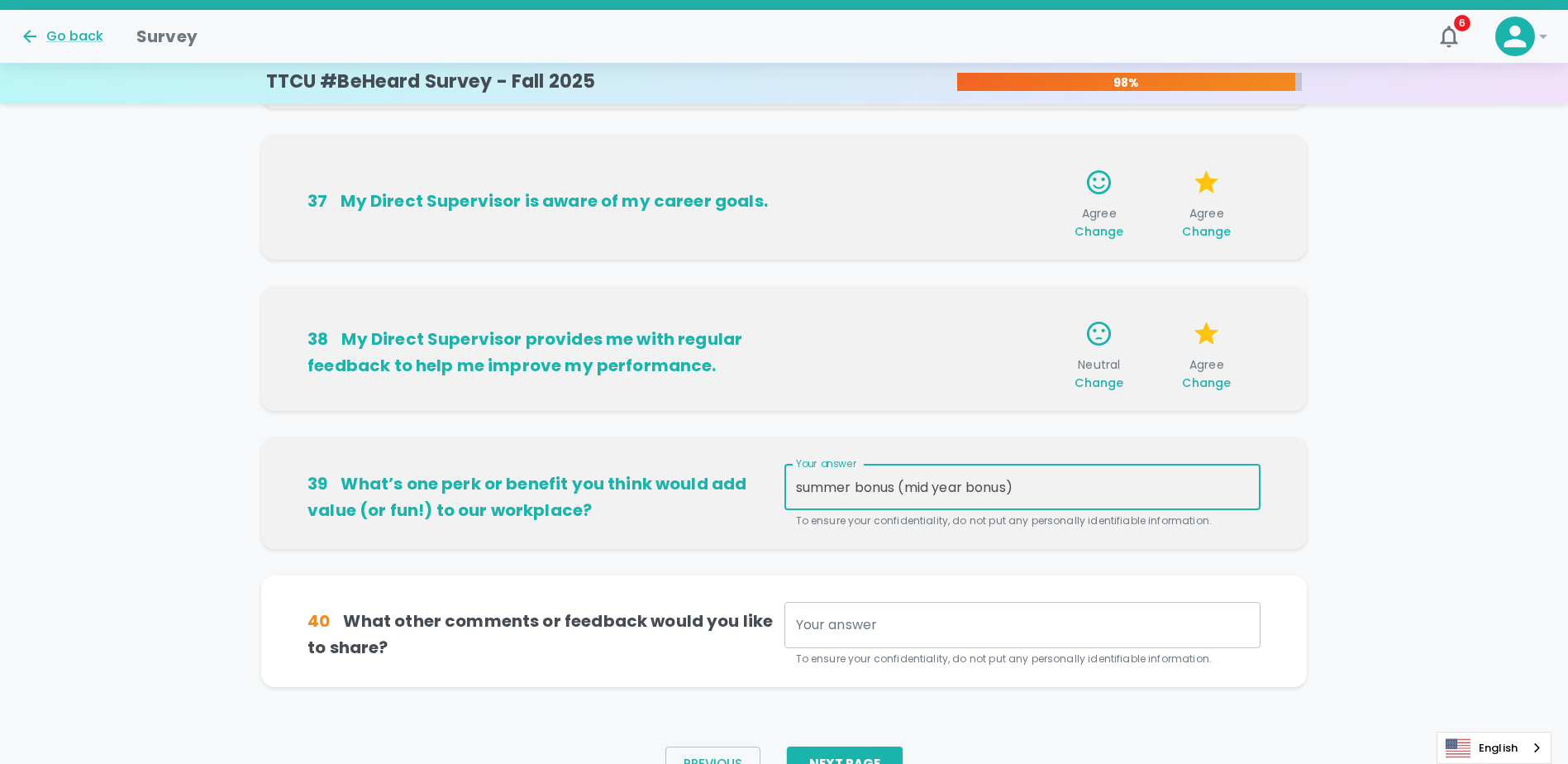
type textarea "summer bonus (mid year bonus)"
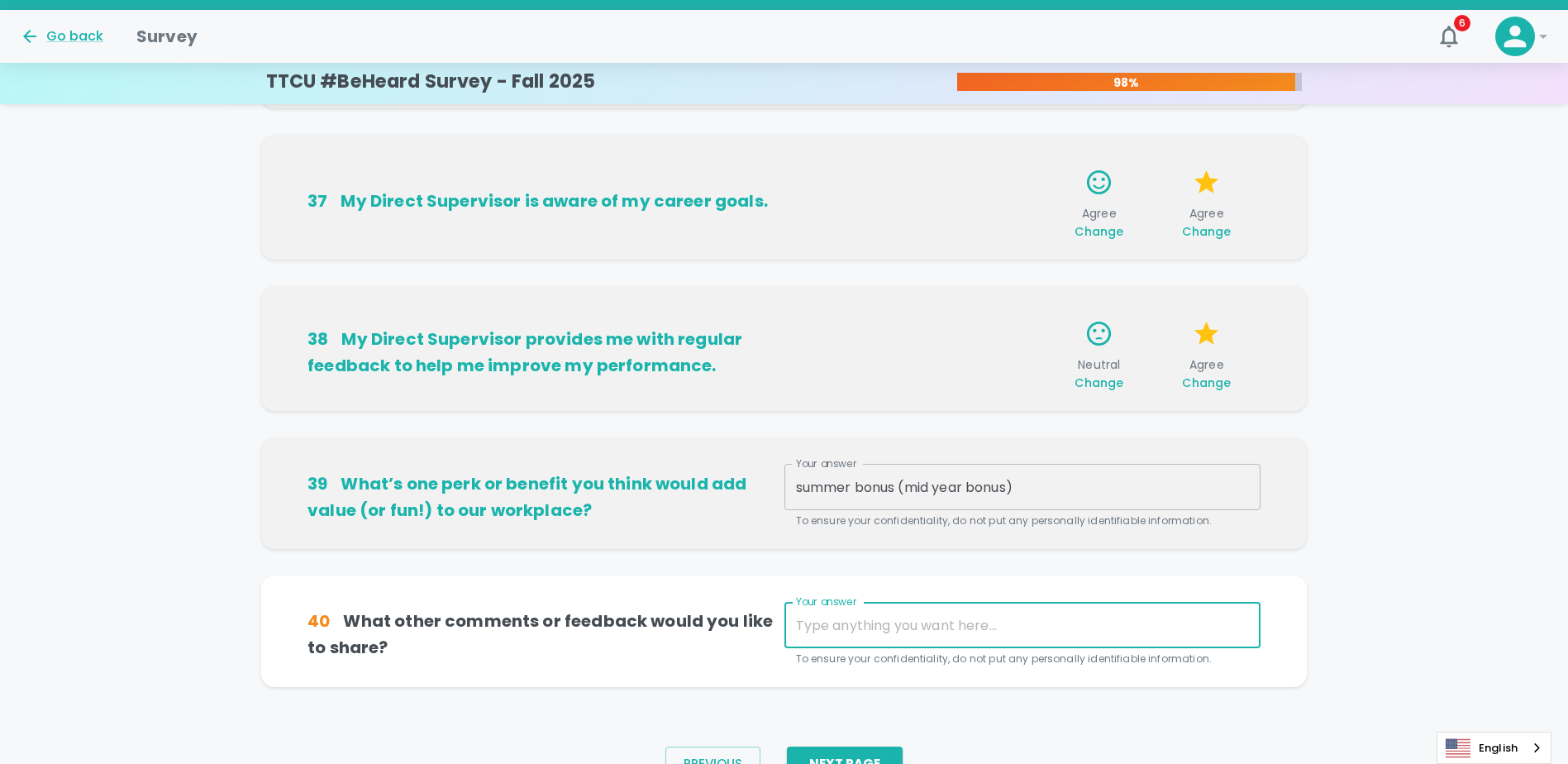
click at [850, 632] on textarea "Your answer" at bounding box center [1023, 625] width 453 height 19
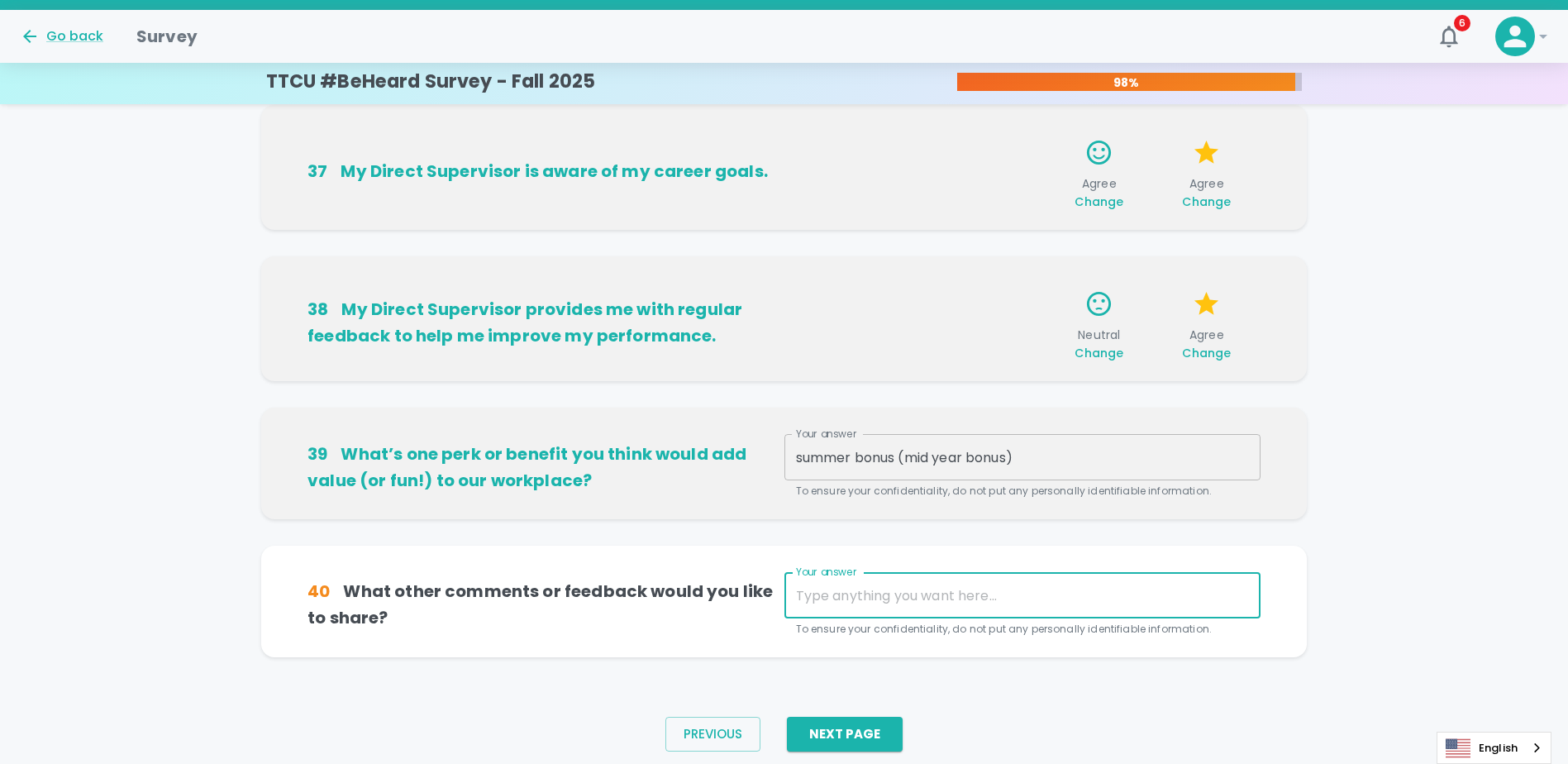
scroll to position [997, 0]
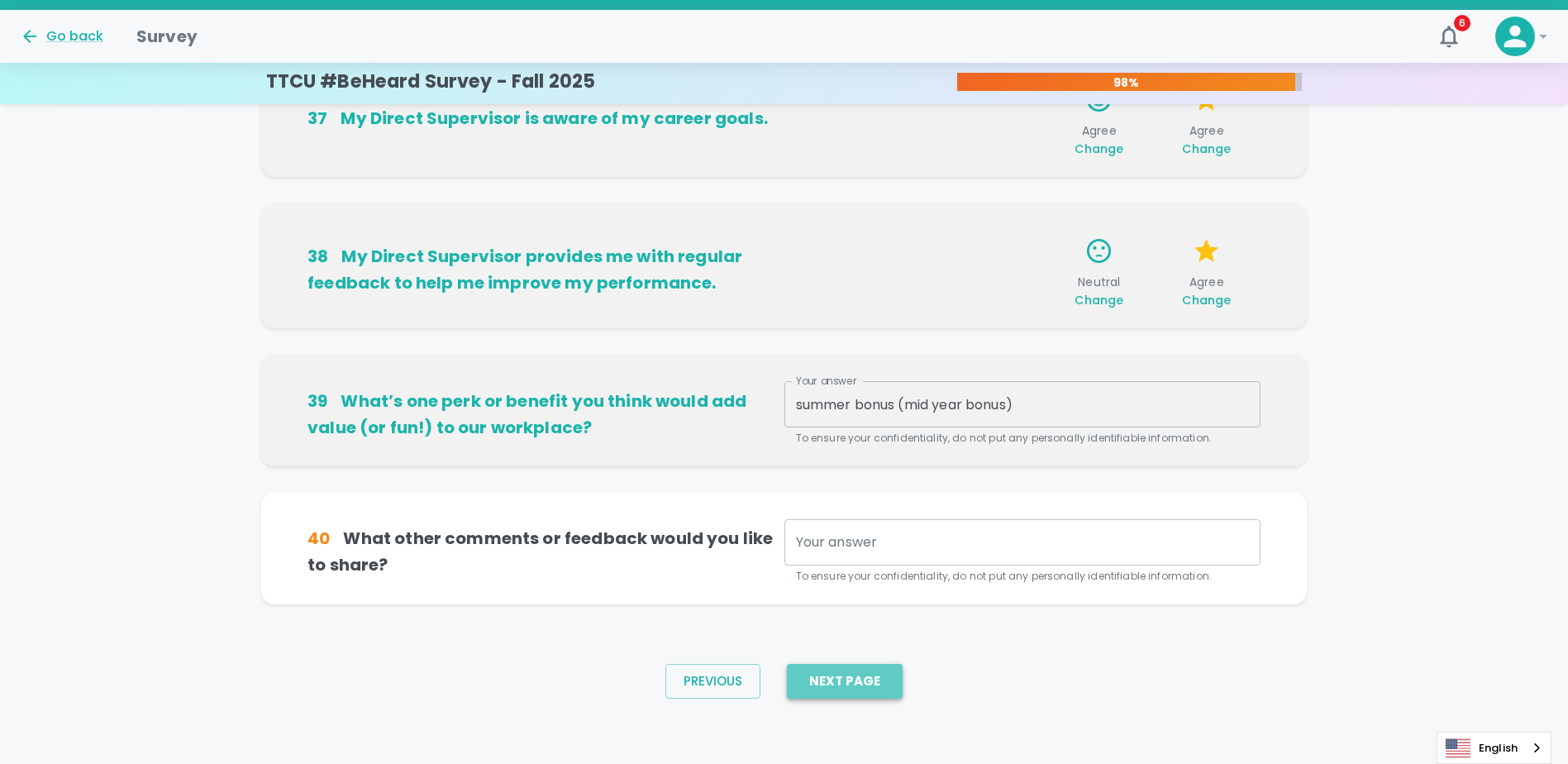
click at [858, 681] on button "Next Page" at bounding box center [845, 681] width 116 height 34
click at [858, 681] on button "Next Page" at bounding box center [845, 681] width 116 height 34
click at [859, 551] on textarea "Your answer" at bounding box center [1023, 543] width 453 height 19
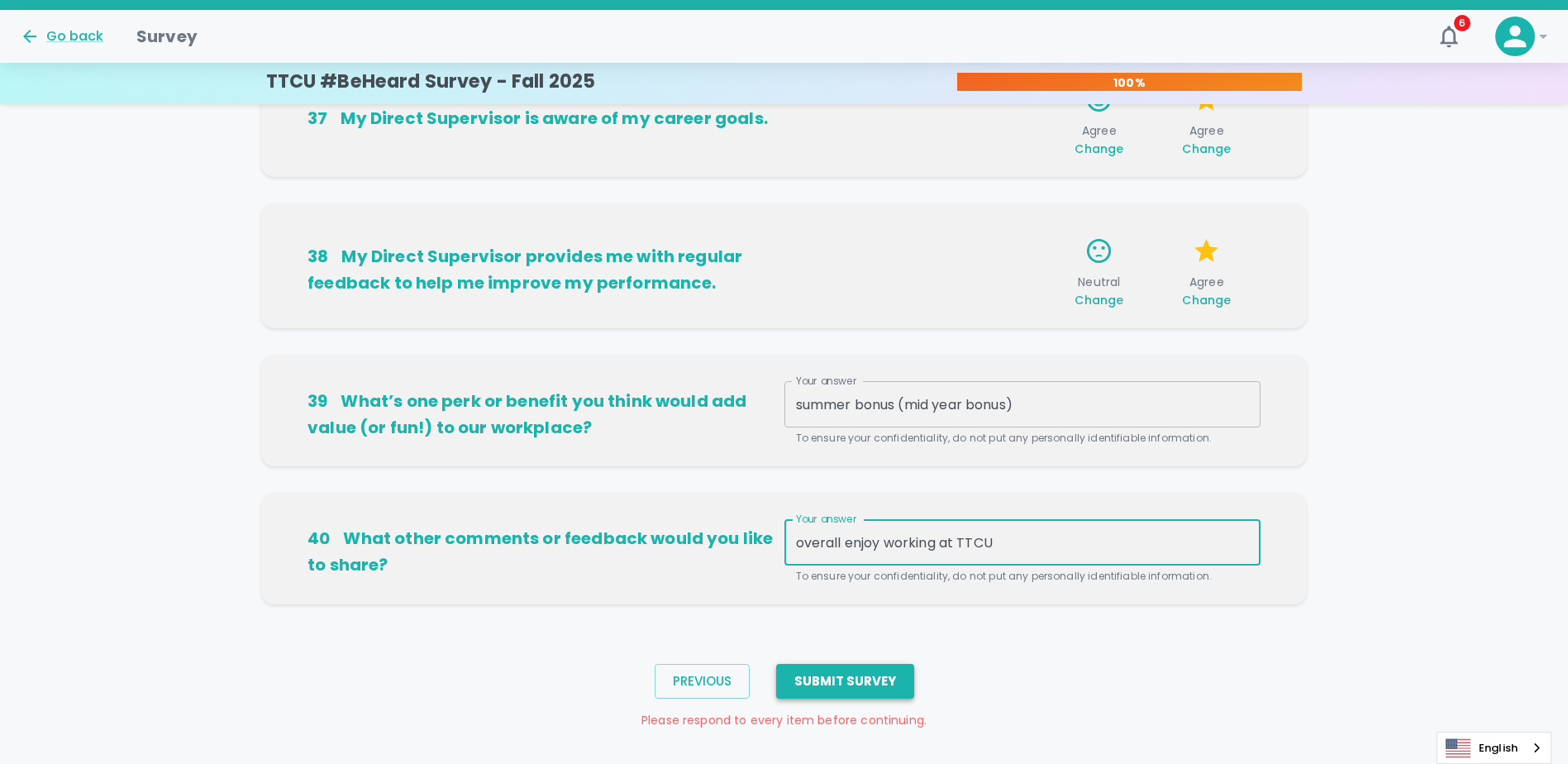
type textarea "overall enjoy working at TTCU"
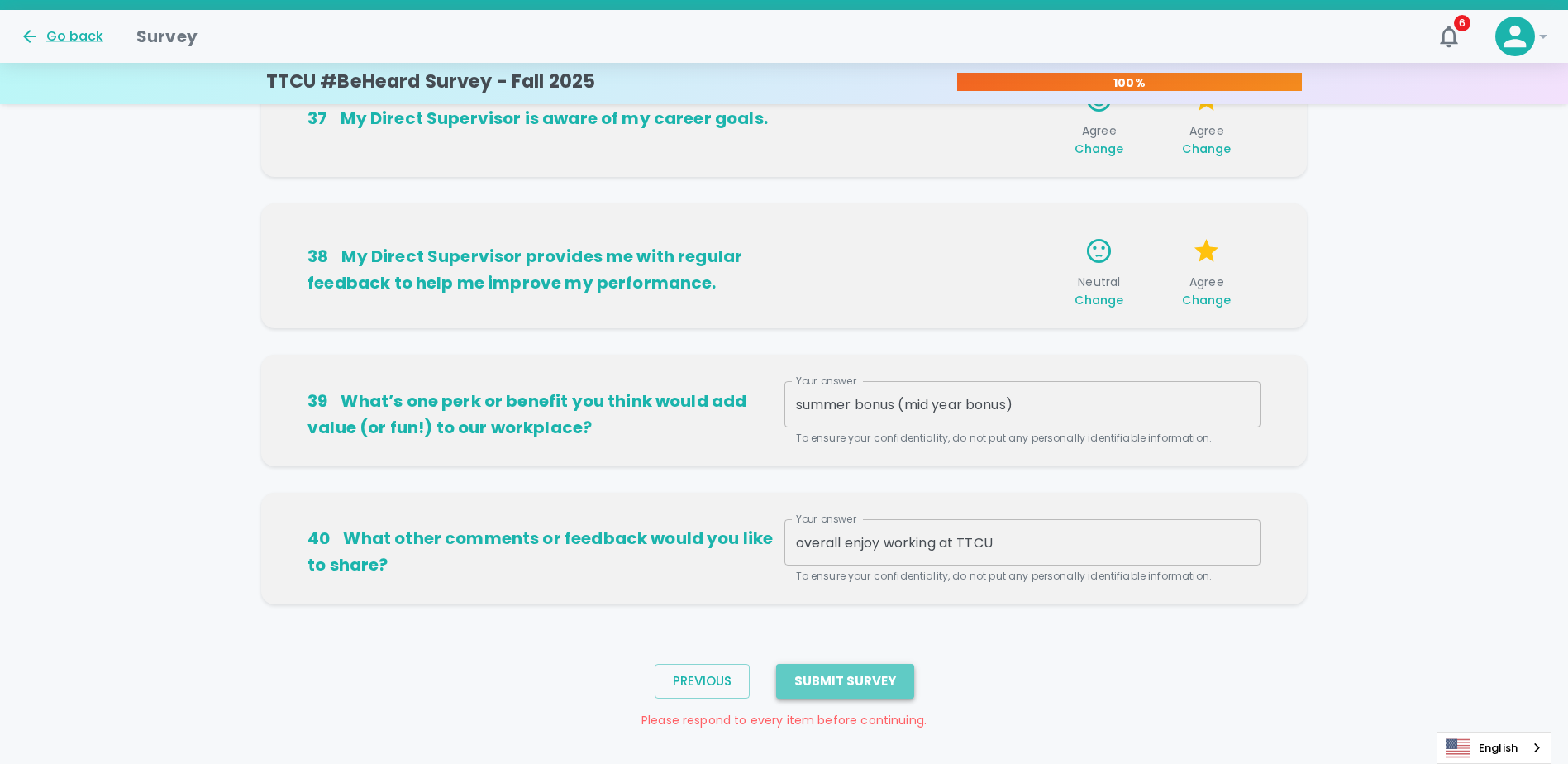
click at [895, 687] on button "Submit Survey" at bounding box center [845, 681] width 138 height 34
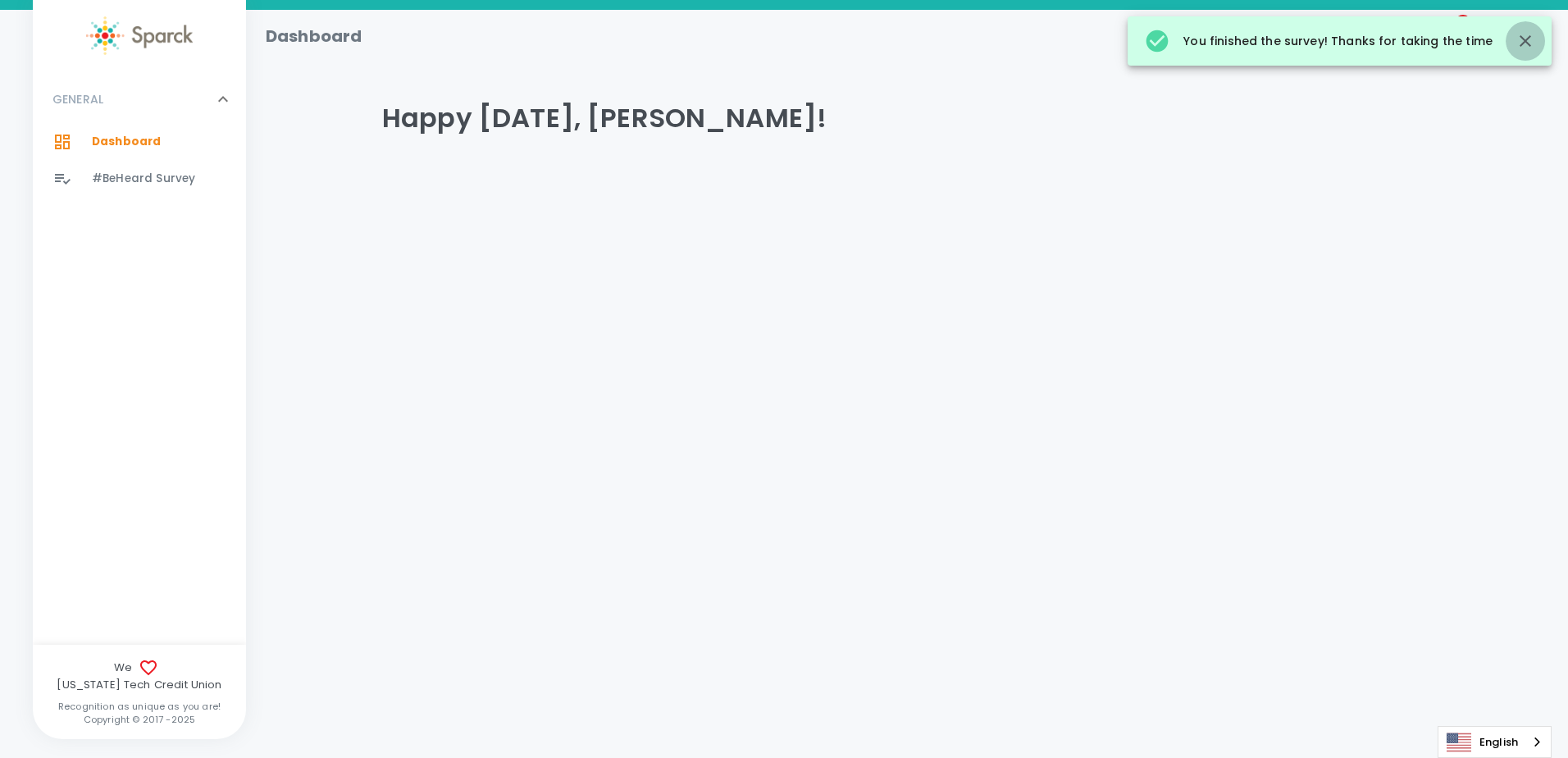
click at [1526, 43] on icon "button" at bounding box center [1524, 40] width 11 height 11
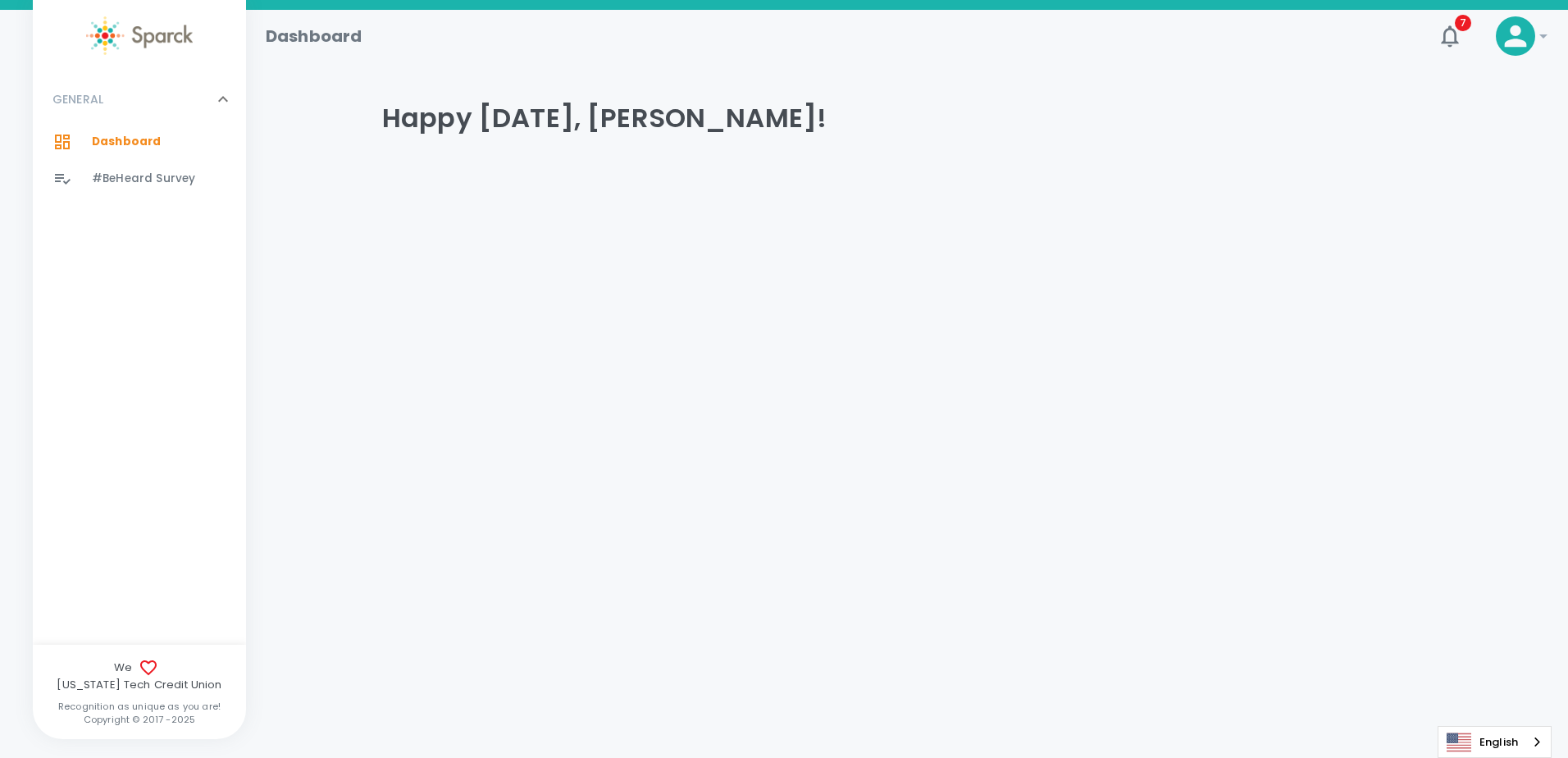
click at [1532, 37] on div at bounding box center [1515, 36] width 39 height 39
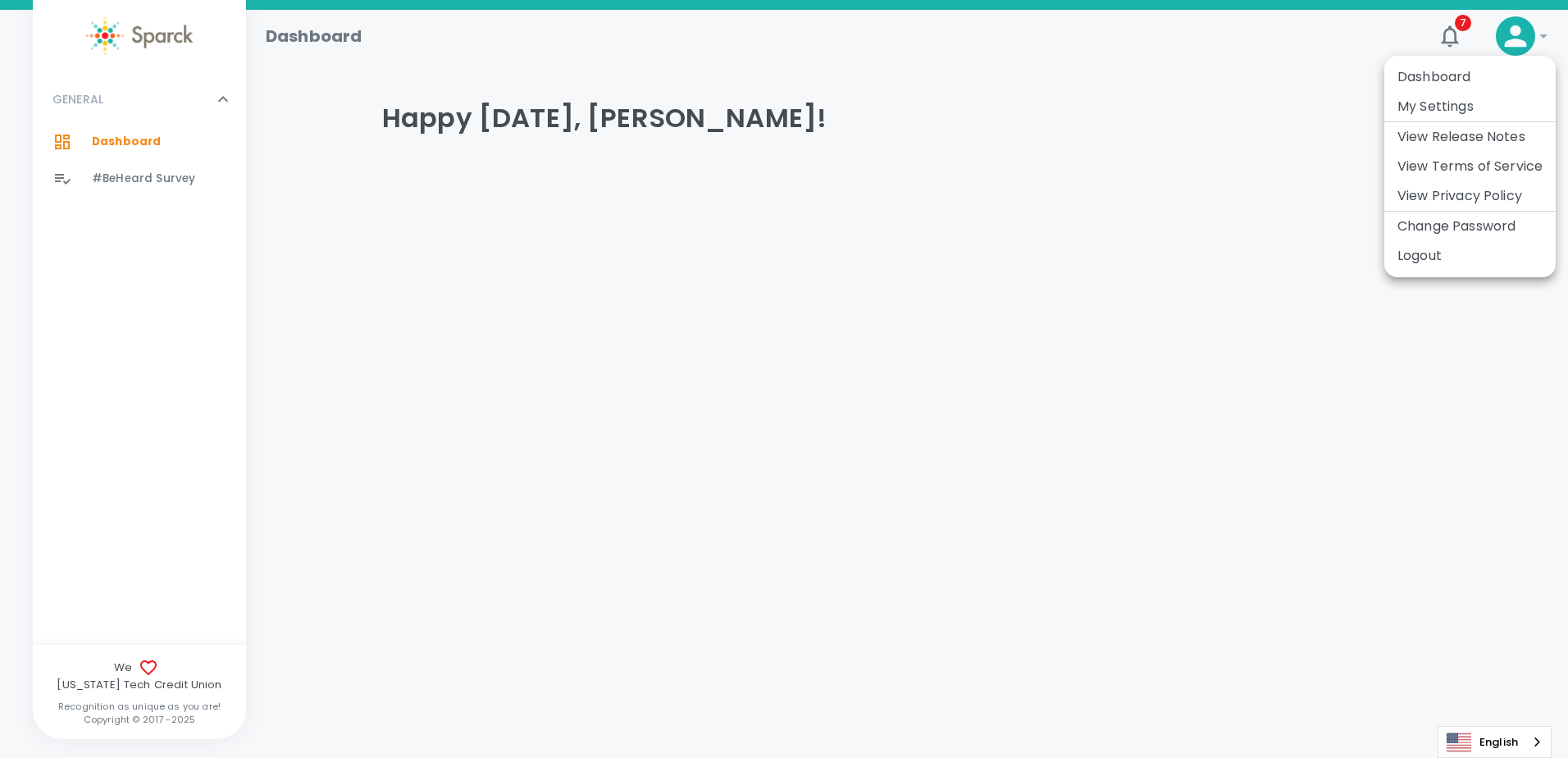
drag, startPoint x: 1439, startPoint y: 255, endPoint x: 1350, endPoint y: 501, distance: 261.6
click at [1350, 501] on div "Dashboard My Settings View Release Notes View Terms of Service View Privacy Pol…" at bounding box center [784, 379] width 1568 height 758
click at [1451, 37] on div at bounding box center [784, 379] width 1568 height 758
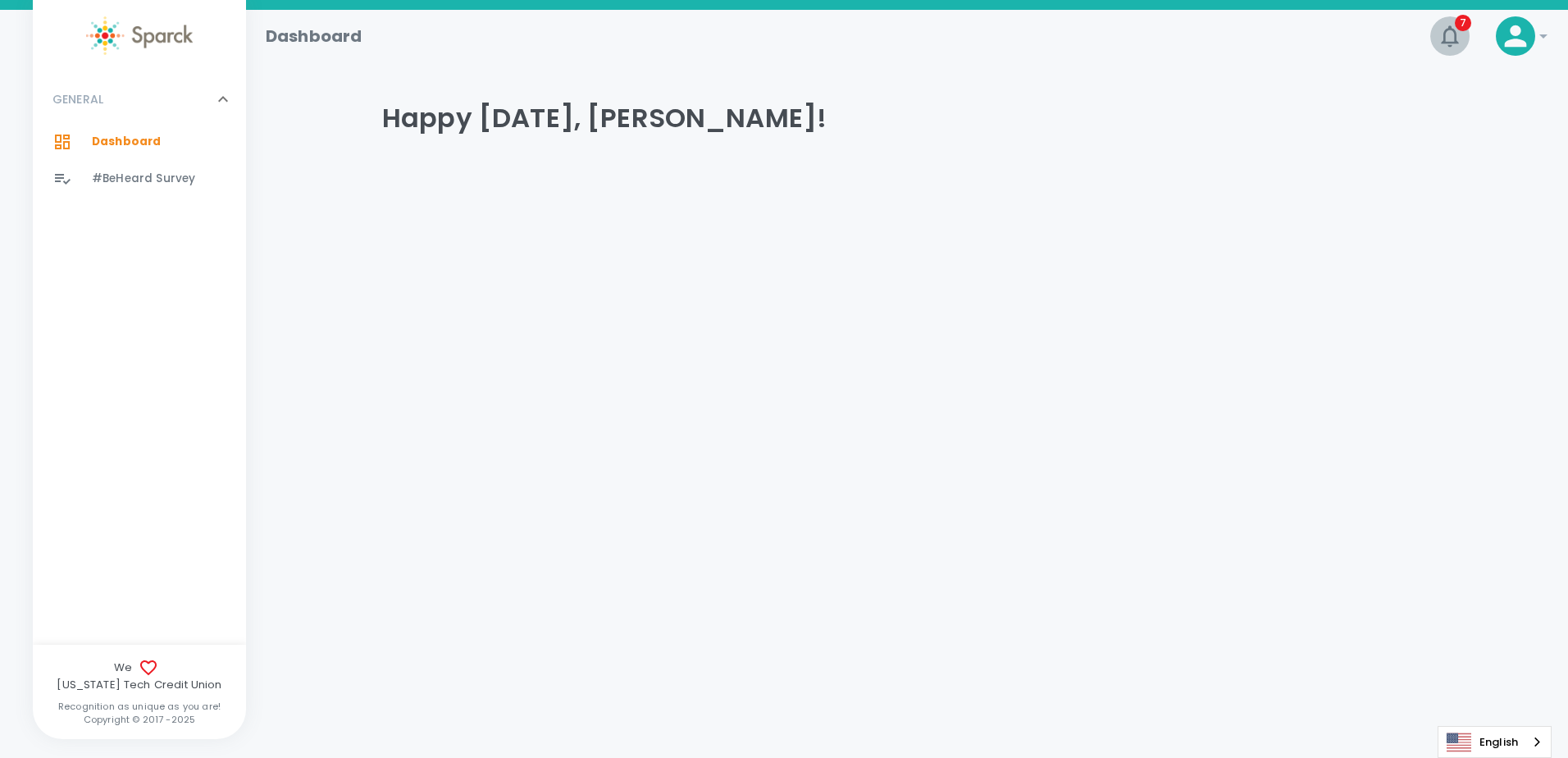
click at [1454, 31] on icon "button" at bounding box center [1449, 36] width 17 height 21
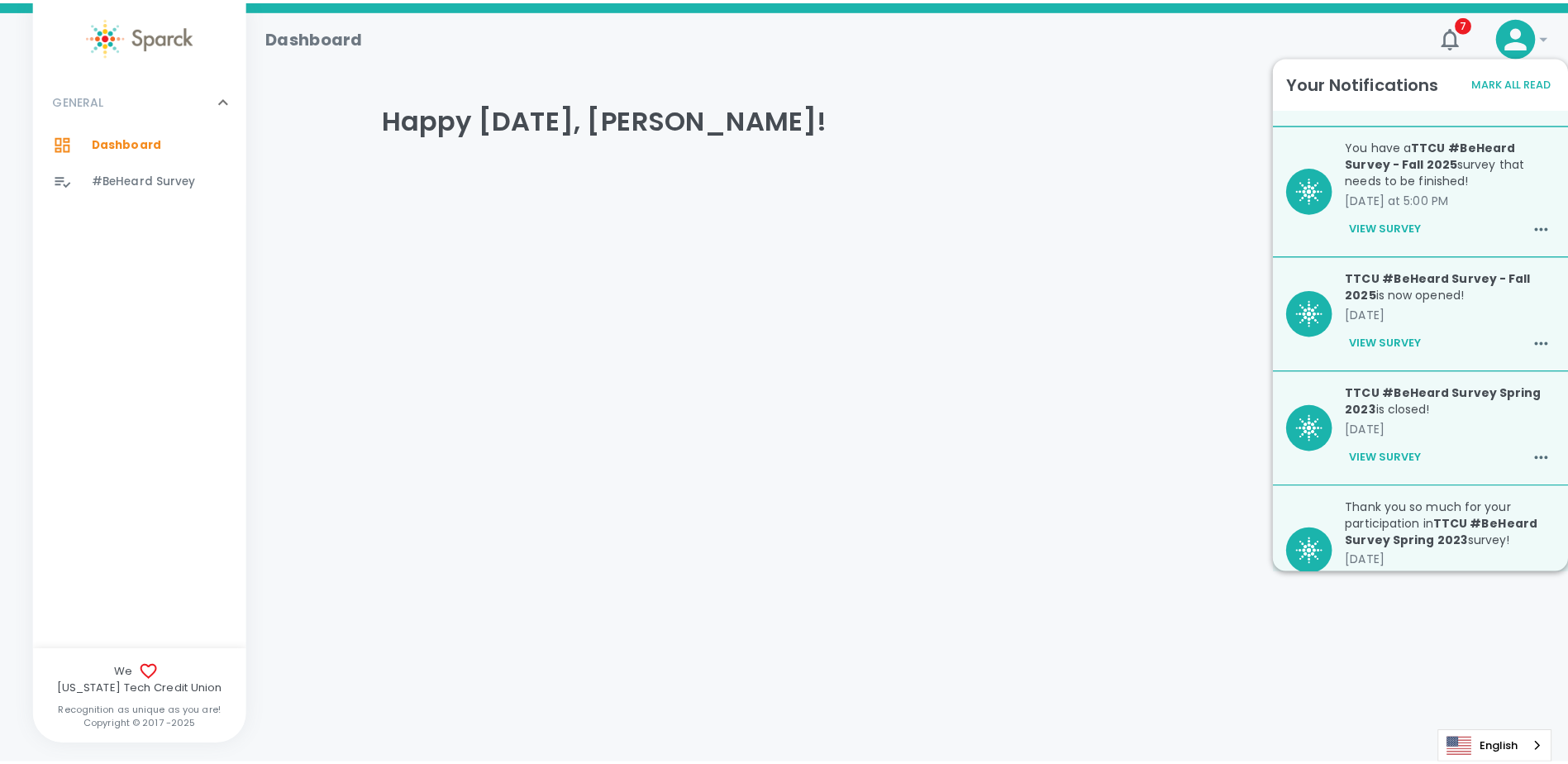
scroll to position [408, 0]
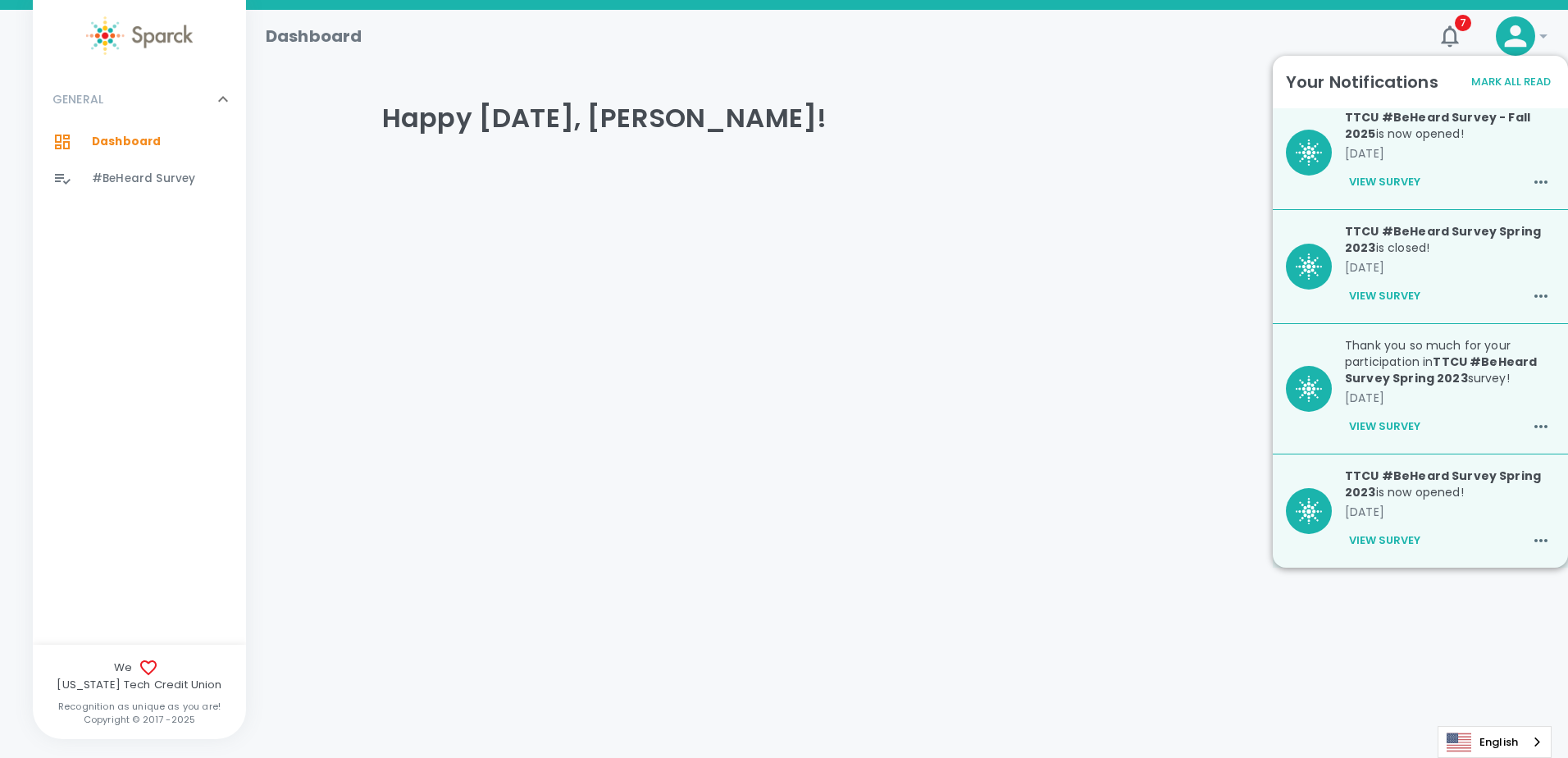
click at [1469, 531] on div "View Survey" at bounding box center [1449, 540] width 210 height 28
click at [1400, 543] on button "View Survey" at bounding box center [1384, 540] width 79 height 28
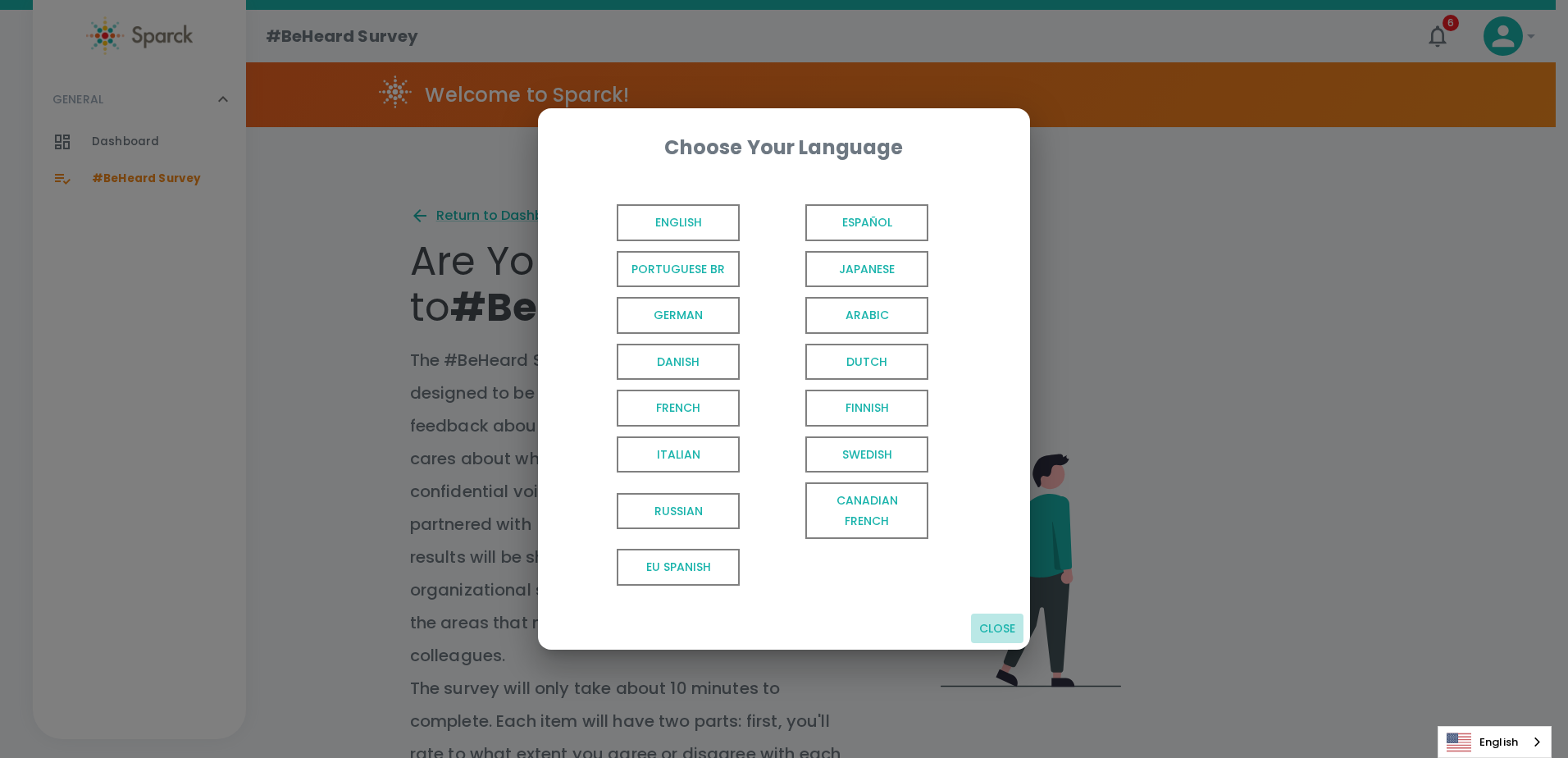
click at [1007, 627] on button "Close" at bounding box center [997, 629] width 53 height 31
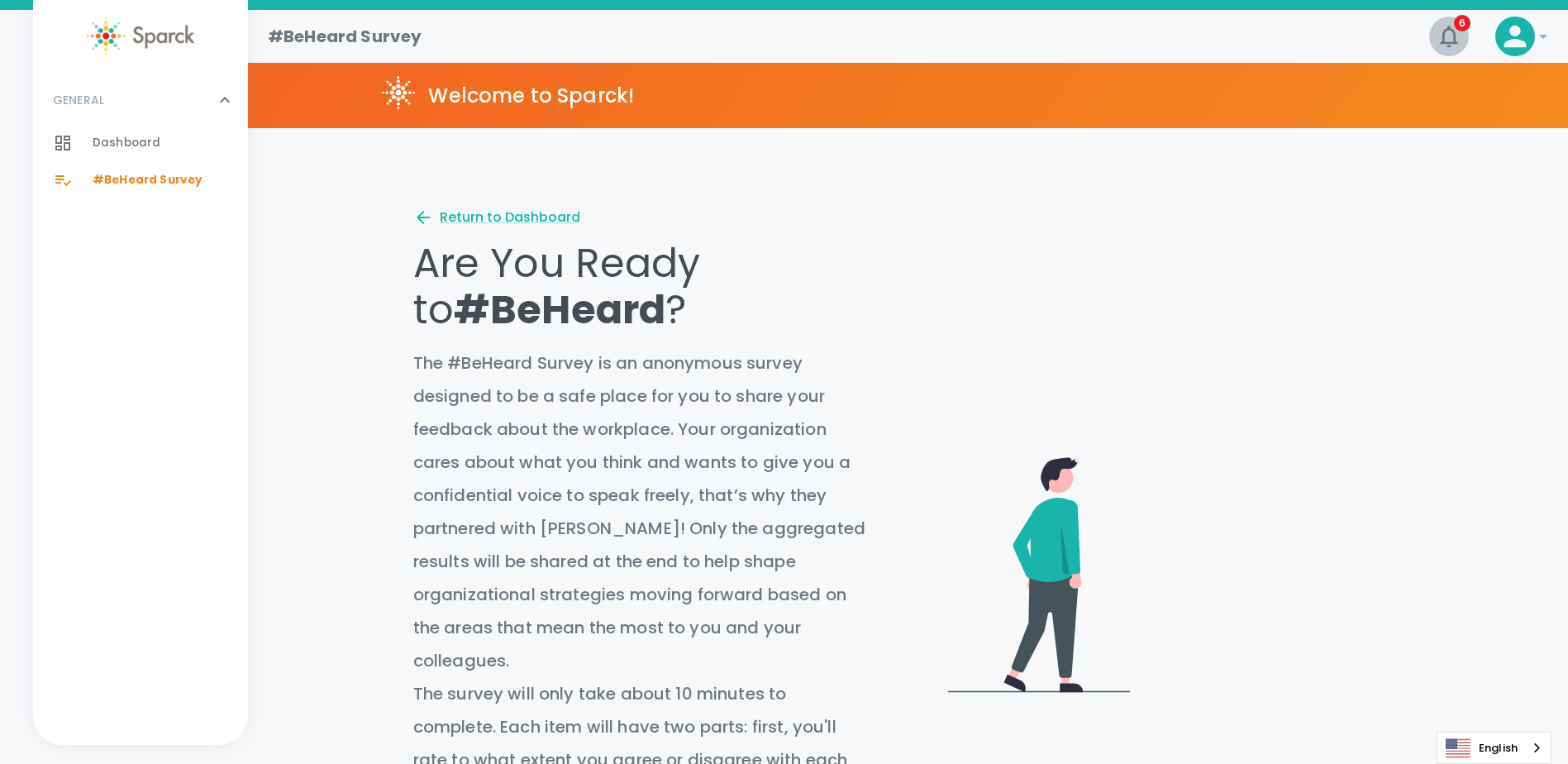
click at [1459, 30] on span "6" at bounding box center [1462, 22] width 16 height 16
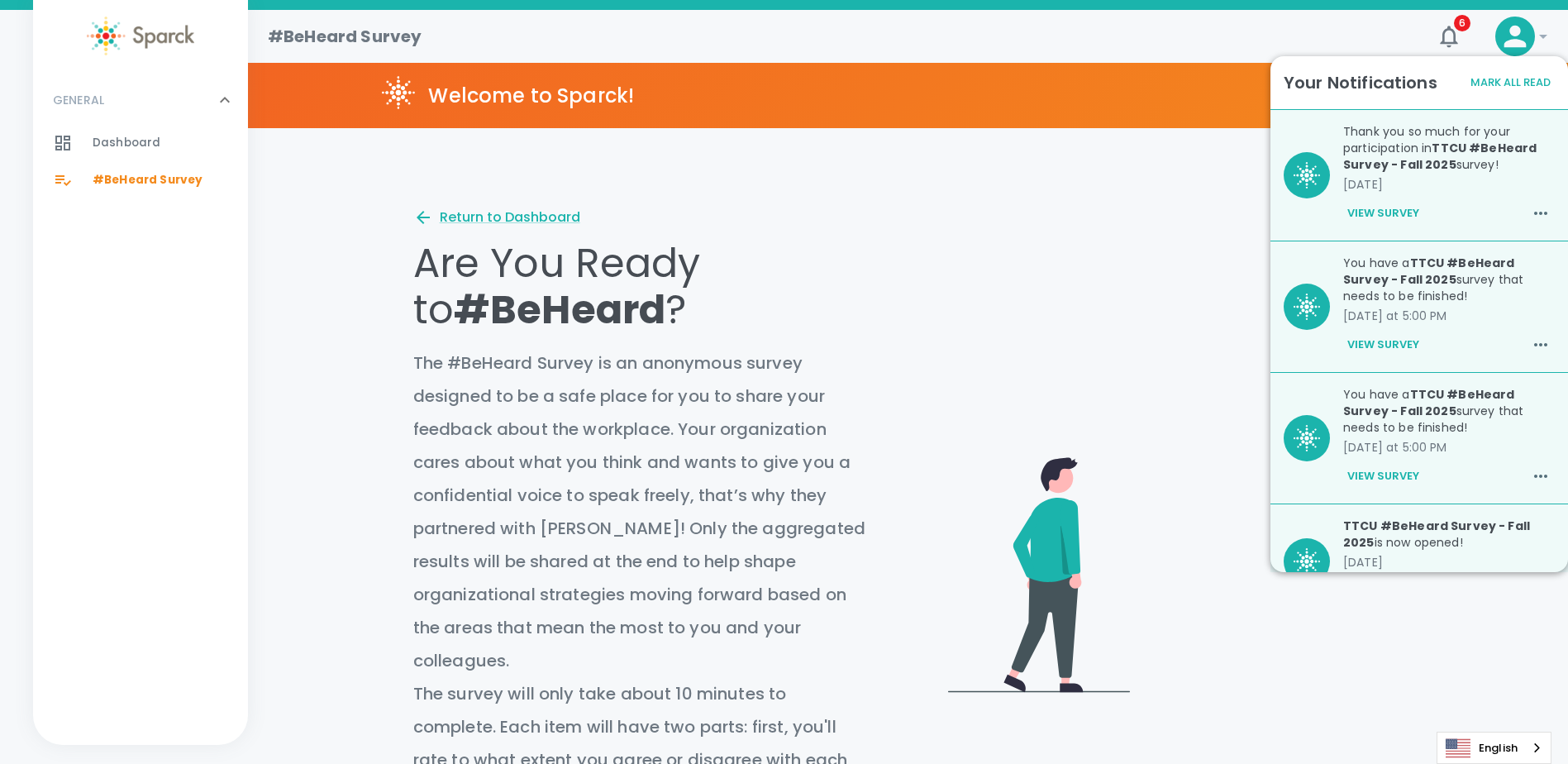
click at [1504, 474] on div "View Survey" at bounding box center [1449, 476] width 212 height 28
click at [1363, 478] on button "View Survey" at bounding box center [1383, 476] width 80 height 28
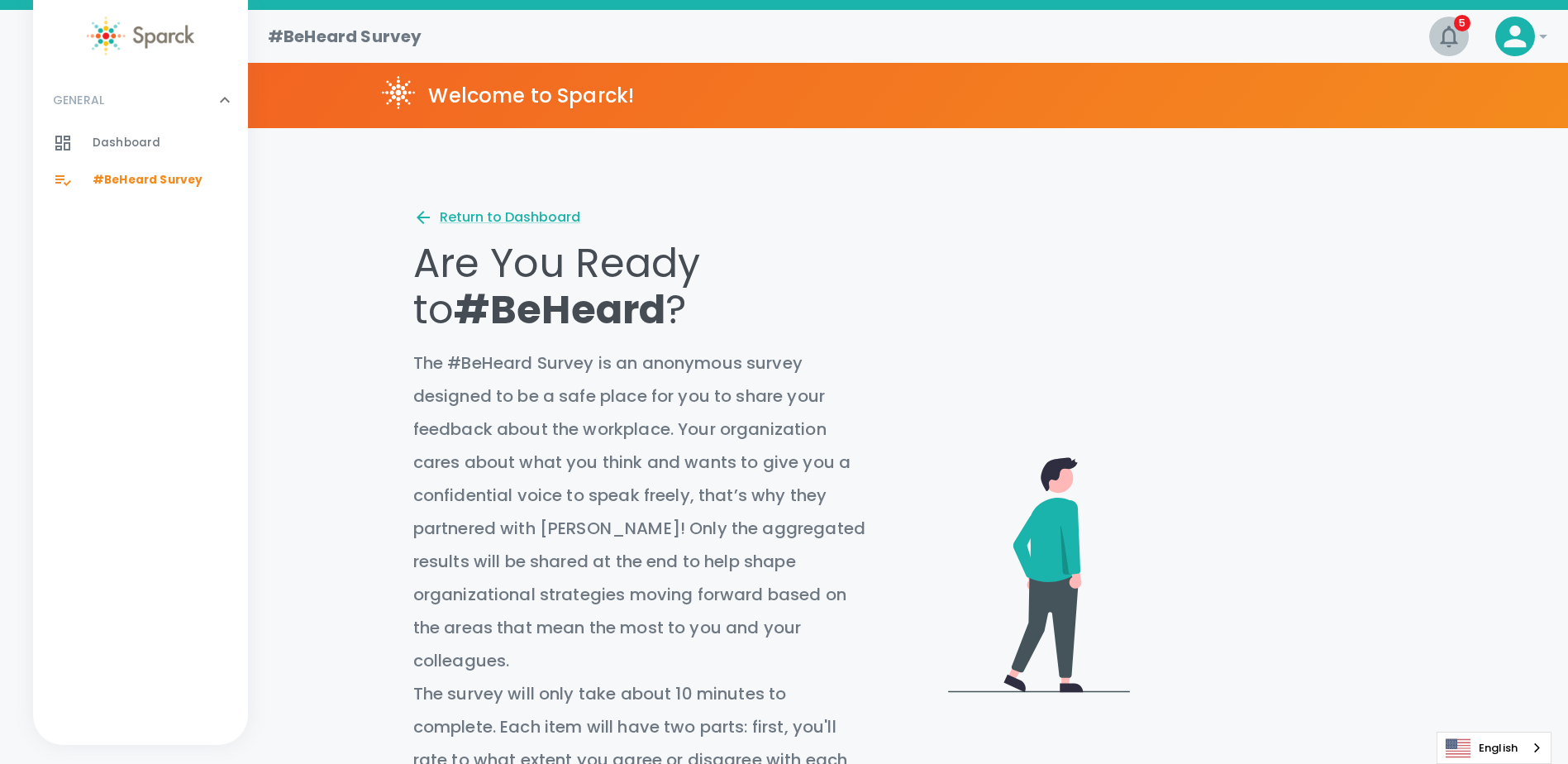
click at [1453, 25] on icon "button" at bounding box center [1449, 36] width 27 height 27
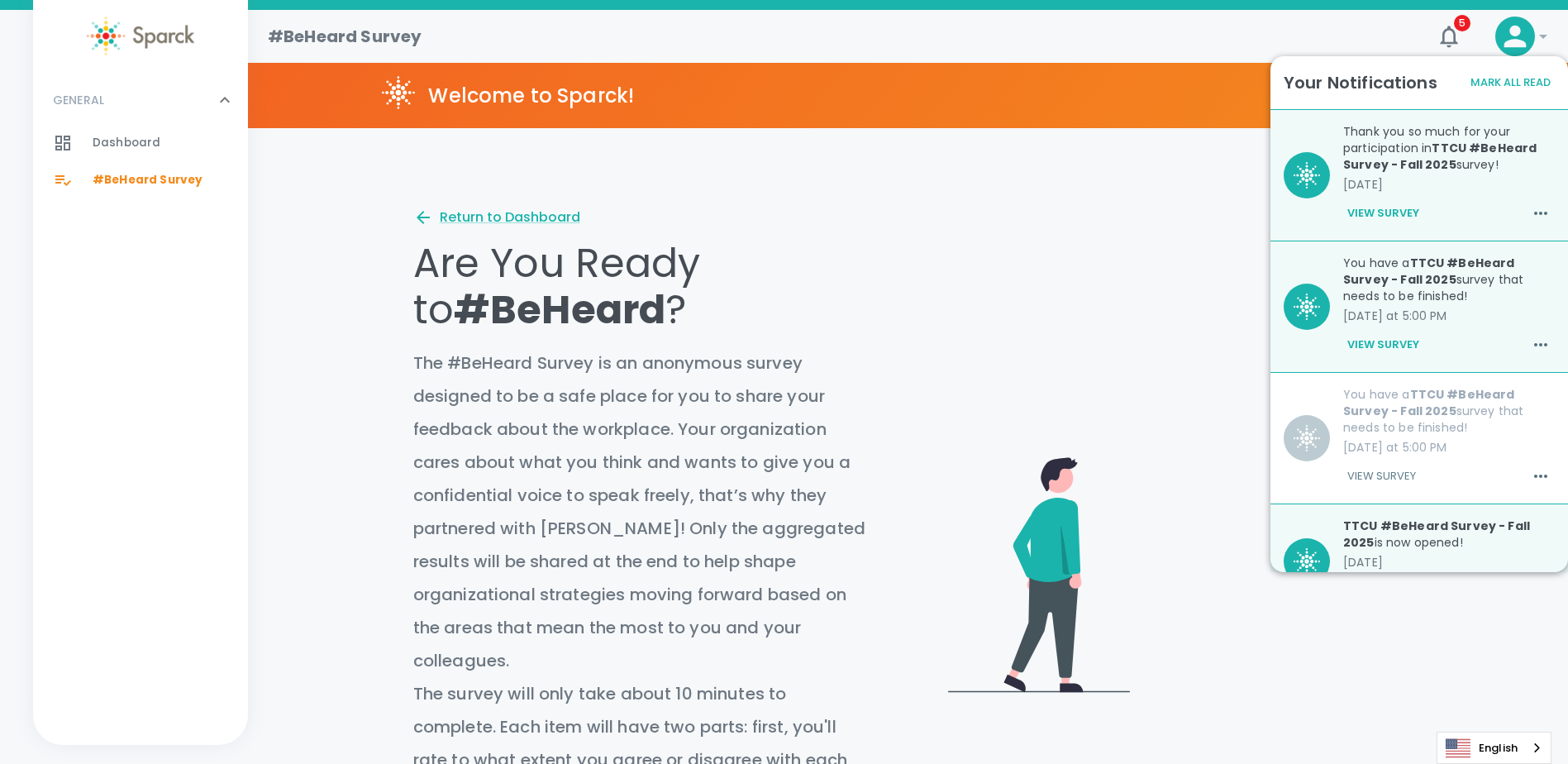
click at [1369, 279] on b "TTCU #BeHeard Survey - Fall 2025" at bounding box center [1429, 271] width 171 height 33
click at [1307, 315] on img at bounding box center [1307, 306] width 27 height 27
click at [1375, 340] on button "View Survey" at bounding box center [1383, 344] width 80 height 28
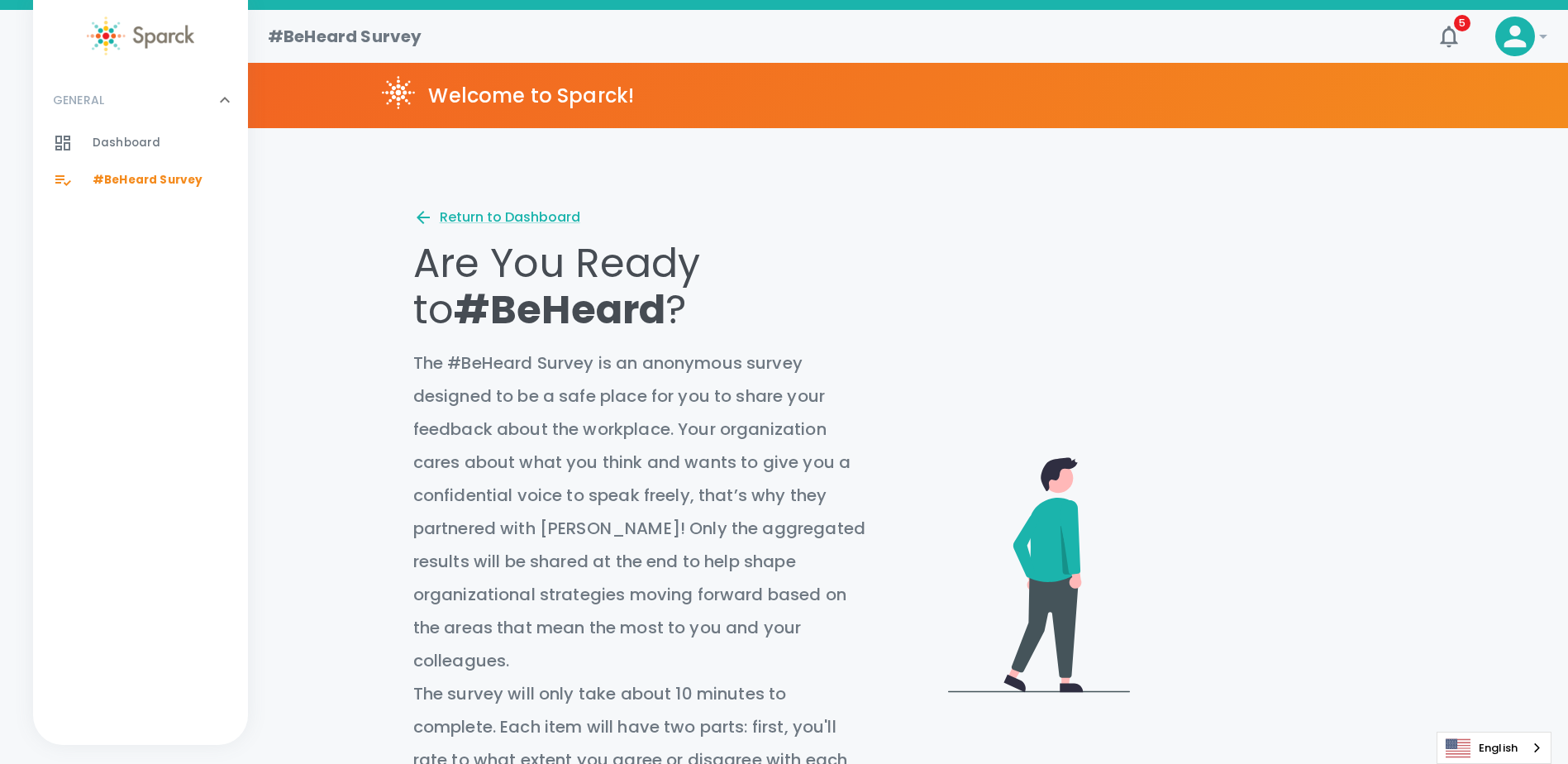
click at [1459, 14] on div "5" at bounding box center [1443, 30] width 53 height 53
click at [1442, 36] on icon "button" at bounding box center [1449, 36] width 27 height 27
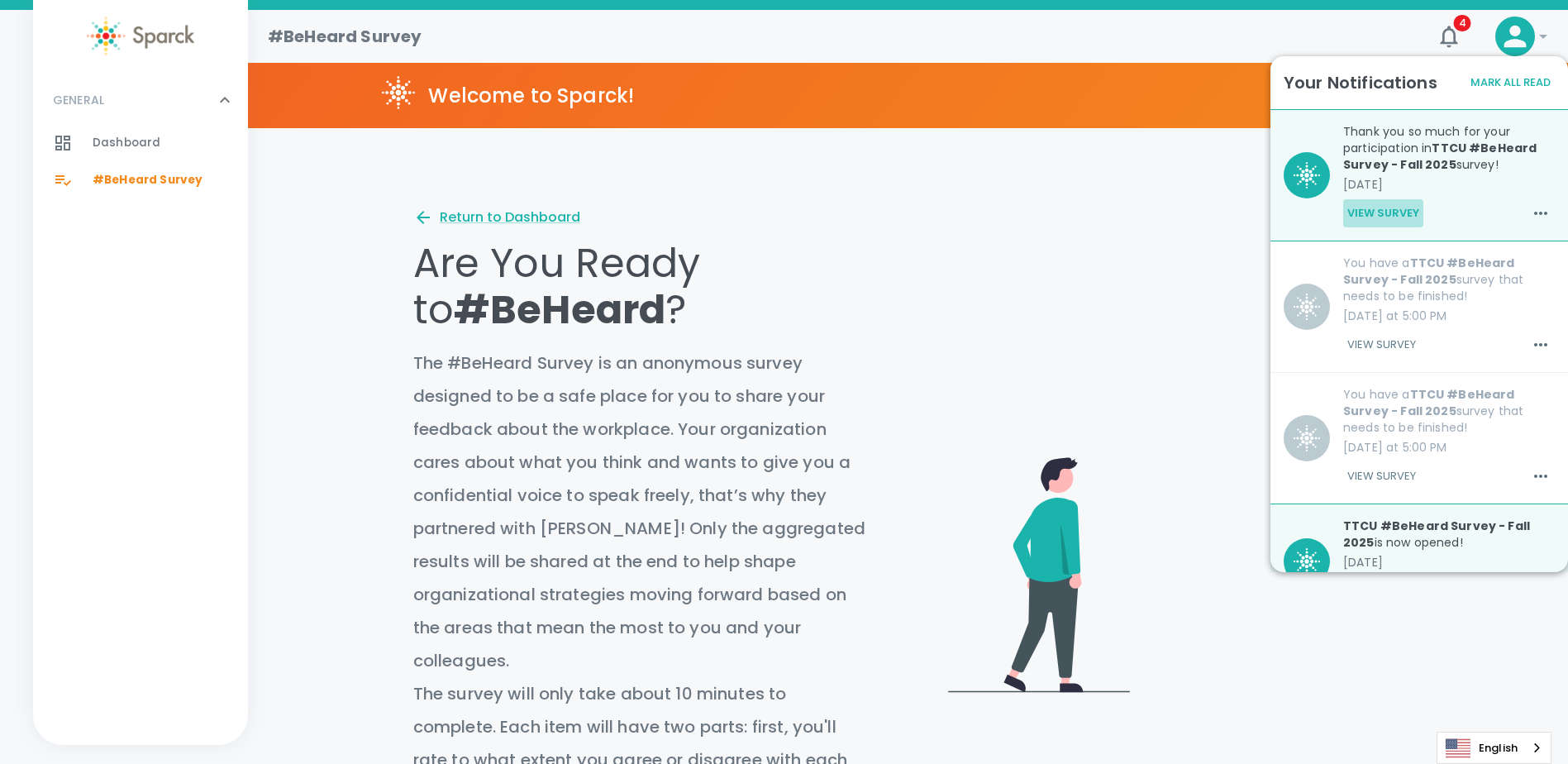
click at [1372, 206] on button "View Survey" at bounding box center [1383, 213] width 80 height 28
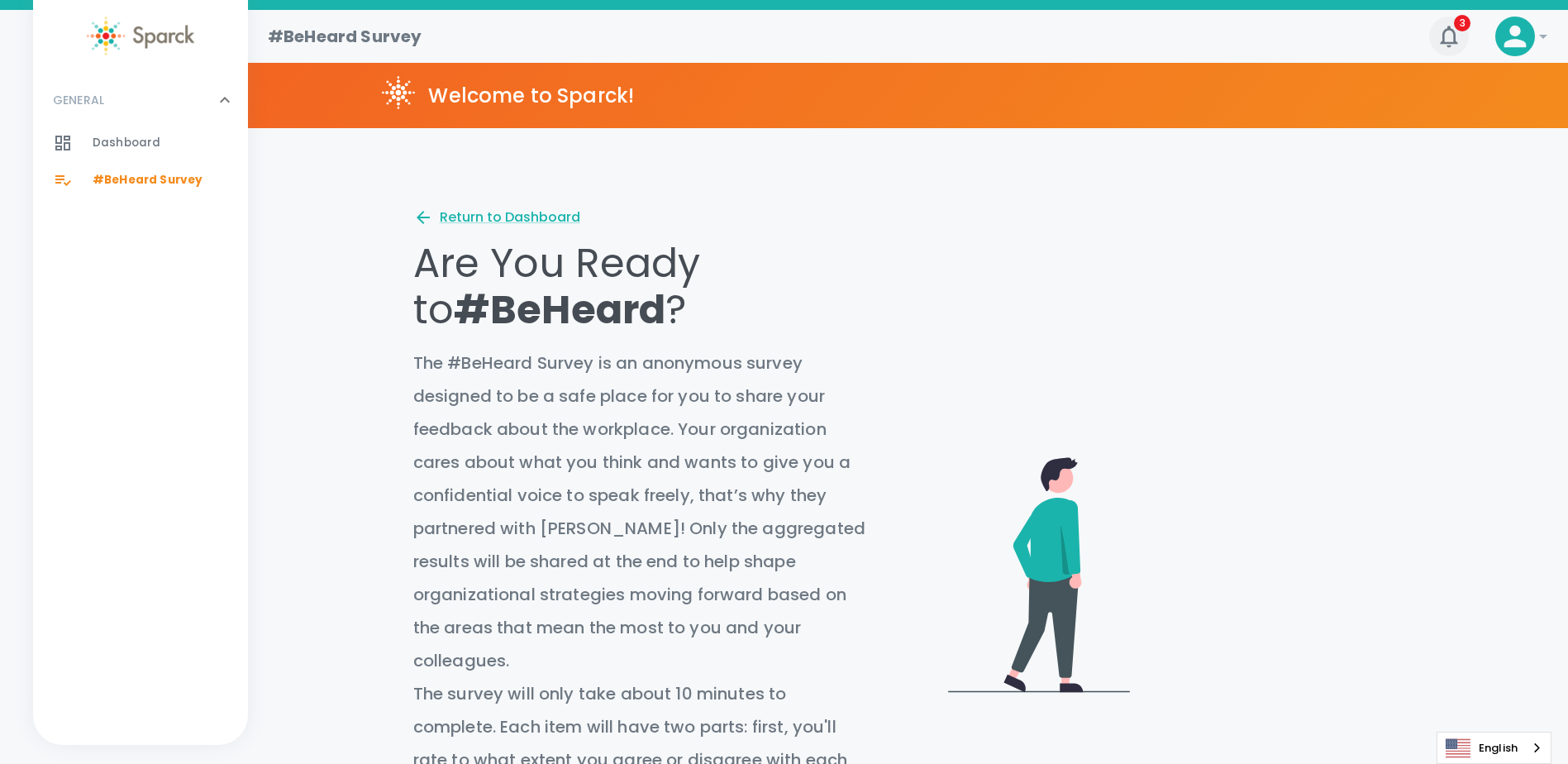
click at [1452, 34] on icon "button" at bounding box center [1449, 36] width 27 height 27
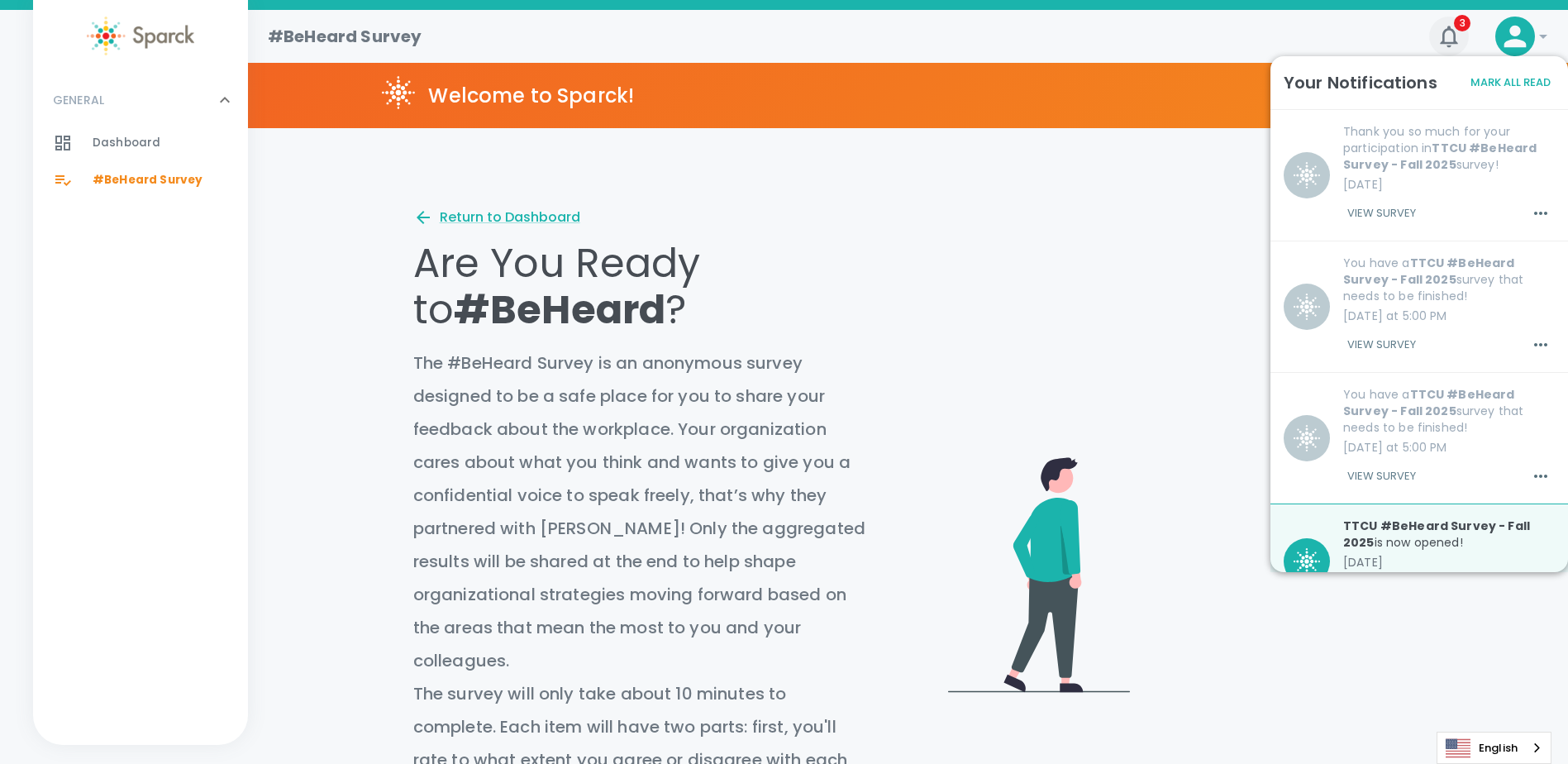
click at [1448, 36] on icon "button" at bounding box center [1449, 36] width 27 height 27
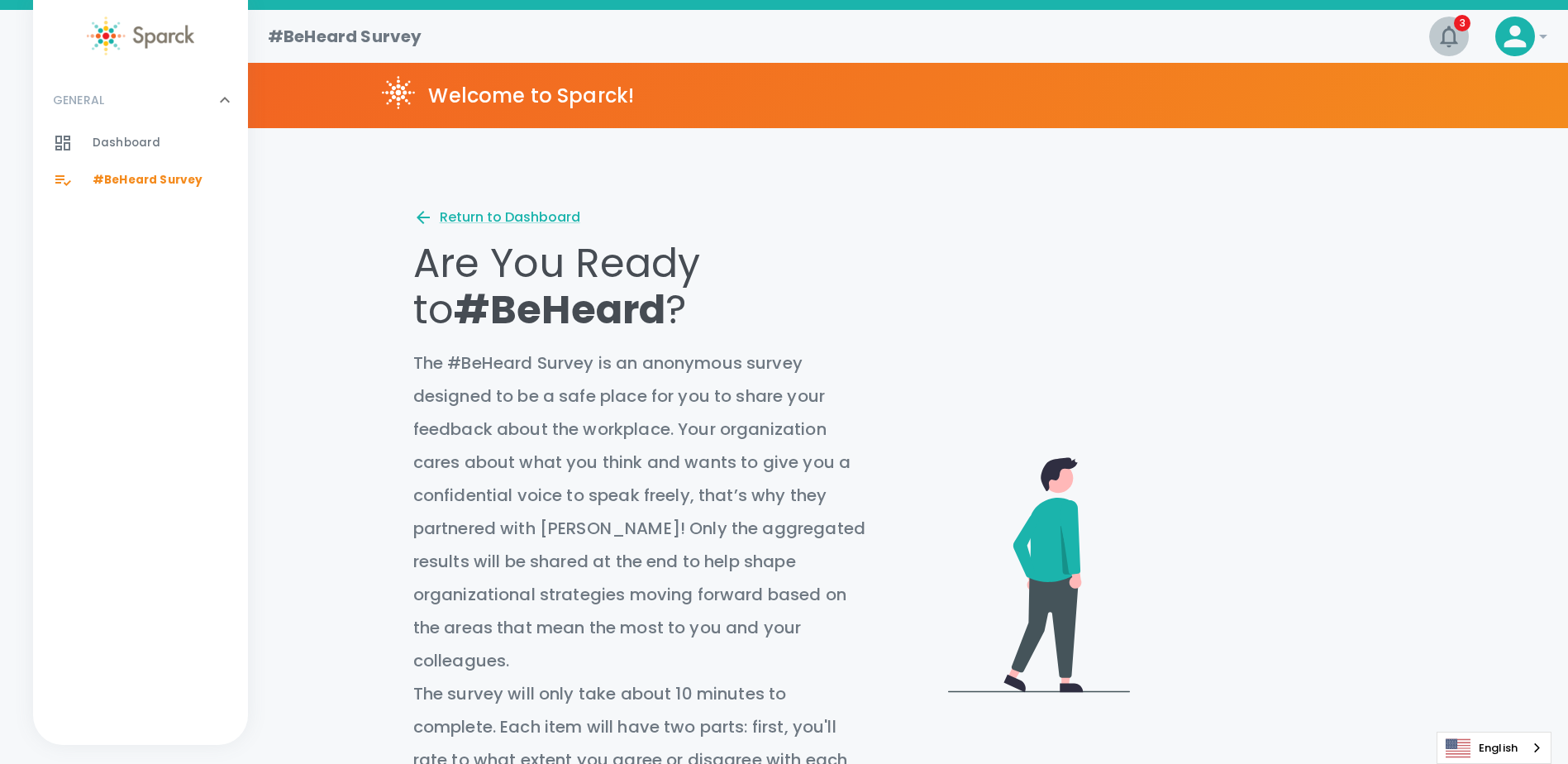
click at [1454, 31] on icon "button" at bounding box center [1448, 36] width 17 height 22
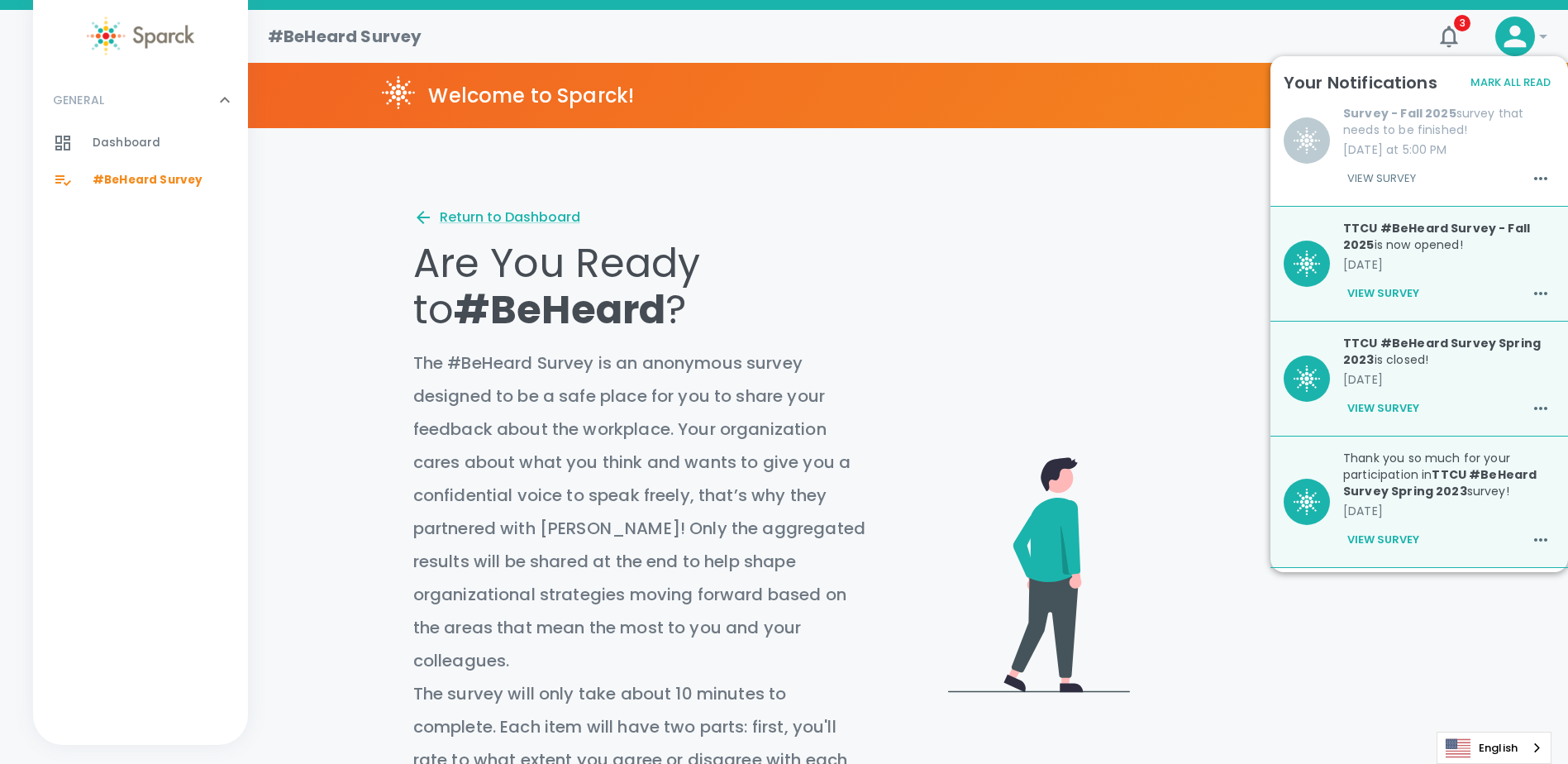
scroll to position [330, 0]
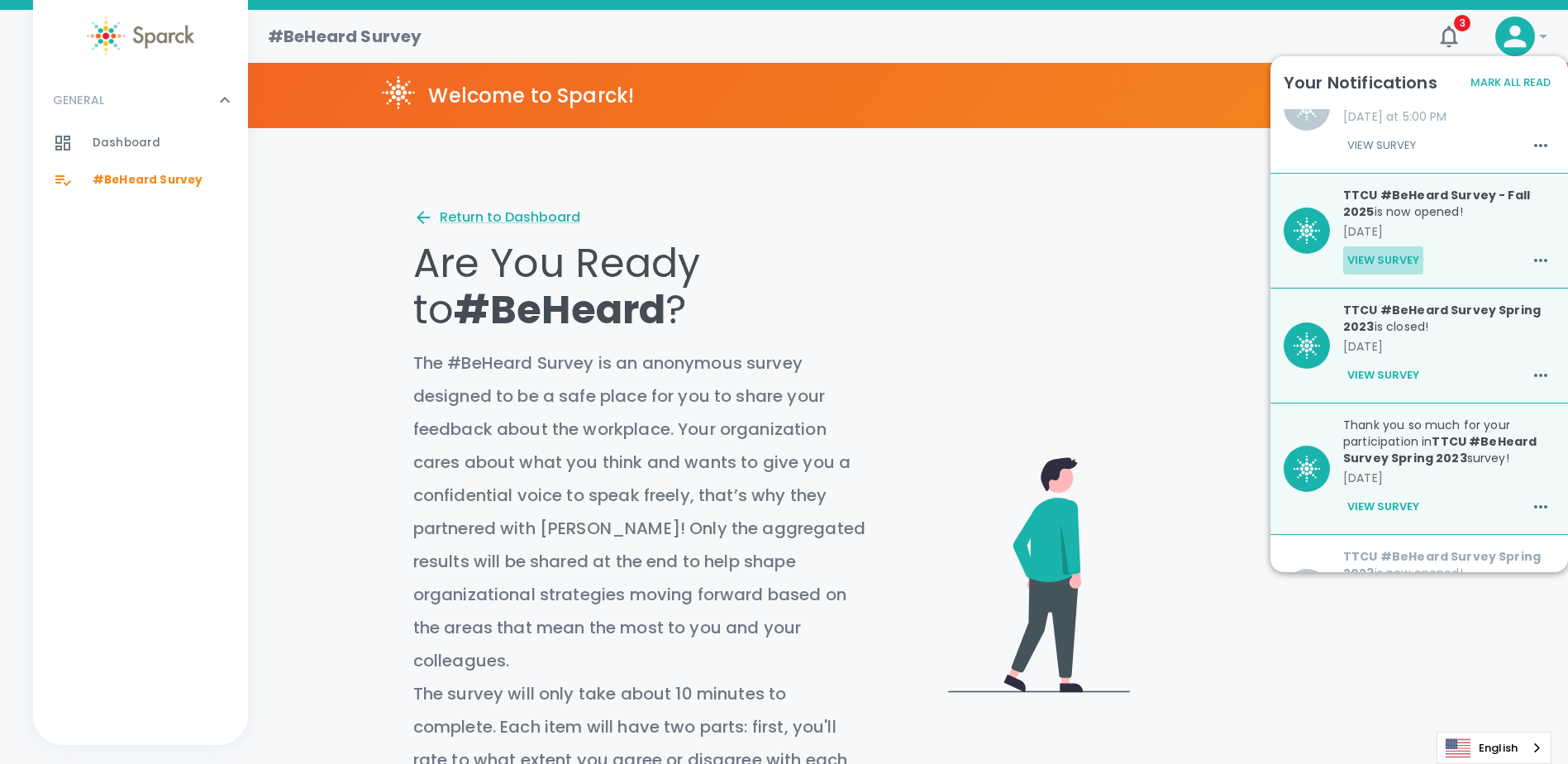
click at [1387, 271] on button "View Survey" at bounding box center [1383, 260] width 80 height 28
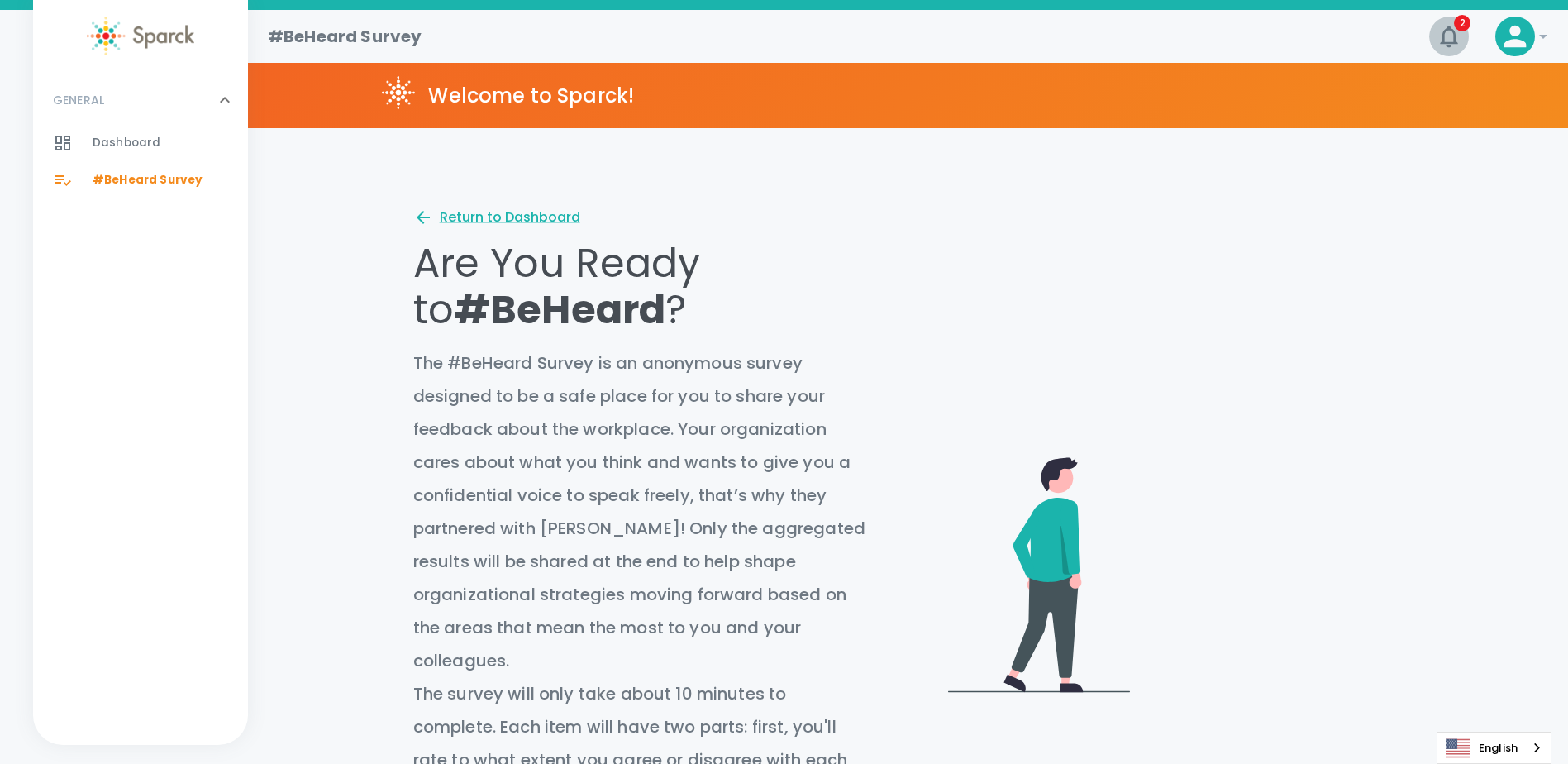
click at [1450, 37] on icon "button" at bounding box center [1449, 36] width 27 height 27
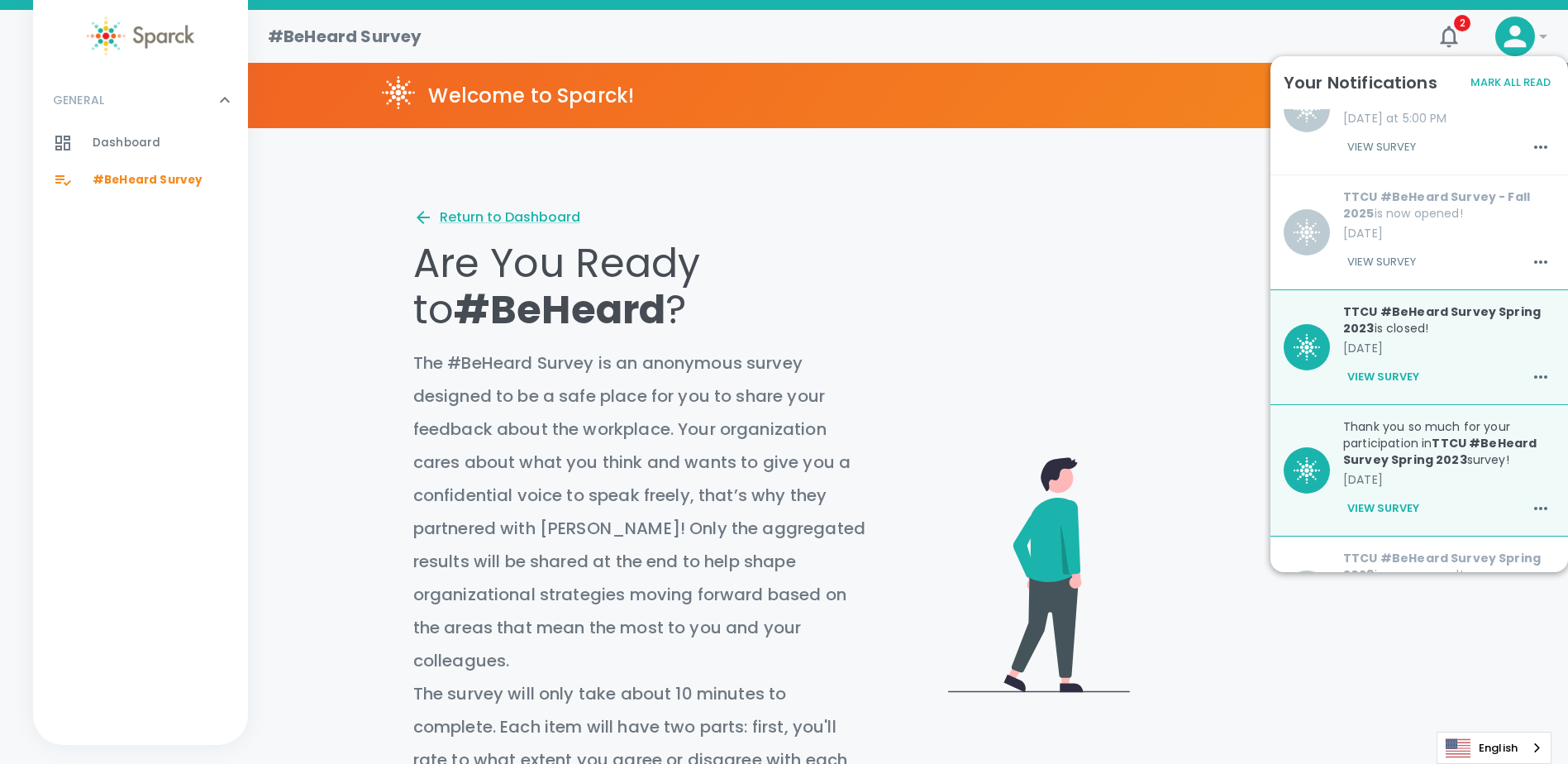
scroll to position [408, 0]
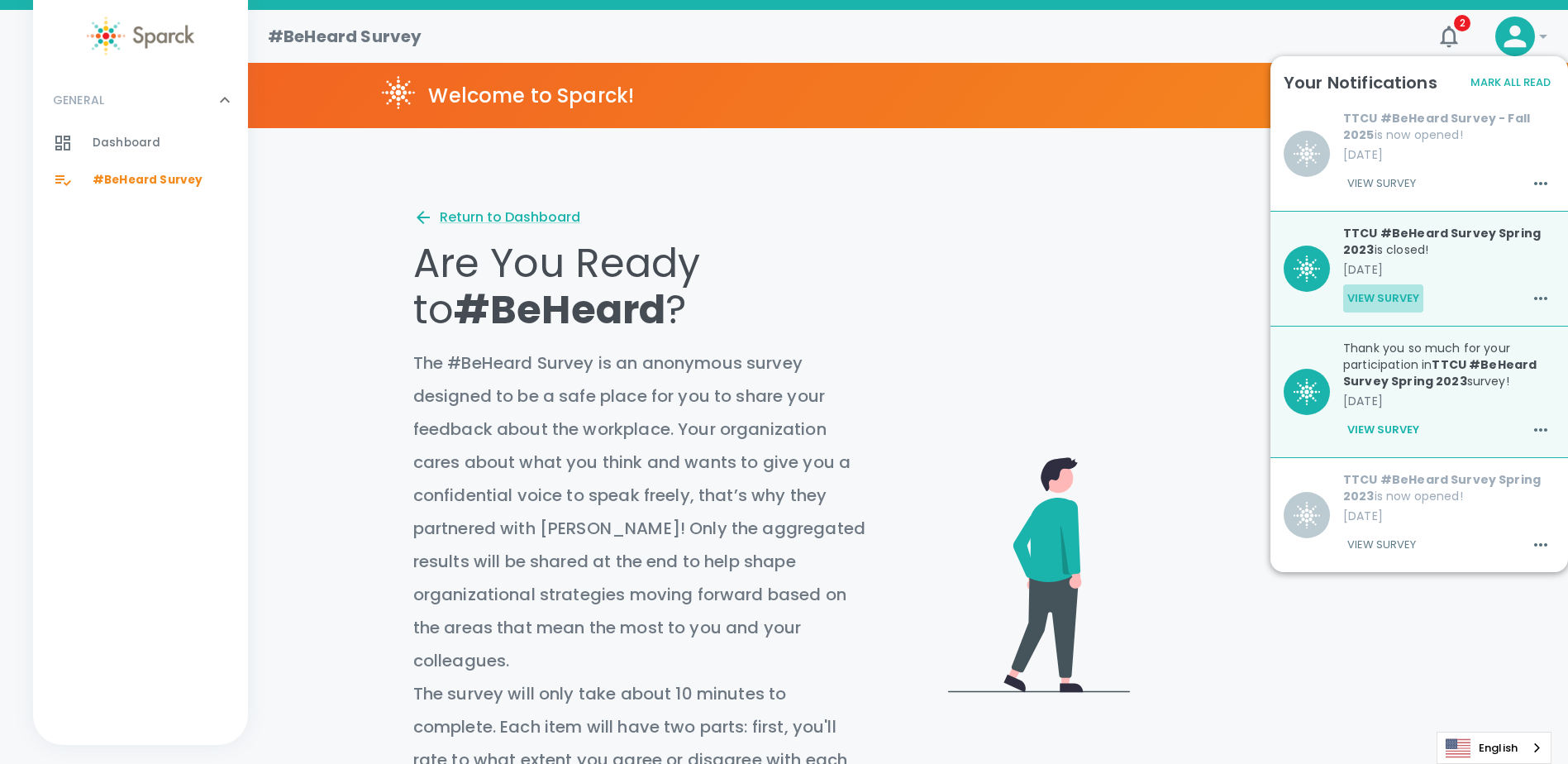
click at [1408, 293] on button "View Survey" at bounding box center [1383, 299] width 80 height 28
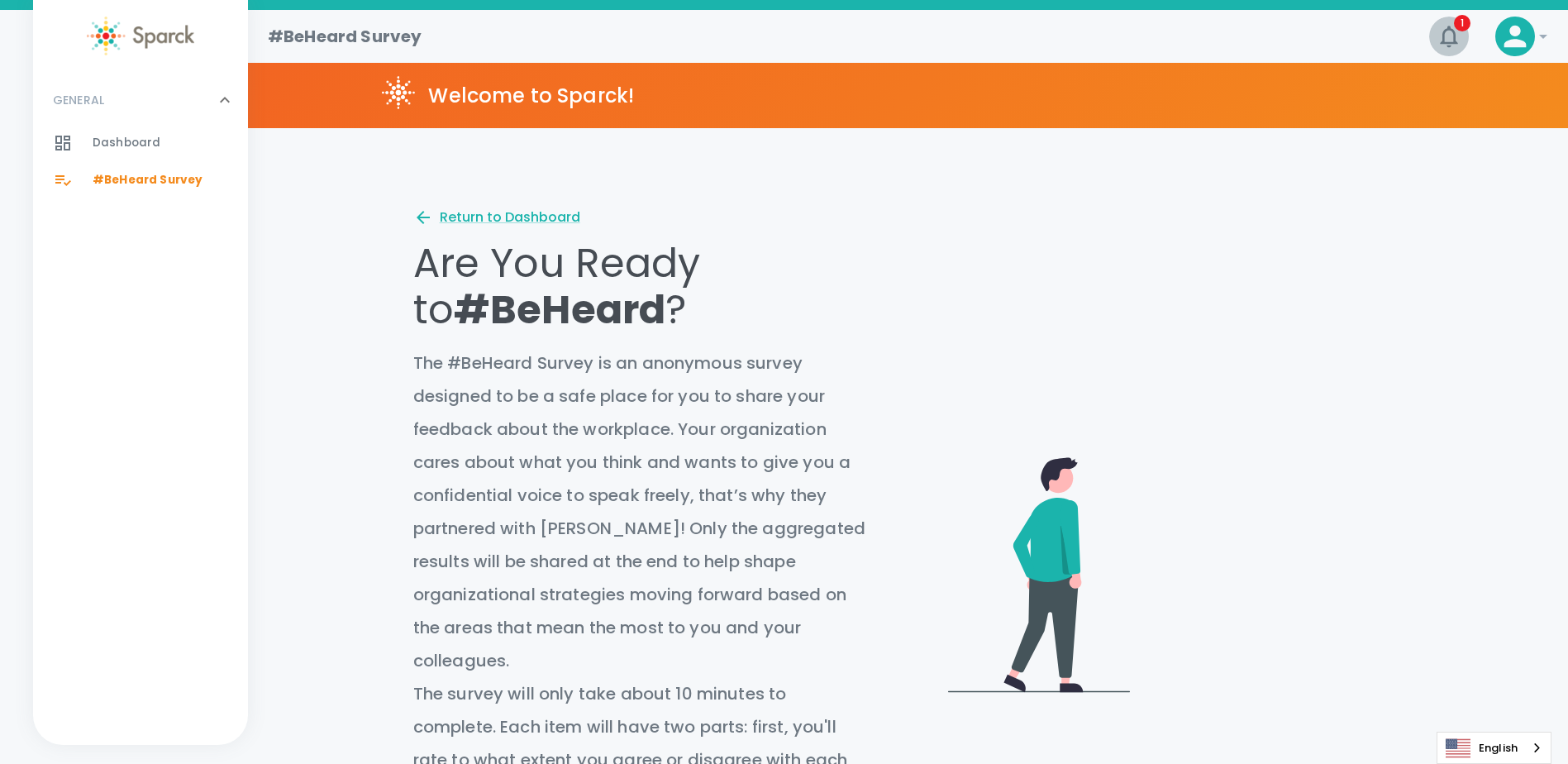
click at [1447, 27] on icon "button" at bounding box center [1449, 36] width 27 height 27
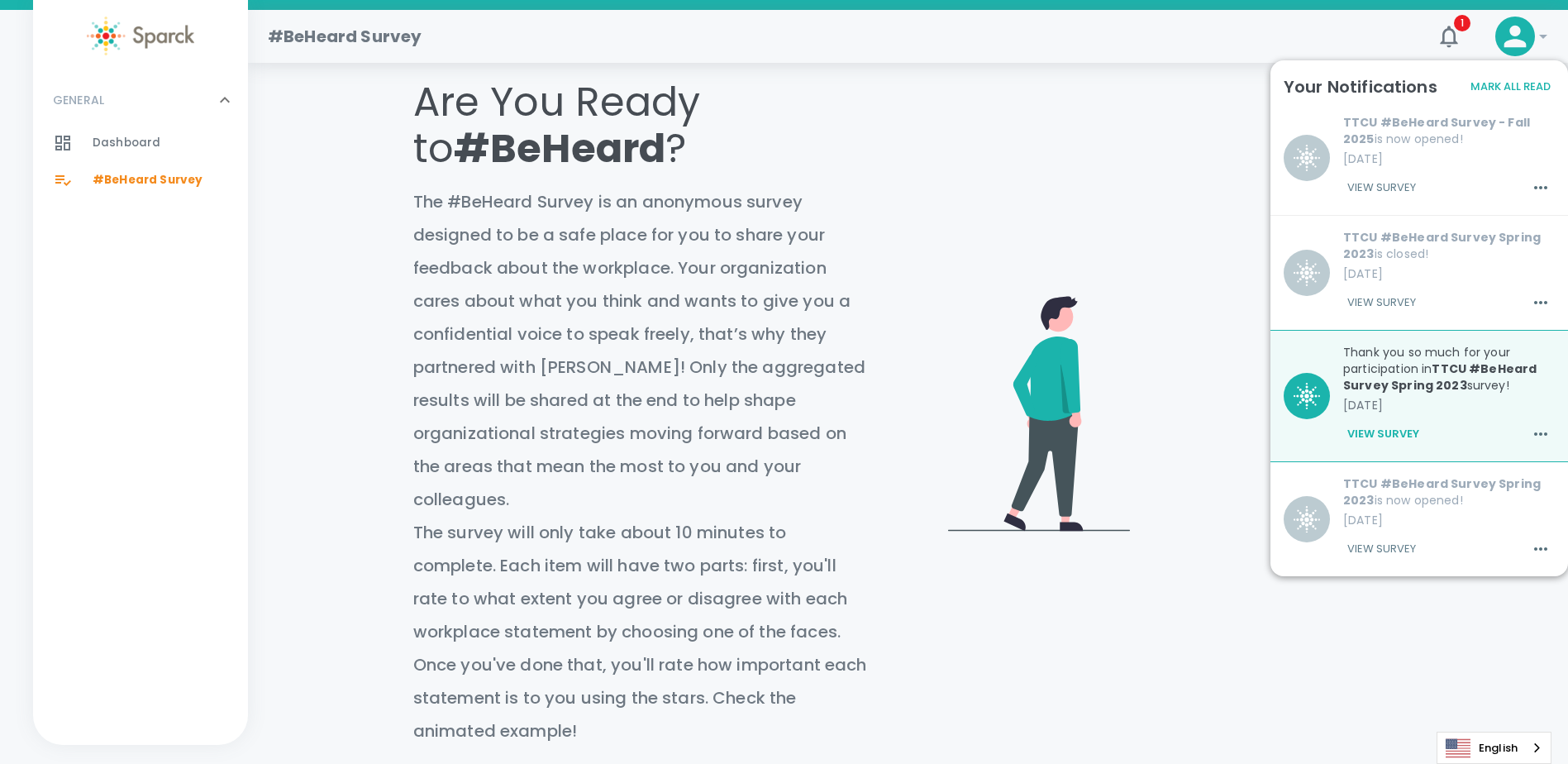
scroll to position [165, 0]
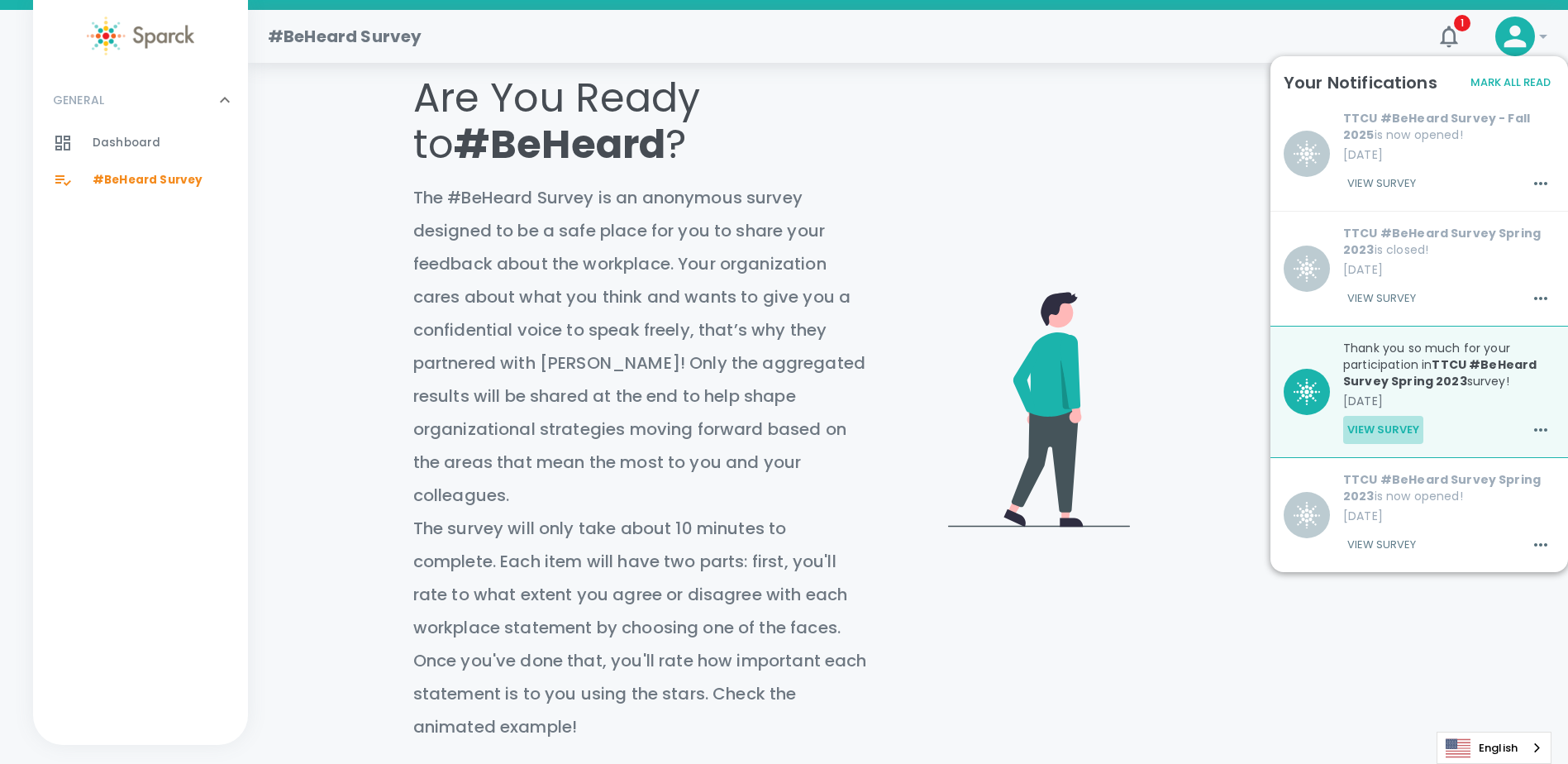
click at [1387, 428] on button "View Survey" at bounding box center [1383, 429] width 80 height 28
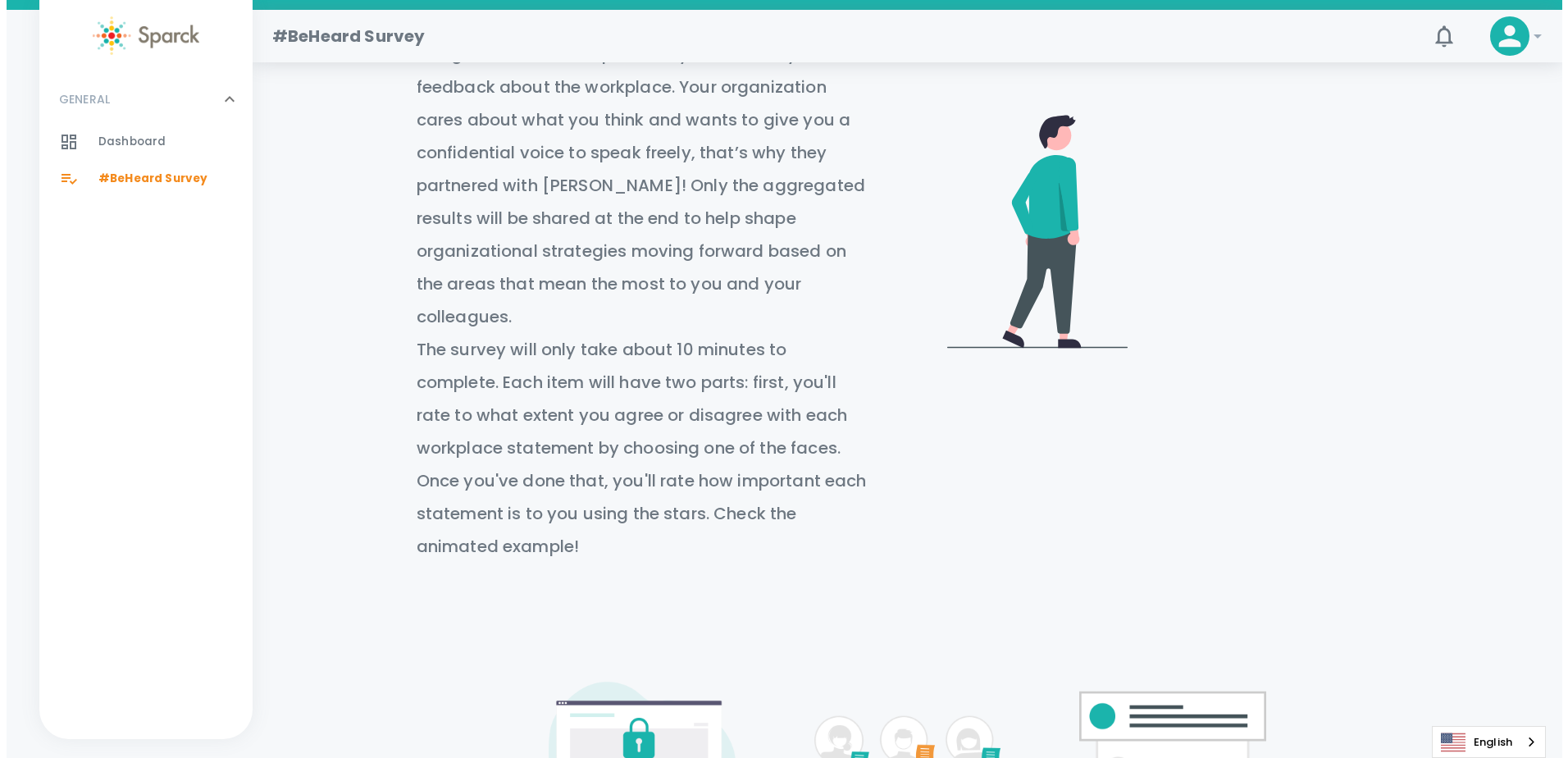
scroll to position [411, 0]
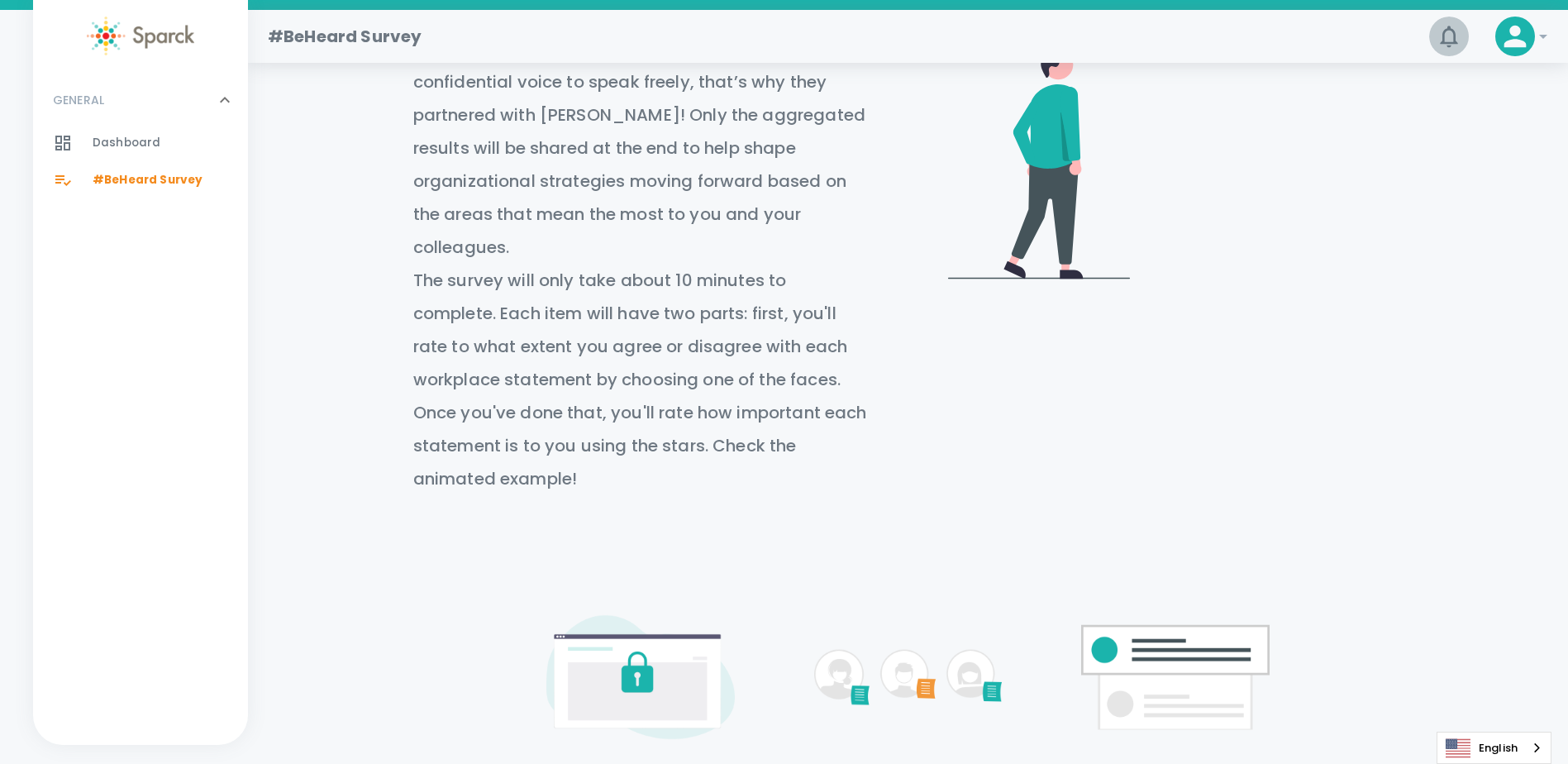
click at [1449, 25] on icon "button" at bounding box center [1449, 36] width 27 height 27
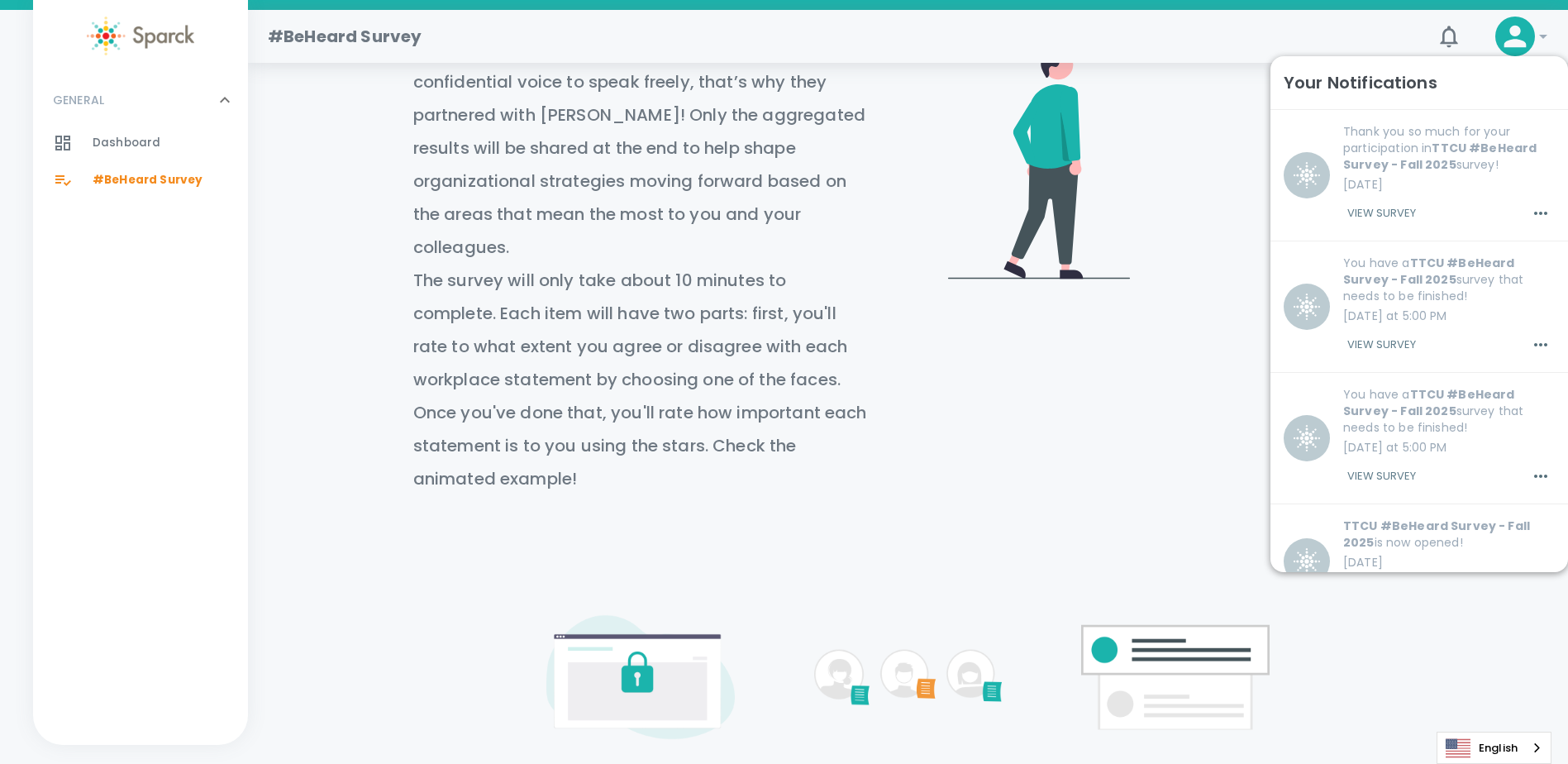
click at [1556, 36] on div "#BeHeard Survey 0 !" at bounding box center [907, 37] width 1320 height 53
click at [1529, 41] on div at bounding box center [1516, 36] width 40 height 40
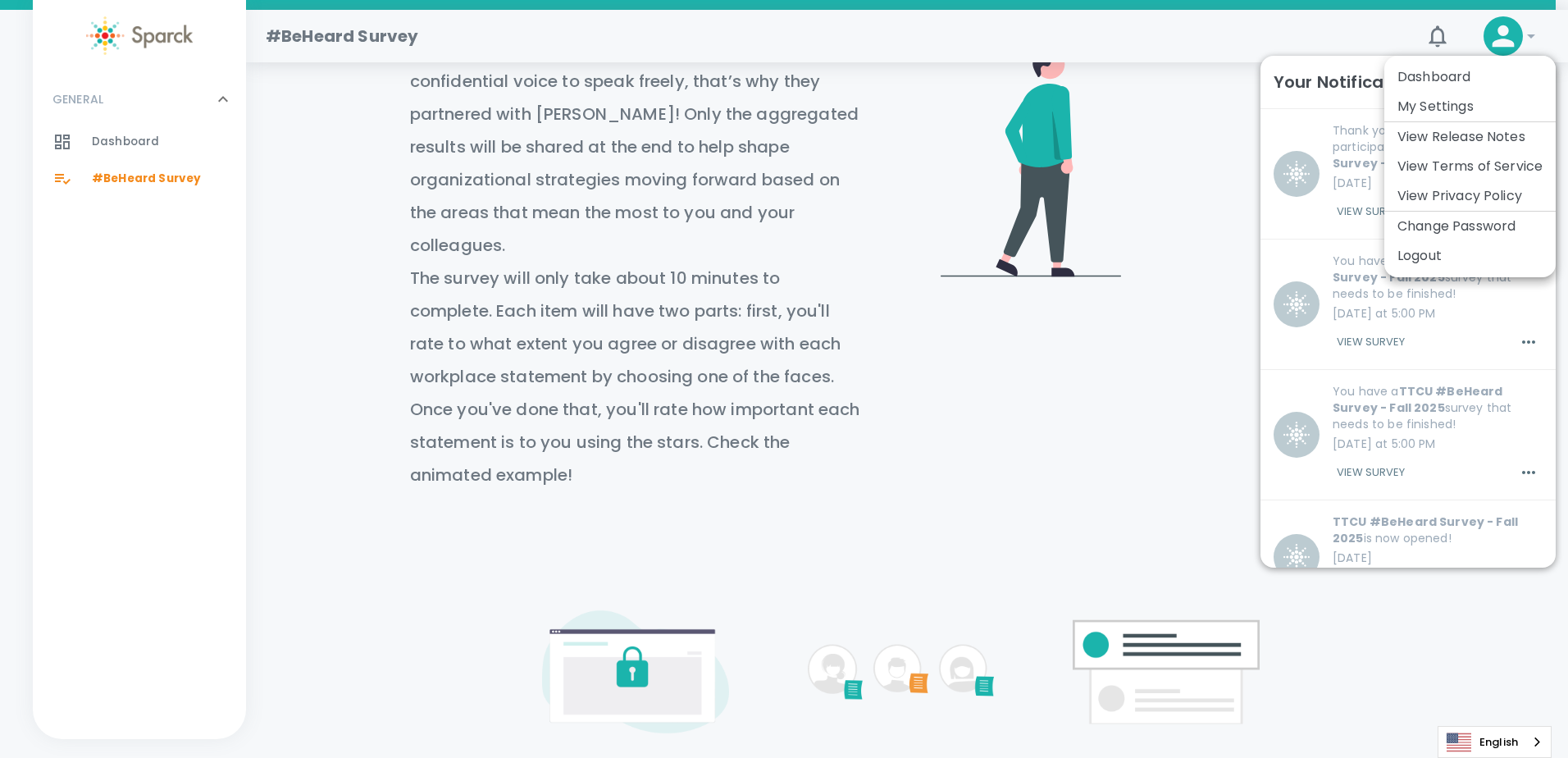
click at [1469, 258] on li "Logout" at bounding box center [1470, 256] width 171 height 30
